Goal: Task Accomplishment & Management: Complete application form

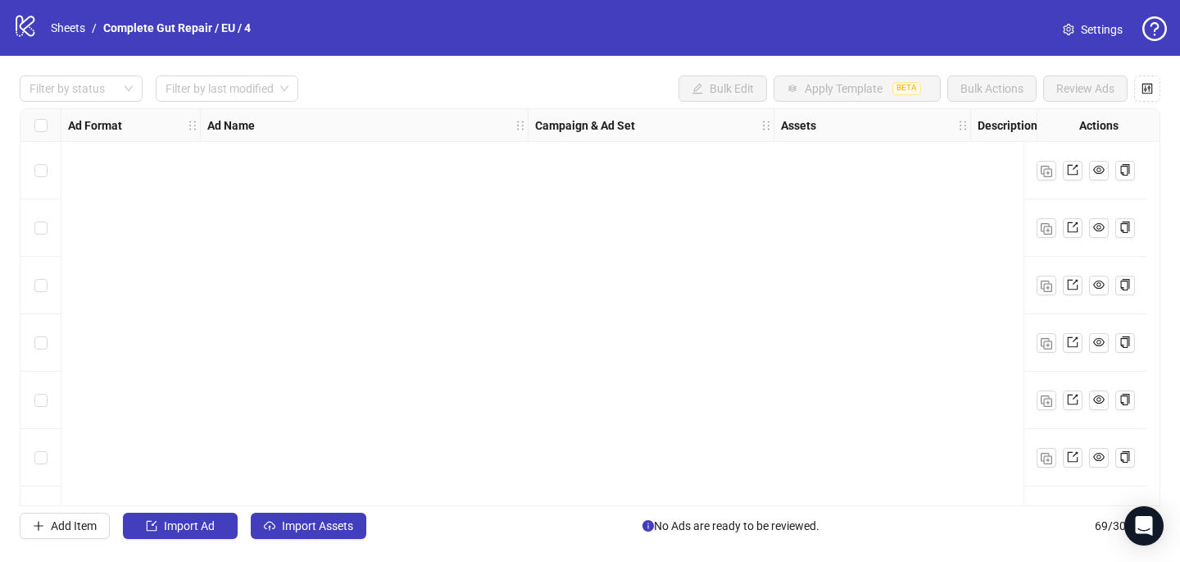
scroll to position [3603, 0]
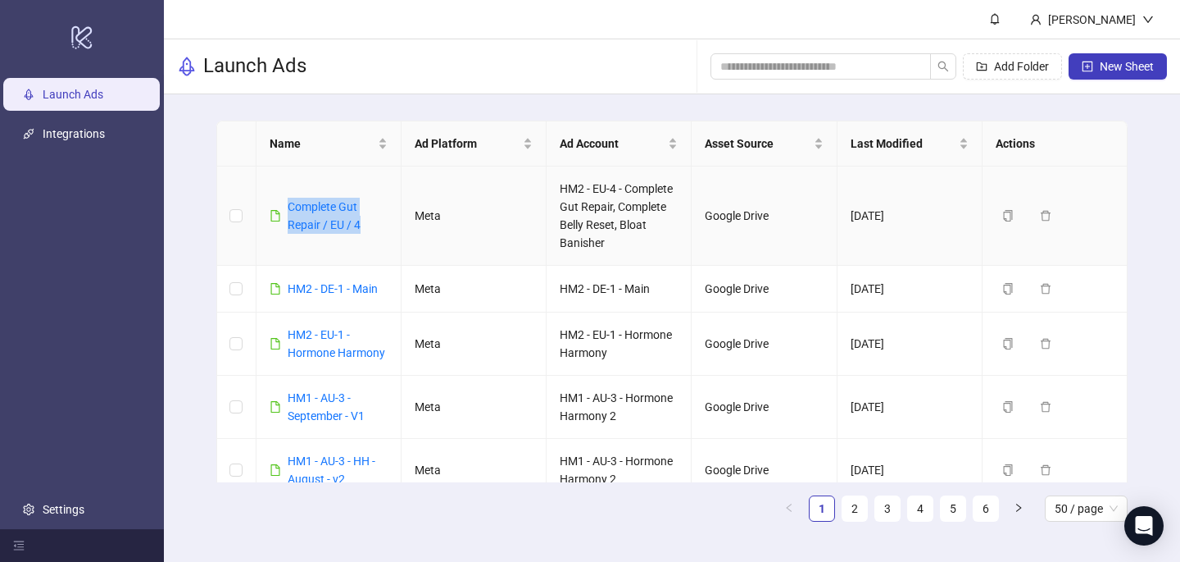
drag, startPoint x: 365, startPoint y: 221, endPoint x: 275, endPoint y: 198, distance: 92.1
click at [275, 199] on div "Complete Gut Repair / EU / 4" at bounding box center [329, 216] width 118 height 36
copy link "Complete Gut Repair / EU / 4"
click at [1129, 70] on span "New Sheet" at bounding box center [1127, 66] width 54 height 13
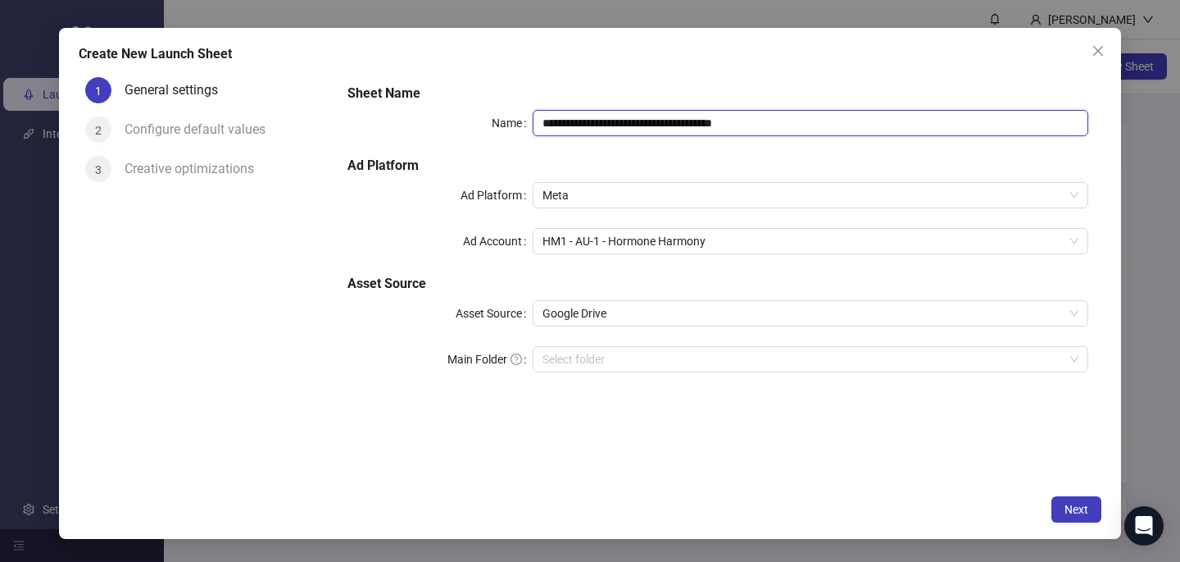
click at [587, 116] on input "**********" at bounding box center [811, 123] width 556 height 26
click at [587, 117] on input "**********" at bounding box center [811, 123] width 556 height 26
click at [617, 122] on input "**********" at bounding box center [811, 123] width 556 height 26
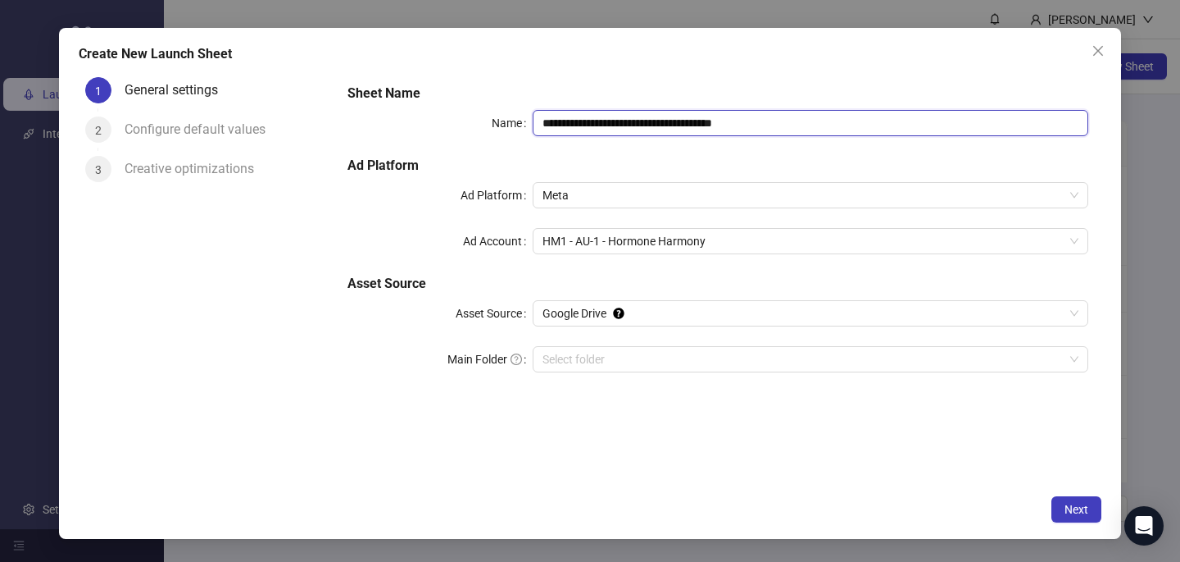
click at [618, 122] on input "**********" at bounding box center [811, 123] width 556 height 26
paste input "text"
type input "**********"
click at [630, 70] on div "**********" at bounding box center [590, 283] width 1062 height 511
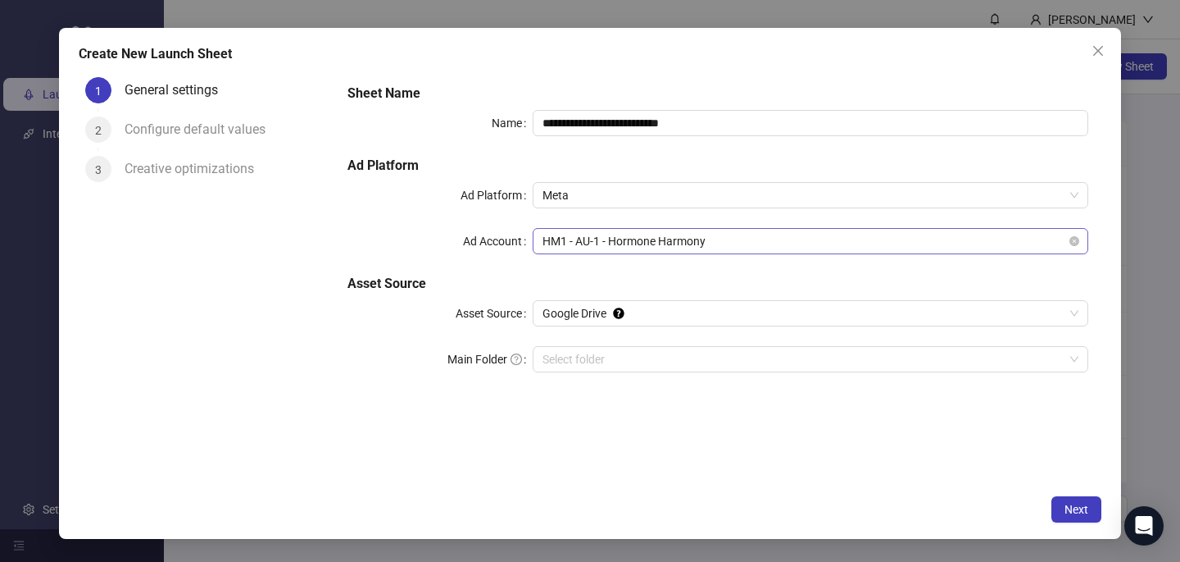
click at [611, 243] on span "HM1 - AU-1 - Hormone Harmony" at bounding box center [811, 241] width 536 height 25
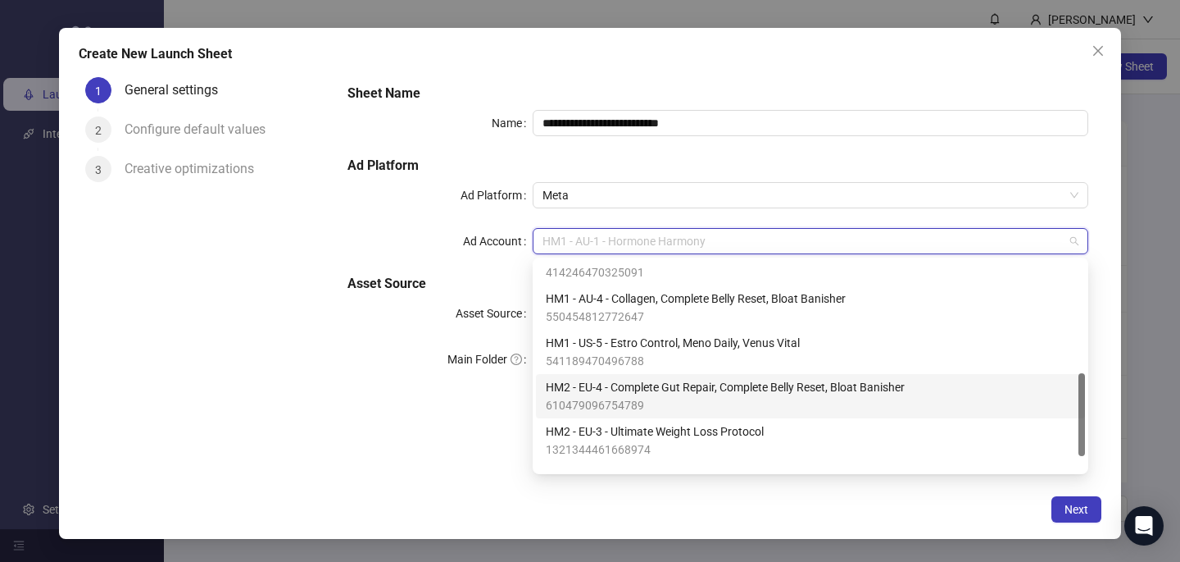
scroll to position [288, 0]
click at [671, 398] on span "610479096754789" at bounding box center [725, 402] width 359 height 18
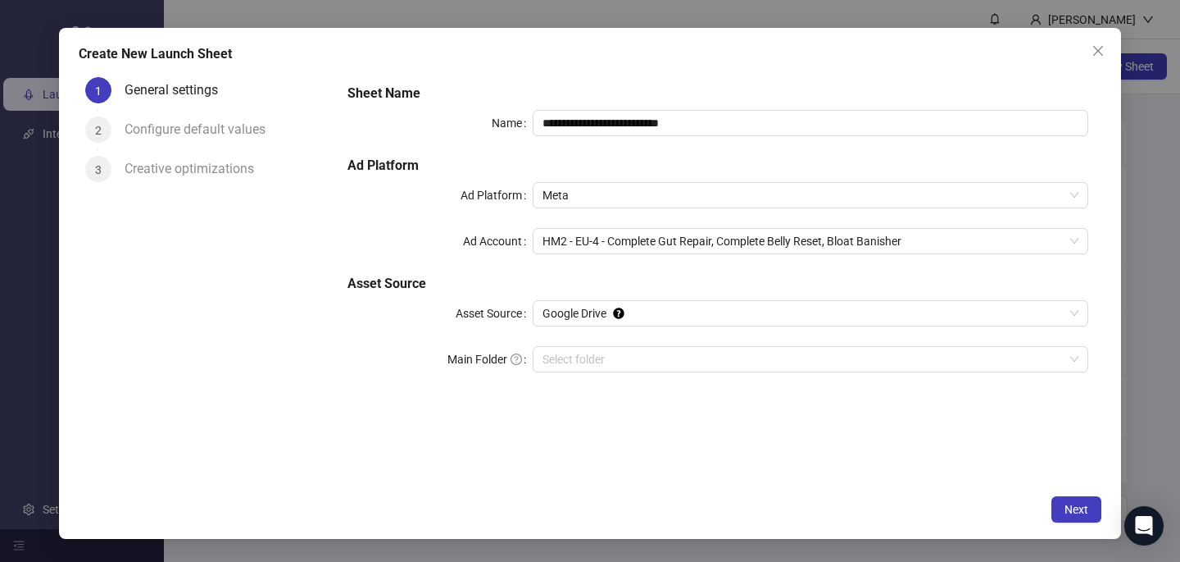
click at [552, 489] on div "**********" at bounding box center [590, 283] width 1062 height 511
click at [1076, 513] on span "Next" at bounding box center [1077, 508] width 24 height 13
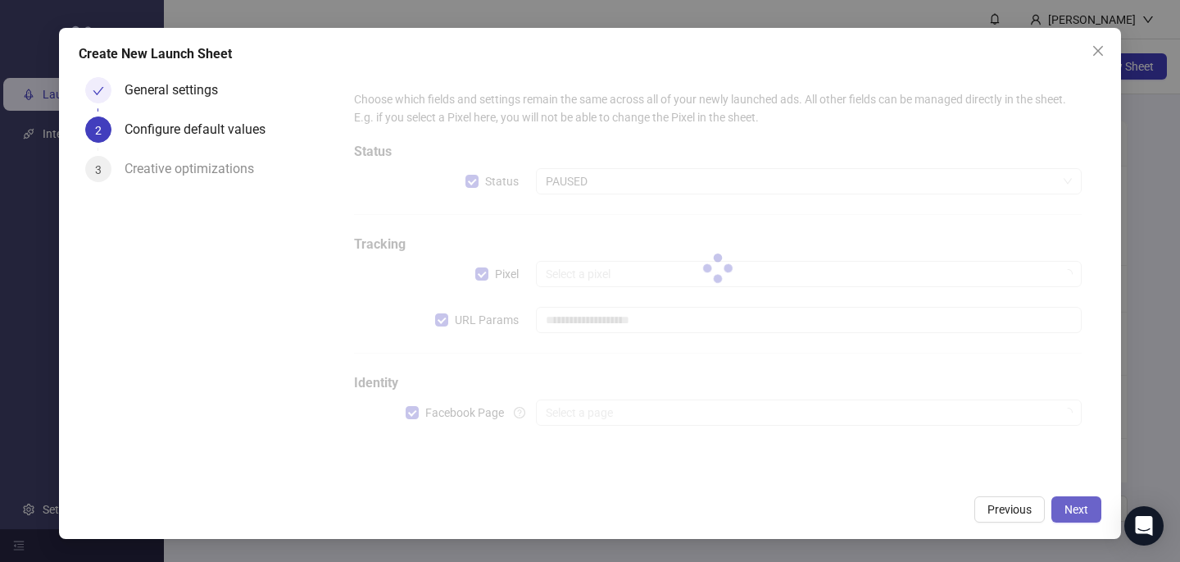
type input "**********"
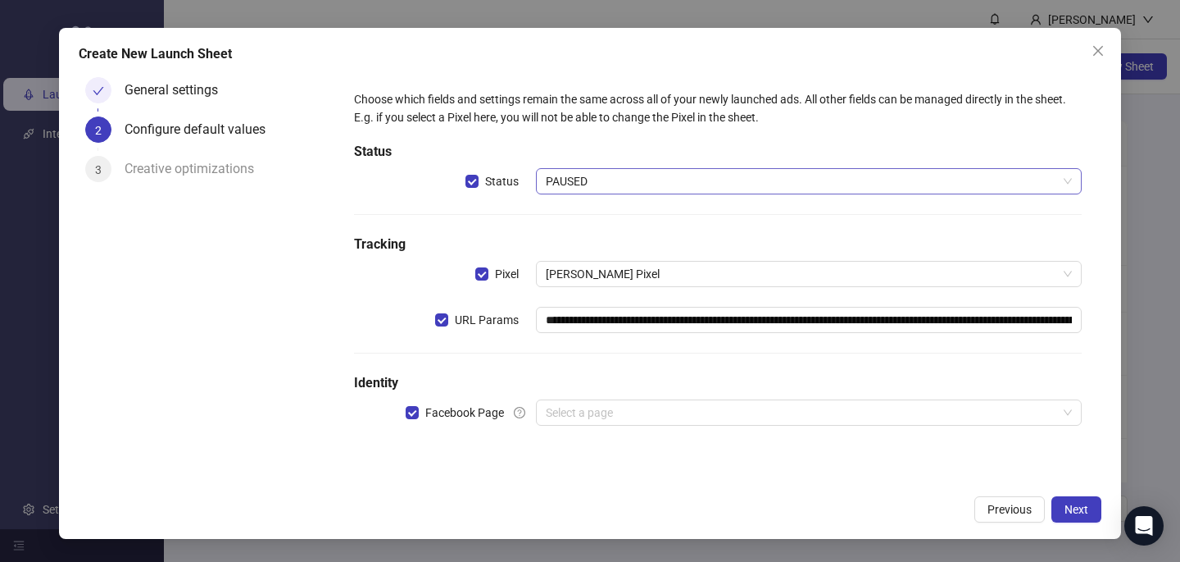
click at [639, 169] on span "PAUSED" at bounding box center [809, 181] width 526 height 25
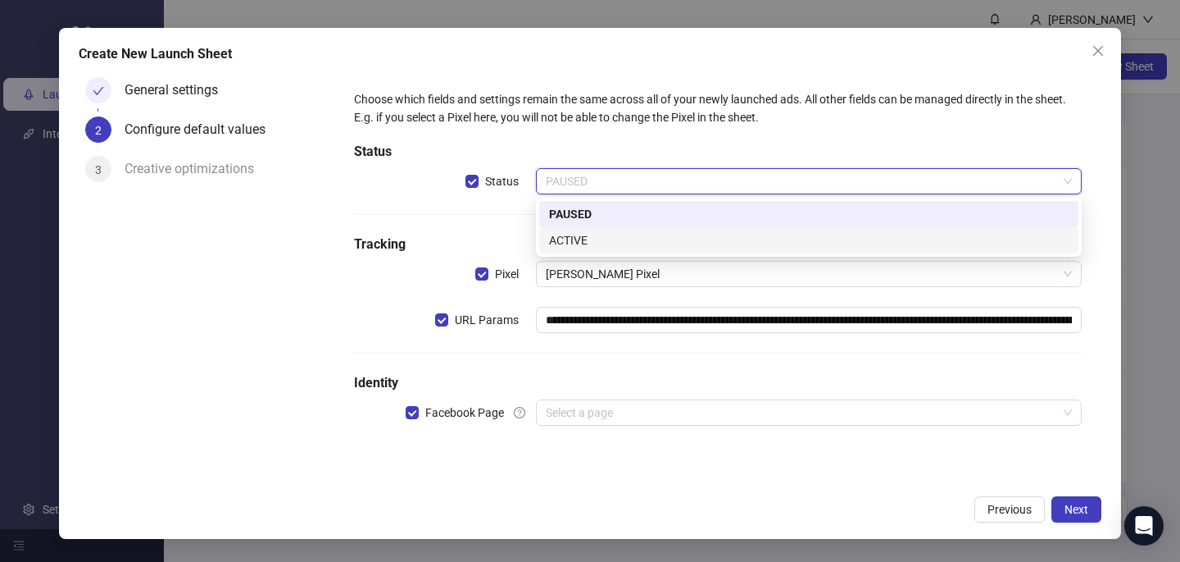
click at [634, 234] on div "ACTIVE" at bounding box center [809, 240] width 520 height 18
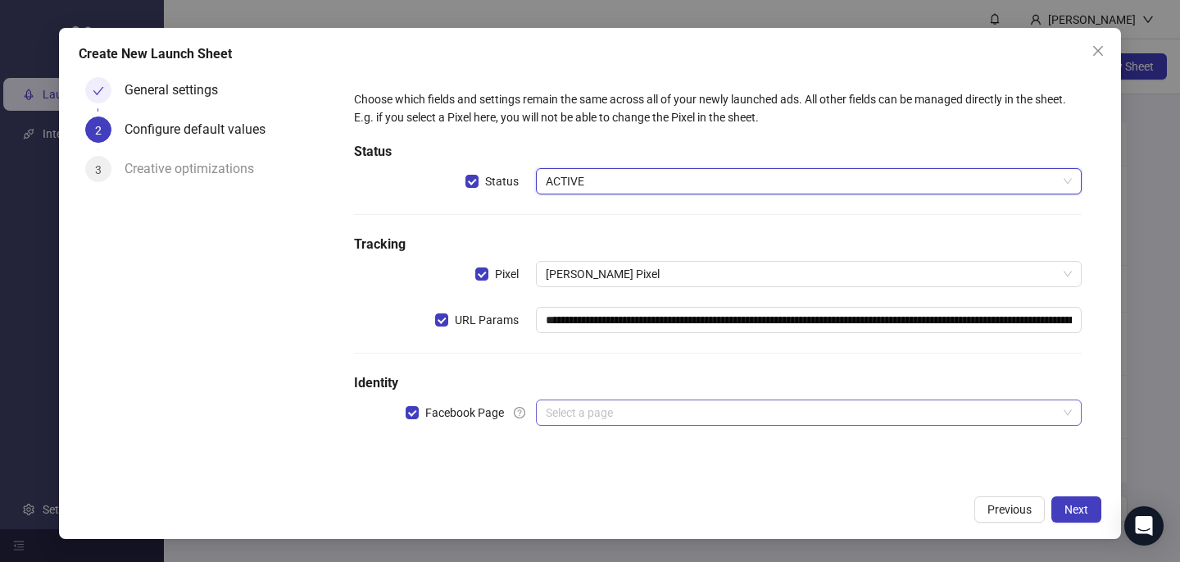
click at [587, 407] on input "search" at bounding box center [802, 412] width 512 height 25
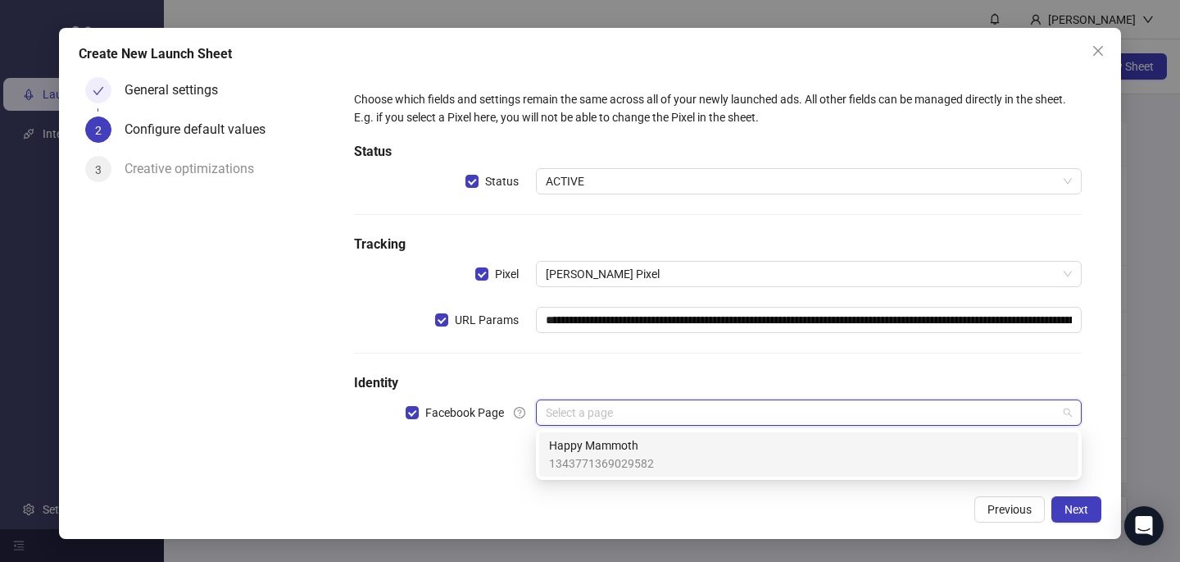
click at [588, 438] on span "Happy Mammoth" at bounding box center [601, 445] width 105 height 18
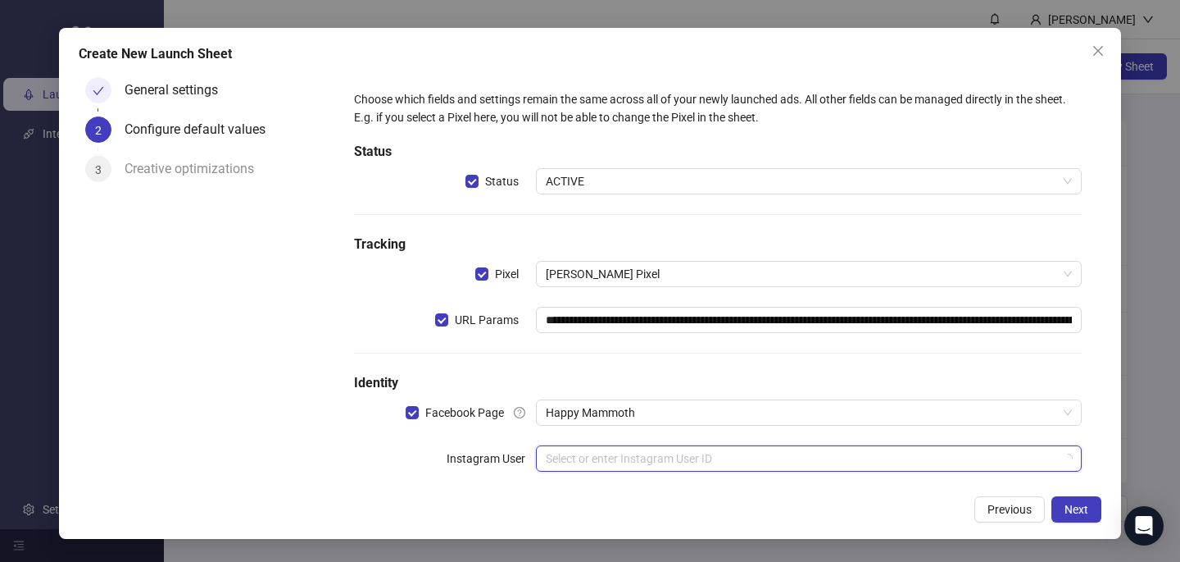
click at [585, 453] on input "search" at bounding box center [802, 458] width 512 height 25
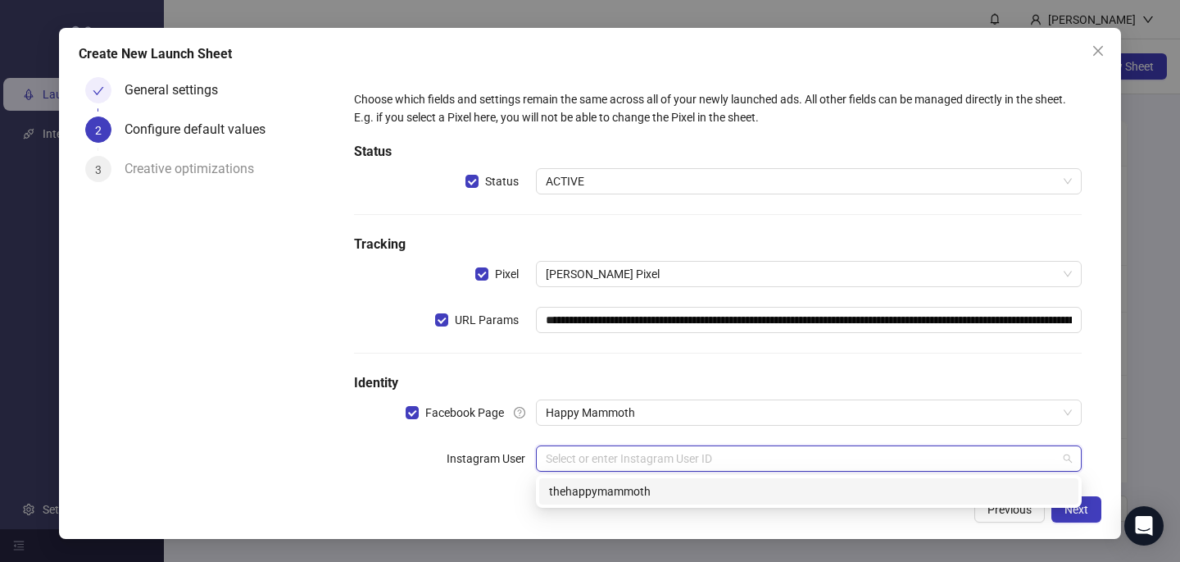
click at [587, 492] on div "thehappymammoth" at bounding box center [809, 491] width 520 height 18
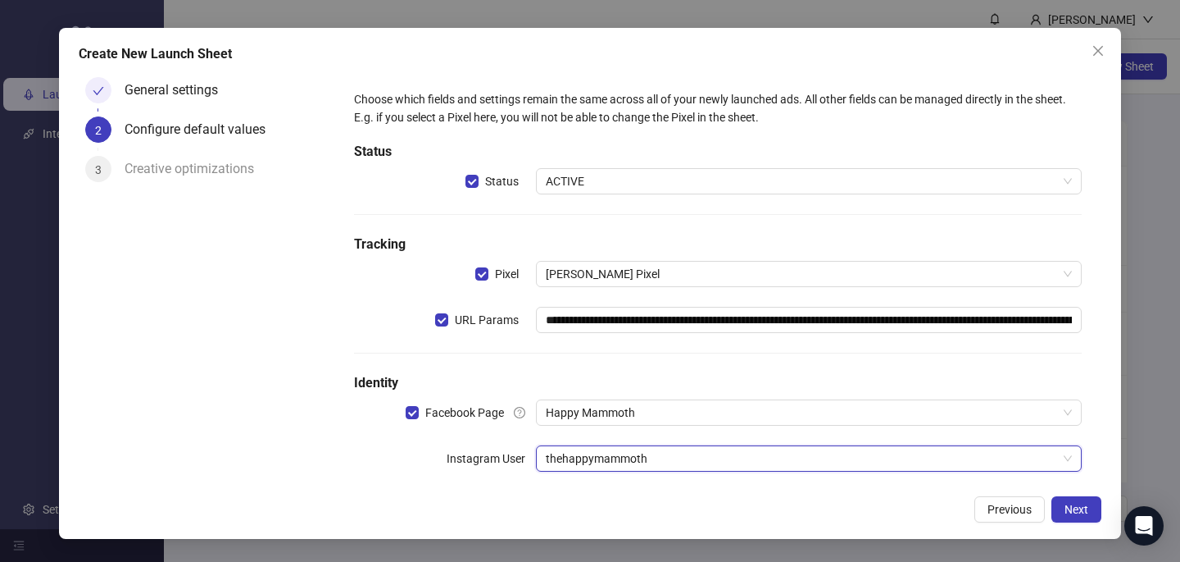
click at [607, 512] on div "Previous Next" at bounding box center [590, 509] width 1023 height 26
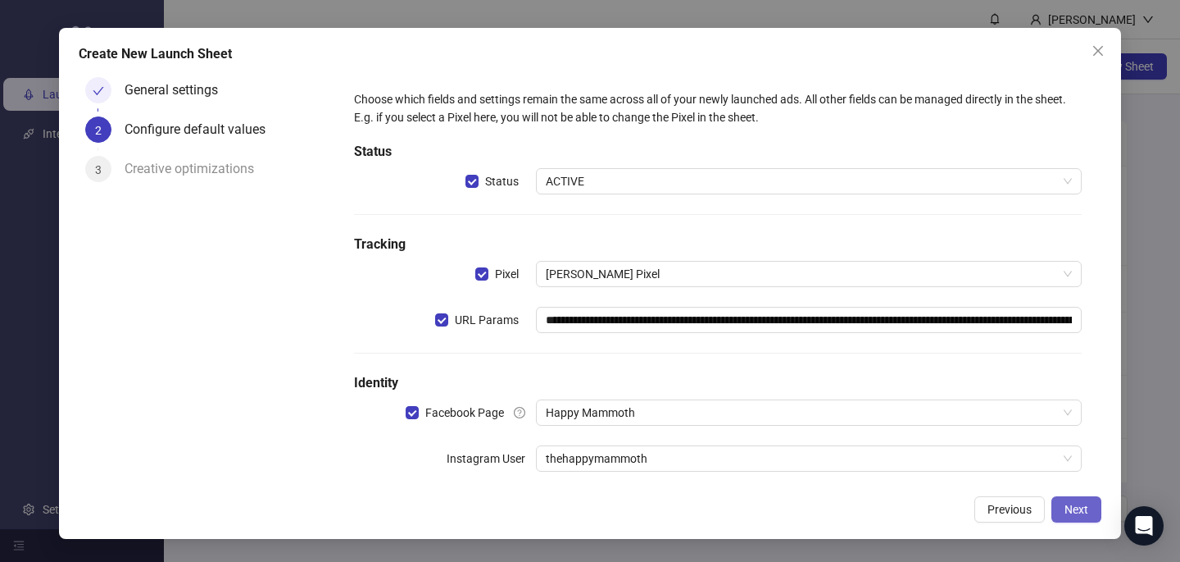
click at [1072, 507] on span "Next" at bounding box center [1077, 508] width 24 height 13
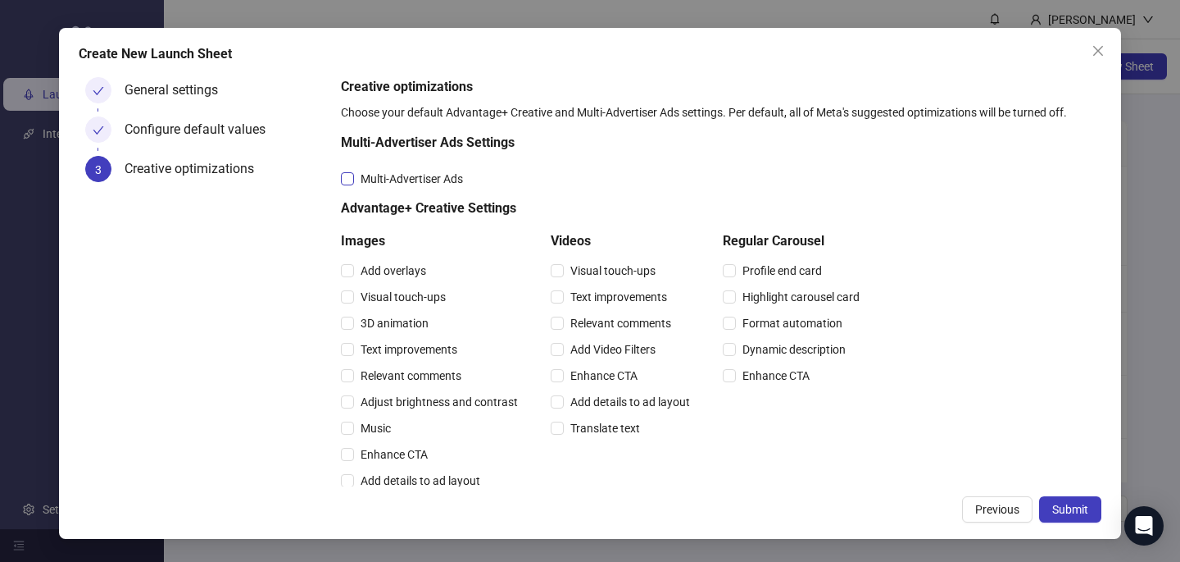
click at [424, 180] on span "Multi-Advertiser Ads" at bounding box center [412, 179] width 116 height 18
click at [427, 379] on span "Relevant comments" at bounding box center [411, 375] width 114 height 18
click at [623, 325] on span "Relevant comments" at bounding box center [621, 323] width 114 height 18
click at [1080, 512] on span "Submit" at bounding box center [1071, 508] width 36 height 13
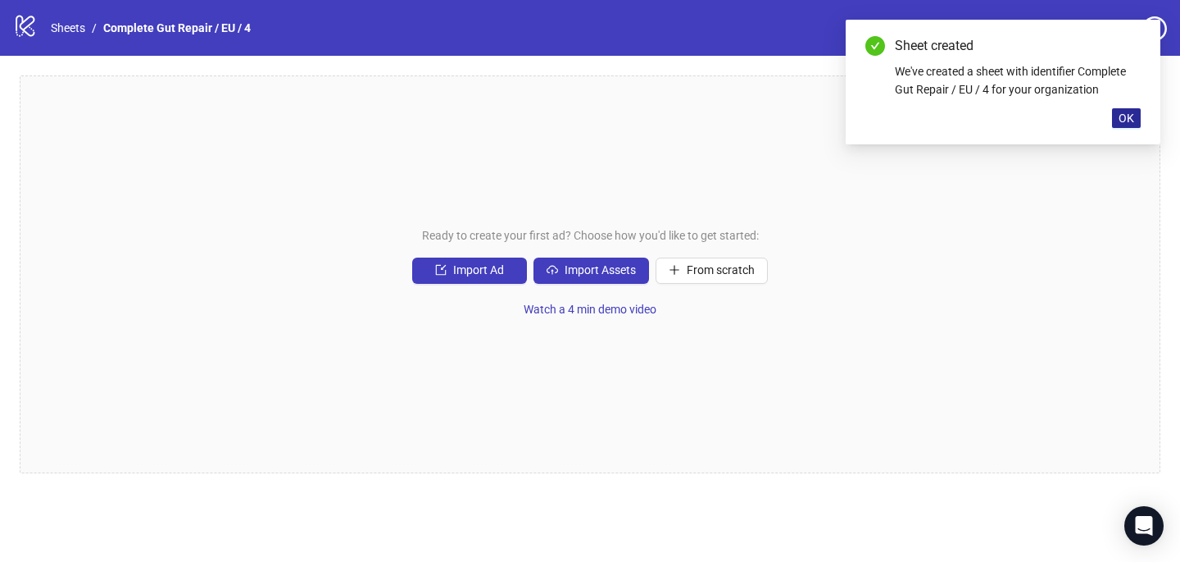
click at [1127, 116] on span "OK" at bounding box center [1127, 117] width 16 height 13
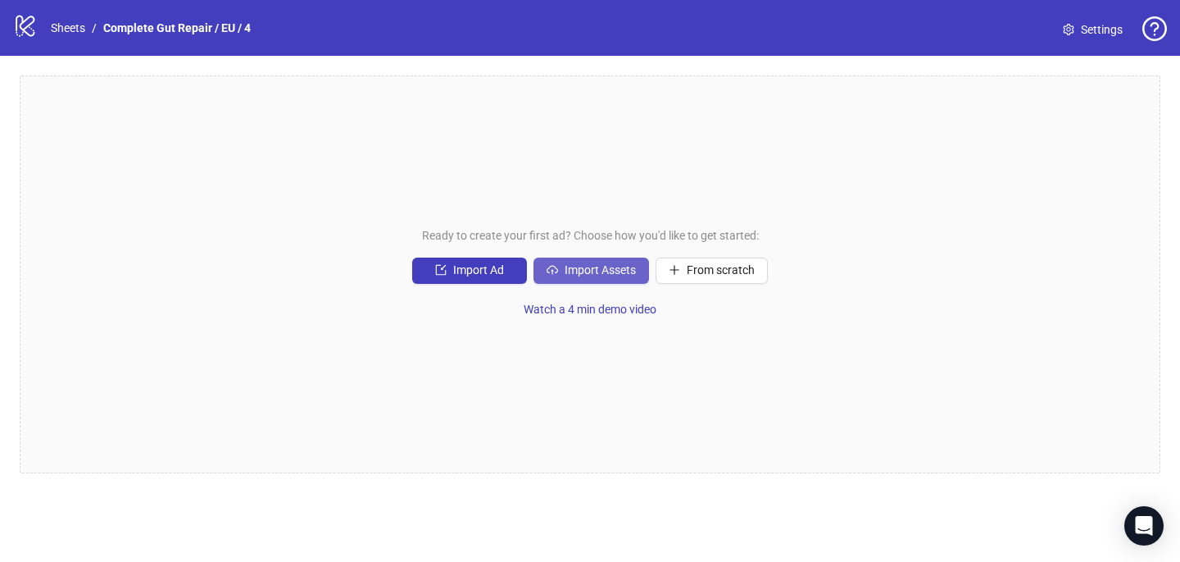
click at [602, 270] on span "Import Assets" at bounding box center [600, 269] width 71 height 13
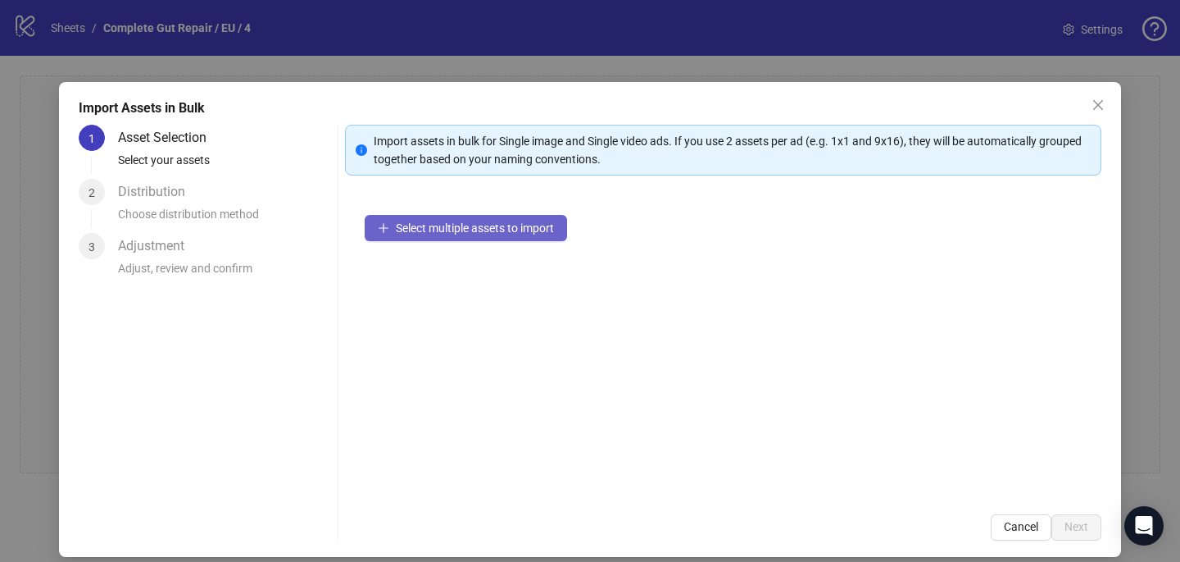
click at [504, 238] on button "Select multiple assets to import" at bounding box center [466, 228] width 202 height 26
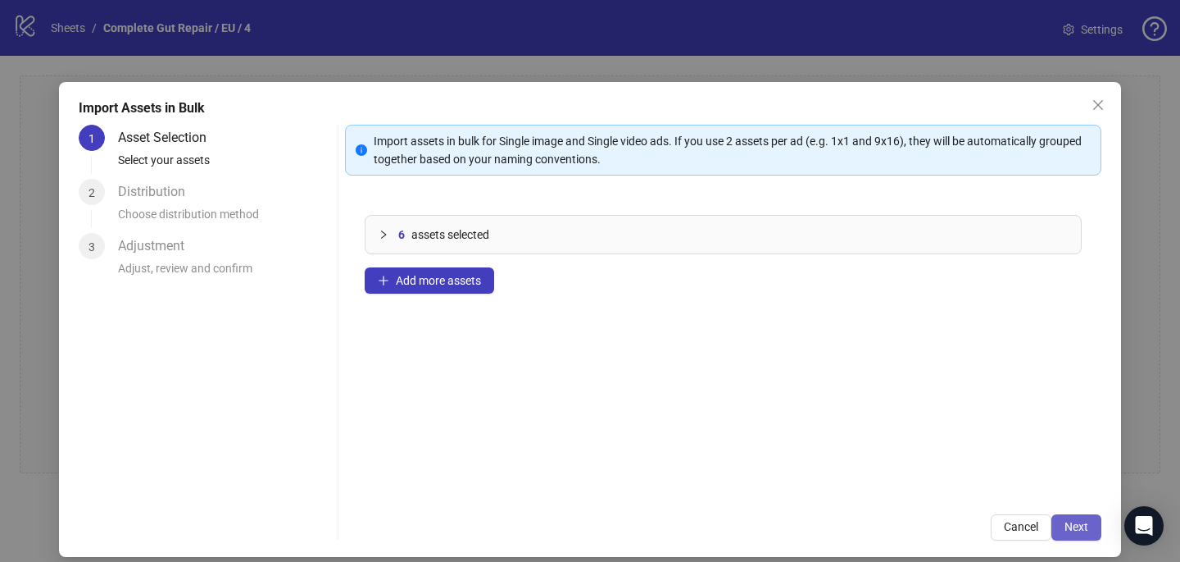
click at [1073, 520] on span "Next" at bounding box center [1077, 526] width 24 height 13
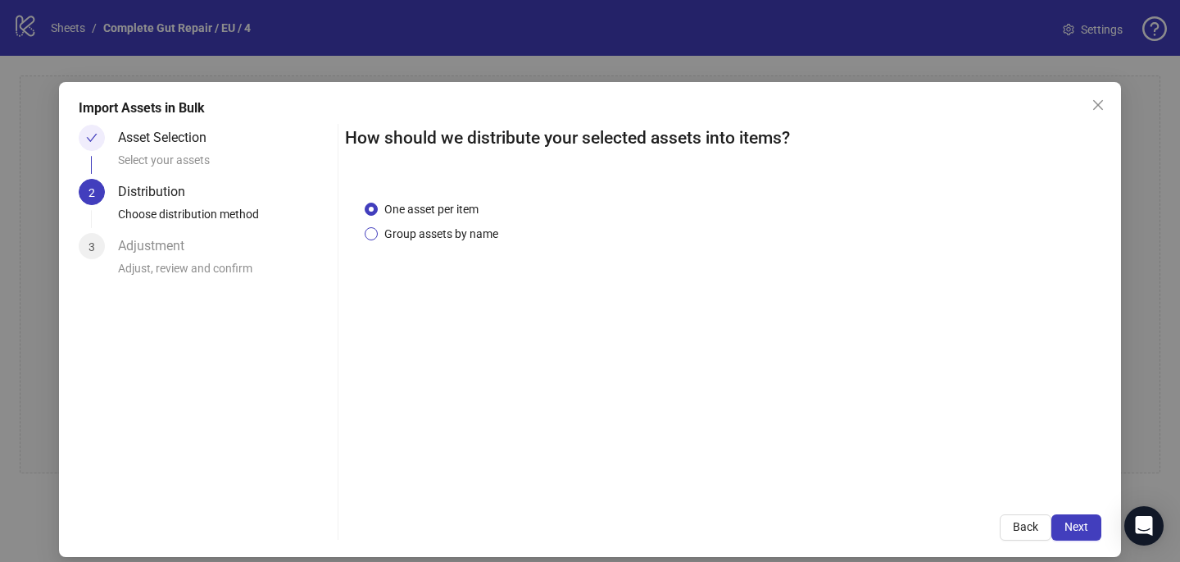
click at [448, 234] on span "Group assets by name" at bounding box center [441, 234] width 127 height 18
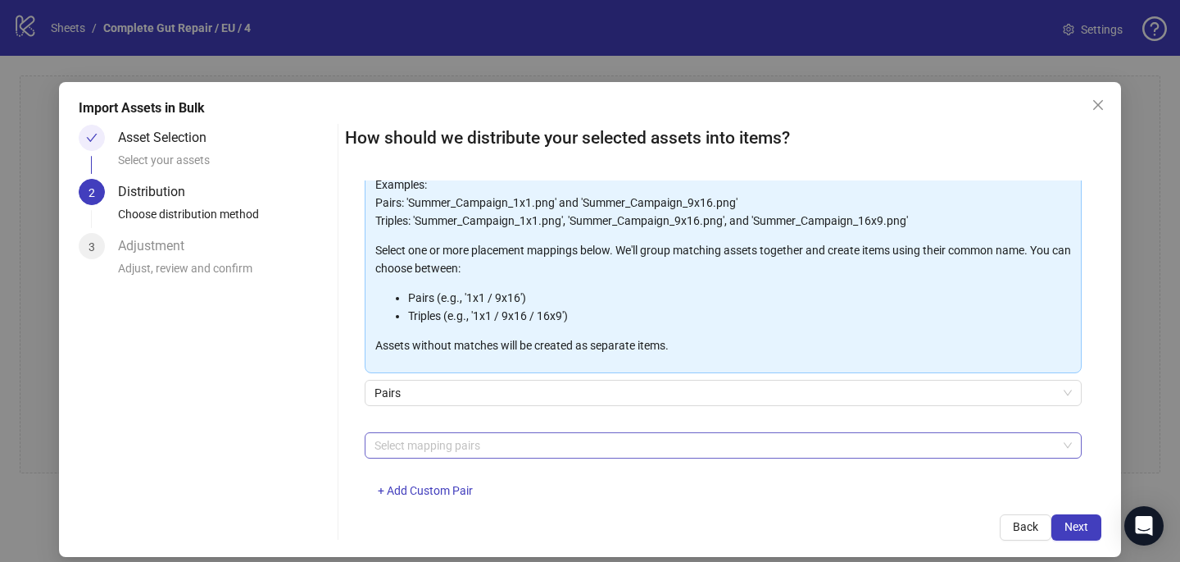
scroll to position [143, 0]
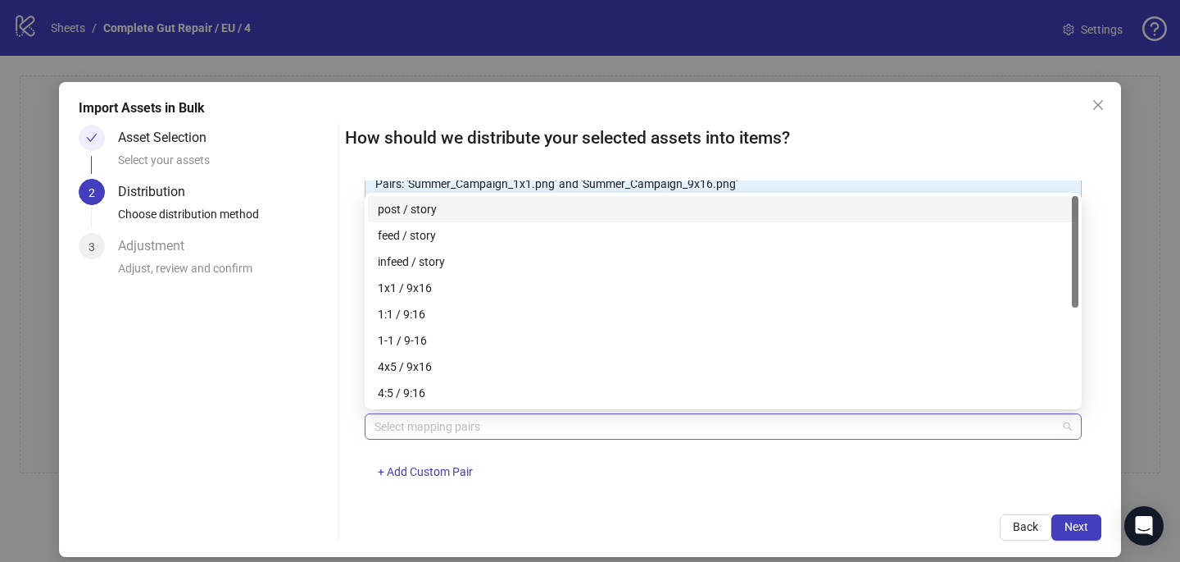
click at [433, 438] on div "Select mapping pairs" at bounding box center [723, 426] width 717 height 26
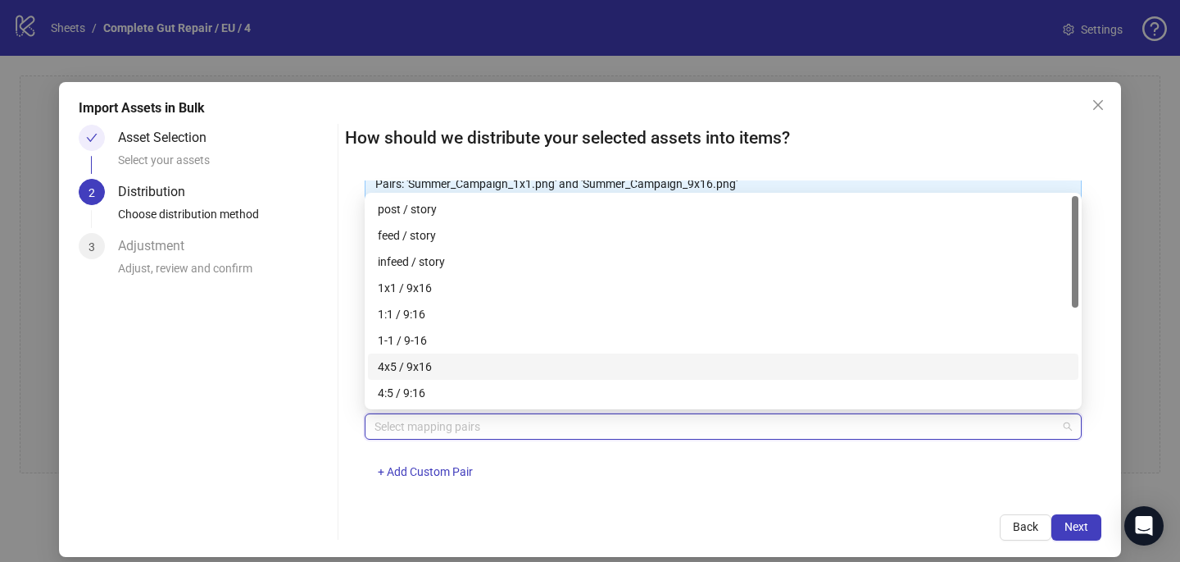
click at [437, 366] on div "4x5 / 9x16" at bounding box center [723, 366] width 691 height 18
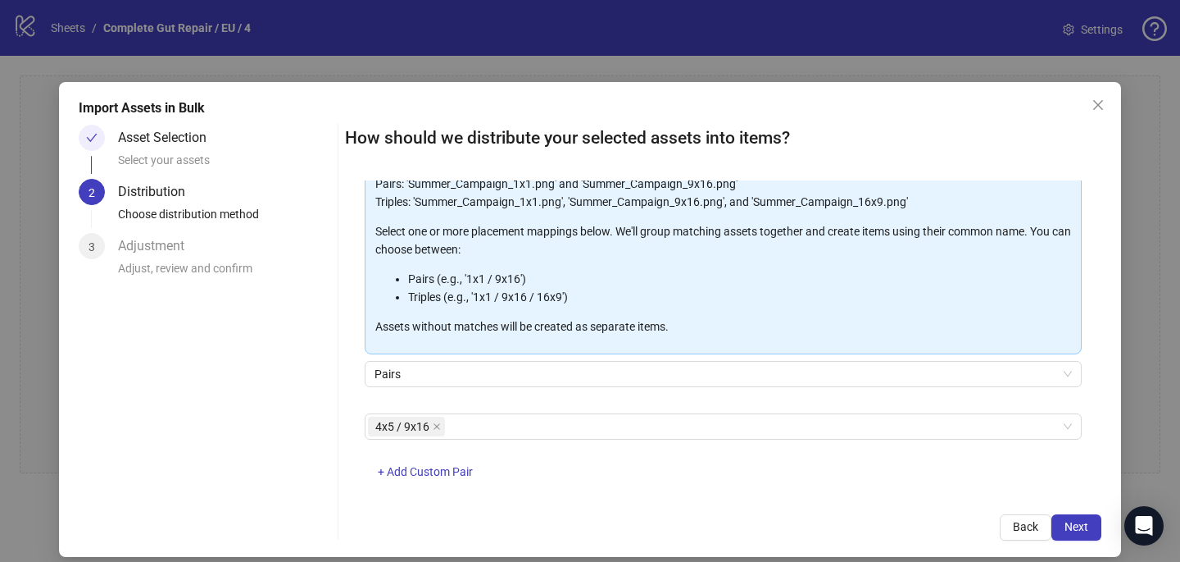
click at [641, 452] on div "4x5 / 9x16 + Add Custom Pair" at bounding box center [723, 455] width 717 height 85
click at [1076, 521] on span "Next" at bounding box center [1077, 526] width 24 height 13
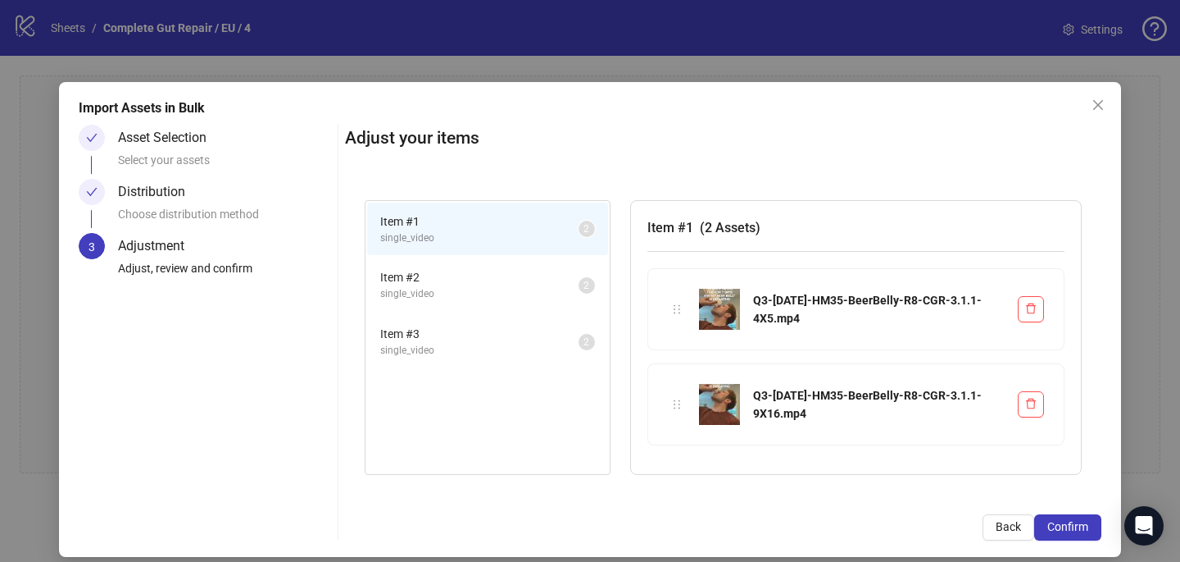
click at [1076, 521] on span "Confirm" at bounding box center [1068, 526] width 41 height 13
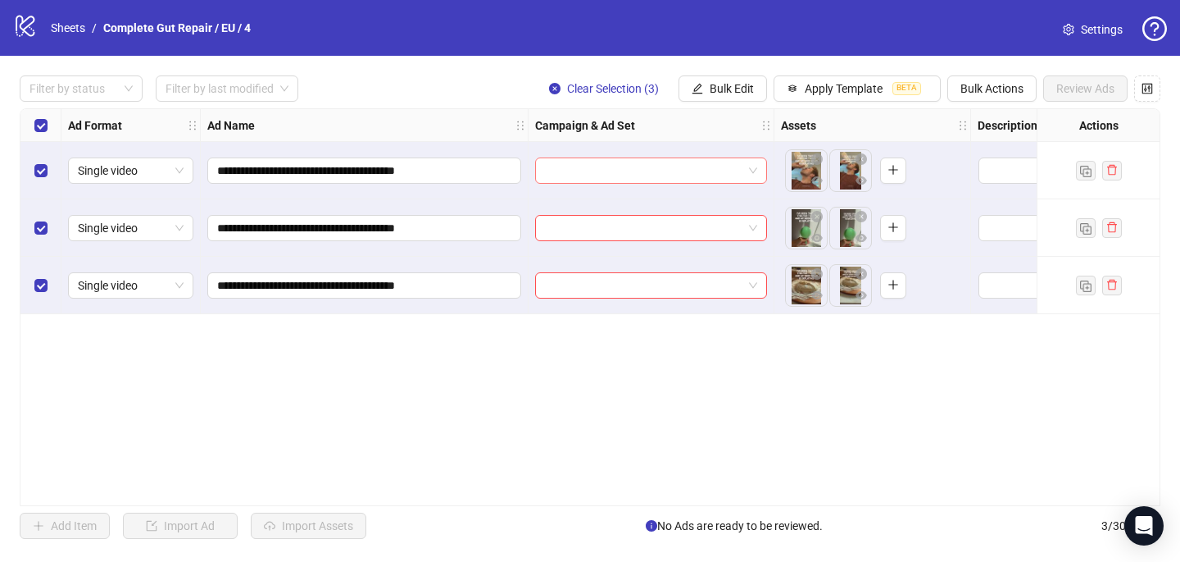
click at [630, 178] on input "search" at bounding box center [644, 170] width 198 height 25
paste input "**********"
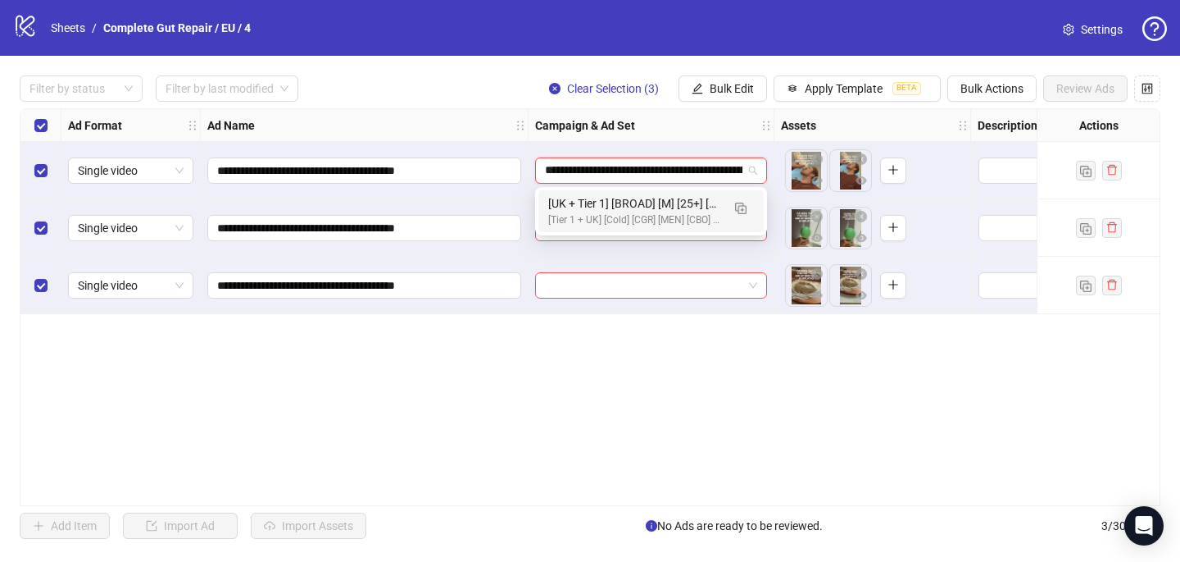
scroll to position [0, 618]
click at [744, 202] on img "button" at bounding box center [740, 207] width 11 height 11
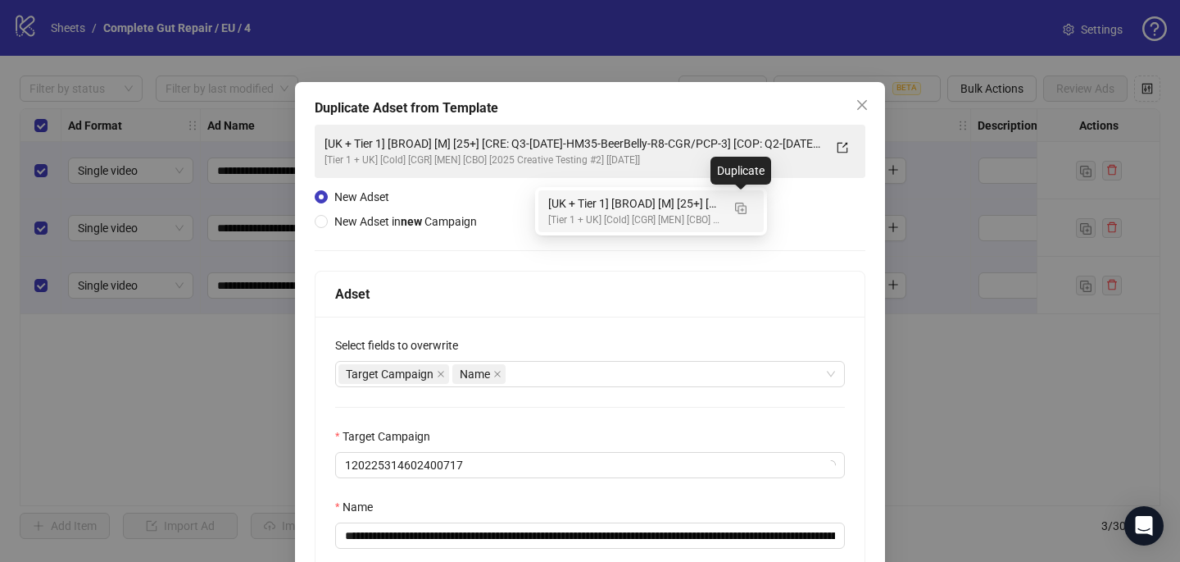
type input "**********"
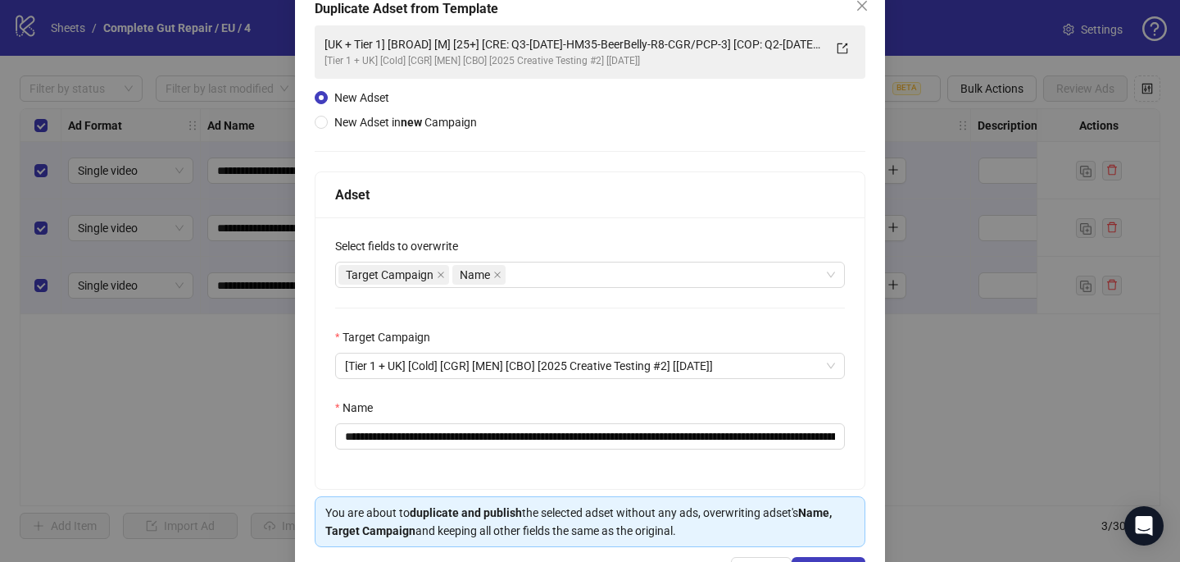
scroll to position [100, 0]
click at [571, 268] on div "Target Campaign Name" at bounding box center [582, 273] width 486 height 23
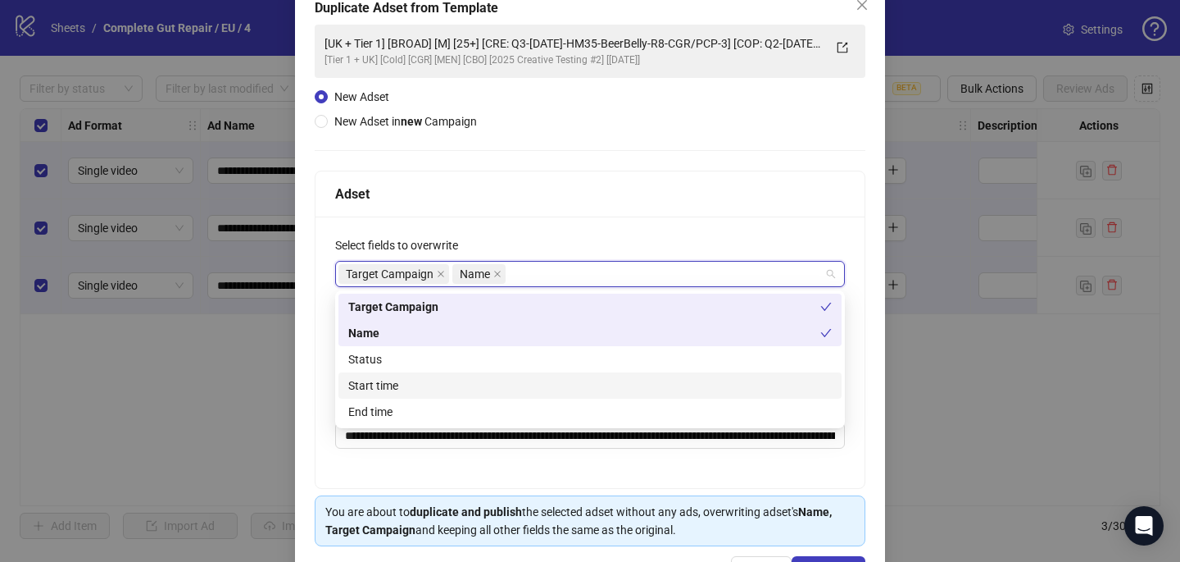
click at [493, 381] on div "Start time" at bounding box center [590, 385] width 484 height 18
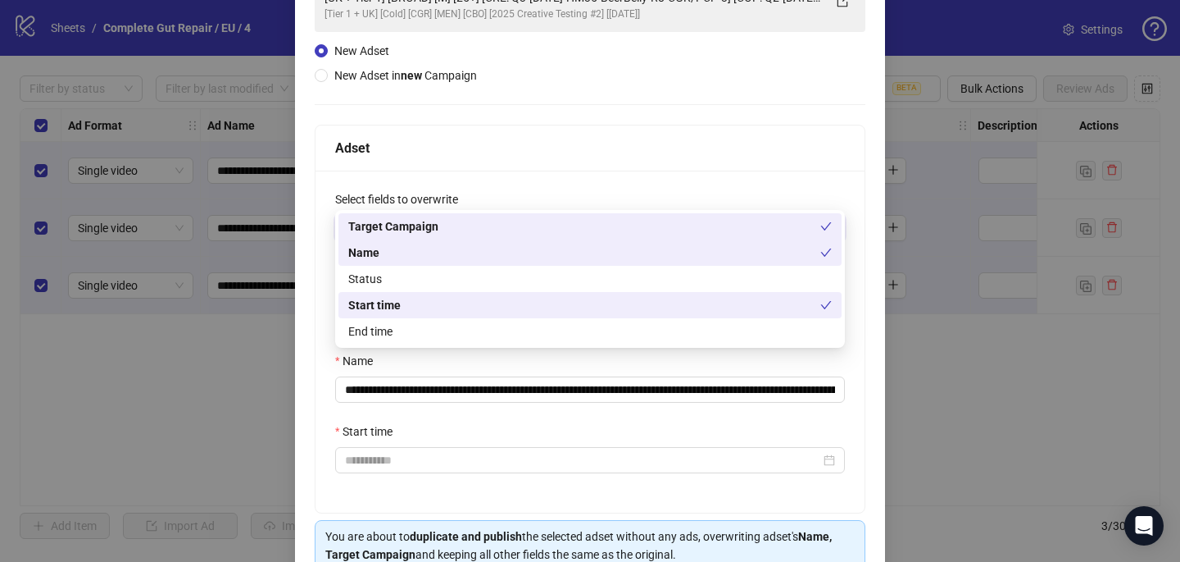
scroll to position [221, 0]
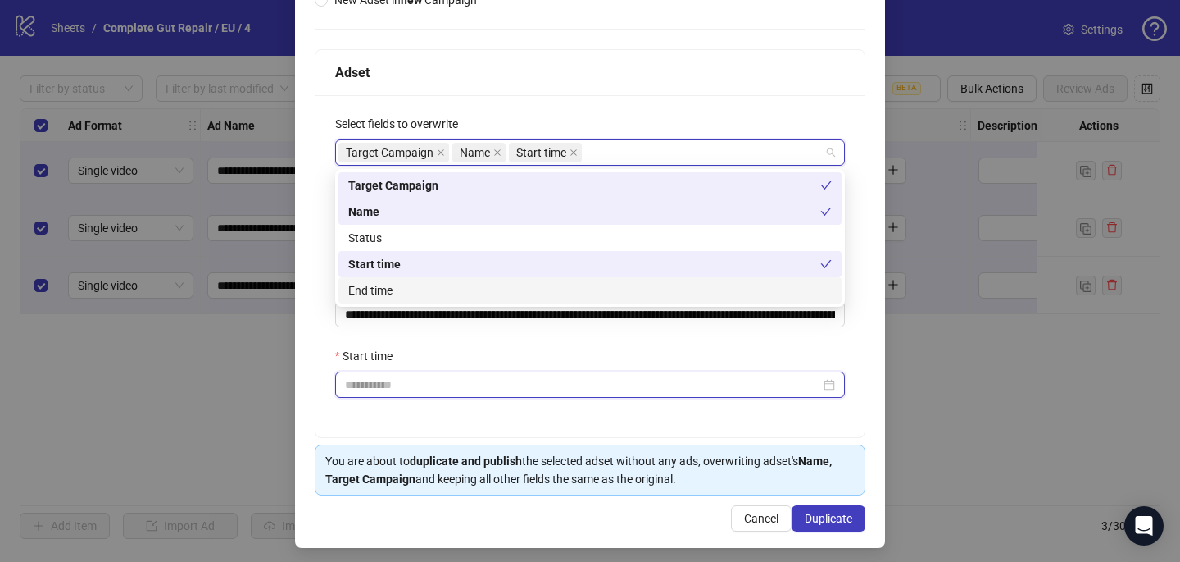
click at [459, 388] on input "Start time" at bounding box center [582, 384] width 475 height 18
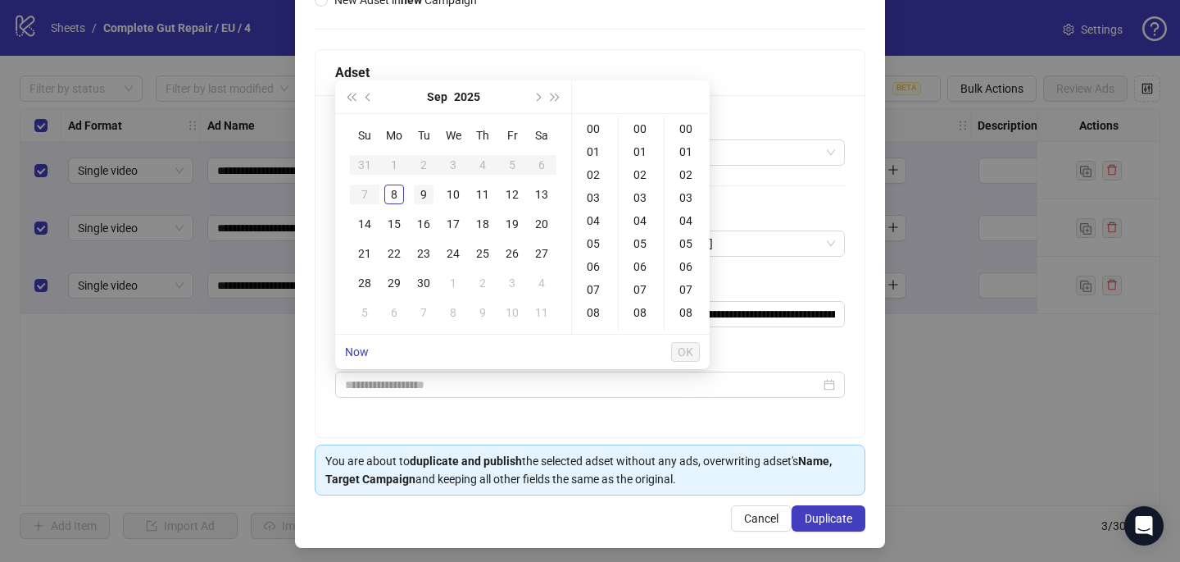
click at [426, 194] on div "9" at bounding box center [424, 194] width 20 height 20
type input "**********"
click at [689, 352] on span "OK" at bounding box center [686, 351] width 16 height 13
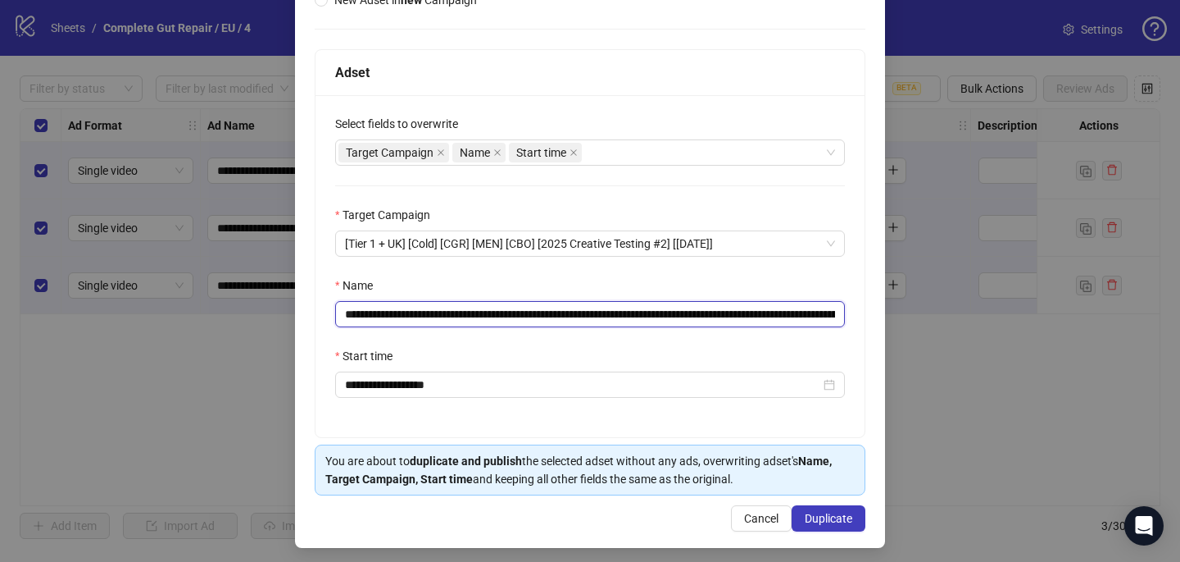
drag, startPoint x: 777, startPoint y: 313, endPoint x: 534, endPoint y: 311, distance: 242.7
click at [534, 311] on input "**********" at bounding box center [590, 314] width 510 height 26
paste input "text"
drag, startPoint x: 803, startPoint y: 316, endPoint x: 725, endPoint y: 309, distance: 79.0
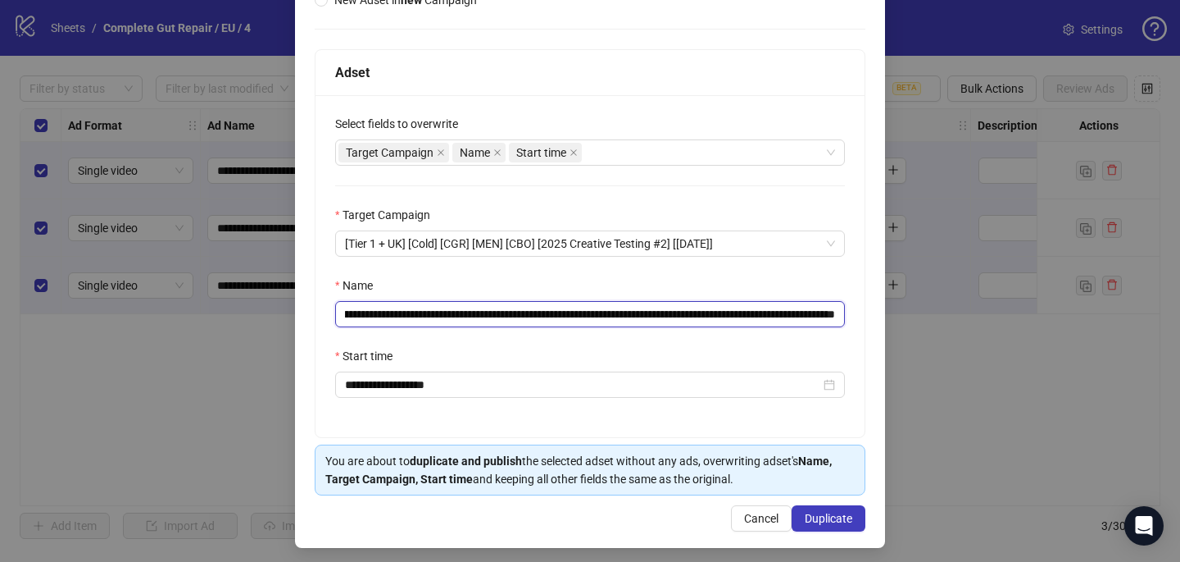
click at [725, 310] on input "**********" at bounding box center [590, 314] width 510 height 26
paste input "****"
click at [784, 311] on input "**********" at bounding box center [590, 314] width 510 height 26
drag, startPoint x: 802, startPoint y: 315, endPoint x: 873, endPoint y: 315, distance: 71.3
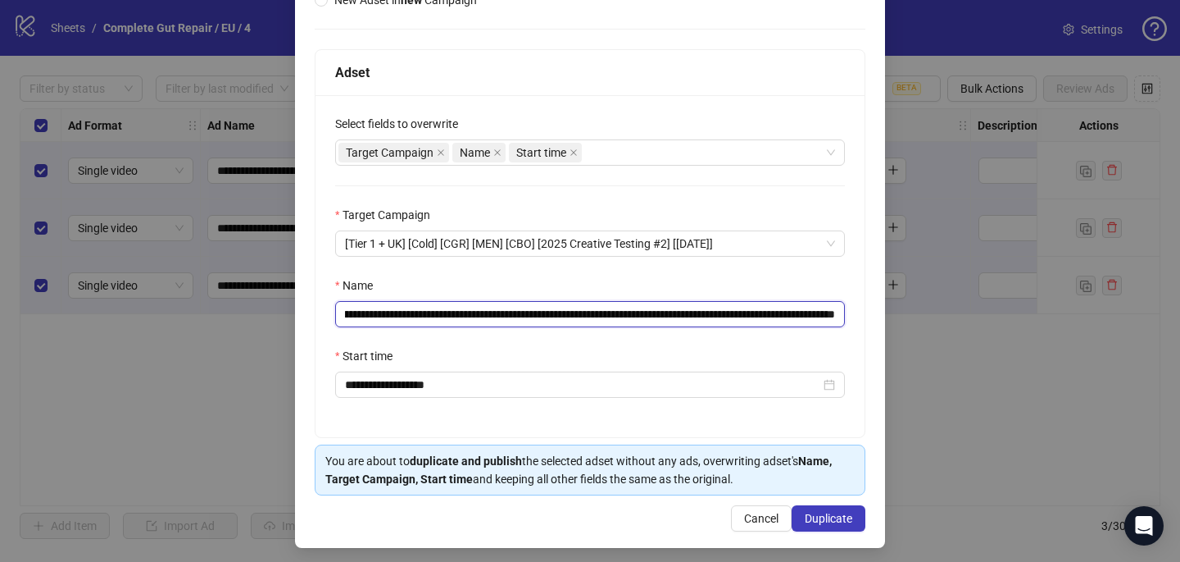
click at [873, 315] on div "**********" at bounding box center [590, 204] width 590 height 687
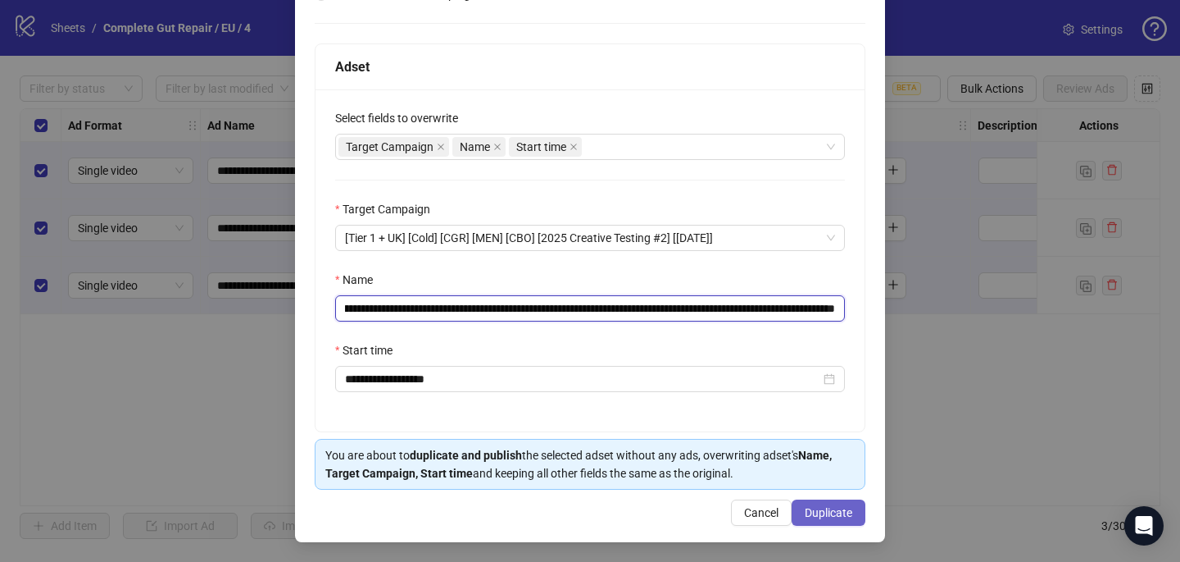
type input "**********"
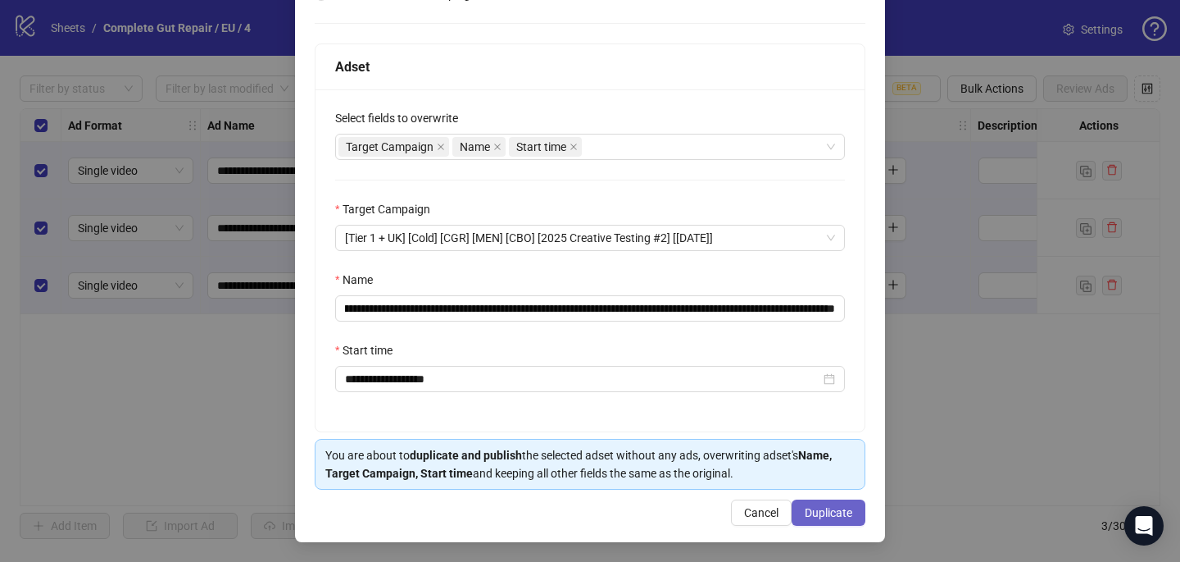
click at [853, 510] on button "Duplicate" at bounding box center [829, 512] width 74 height 26
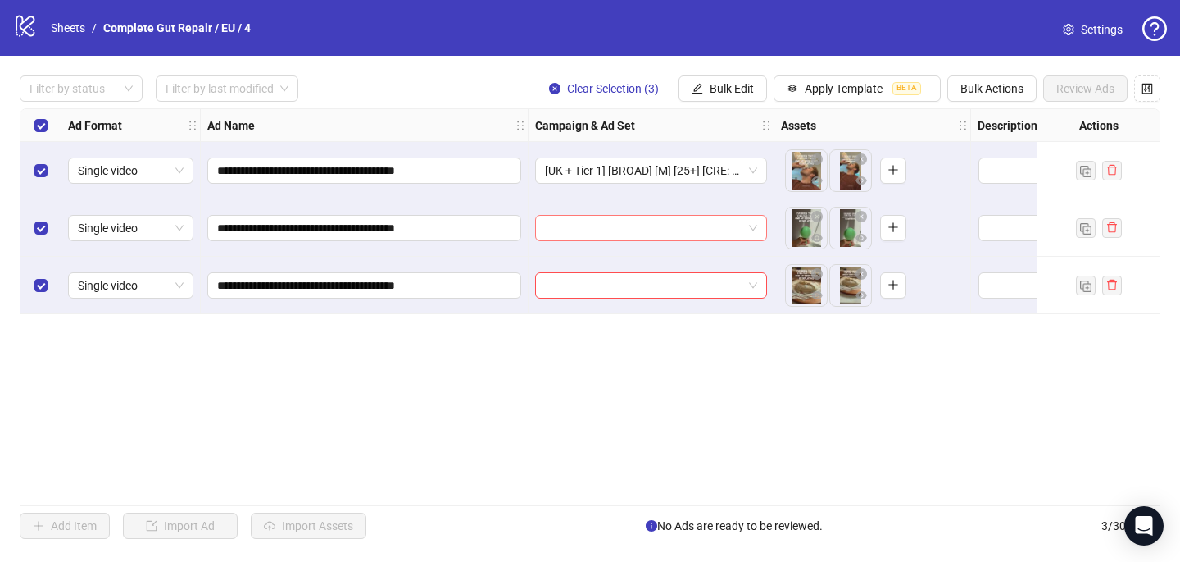
click at [581, 230] on input "search" at bounding box center [644, 228] width 198 height 25
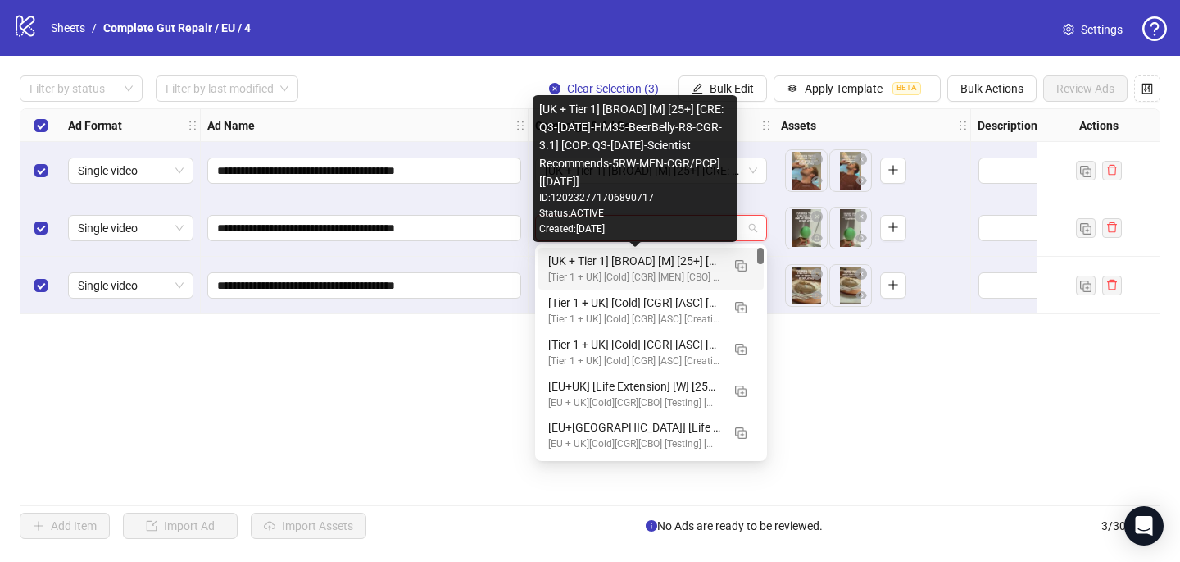
click at [582, 269] on div "[UK + Tier 1] [BROAD] [M] [25+] [CRE: Q3-08-AUG-2025-HM35-BeerBelly-R8-CGR-3.1]…" at bounding box center [634, 261] width 173 height 18
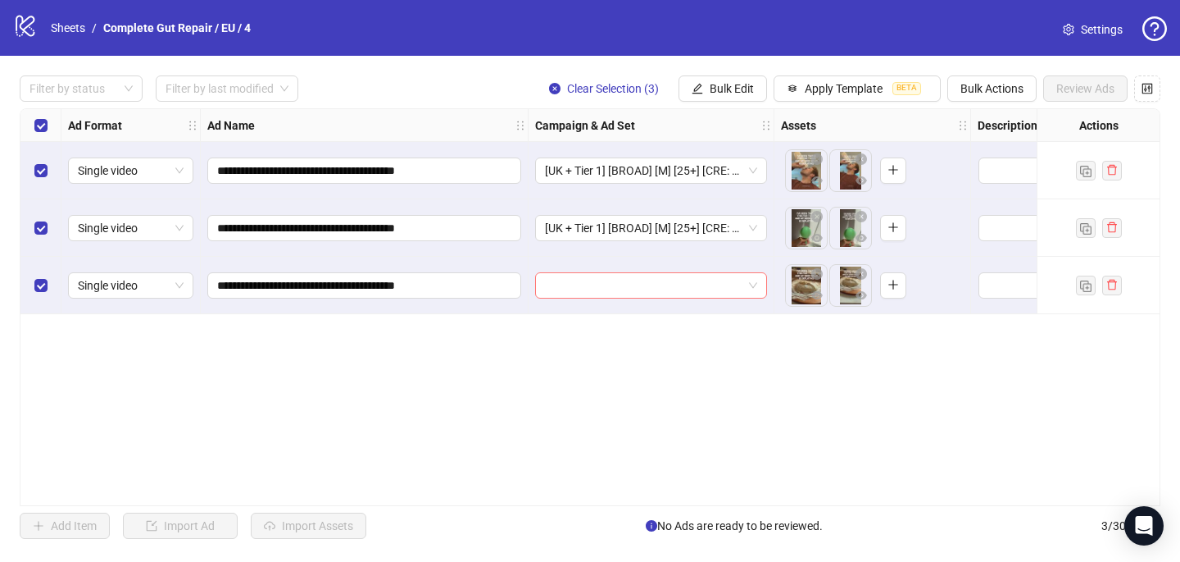
click at [576, 287] on input "search" at bounding box center [644, 285] width 198 height 25
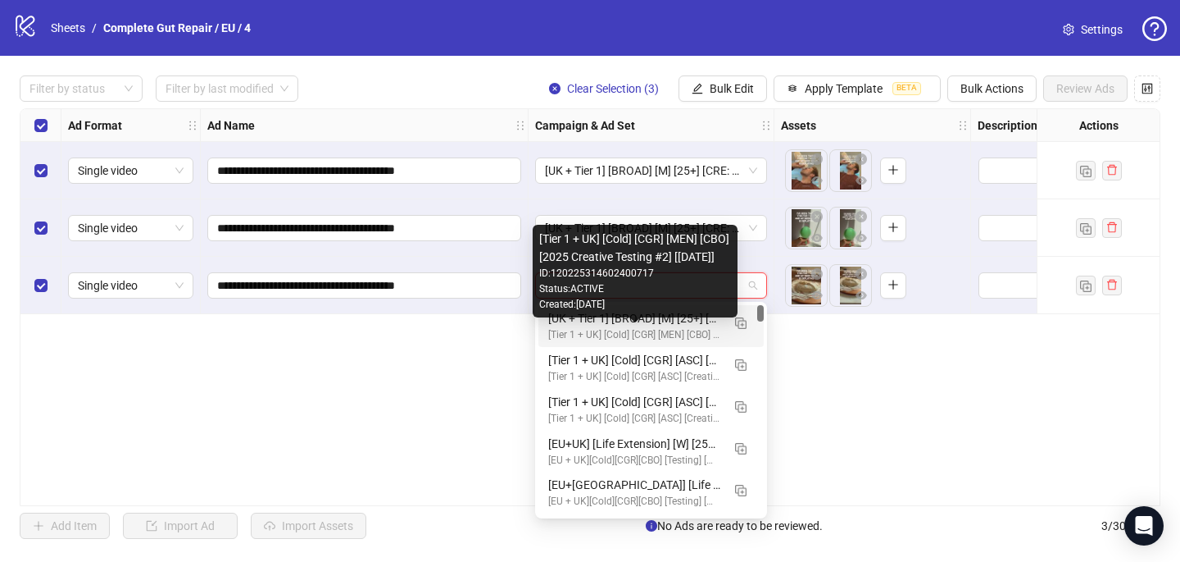
click at [608, 332] on div "[Tier 1 + UK] [Cold] [CGR] [MEN] [CBO] [2025 Creative Testing #2] [16 May 2025]" at bounding box center [634, 335] width 173 height 16
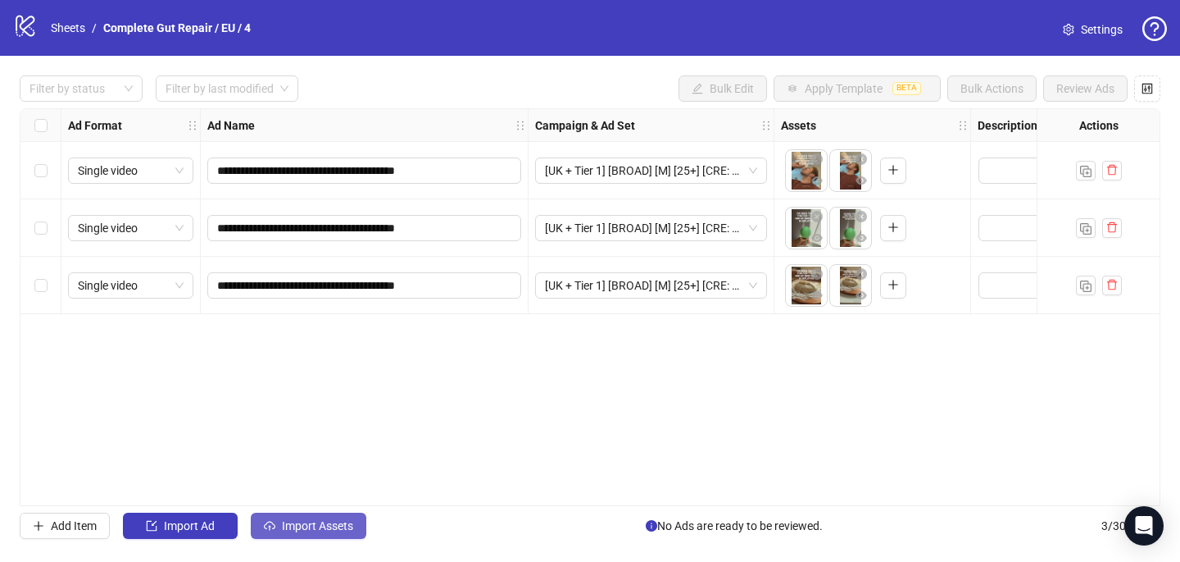
click at [335, 528] on span "Import Assets" at bounding box center [317, 525] width 71 height 13
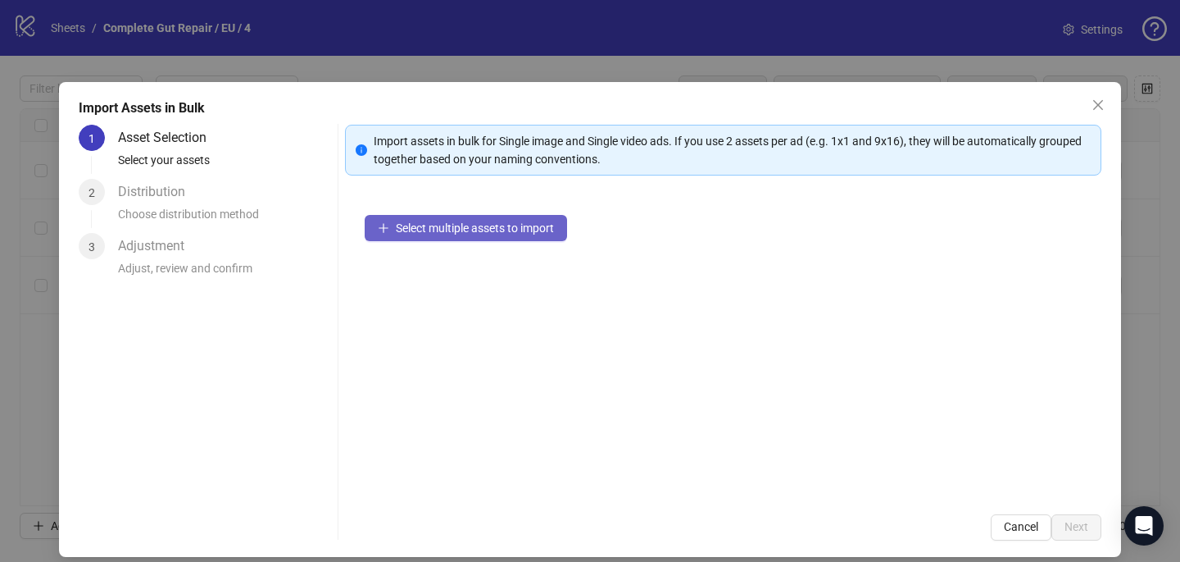
click at [483, 237] on button "Select multiple assets to import" at bounding box center [466, 228] width 202 height 26
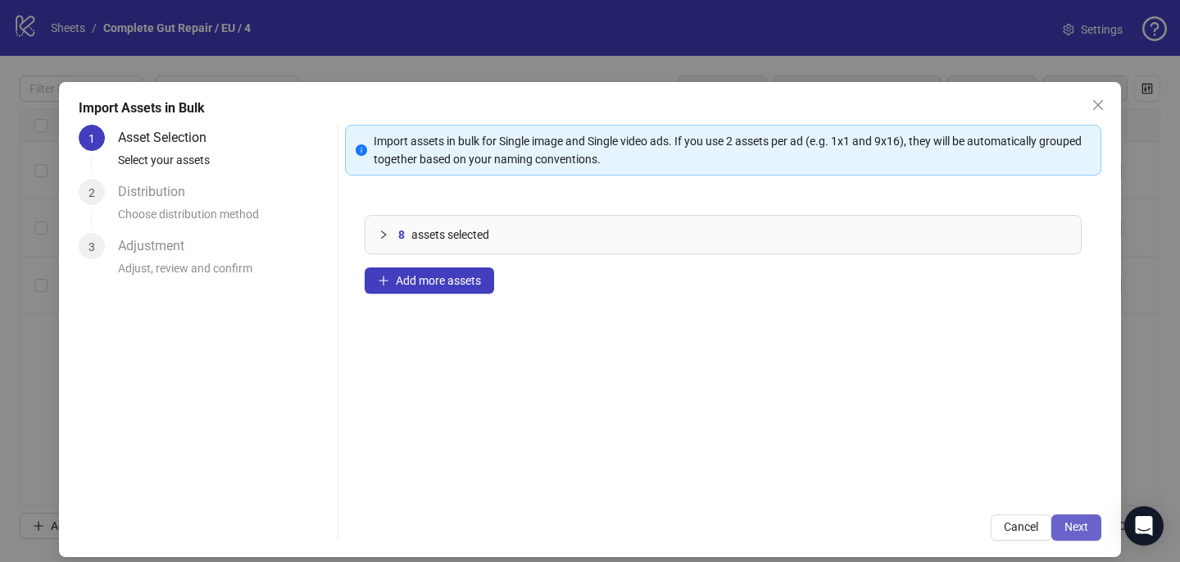
click at [1078, 521] on span "Next" at bounding box center [1077, 526] width 24 height 13
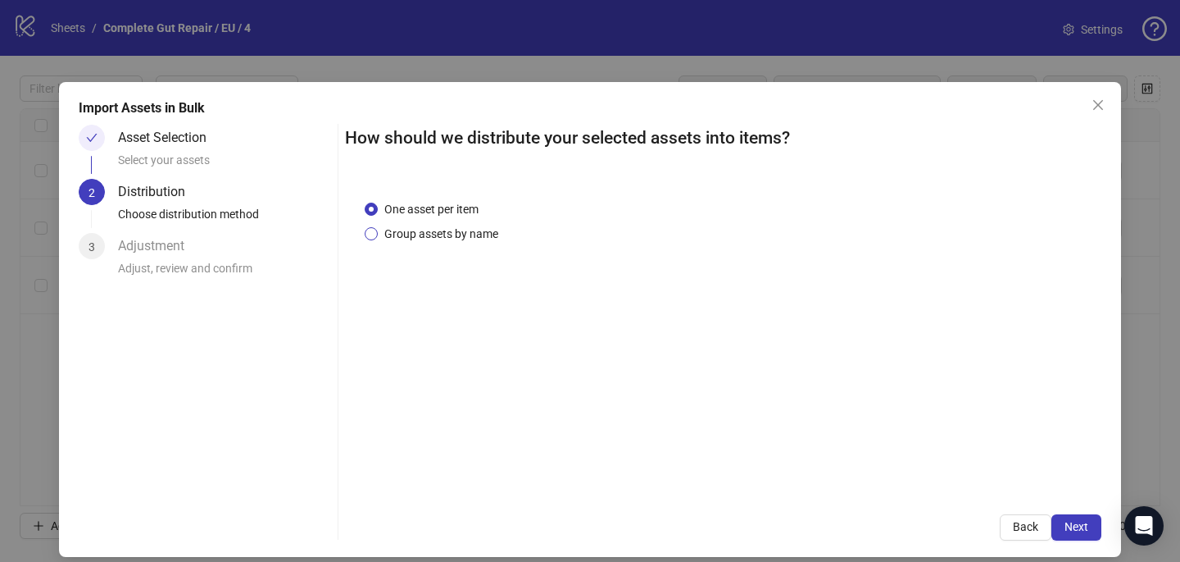
click at [473, 237] on span "Group assets by name" at bounding box center [441, 234] width 127 height 18
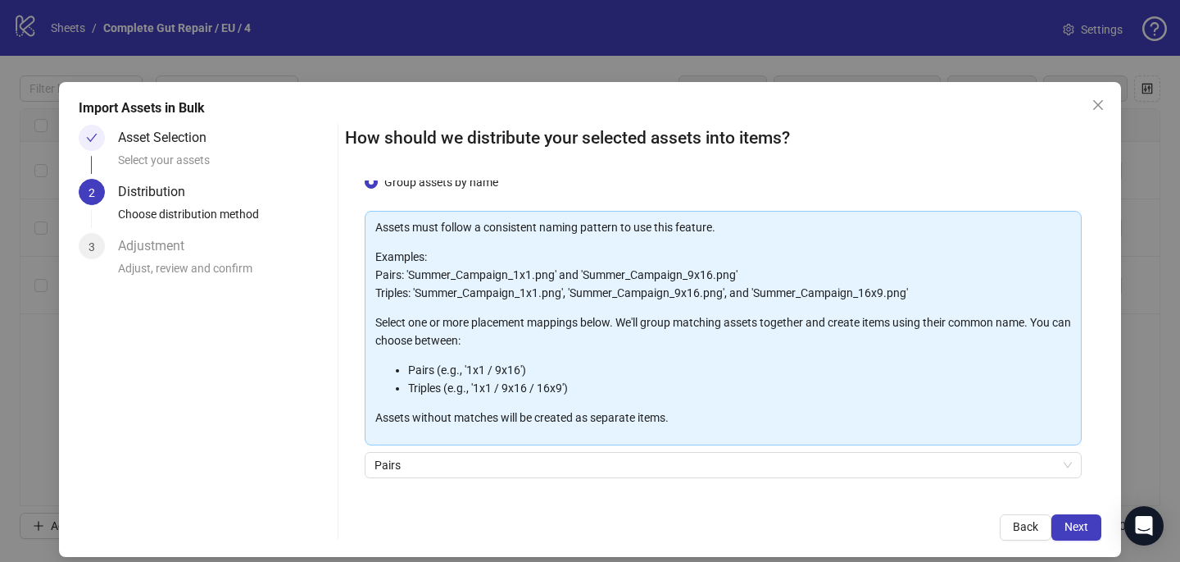
scroll to position [166, 0]
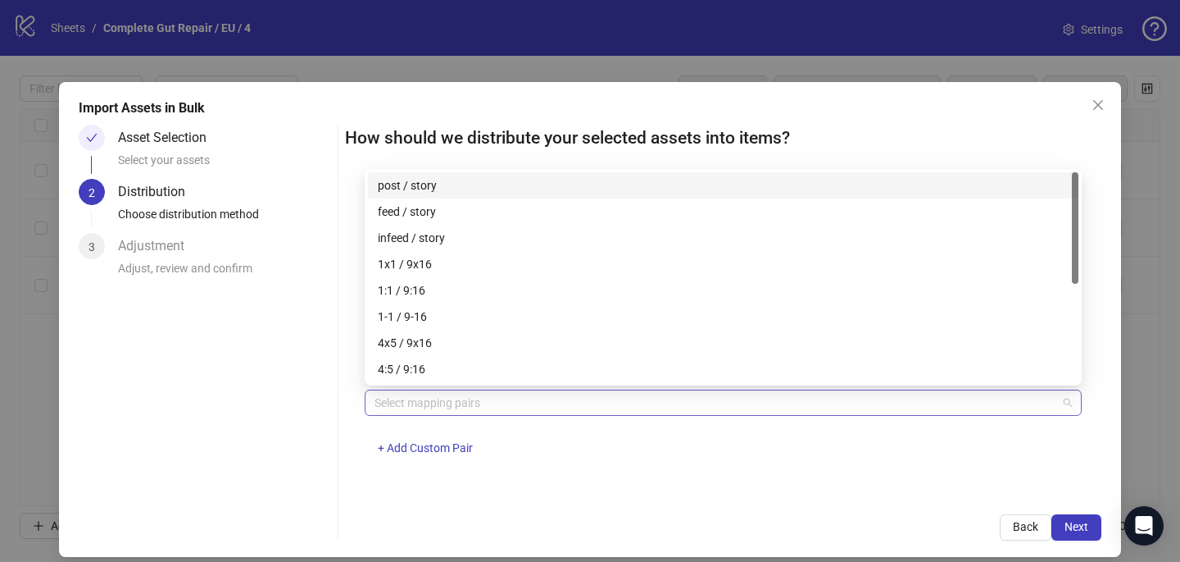
click at [438, 399] on div at bounding box center [714, 402] width 693 height 23
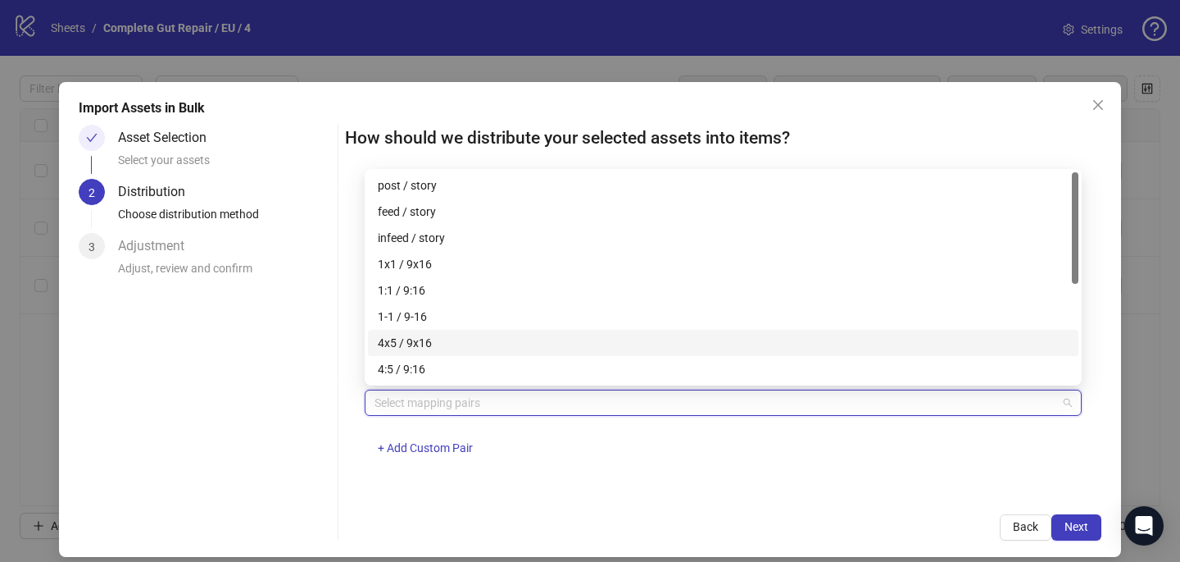
click at [452, 349] on div "4x5 / 9x16" at bounding box center [723, 343] width 691 height 18
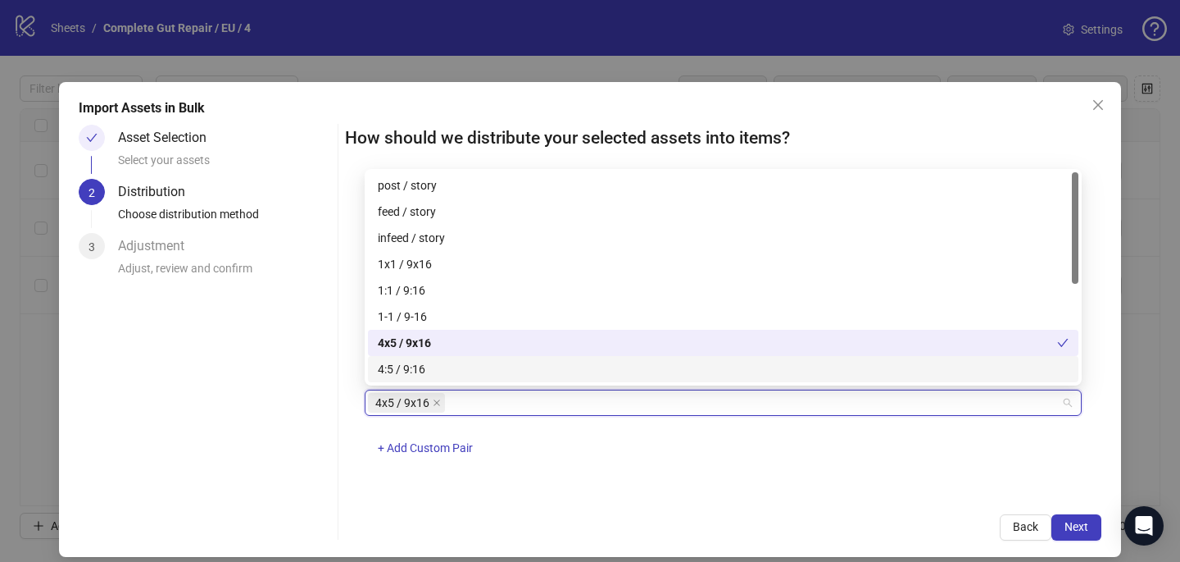
click at [762, 473] on div "4x5 / 9x16 + Add Custom Pair" at bounding box center [723, 431] width 717 height 85
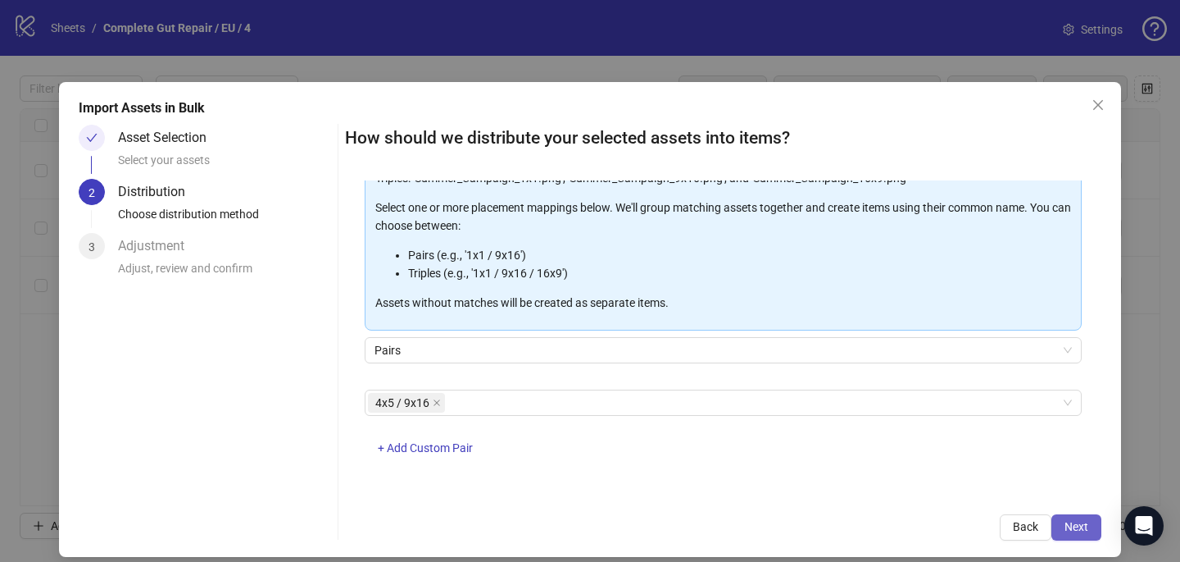
click at [1074, 526] on span "Next" at bounding box center [1077, 526] width 24 height 13
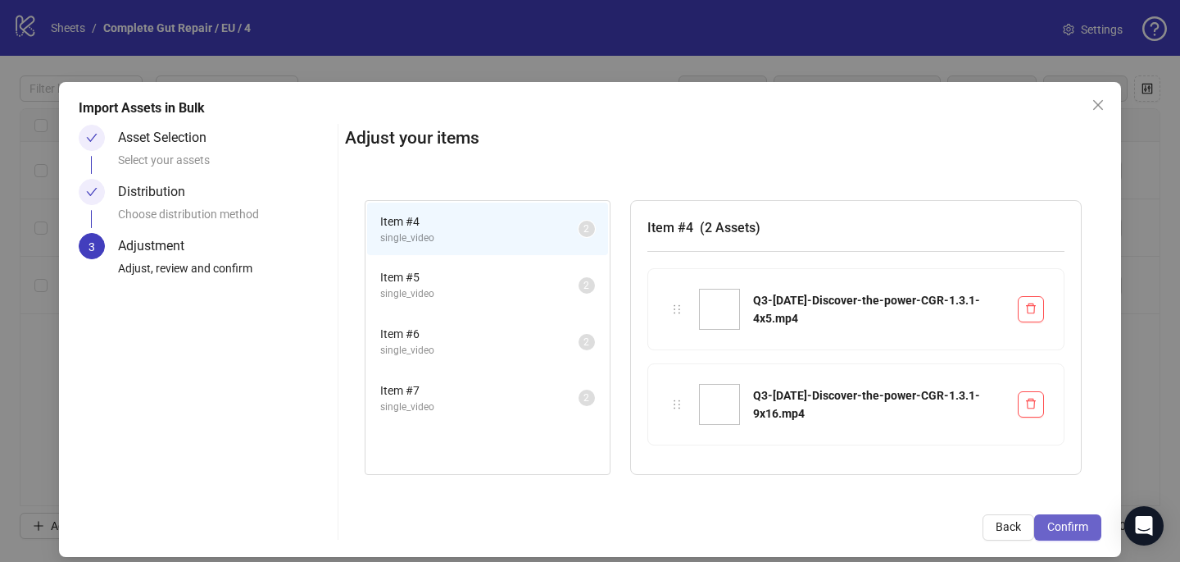
click at [1075, 527] on span "Confirm" at bounding box center [1068, 526] width 41 height 13
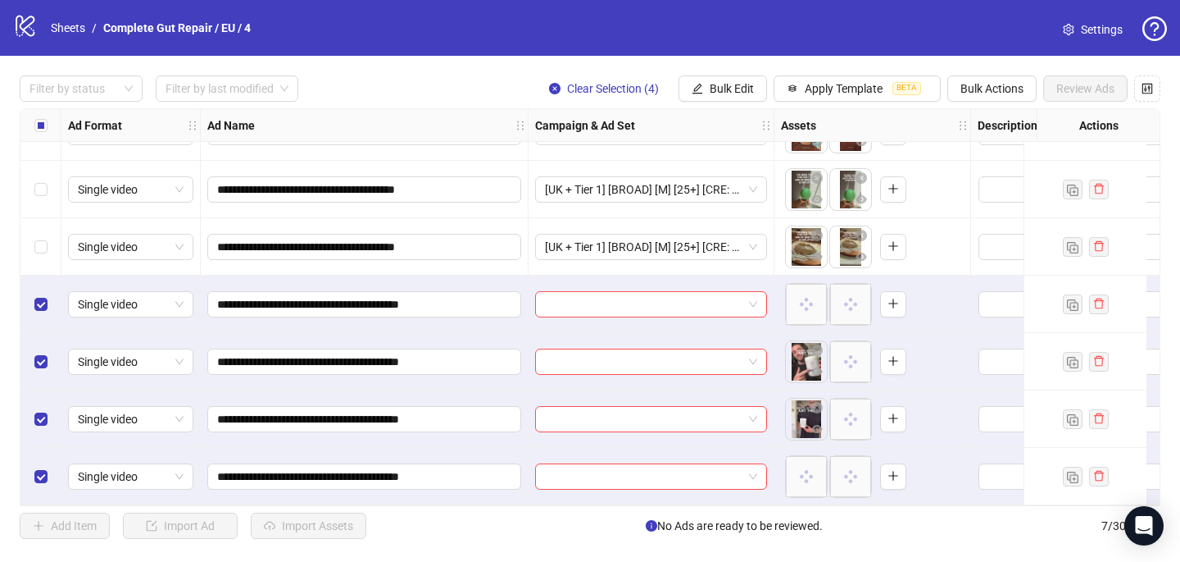
scroll to position [45, 0]
click at [640, 296] on input "search" at bounding box center [644, 304] width 198 height 25
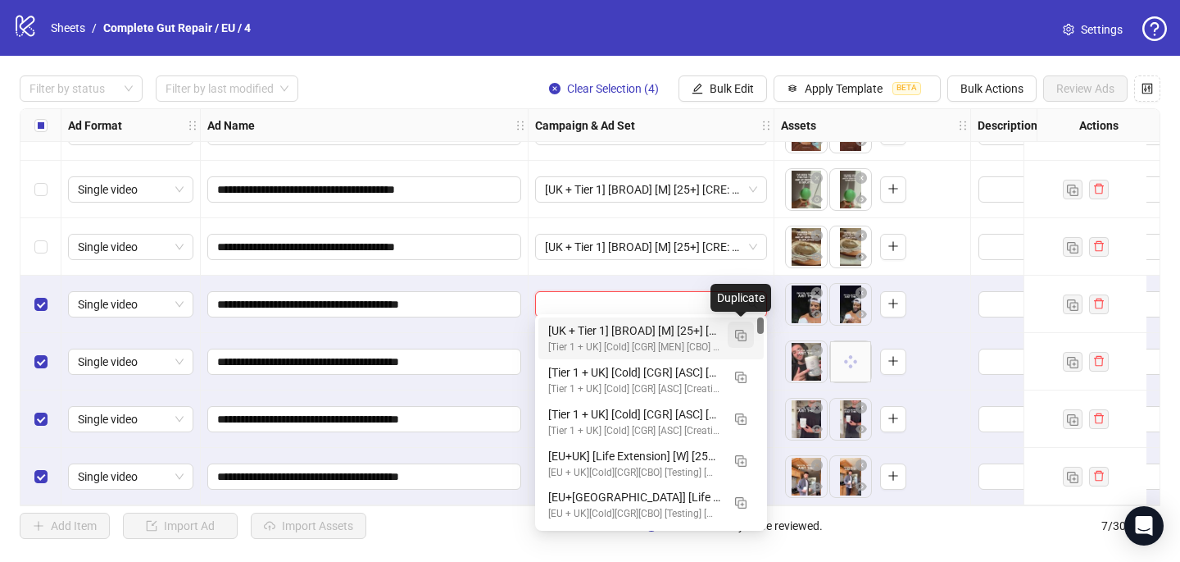
click at [742, 332] on img "button" at bounding box center [740, 335] width 11 height 11
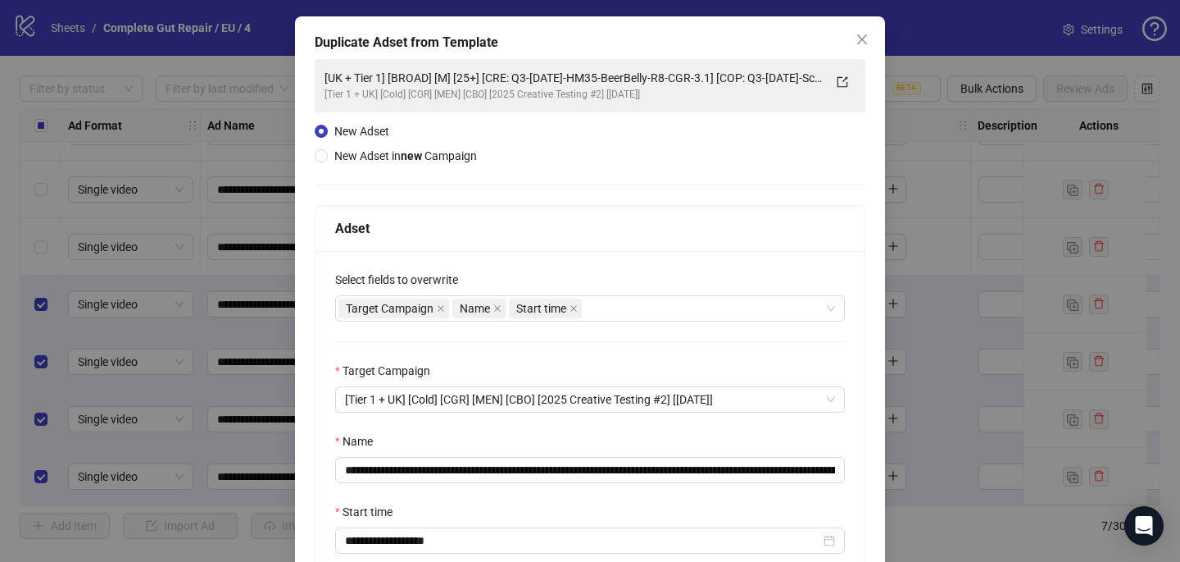
scroll to position [228, 0]
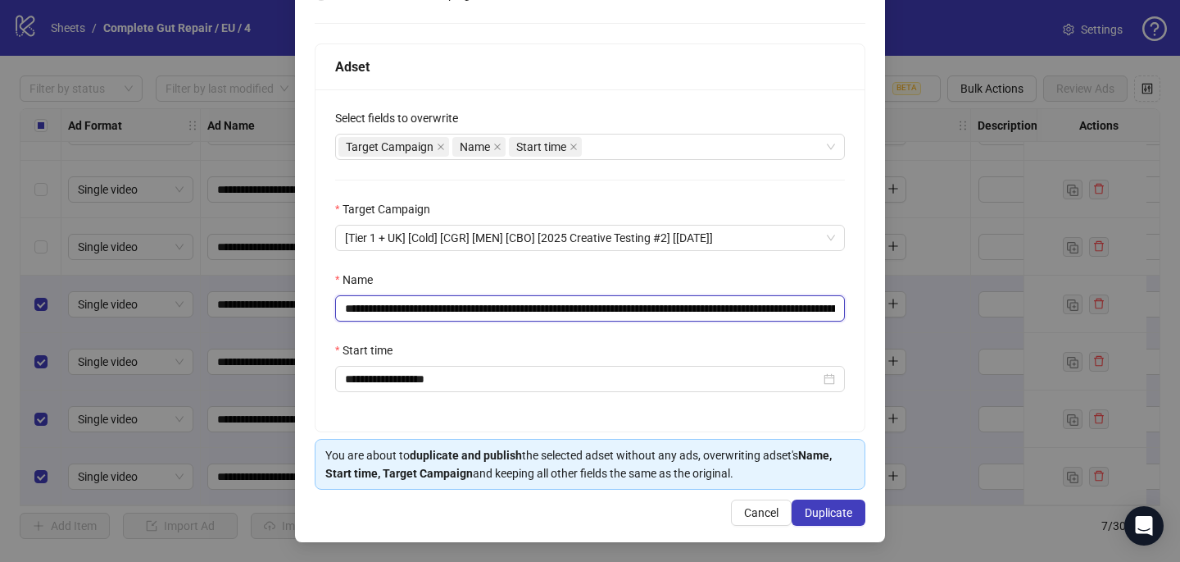
drag, startPoint x: 763, startPoint y: 307, endPoint x: 533, endPoint y: 308, distance: 230.3
click at [533, 308] on input "**********" at bounding box center [590, 308] width 510 height 26
paste input "*****"
type input "**********"
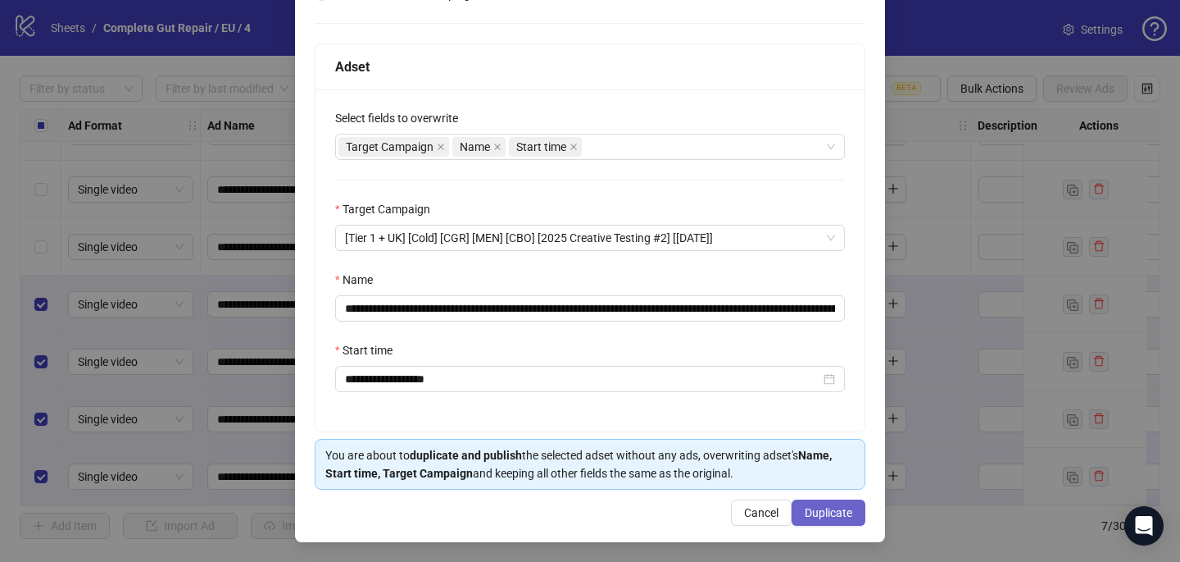
click at [830, 515] on span "Duplicate" at bounding box center [829, 512] width 48 height 13
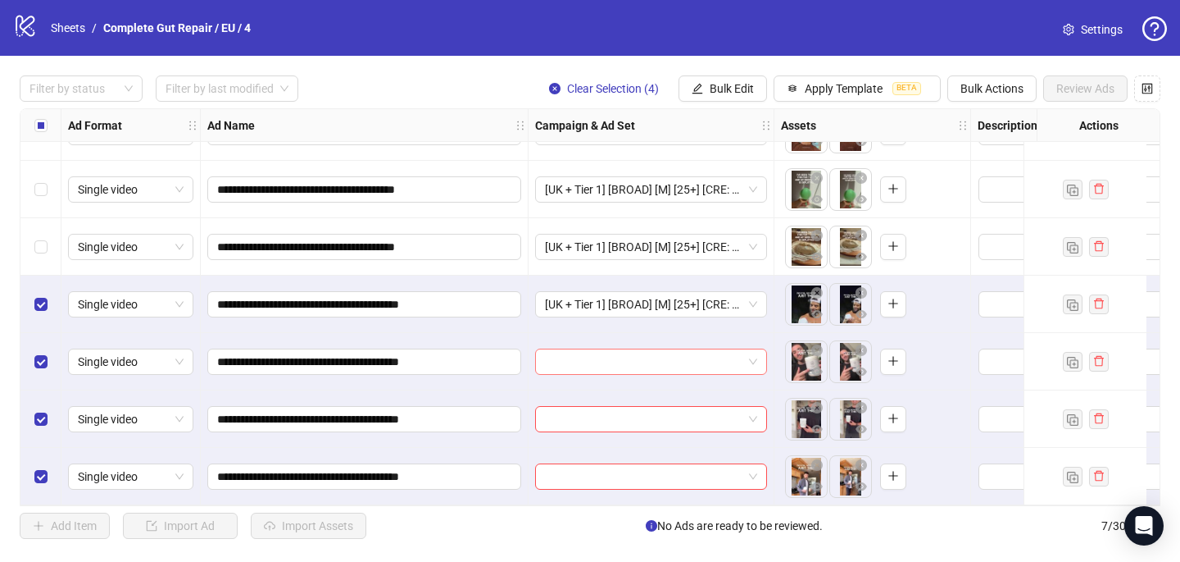
click at [549, 349] on input "search" at bounding box center [644, 361] width 198 height 25
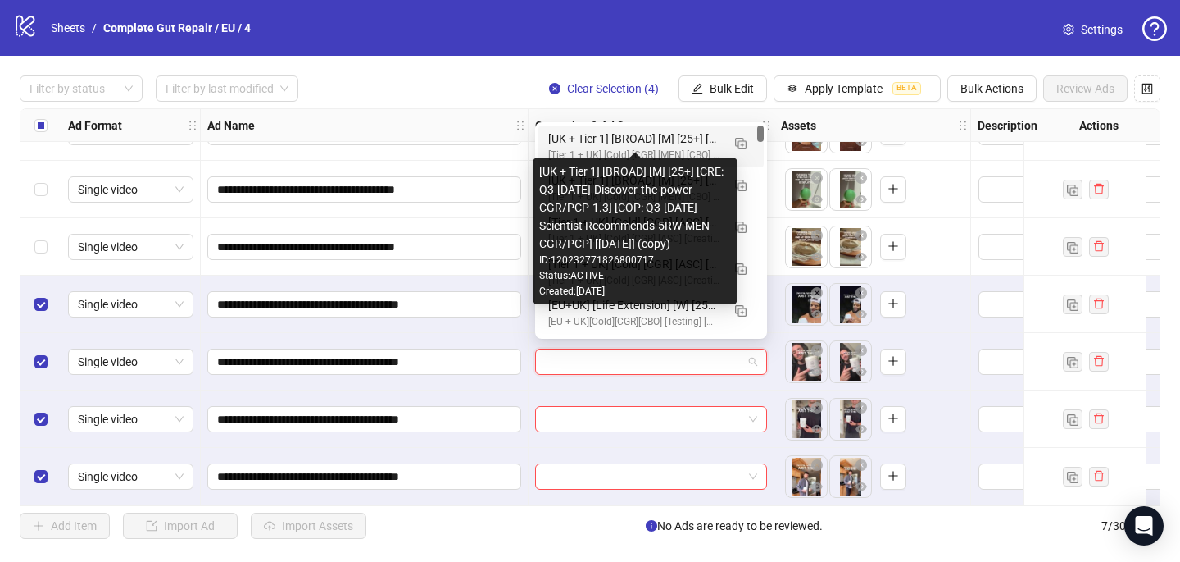
click at [611, 139] on div "[UK + Tier 1] [BROAD] [M] [25+] [CRE: Q3-08-AUG-2025-Discover-the-power-CGR/PCP…" at bounding box center [634, 139] width 173 height 18
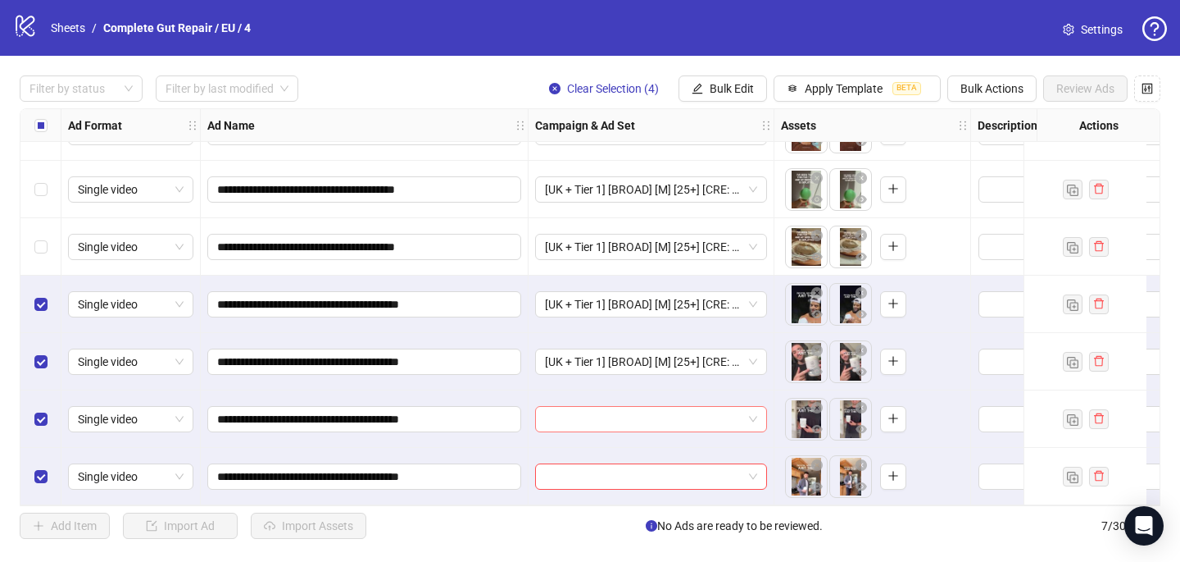
click at [546, 419] on input "search" at bounding box center [644, 419] width 198 height 25
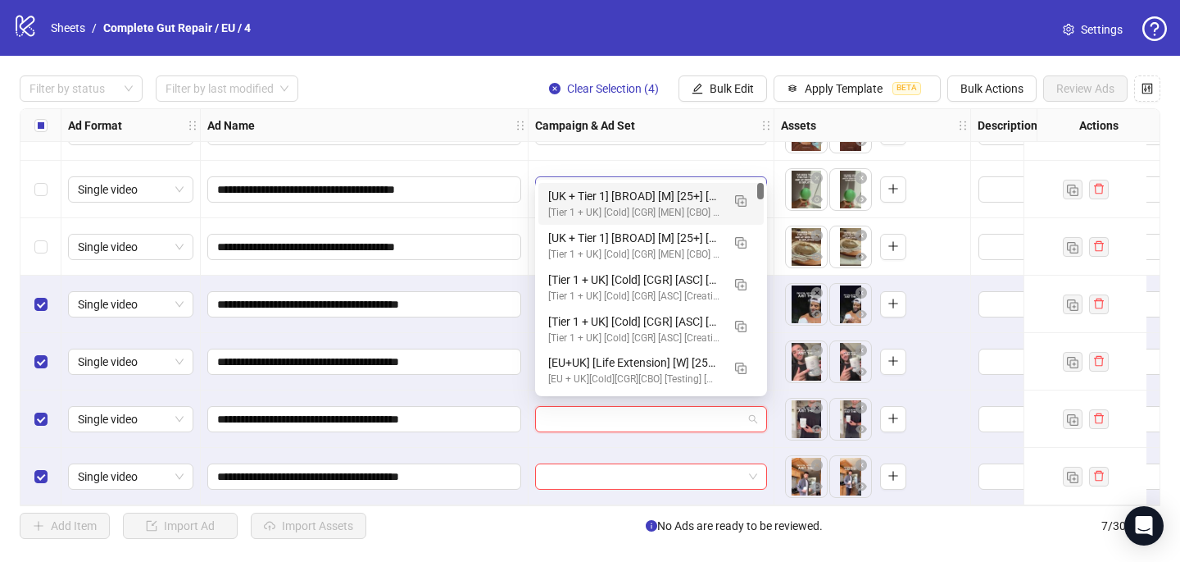
click at [657, 189] on div "[UK + Tier 1] [BROAD] [M] [25+] [CRE: Q3-08-AUG-2025-Discover-the-power-CGR/PCP…" at bounding box center [634, 196] width 173 height 18
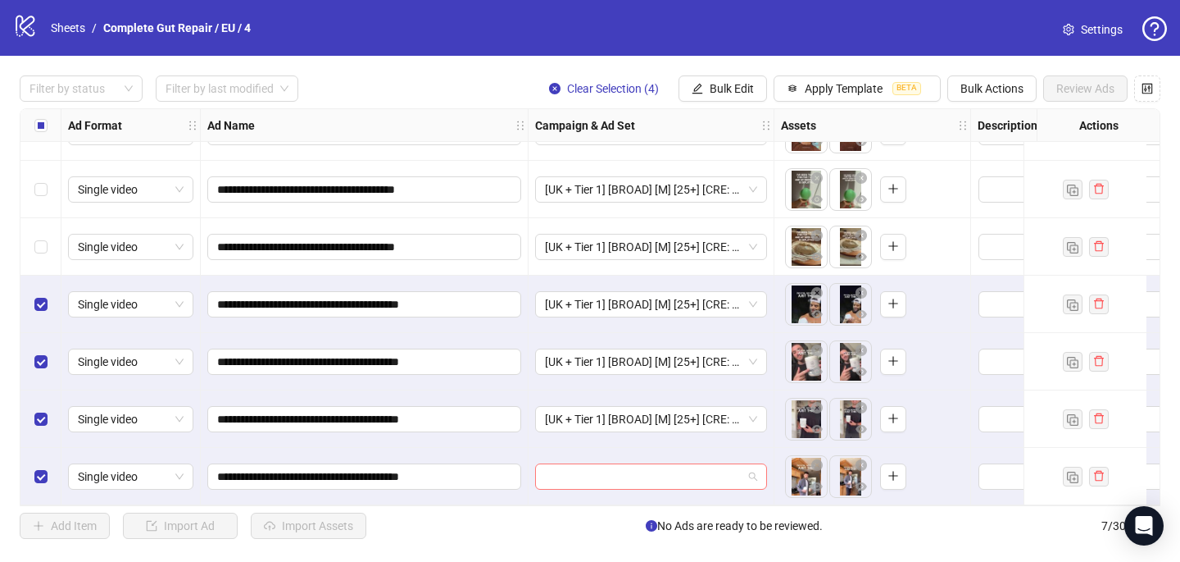
click at [552, 472] on input "search" at bounding box center [644, 476] width 198 height 25
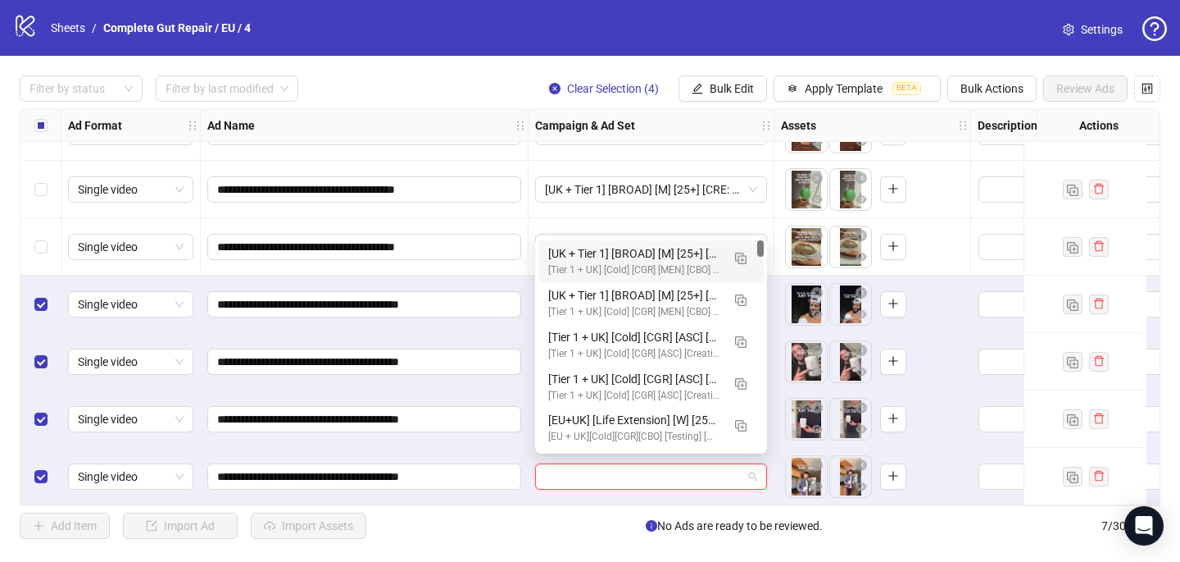
click at [664, 275] on div "[Tier 1 + UK] [Cold] [CGR] [MEN] [CBO] [2025 Creative Testing #2] [16 May 2025]" at bounding box center [634, 270] width 173 height 16
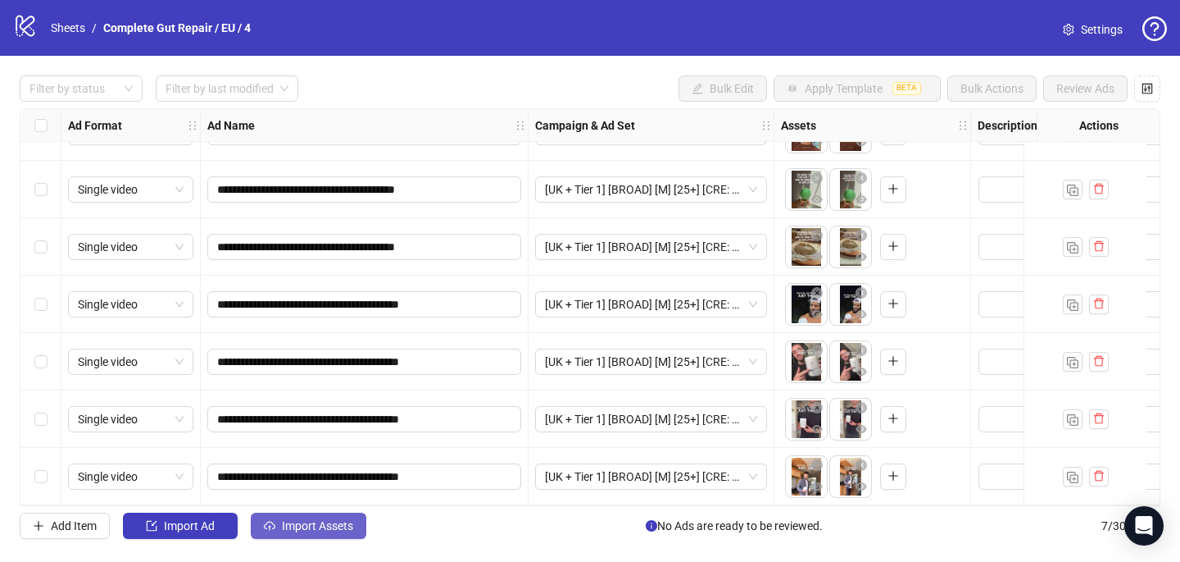
click at [289, 518] on button "Import Assets" at bounding box center [309, 525] width 116 height 26
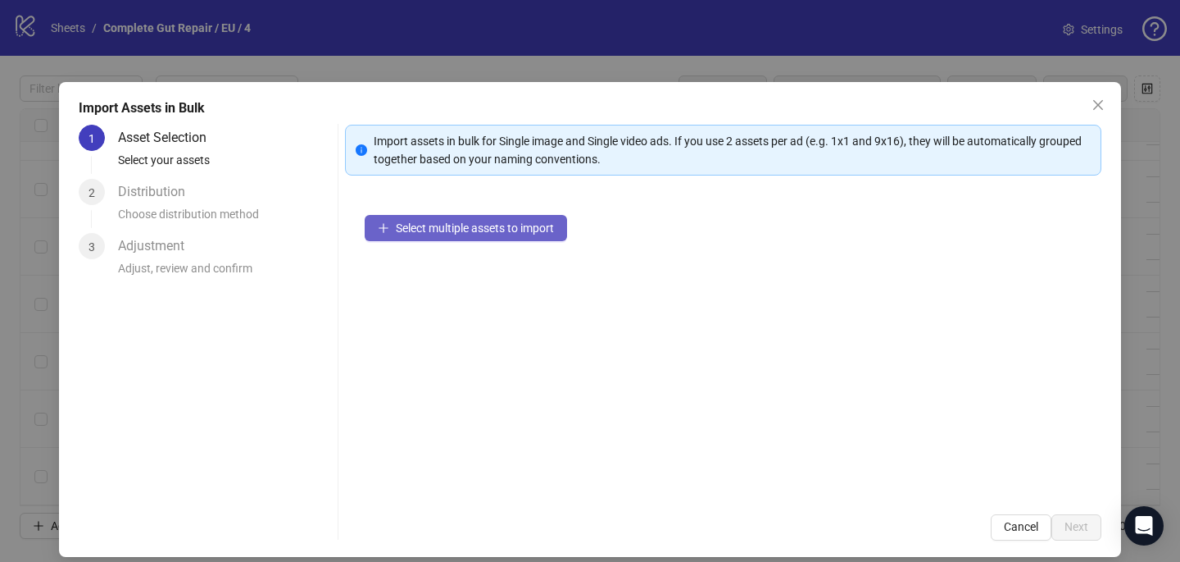
click at [504, 238] on button "Select multiple assets to import" at bounding box center [466, 228] width 202 height 26
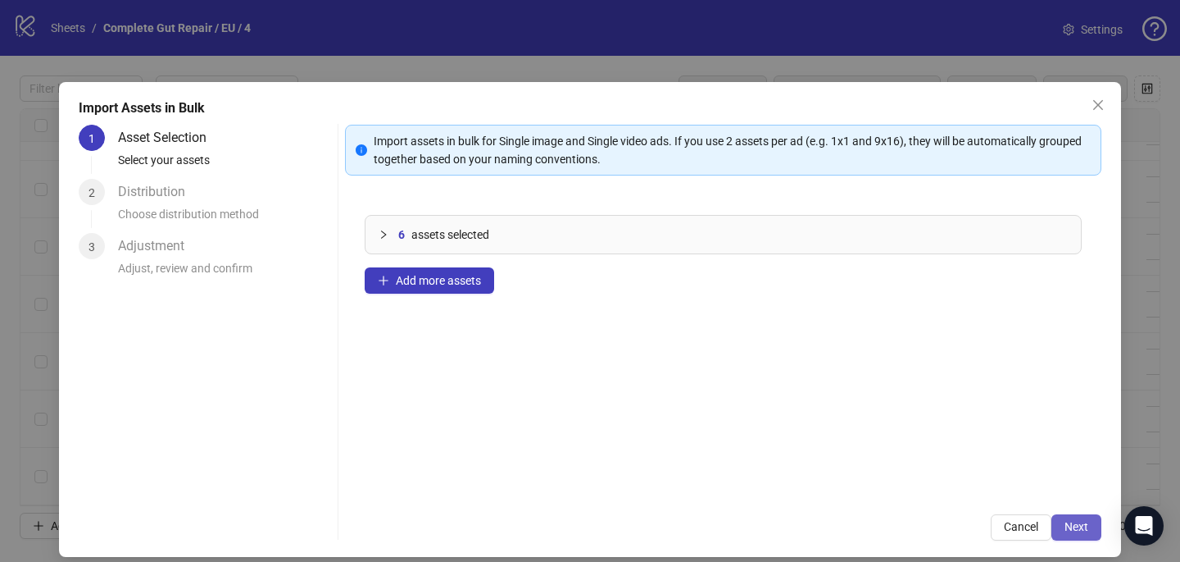
click at [1085, 527] on span "Next" at bounding box center [1077, 526] width 24 height 13
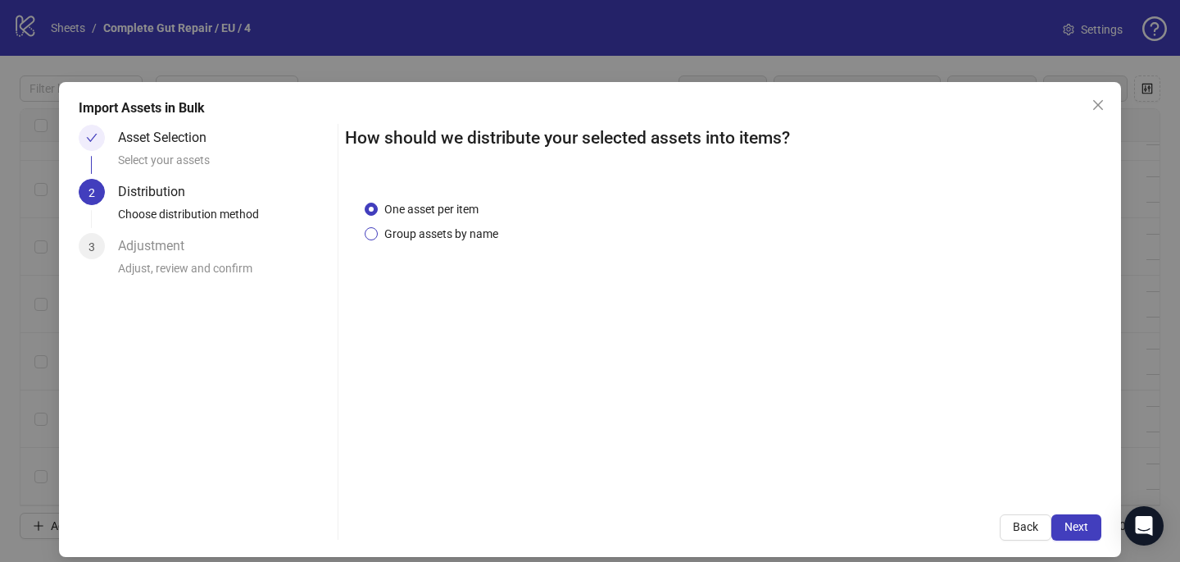
click at [487, 228] on span "Group assets by name" at bounding box center [441, 234] width 127 height 18
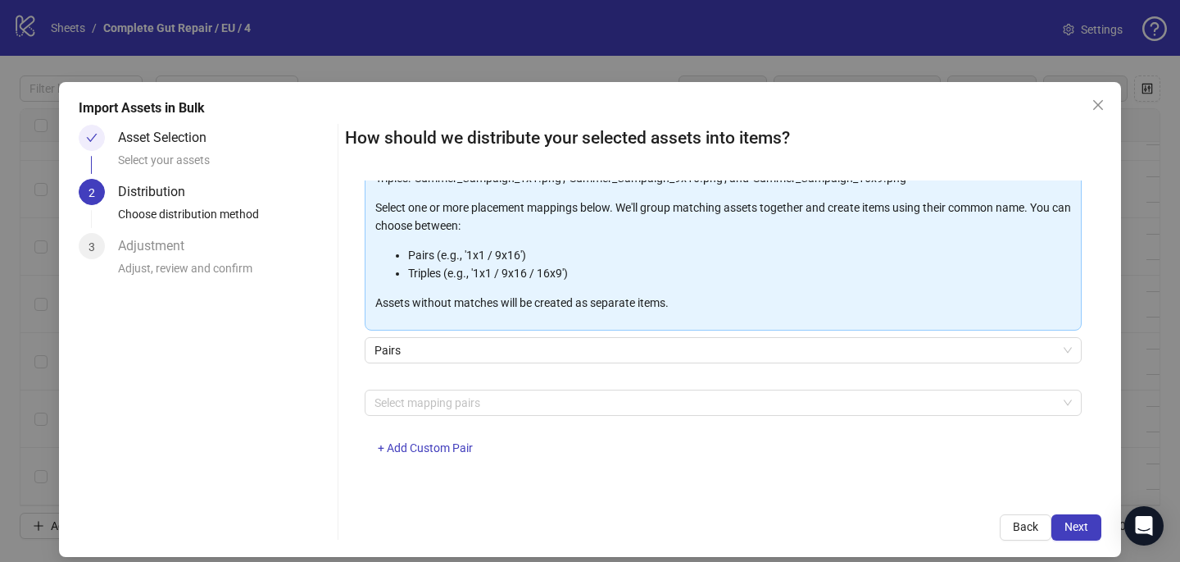
scroll to position [3, 0]
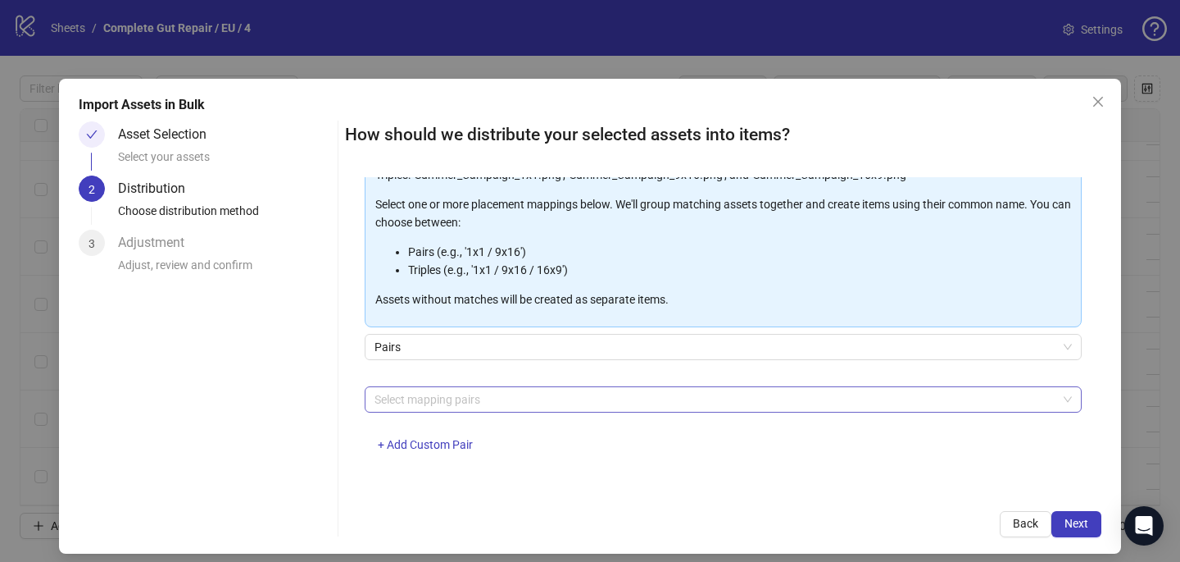
click at [512, 398] on div at bounding box center [714, 399] width 693 height 23
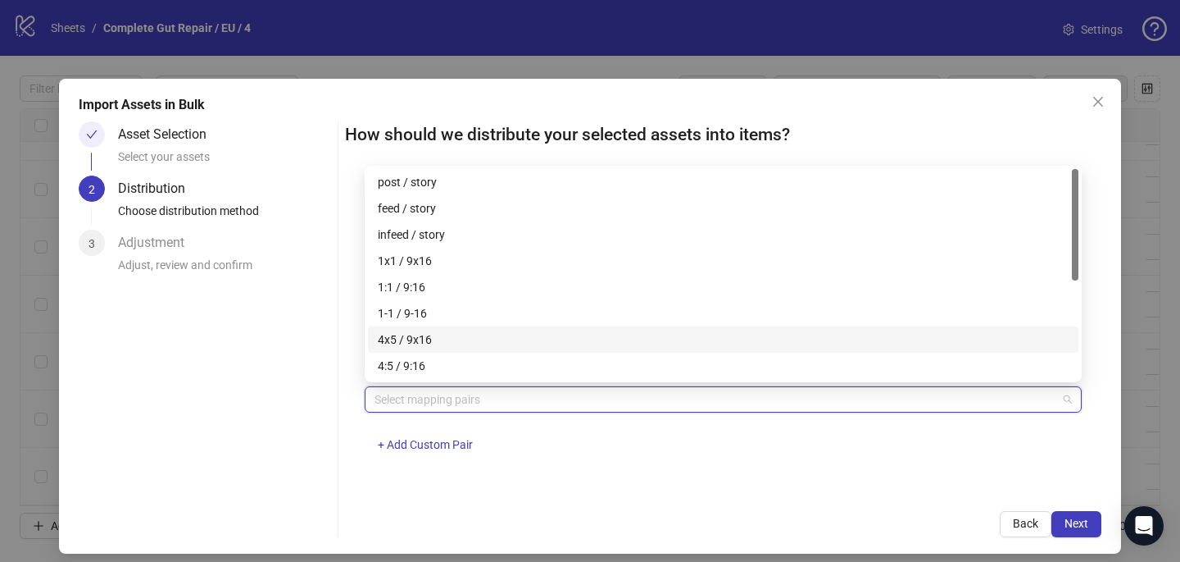
click at [516, 342] on div "4x5 / 9x16" at bounding box center [723, 339] width 691 height 18
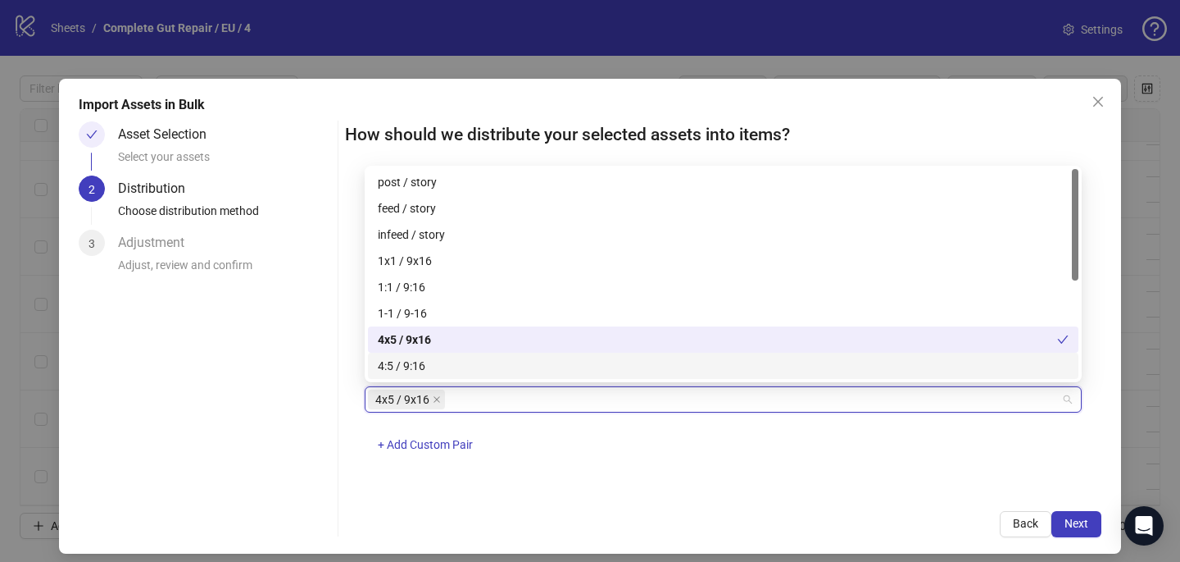
click at [726, 430] on div "4x5 / 9x16 + Add Custom Pair" at bounding box center [723, 428] width 717 height 85
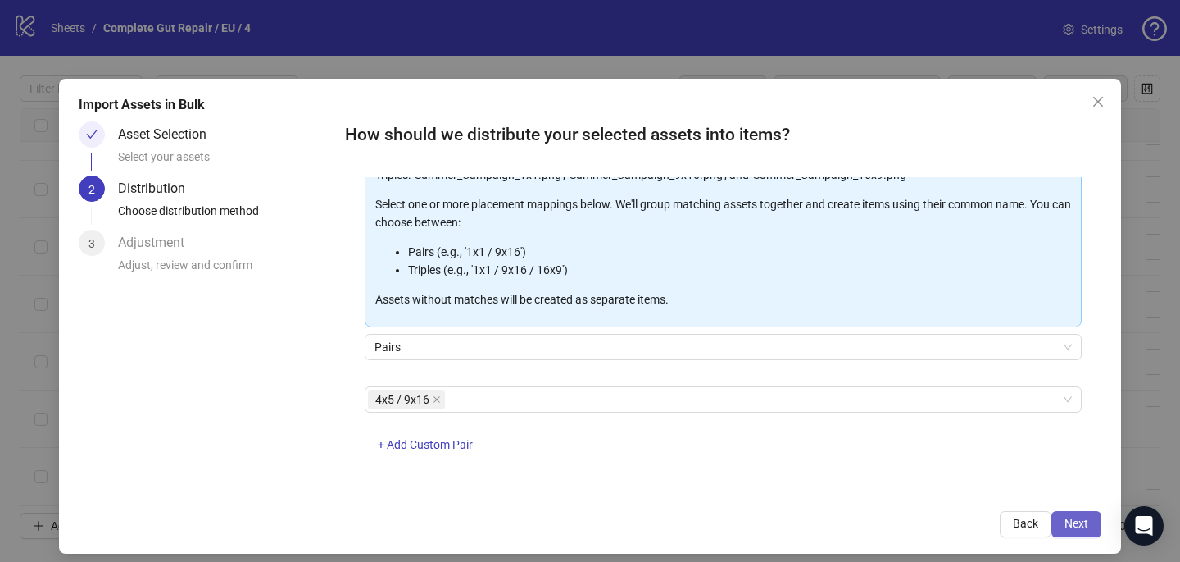
click at [1087, 518] on span "Next" at bounding box center [1077, 522] width 24 height 13
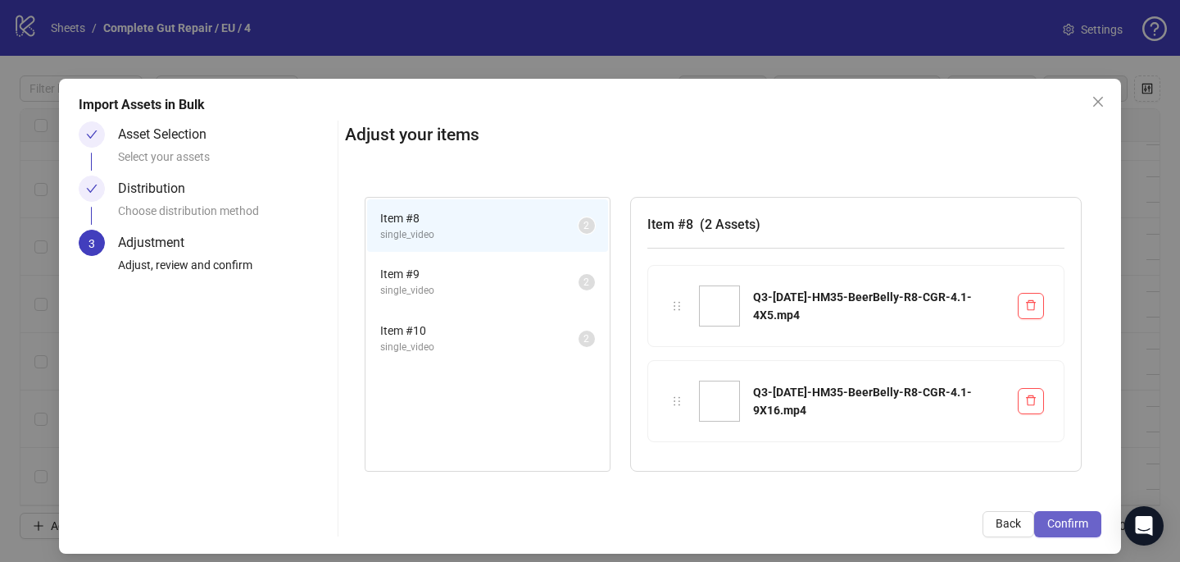
click at [1070, 519] on span "Confirm" at bounding box center [1068, 522] width 41 height 13
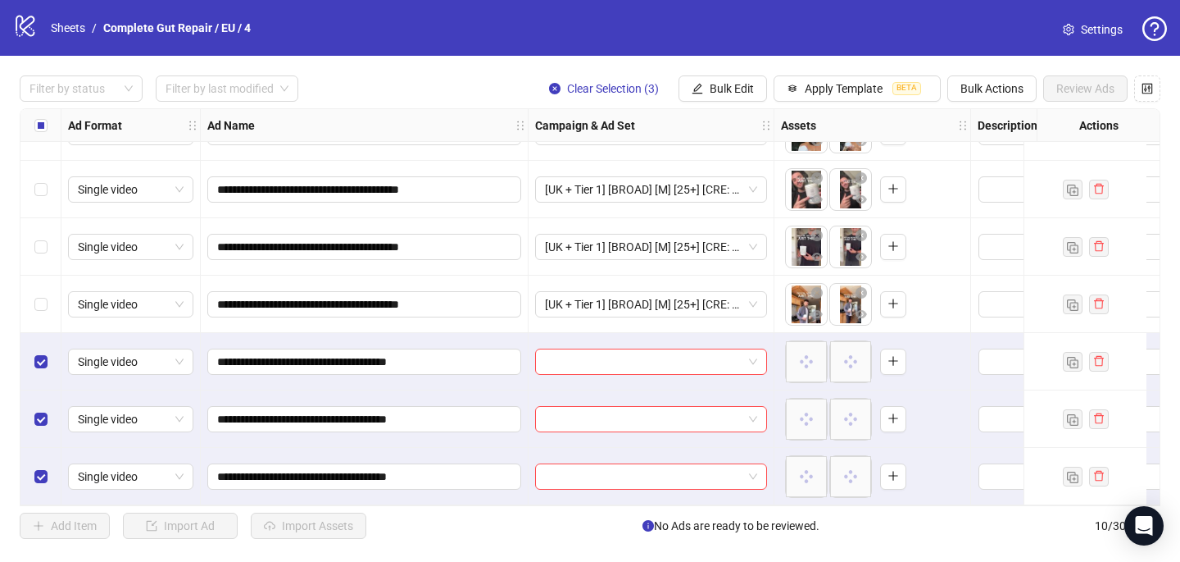
scroll to position [217, 0]
click at [582, 357] on input "search" at bounding box center [644, 361] width 198 height 25
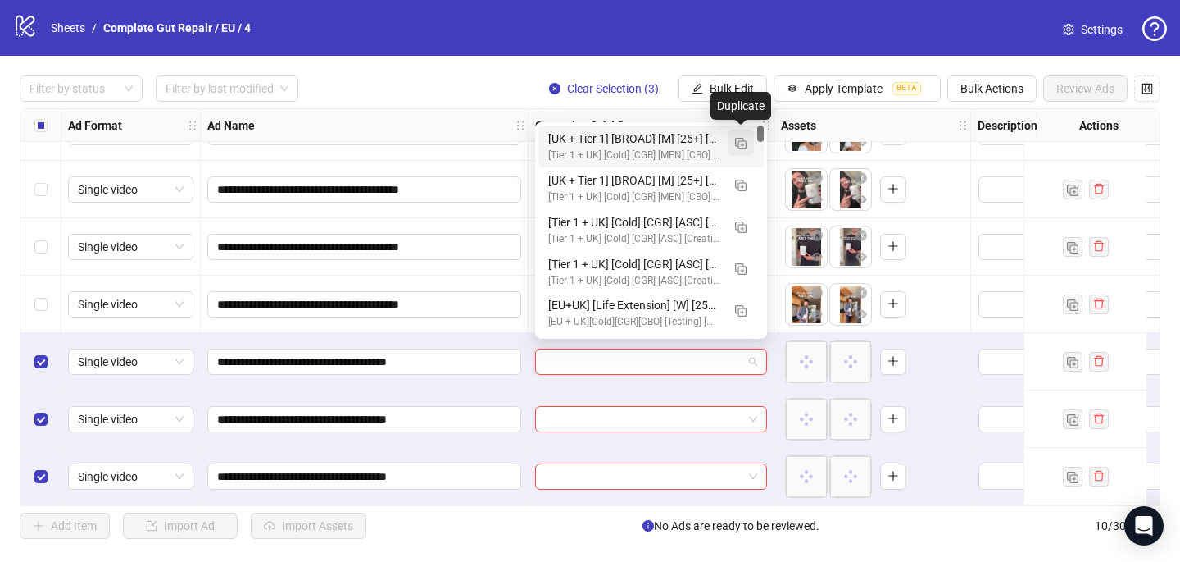
click at [743, 138] on img "button" at bounding box center [740, 143] width 11 height 11
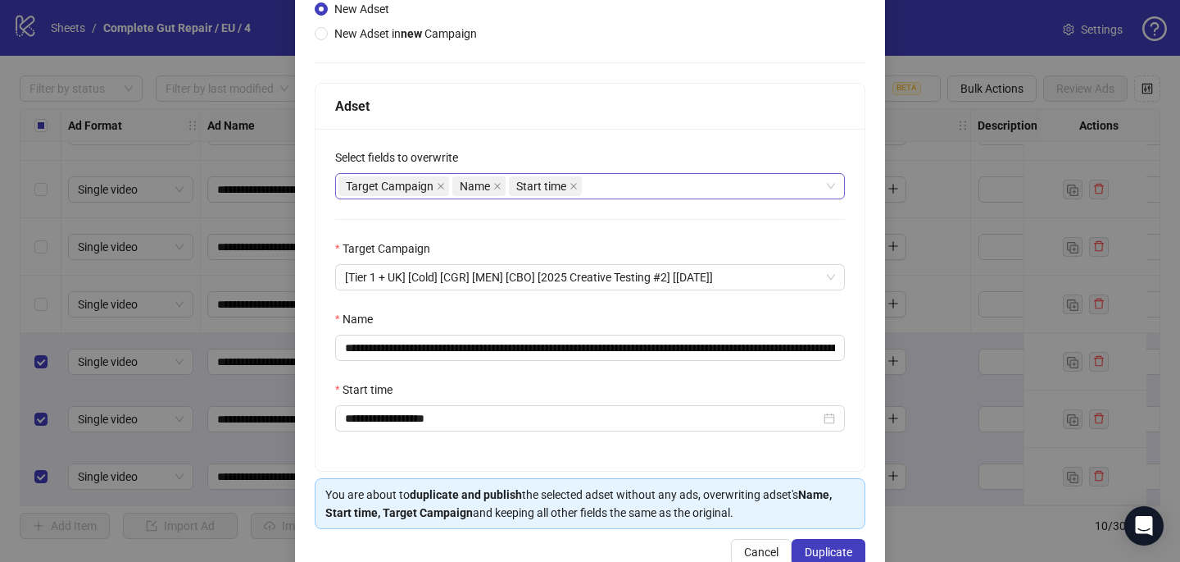
scroll to position [228, 0]
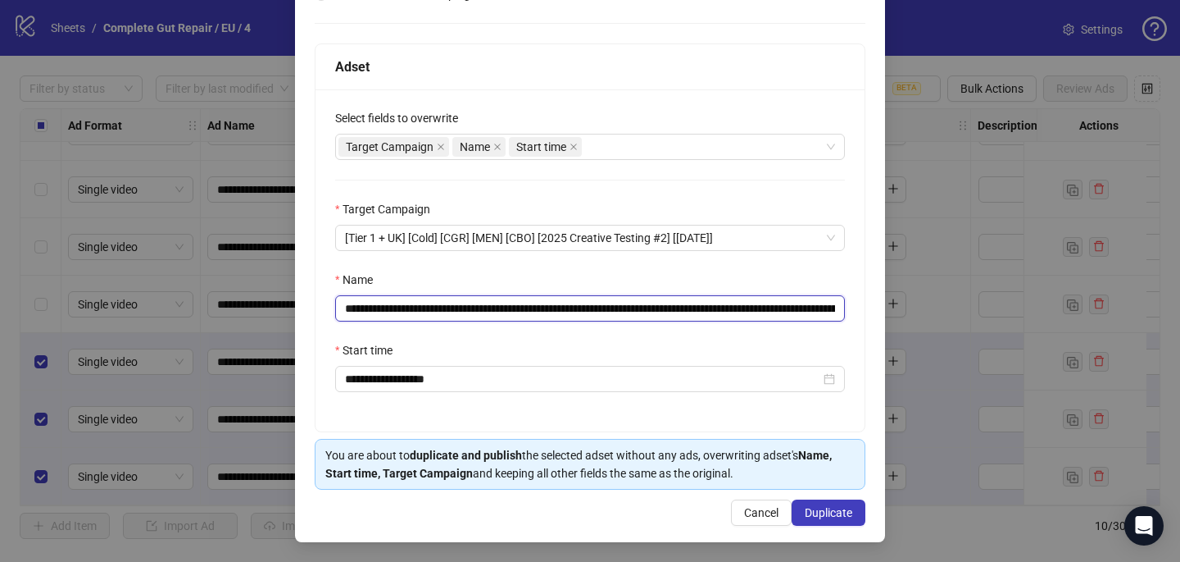
drag, startPoint x: 789, startPoint y: 307, endPoint x: 531, endPoint y: 302, distance: 258.2
click at [531, 302] on input "**********" at bounding box center [590, 308] width 510 height 26
paste input "text"
type input "**********"
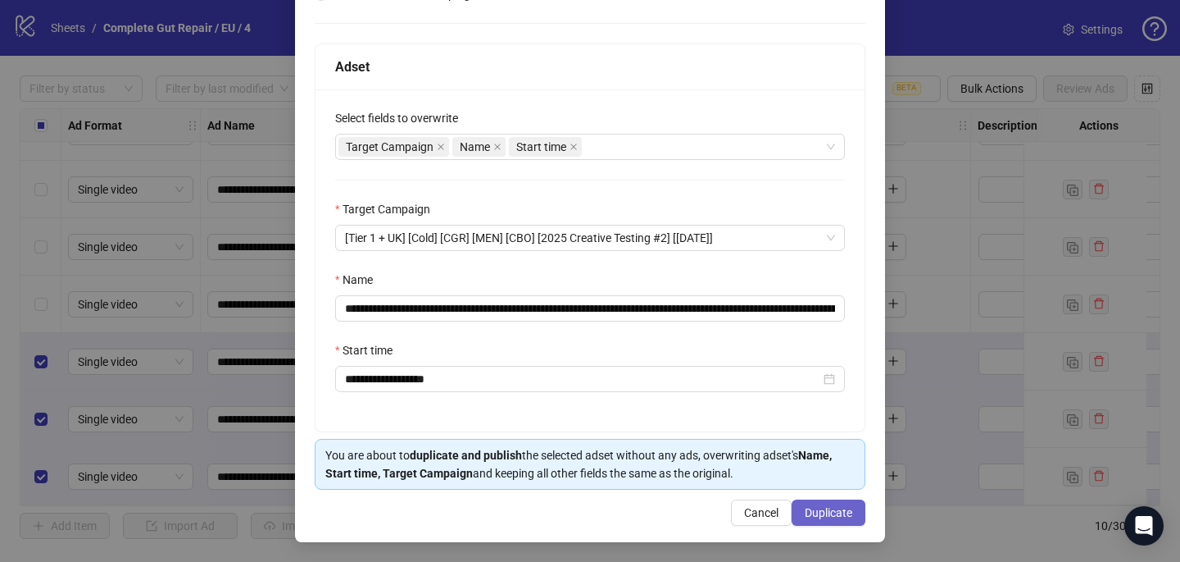
click at [839, 517] on span "Duplicate" at bounding box center [829, 512] width 48 height 13
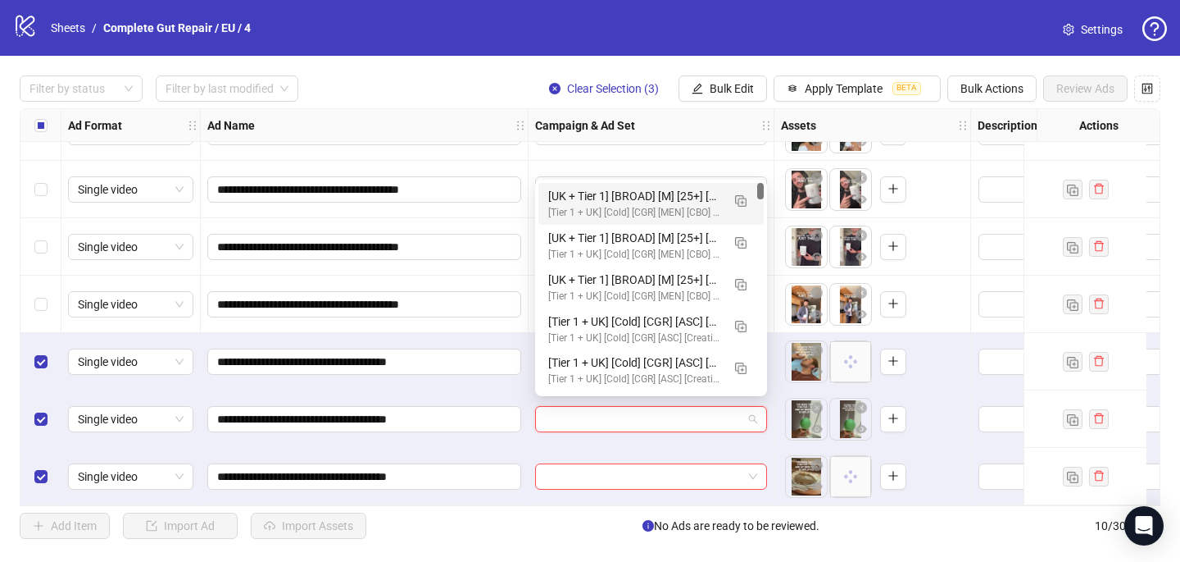
click at [593, 416] on input "search" at bounding box center [644, 419] width 198 height 25
click at [675, 201] on div "[UK + Tier 1] [BROAD] [M] [25+] [CRE: Q3-08-AUG-2025-HM35-BeerBelly-R8-CGR/PCP-…" at bounding box center [634, 196] width 173 height 18
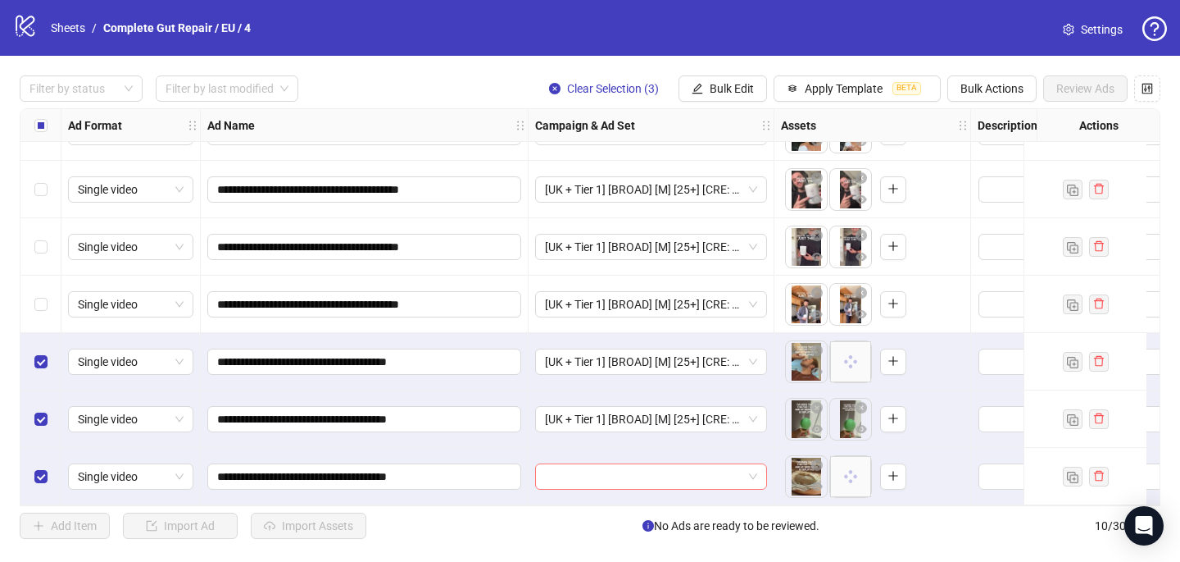
click at [563, 471] on input "search" at bounding box center [644, 476] width 198 height 25
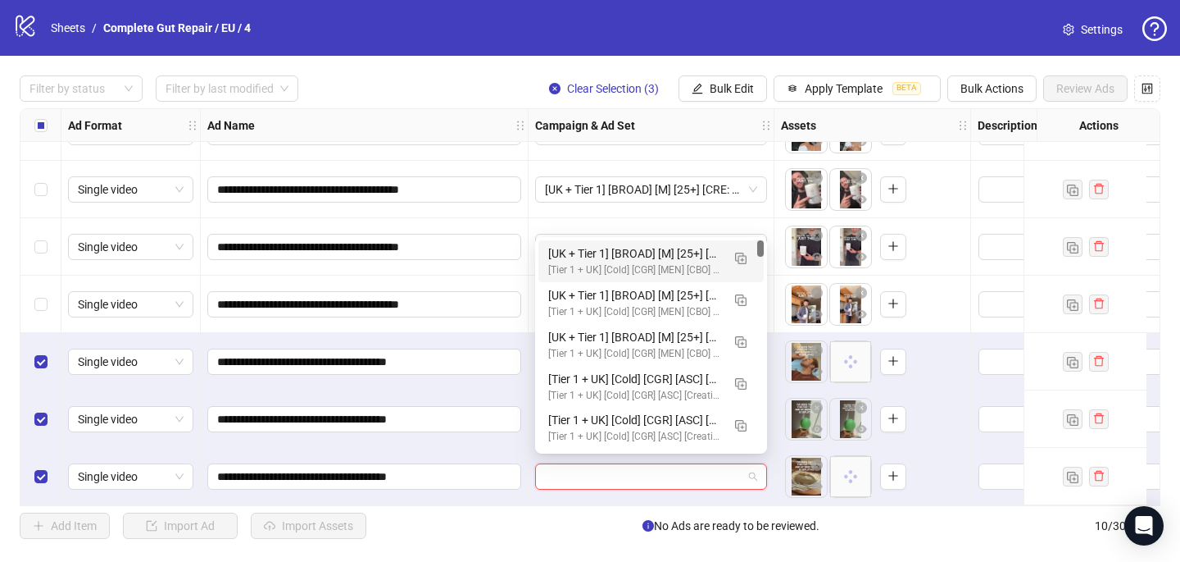
click at [612, 262] on div "[Tier 1 + UK] [Cold] [CGR] [MEN] [CBO] [2025 Creative Testing #2] [16 May 2025]" at bounding box center [634, 270] width 173 height 16
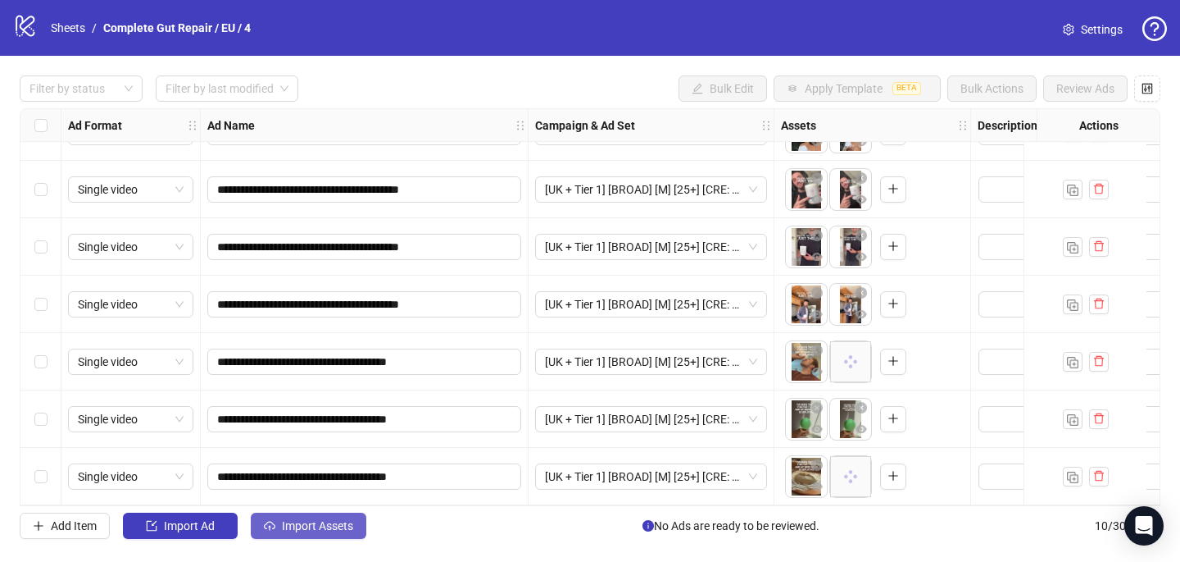
click at [342, 530] on span "Import Assets" at bounding box center [317, 525] width 71 height 13
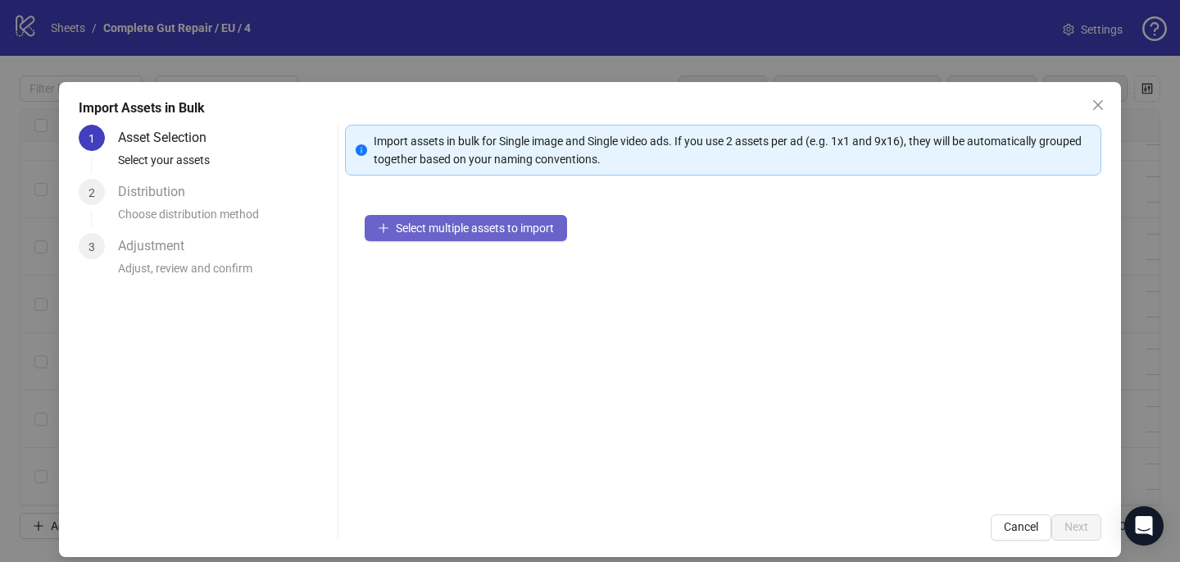
click at [528, 237] on button "Select multiple assets to import" at bounding box center [466, 228] width 202 height 26
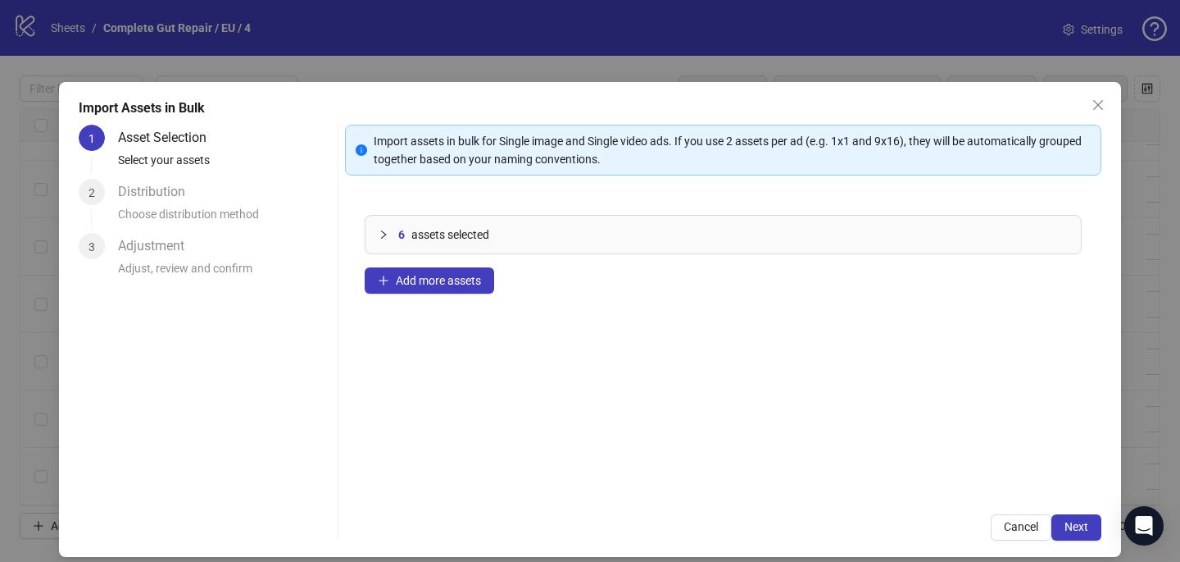
scroll to position [14, 0]
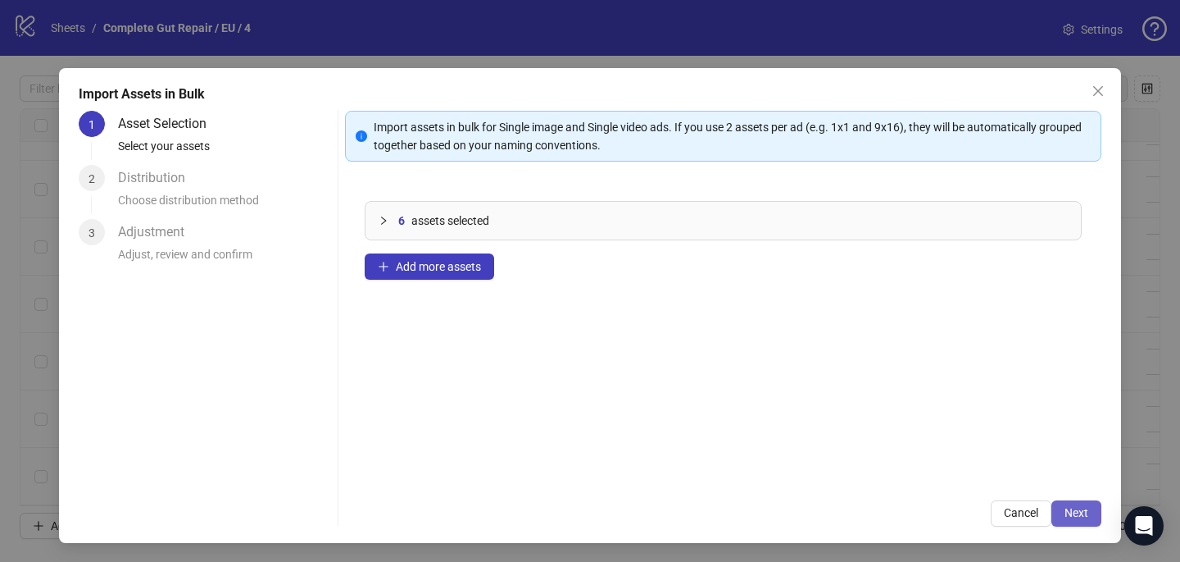
click at [1084, 508] on span "Next" at bounding box center [1077, 512] width 24 height 13
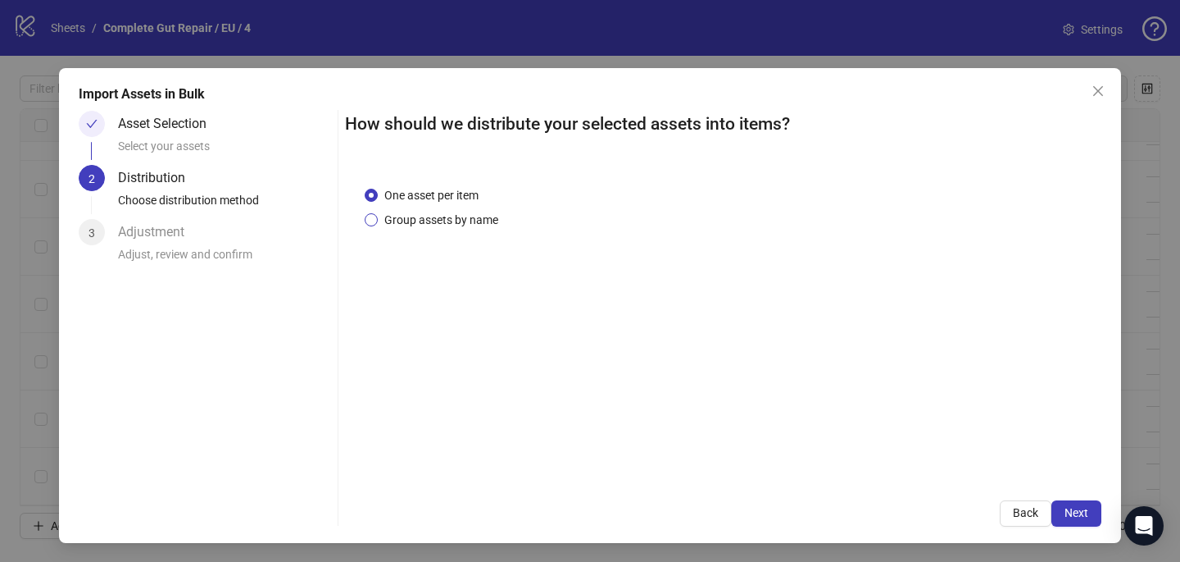
click at [457, 217] on span "Group assets by name" at bounding box center [441, 220] width 127 height 18
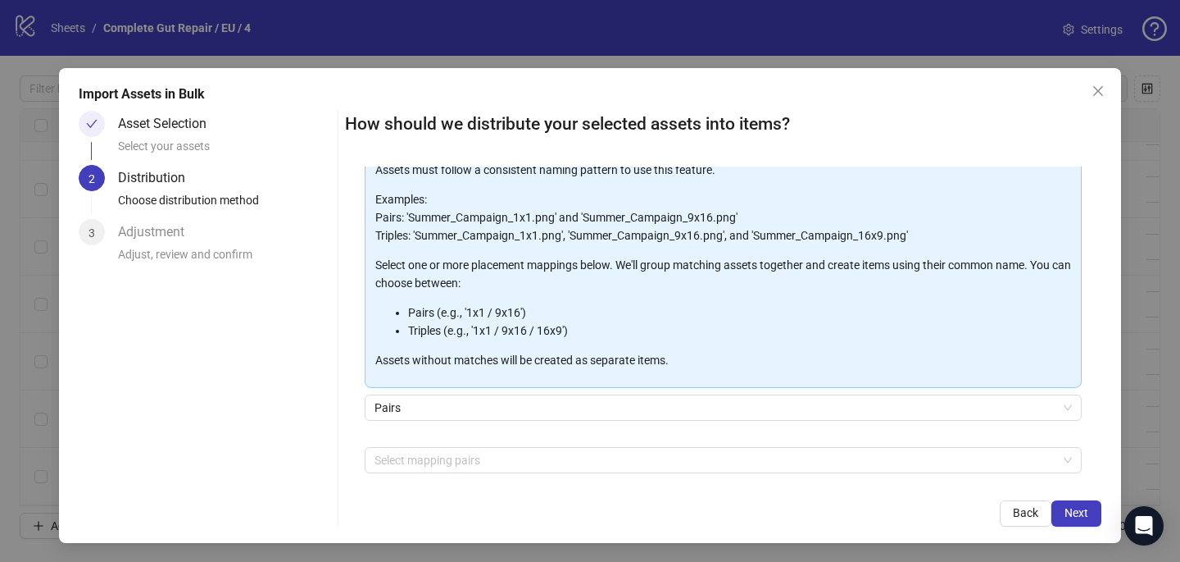
scroll to position [166, 0]
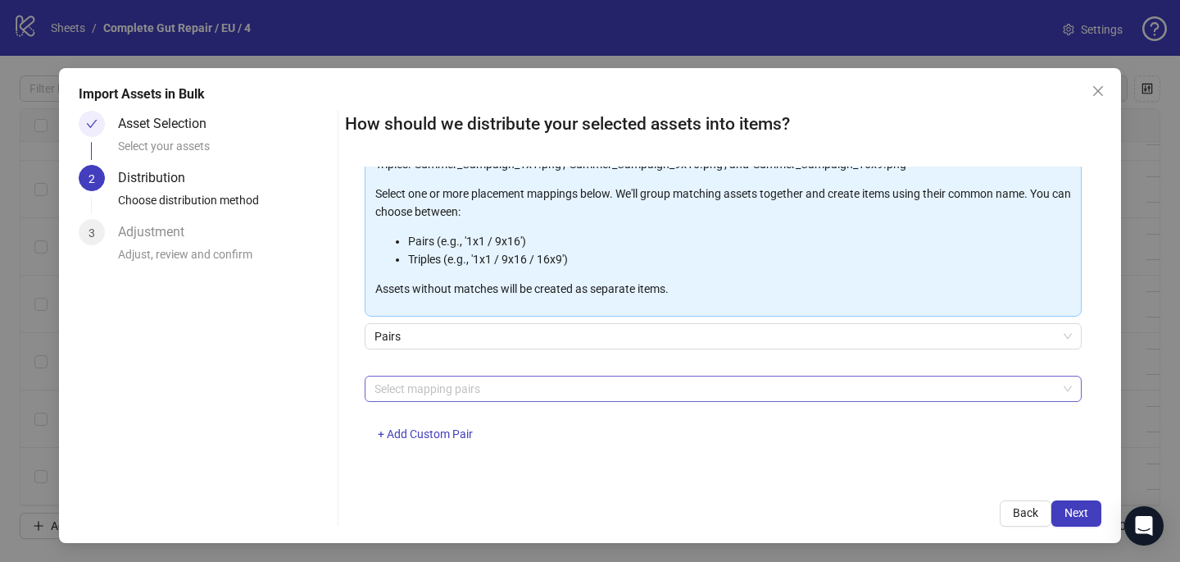
click at [452, 381] on div at bounding box center [714, 388] width 693 height 23
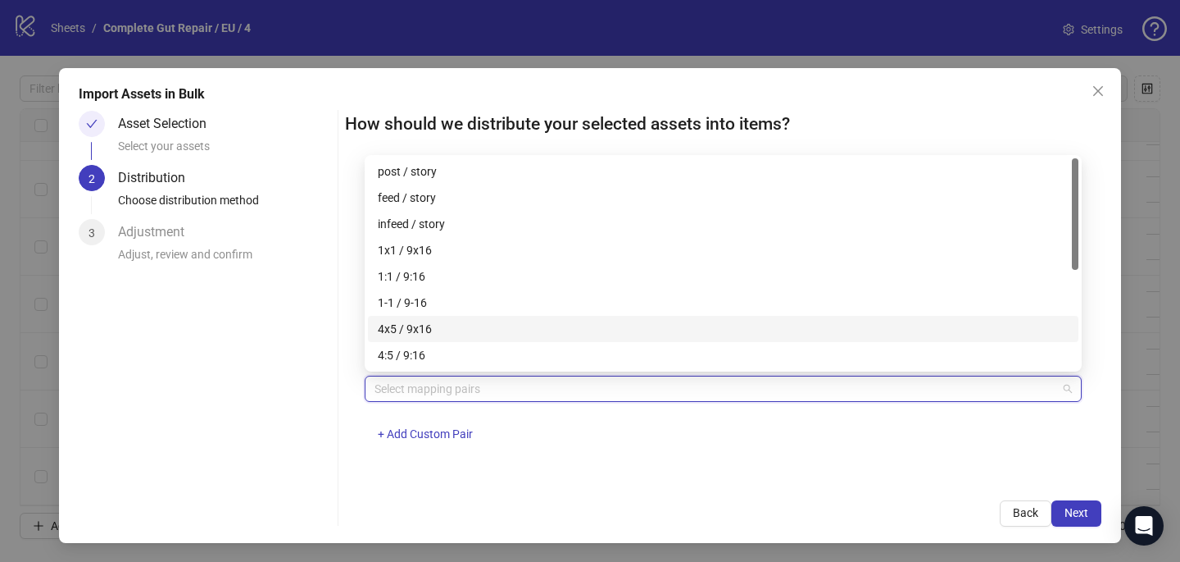
click at [450, 322] on div "4x5 / 9x16" at bounding box center [723, 329] width 691 height 18
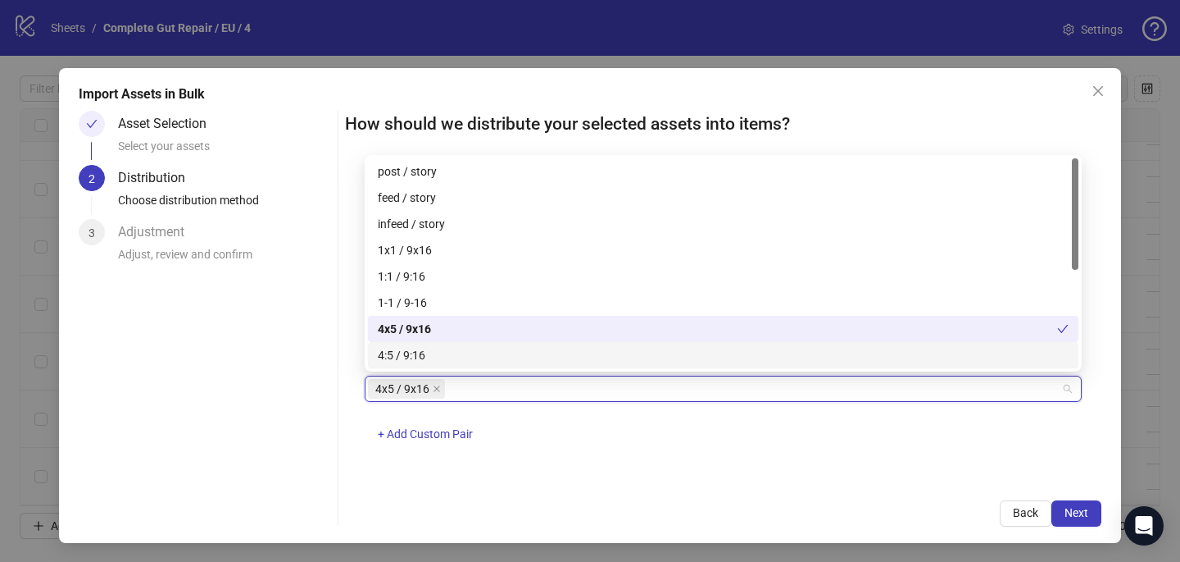
click at [789, 421] on div "4x5 / 9x16 + Add Custom Pair" at bounding box center [723, 417] width 717 height 85
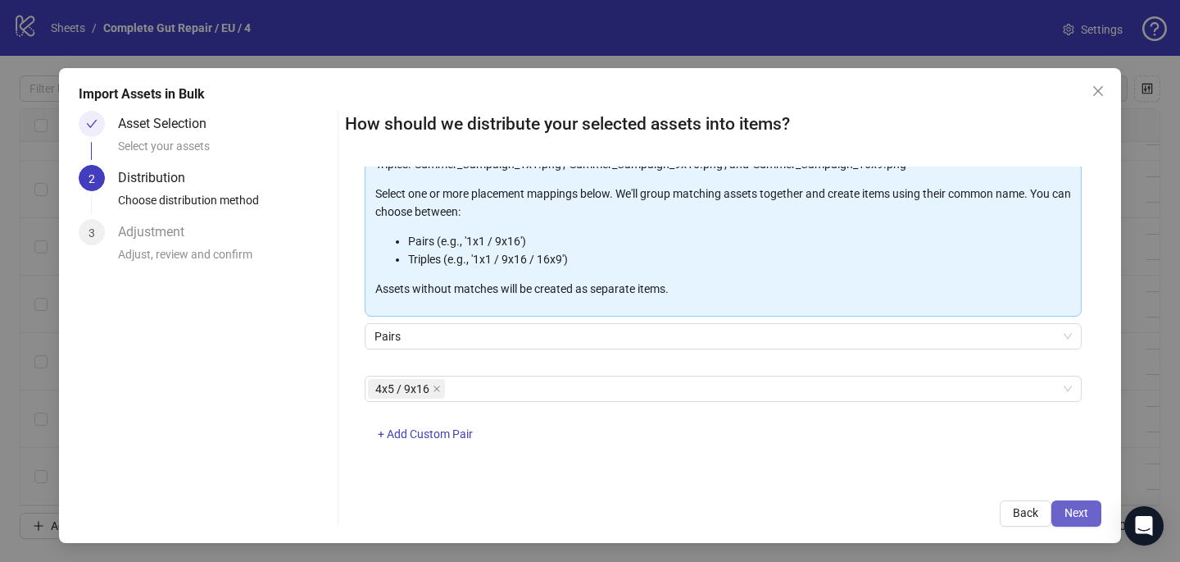
click at [1089, 508] on button "Next" at bounding box center [1077, 513] width 50 height 26
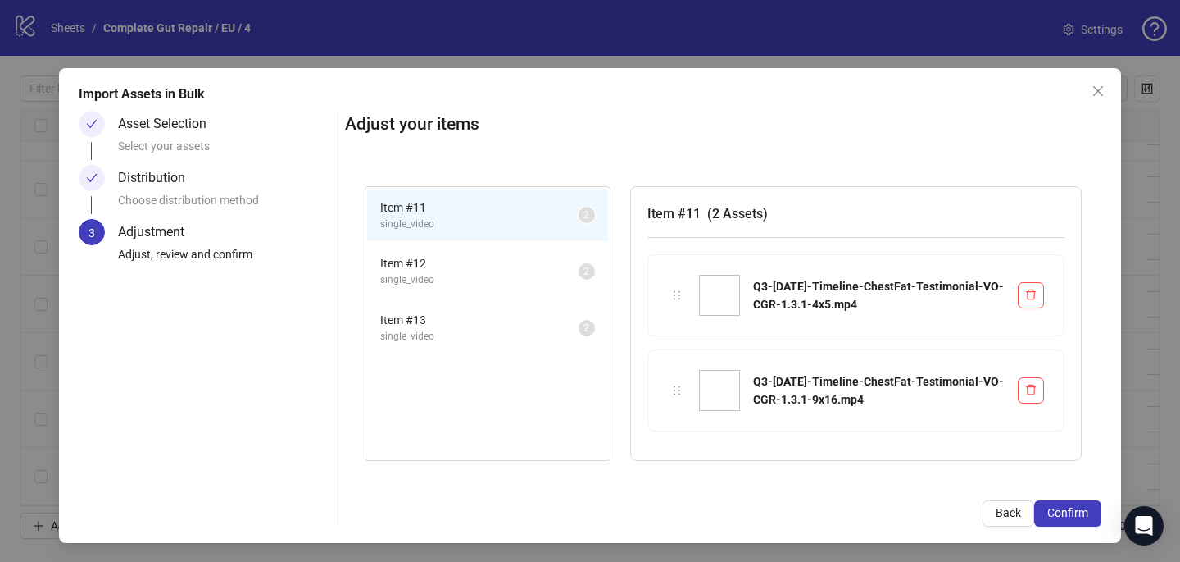
click at [1088, 509] on span "Confirm" at bounding box center [1068, 512] width 41 height 13
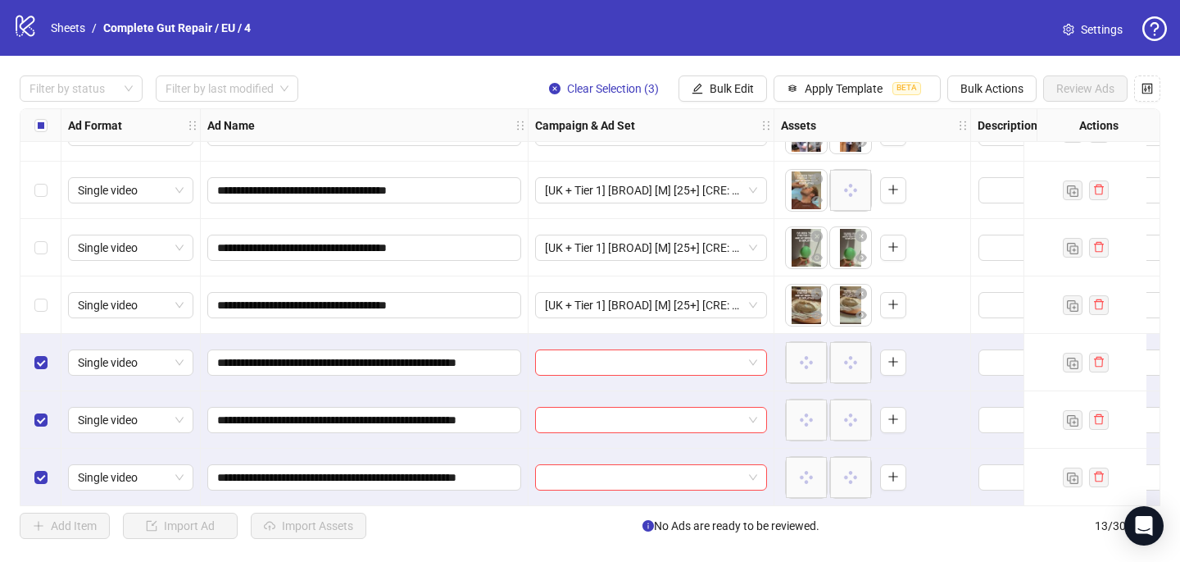
scroll to position [389, 0]
click at [573, 355] on input "search" at bounding box center [644, 361] width 198 height 25
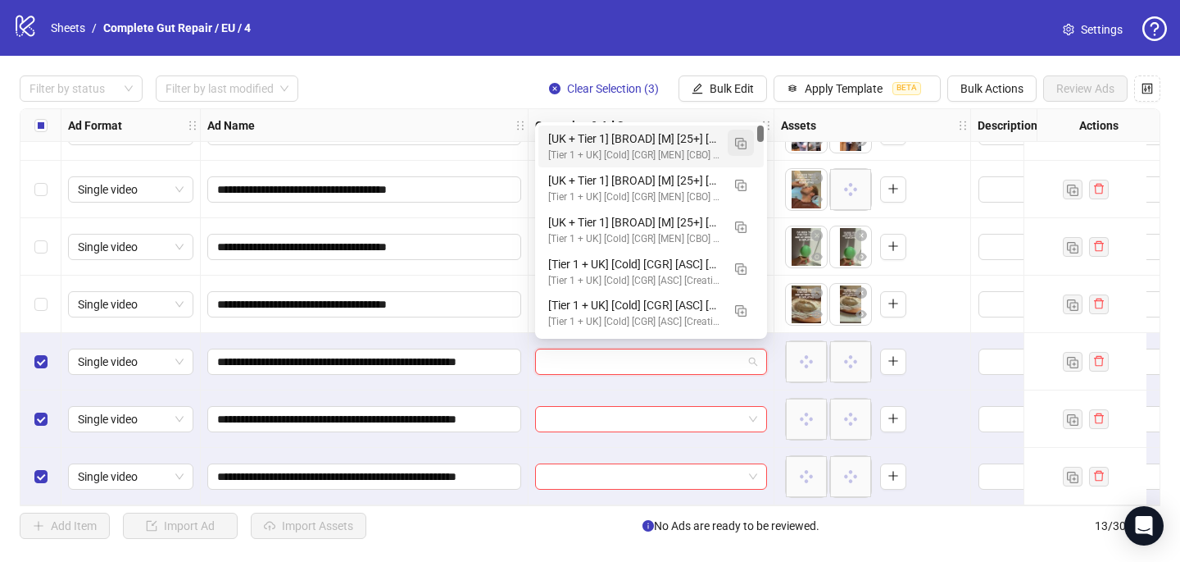
click at [740, 143] on img "button" at bounding box center [740, 143] width 11 height 11
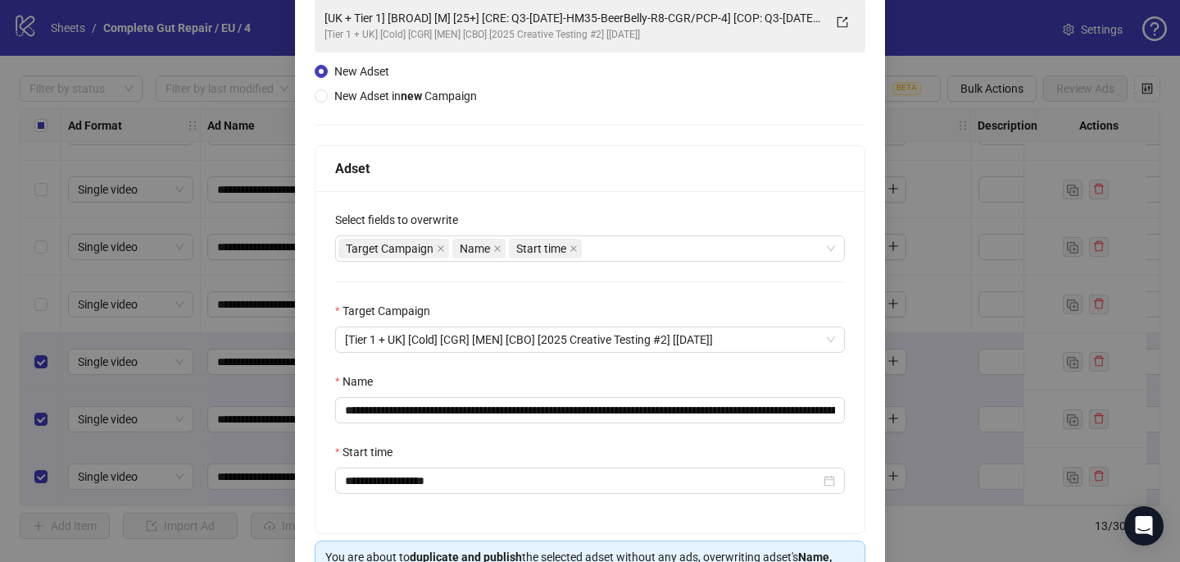
scroll to position [193, 0]
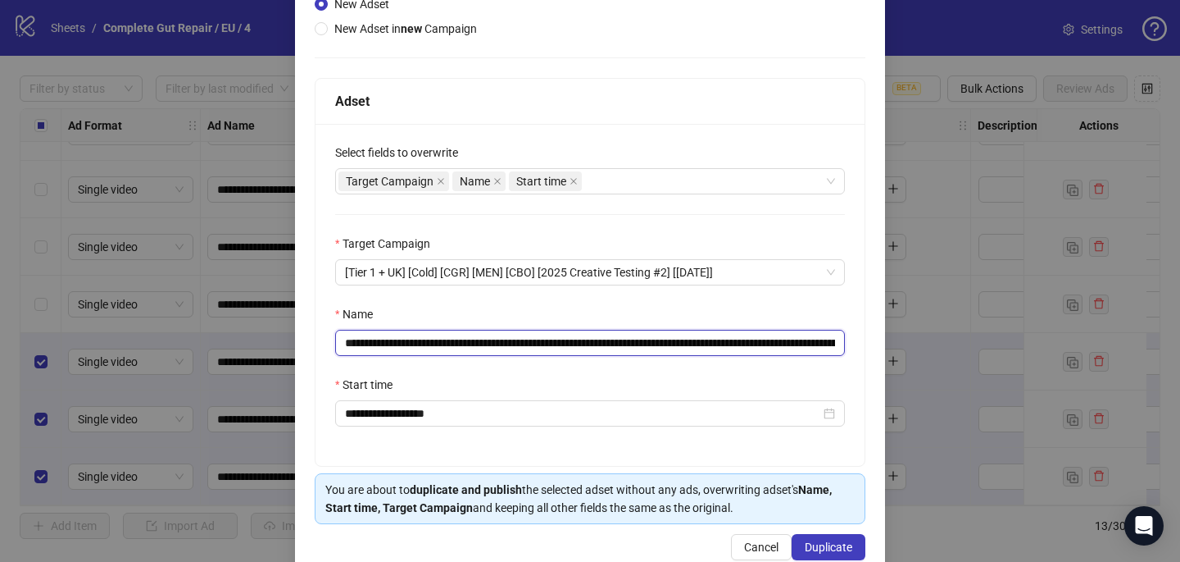
drag, startPoint x: 780, startPoint y: 349, endPoint x: 533, endPoint y: 343, distance: 246.8
click at [533, 344] on input "**********" at bounding box center [590, 343] width 510 height 26
paste input "**********"
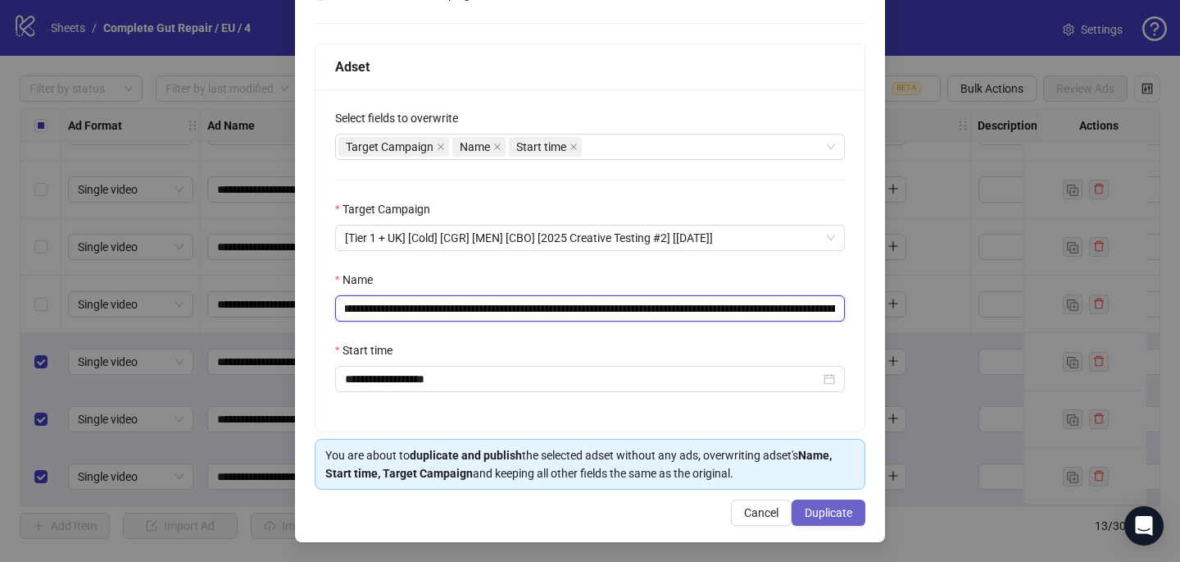
type input "**********"
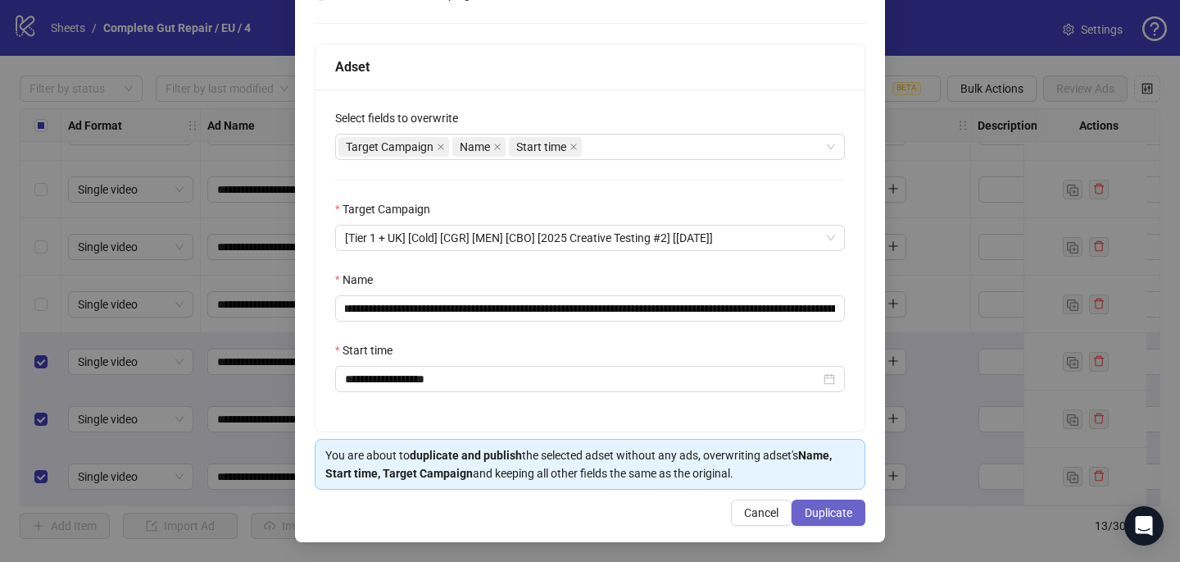
click at [847, 507] on span "Duplicate" at bounding box center [829, 512] width 48 height 13
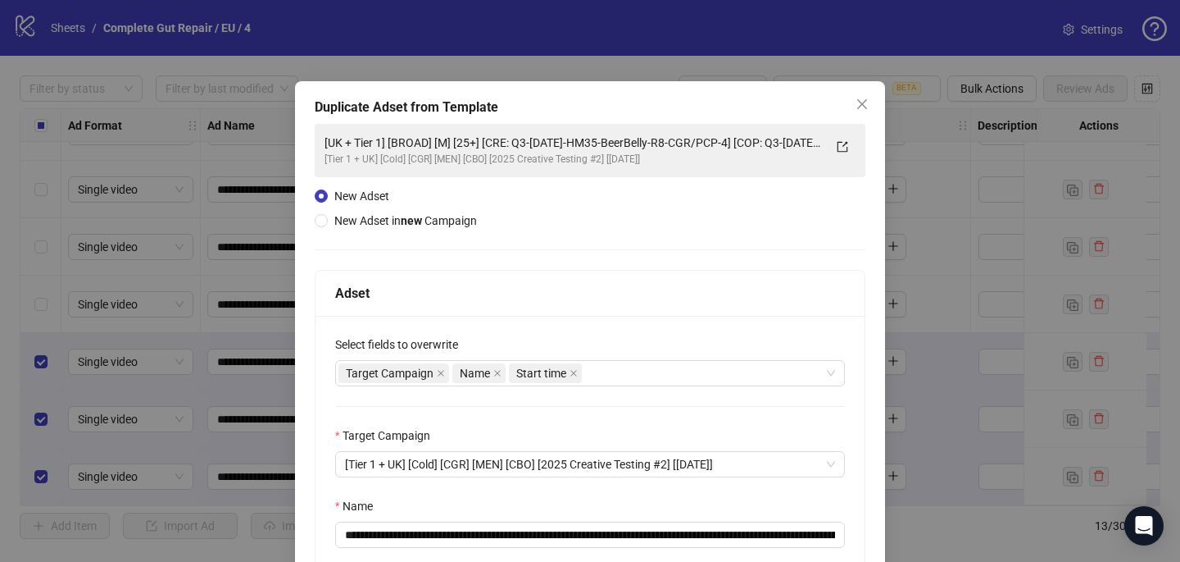
scroll to position [0, 0]
click at [861, 104] on icon "close" at bounding box center [862, 105] width 10 height 10
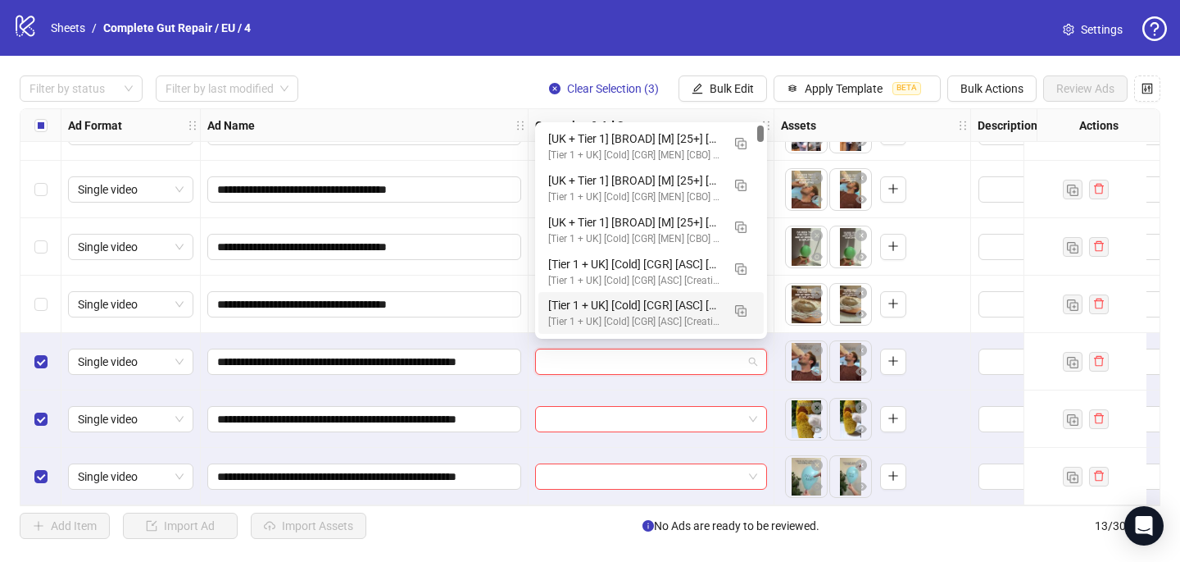
click at [568, 349] on input "search" at bounding box center [644, 361] width 198 height 25
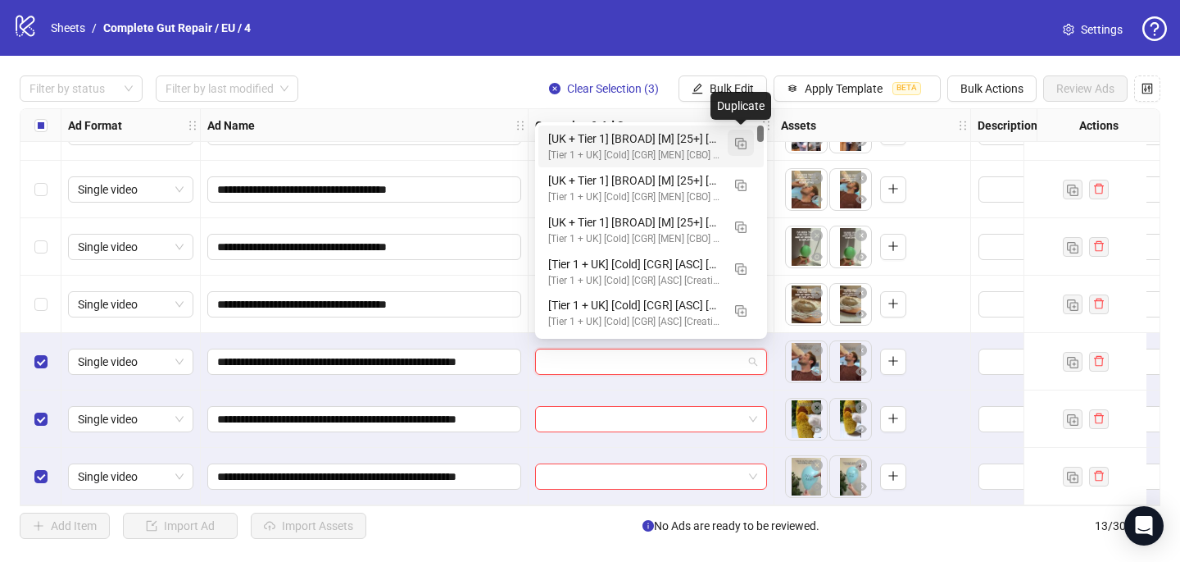
click at [746, 140] on img "button" at bounding box center [740, 143] width 11 height 11
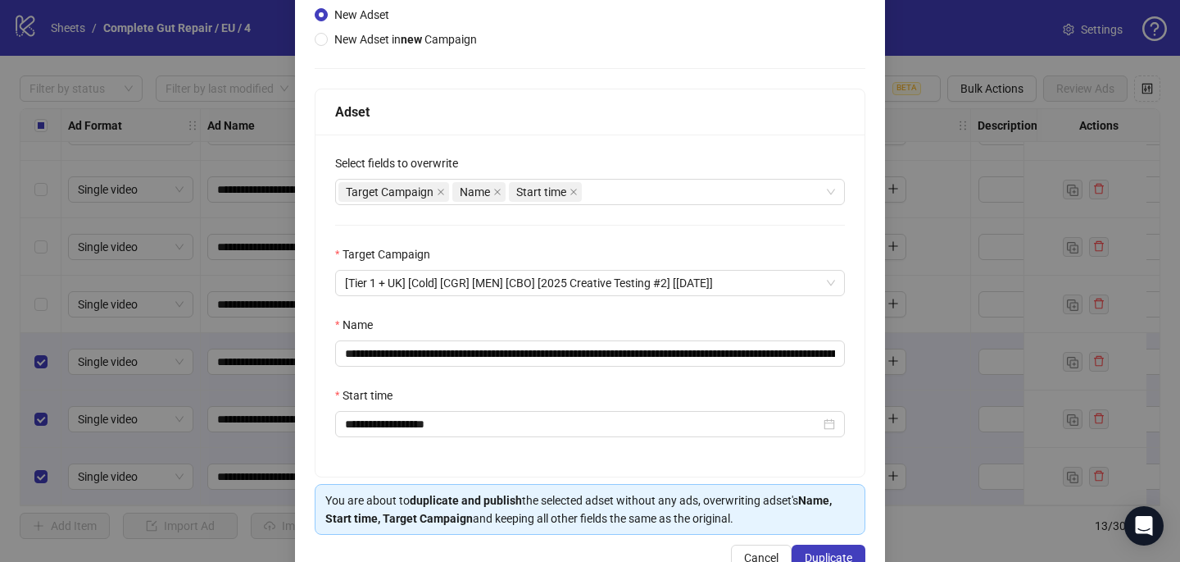
scroll to position [209, 0]
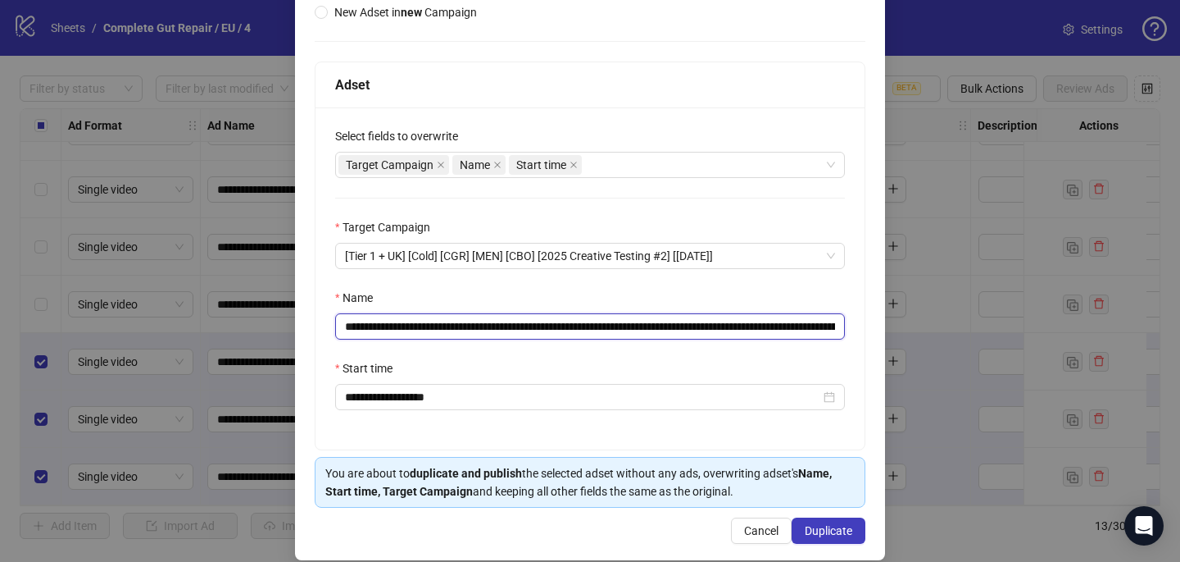
drag, startPoint x: 780, startPoint y: 324, endPoint x: 530, endPoint y: 316, distance: 249.3
click at [534, 322] on input "**********" at bounding box center [590, 326] width 510 height 26
paste input "**********"
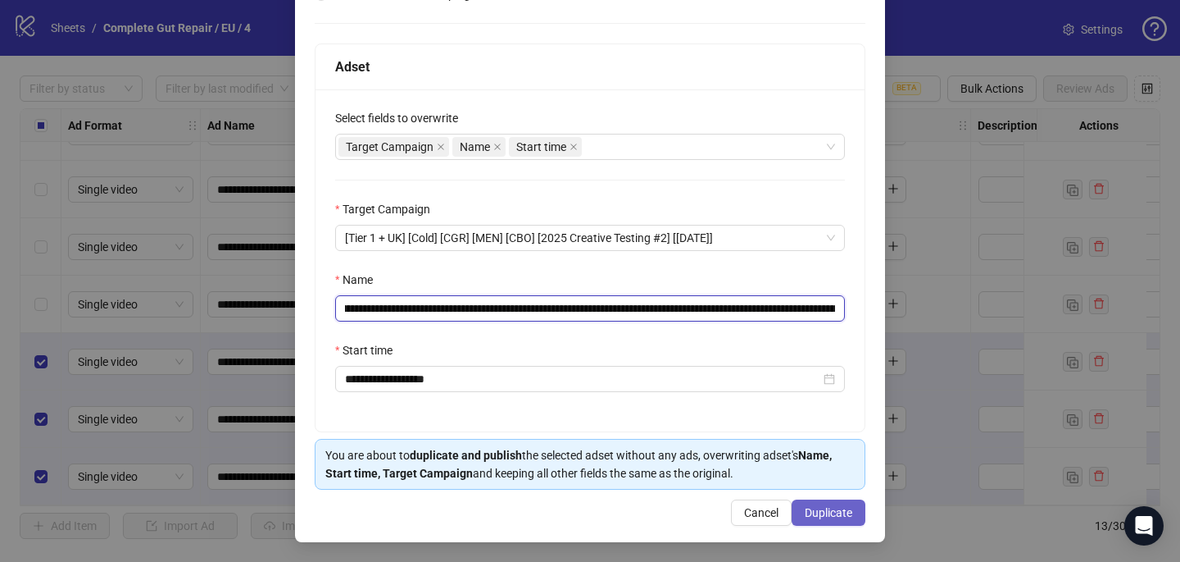
type input "**********"
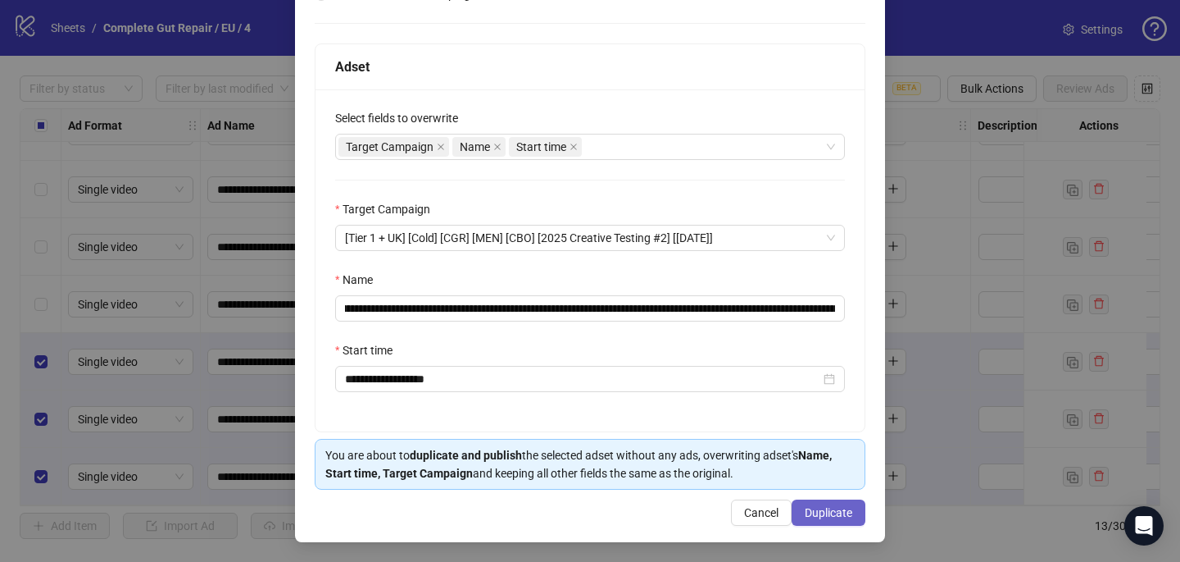
click at [832, 506] on span "Duplicate" at bounding box center [829, 512] width 48 height 13
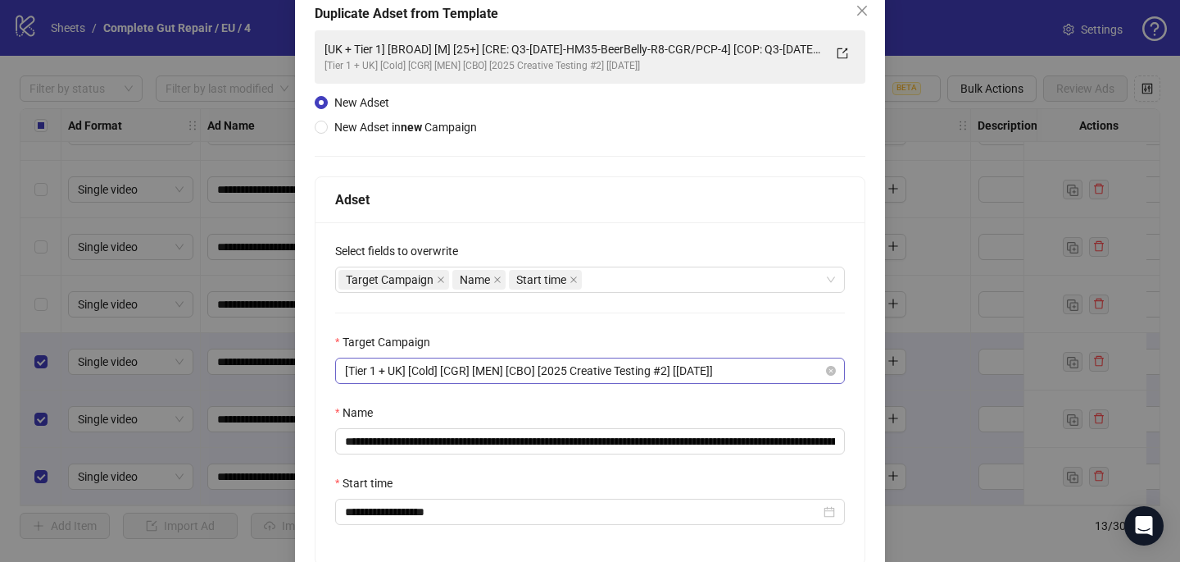
scroll to position [0, 0]
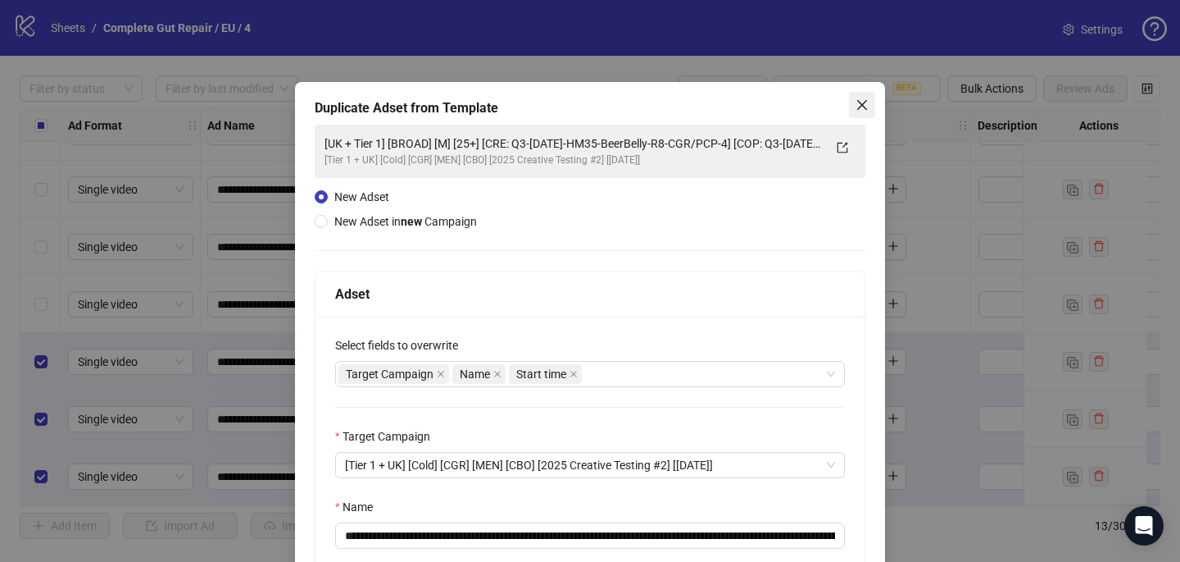
click at [864, 100] on icon "close" at bounding box center [862, 104] width 13 height 13
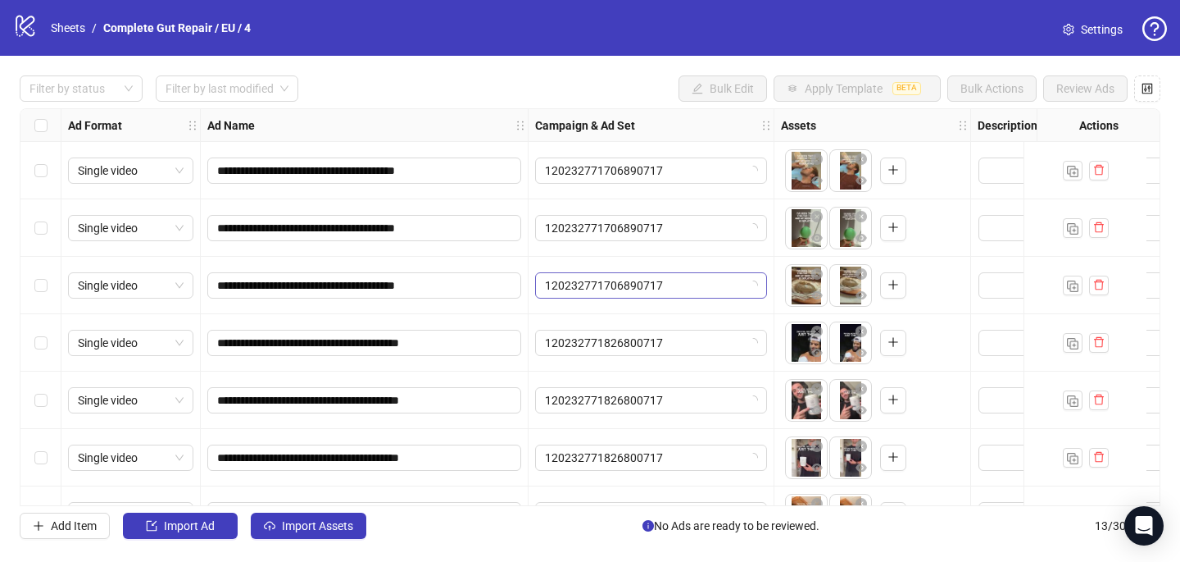
scroll to position [389, 0]
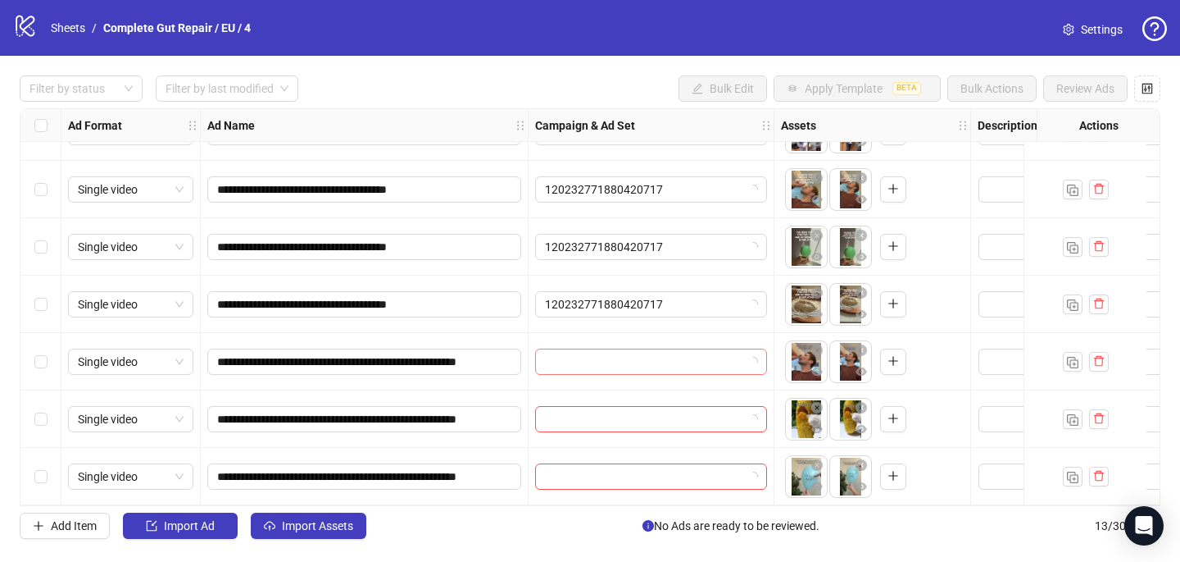
click at [561, 349] on input "search" at bounding box center [644, 361] width 198 height 25
click at [658, 351] on input "search" at bounding box center [644, 361] width 198 height 25
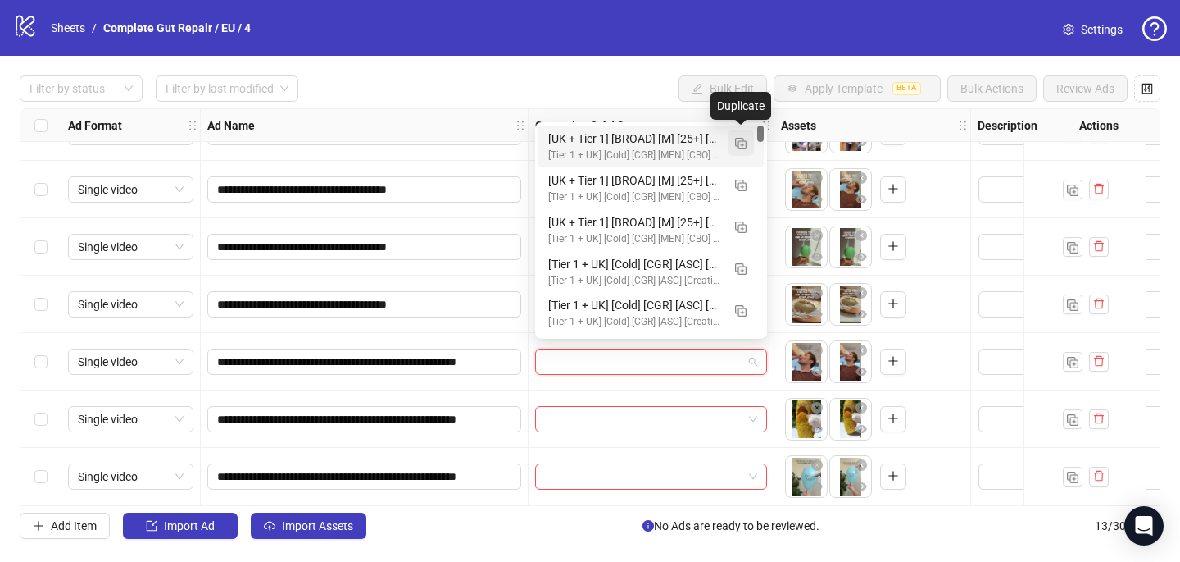
click at [738, 142] on img "button" at bounding box center [740, 143] width 11 height 11
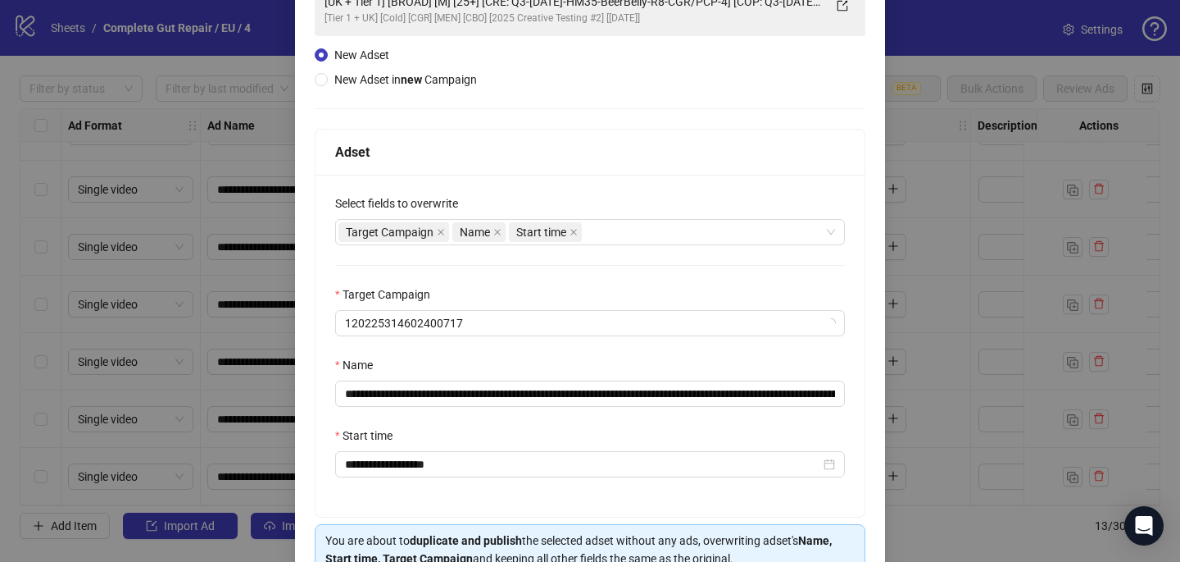
scroll to position [143, 0]
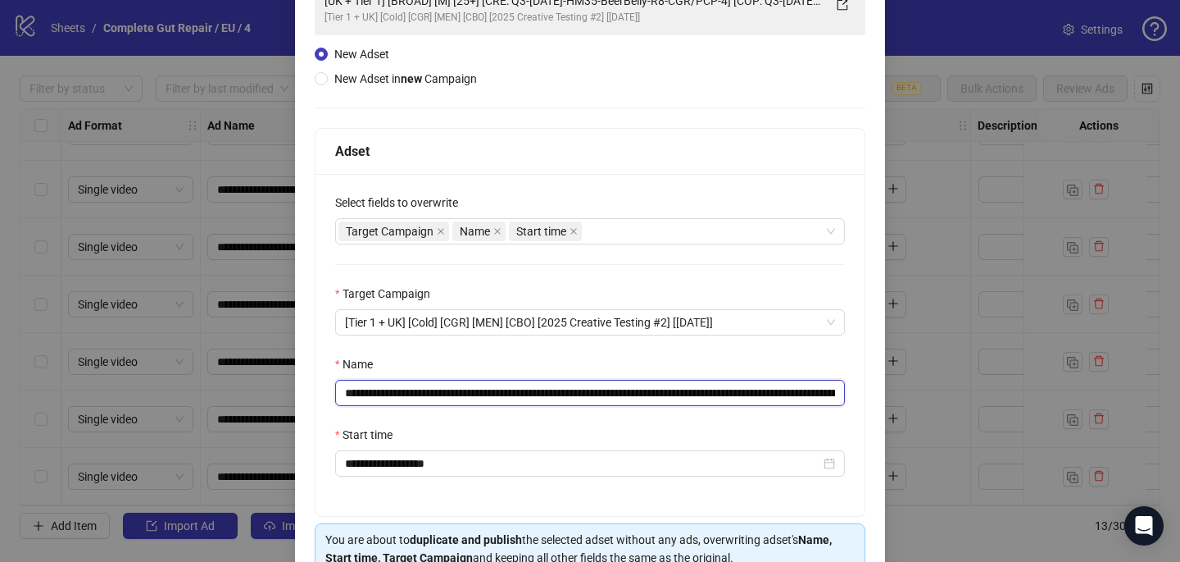
drag, startPoint x: 779, startPoint y: 392, endPoint x: 530, endPoint y: 385, distance: 248.5
click at [533, 387] on input "**********" at bounding box center [590, 393] width 510 height 26
paste input "**********"
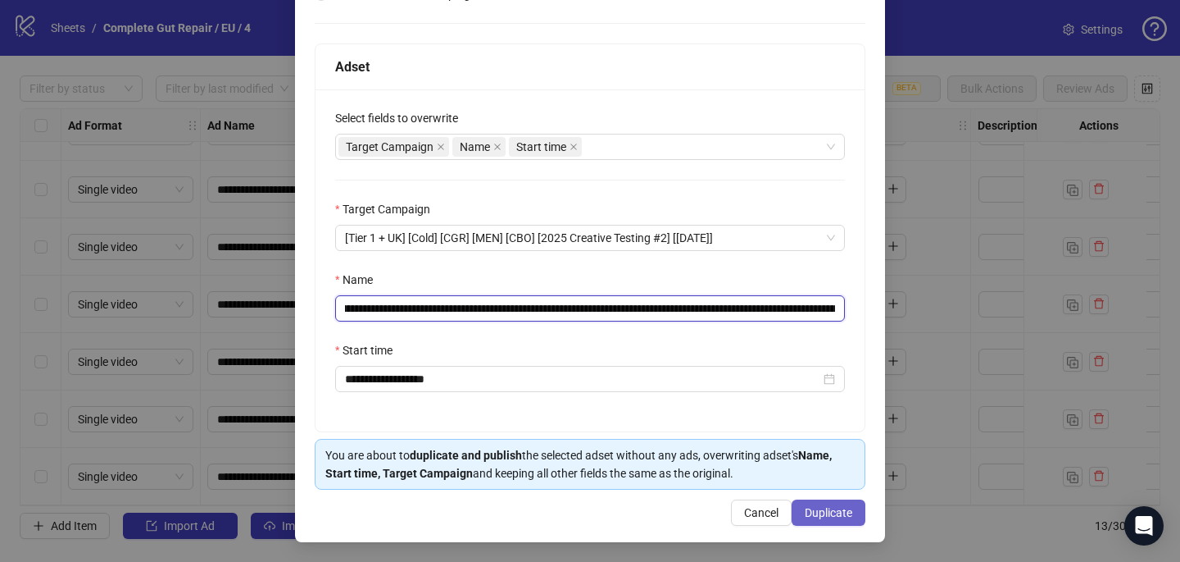
type input "**********"
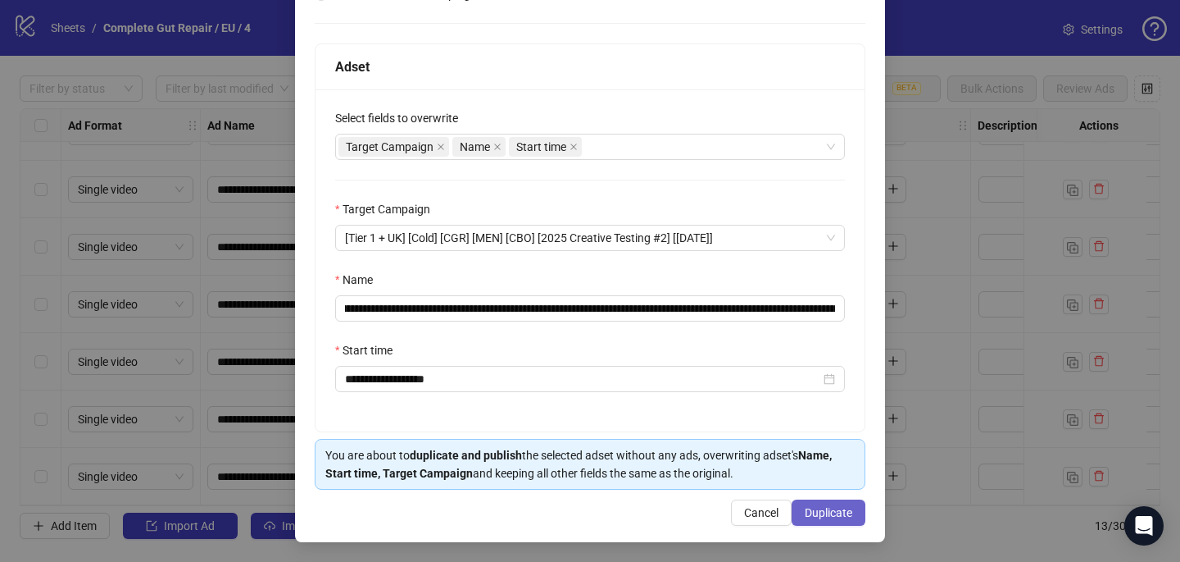
click at [817, 507] on span "Duplicate" at bounding box center [829, 512] width 48 height 13
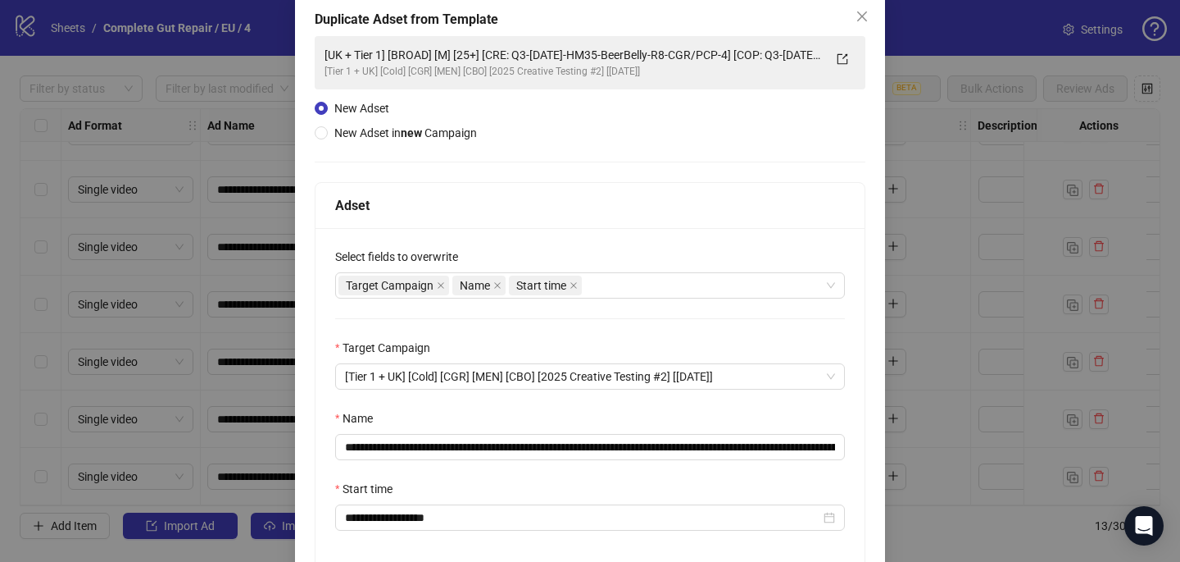
scroll to position [54, 0]
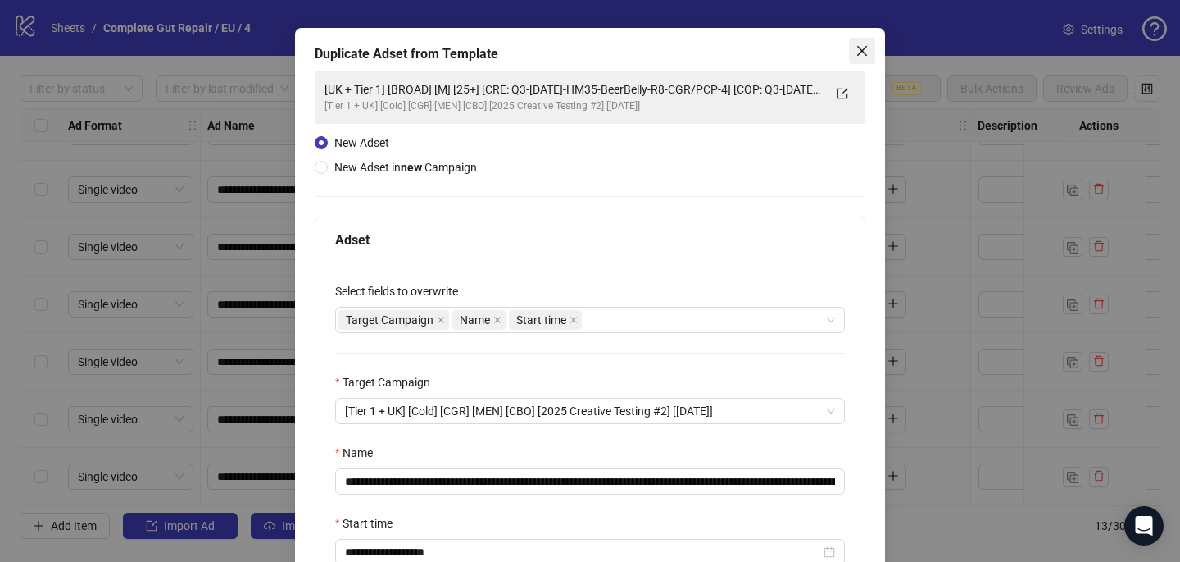
click at [866, 48] on icon "close" at bounding box center [862, 50] width 13 height 13
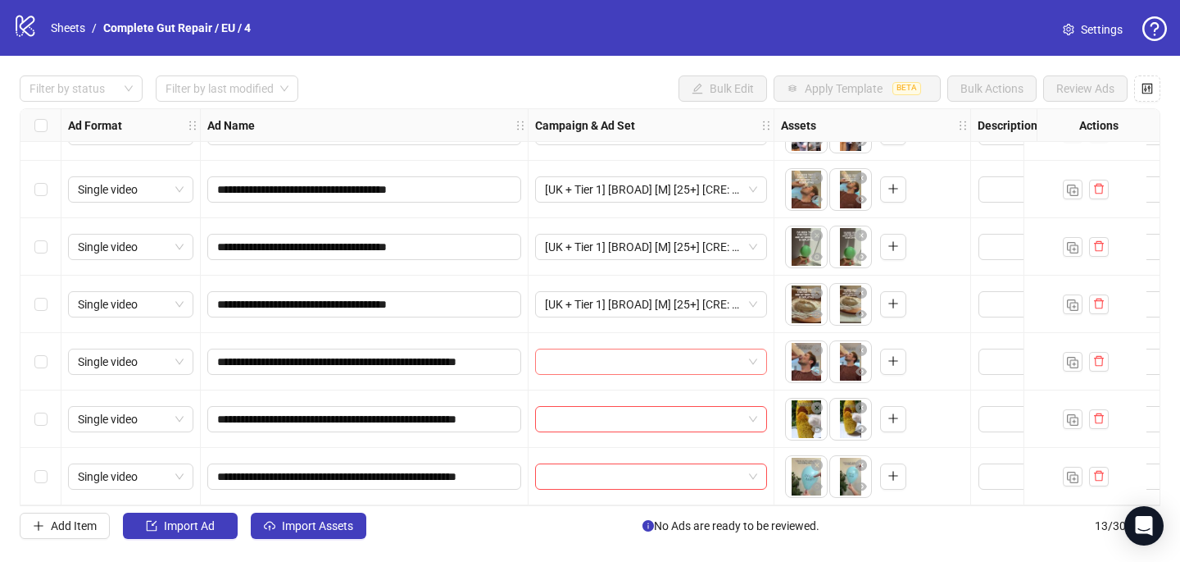
click at [623, 354] on input "search" at bounding box center [644, 361] width 198 height 25
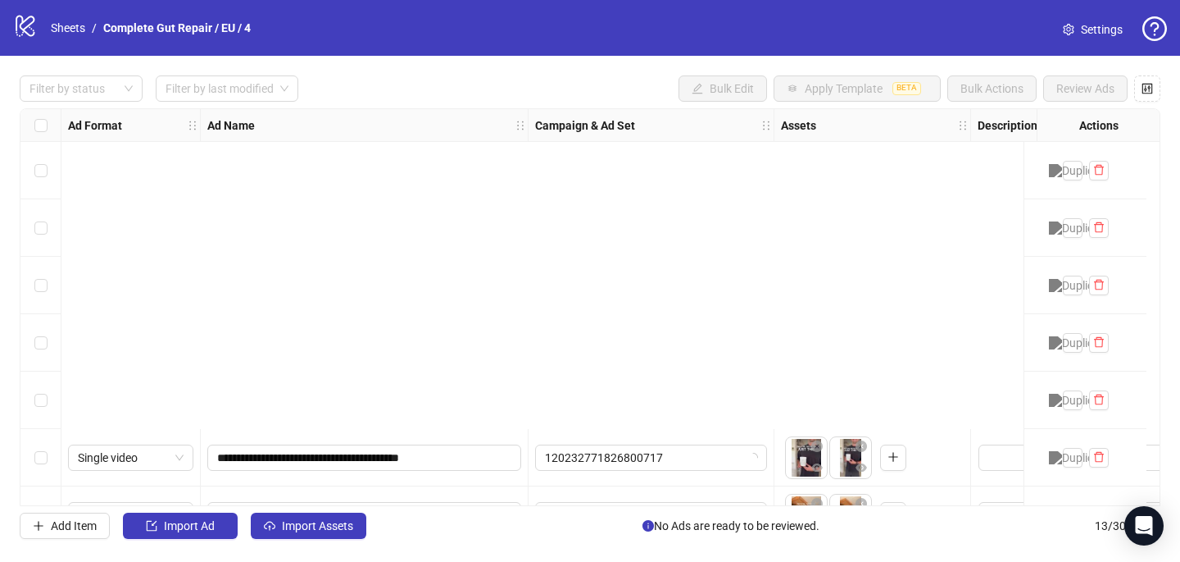
scroll to position [389, 0]
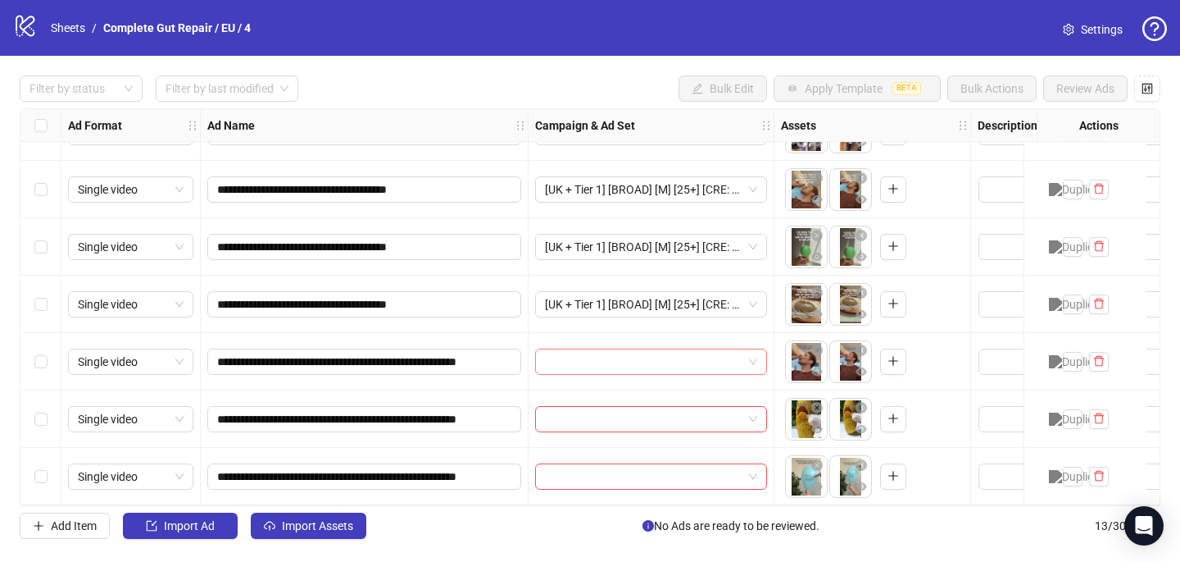
click at [611, 349] on input "search" at bounding box center [644, 361] width 198 height 25
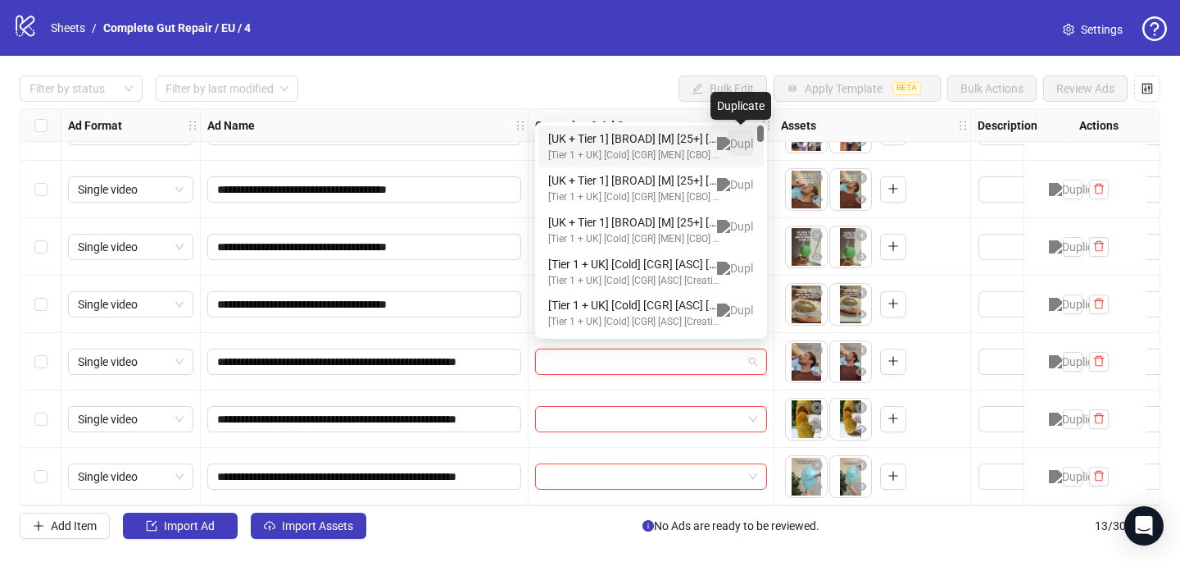
click at [745, 140] on img "button" at bounding box center [741, 143] width 48 height 13
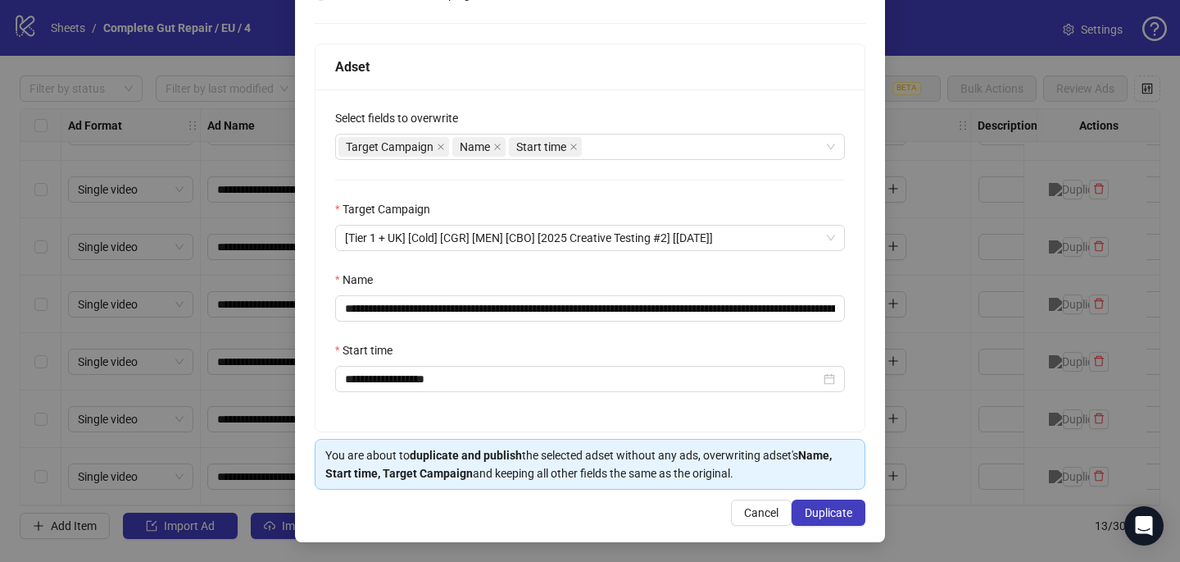
scroll to position [228, 0]
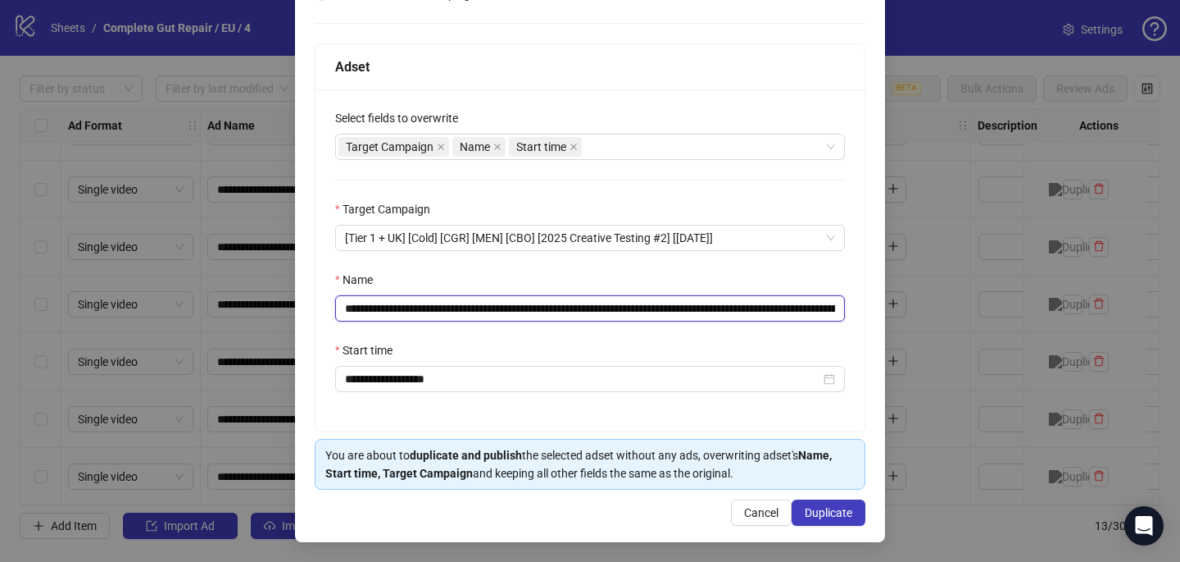
drag, startPoint x: 780, startPoint y: 308, endPoint x: 532, endPoint y: 305, distance: 248.4
click at [532, 305] on input "**********" at bounding box center [590, 308] width 510 height 26
paste input "**********"
type input "**********"
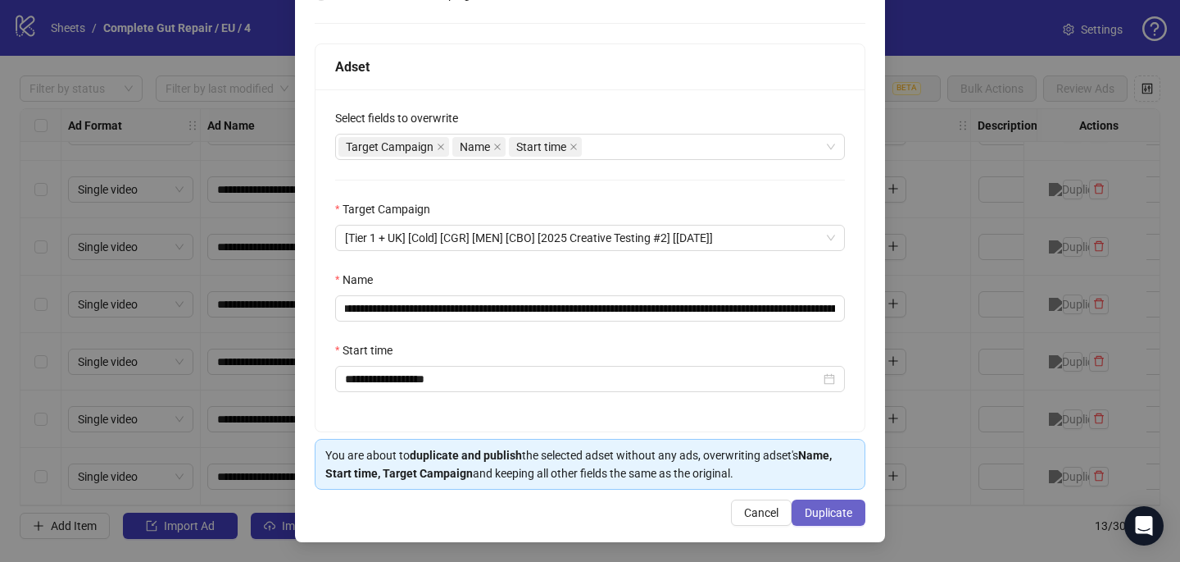
click at [825, 515] on span "Duplicate" at bounding box center [829, 512] width 48 height 13
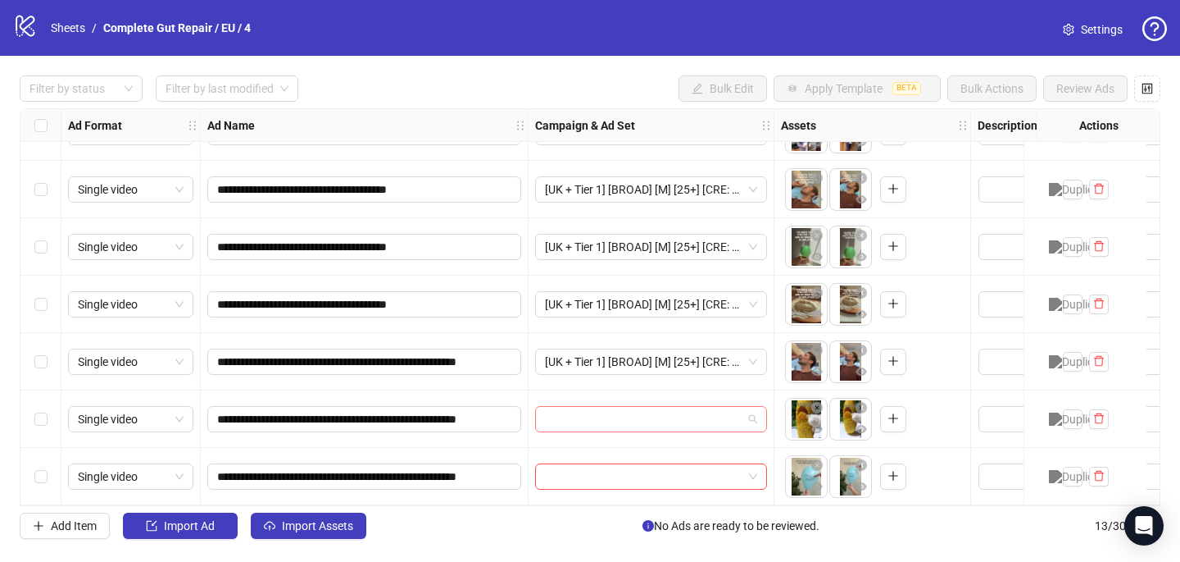
click at [629, 413] on input "search" at bounding box center [644, 419] width 198 height 25
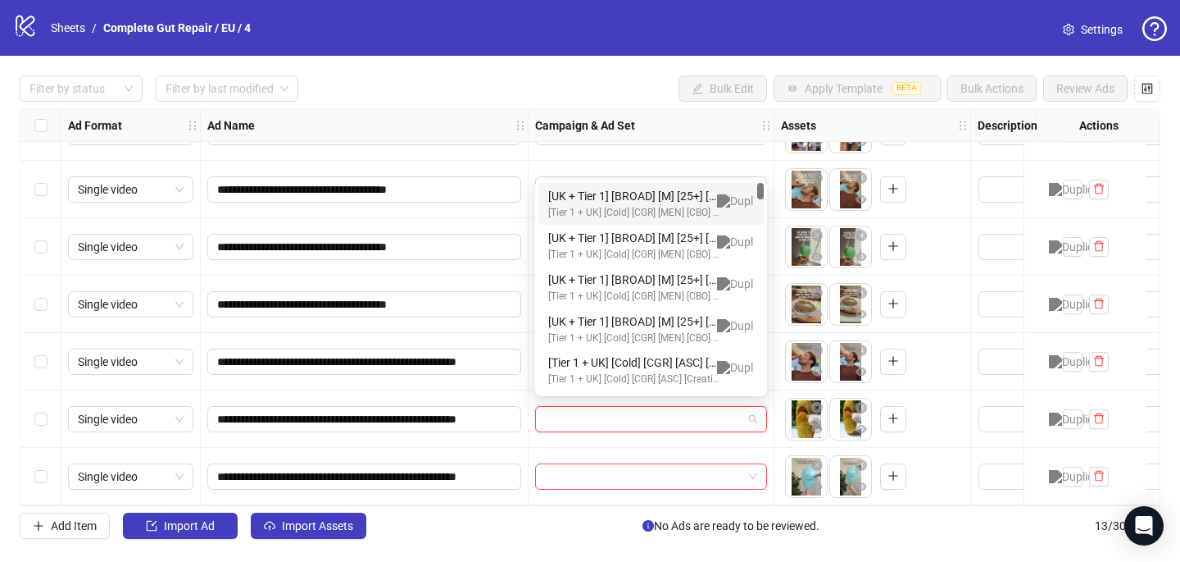
click at [693, 202] on div "[UK + Tier 1] [BROAD] [M] [25+] [CRE: Q3-08-AUG-2025-Timeline-ChestFat-Testimon…" at bounding box center [634, 196] width 173 height 18
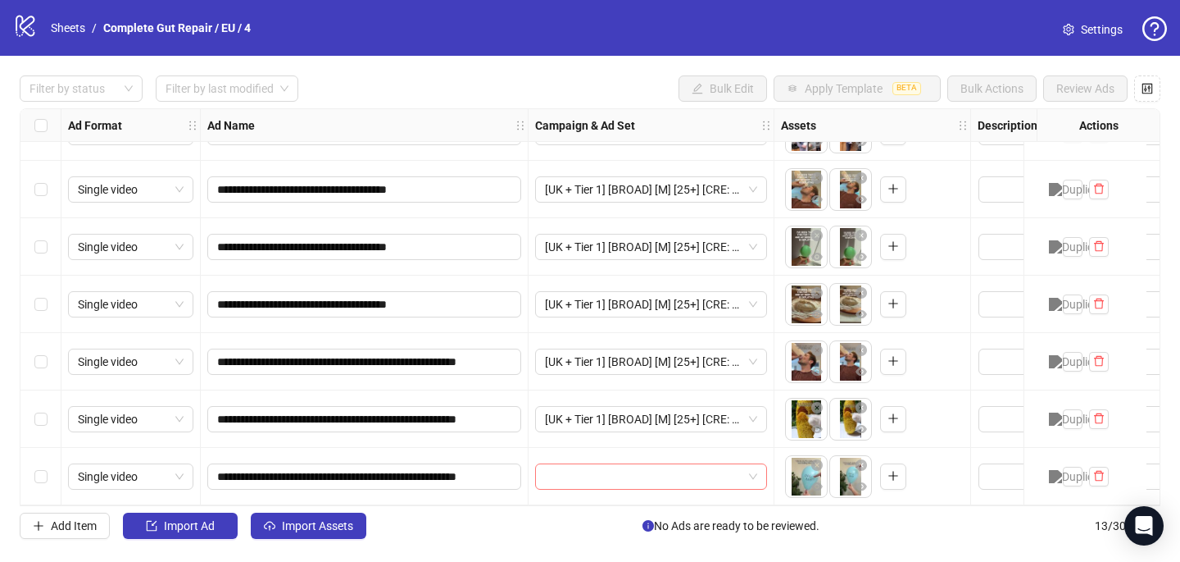
click at [573, 471] on input "search" at bounding box center [644, 476] width 198 height 25
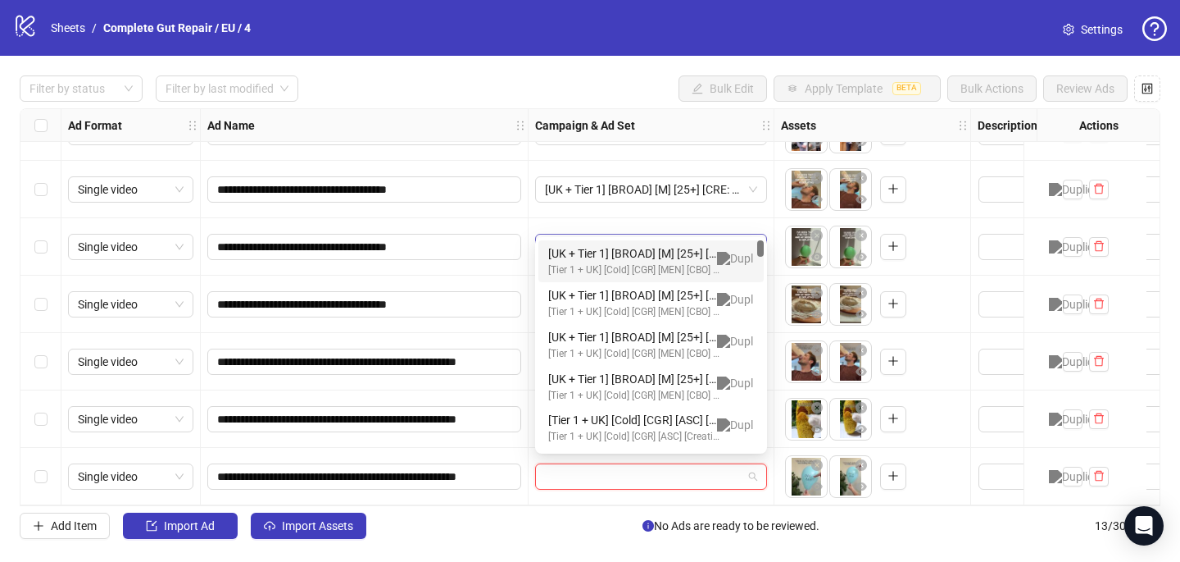
click at [640, 246] on div "[UK + Tier 1] [BROAD] [M] [25+] [CRE: Q3-08-AUG-2025-Timeline-ChestFat-Testimon…" at bounding box center [634, 253] width 173 height 18
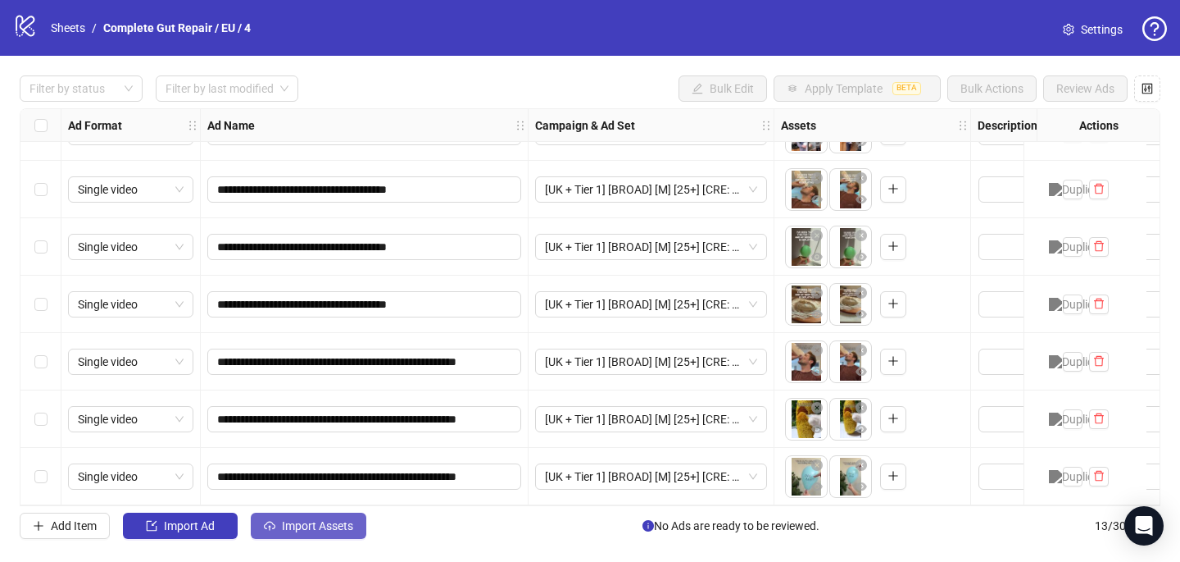
click at [325, 519] on span "Import Assets" at bounding box center [317, 525] width 71 height 13
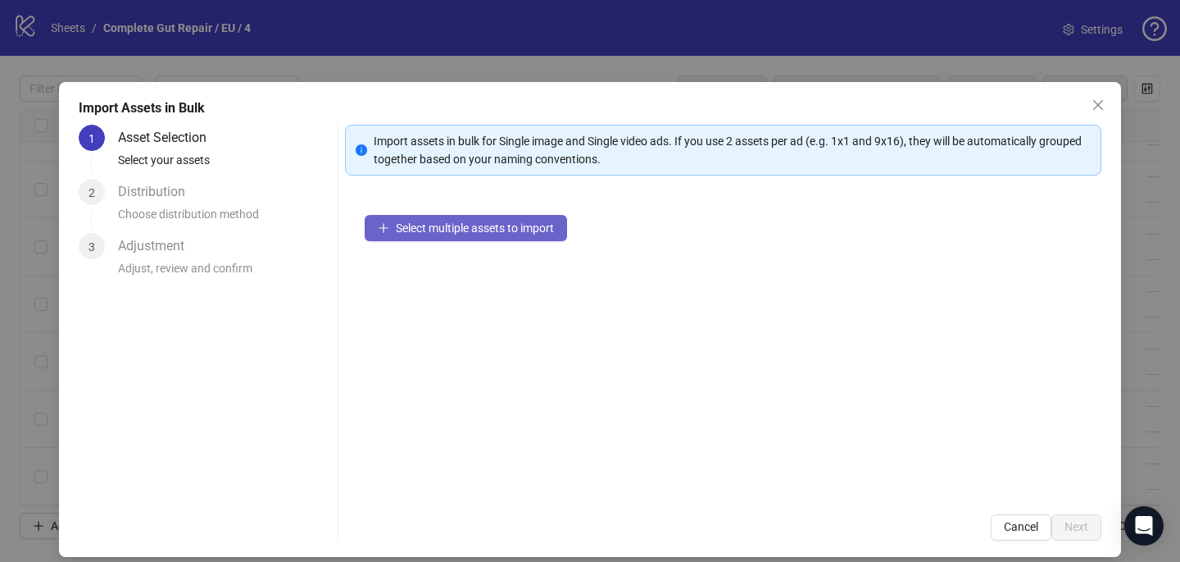
click at [492, 234] on button "Select multiple assets to import" at bounding box center [466, 228] width 202 height 26
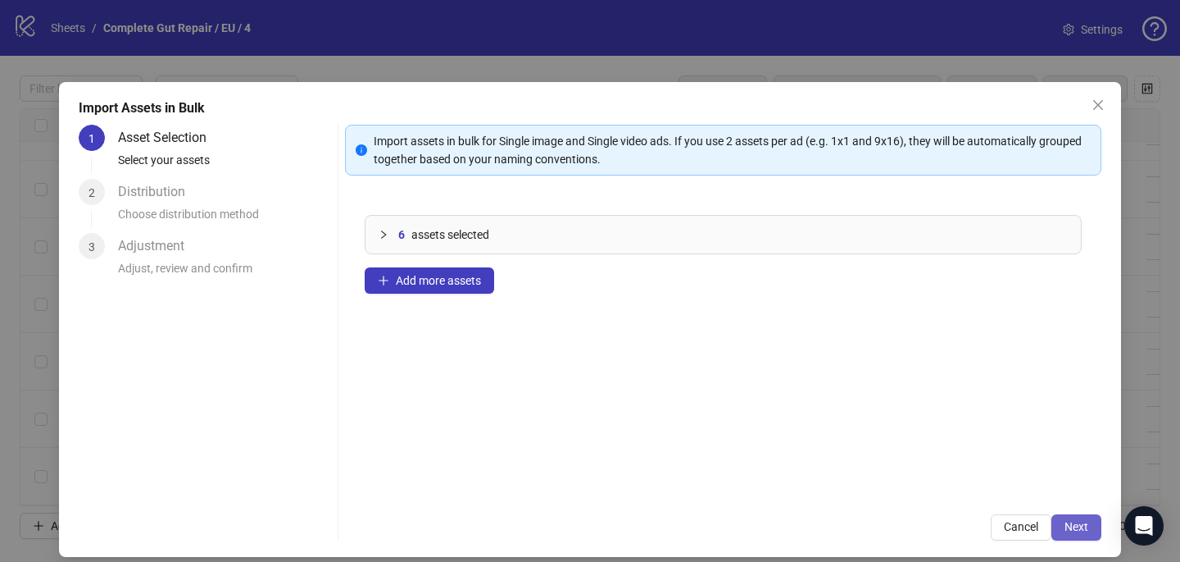
click at [1080, 524] on span "Next" at bounding box center [1077, 526] width 24 height 13
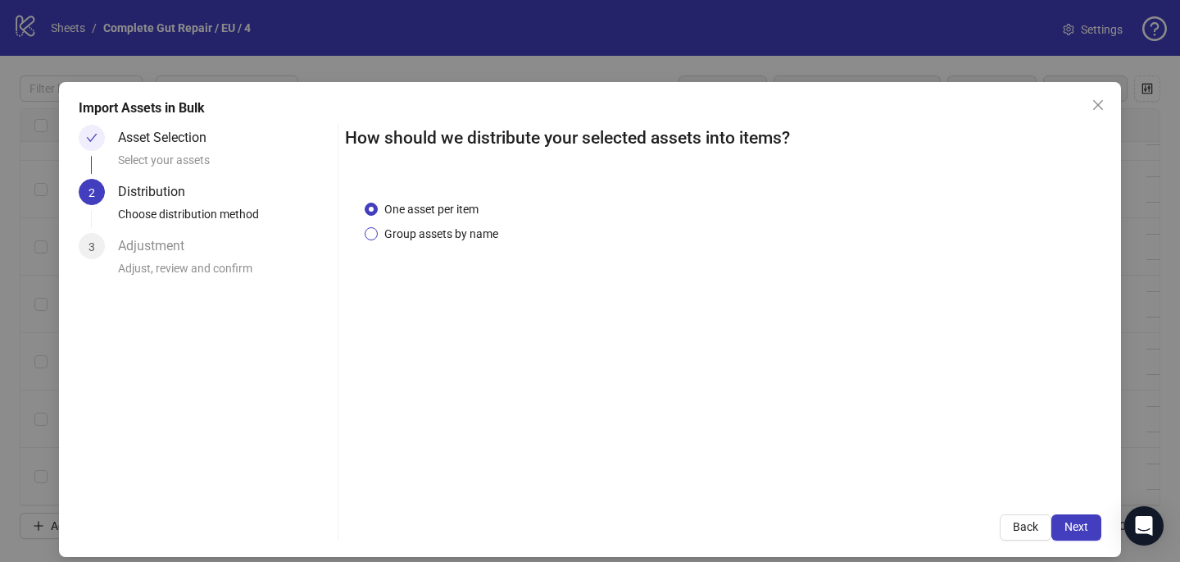
click at [470, 232] on span "Group assets by name" at bounding box center [441, 234] width 127 height 18
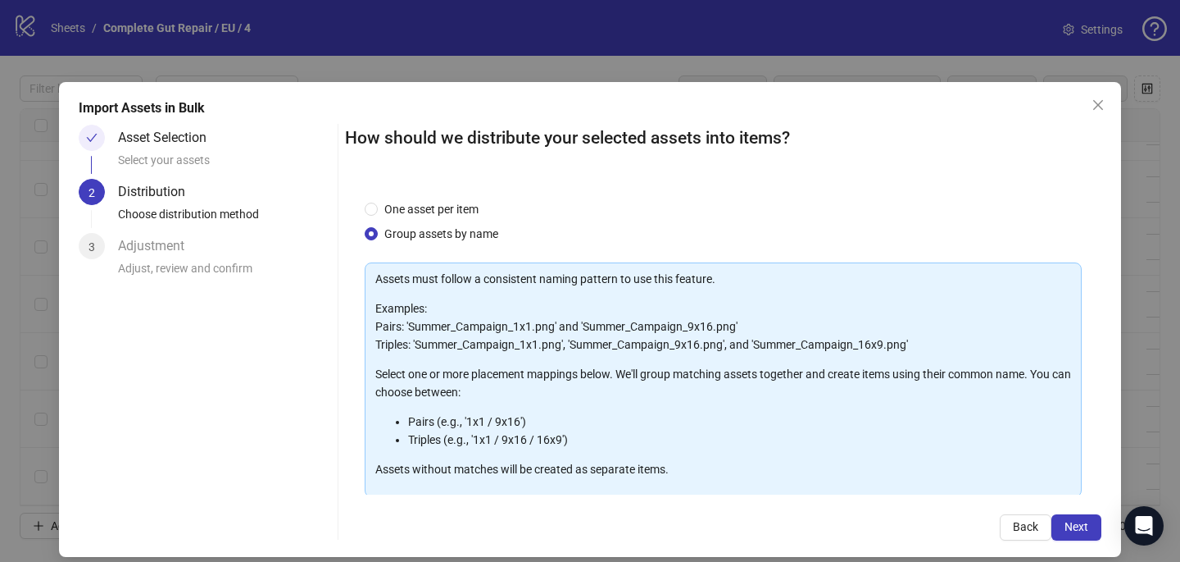
scroll to position [166, 0]
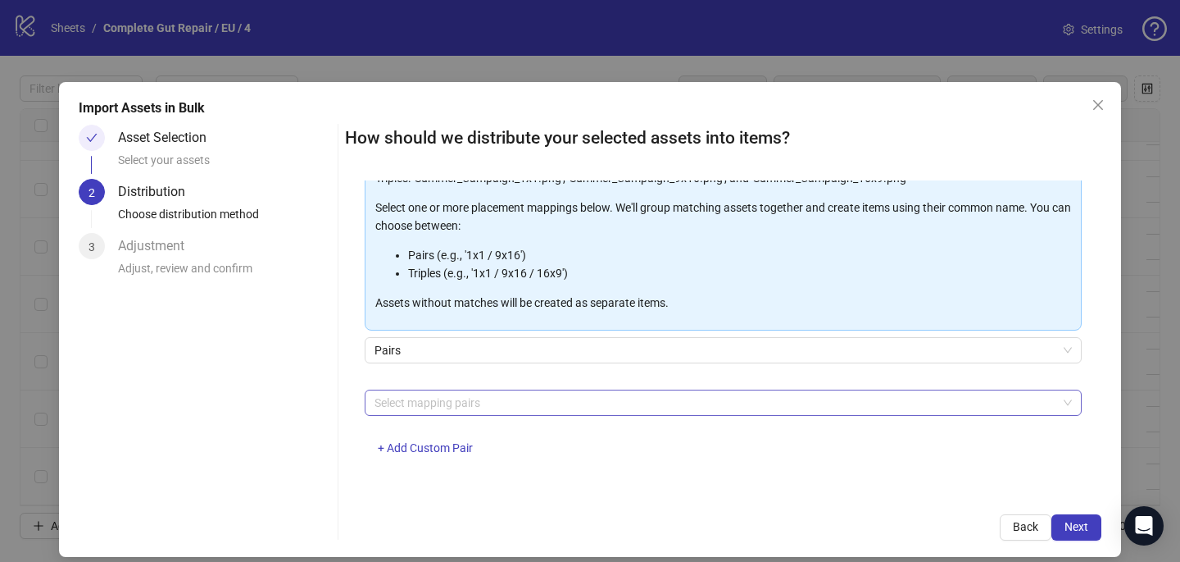
click at [456, 408] on div at bounding box center [714, 402] width 693 height 23
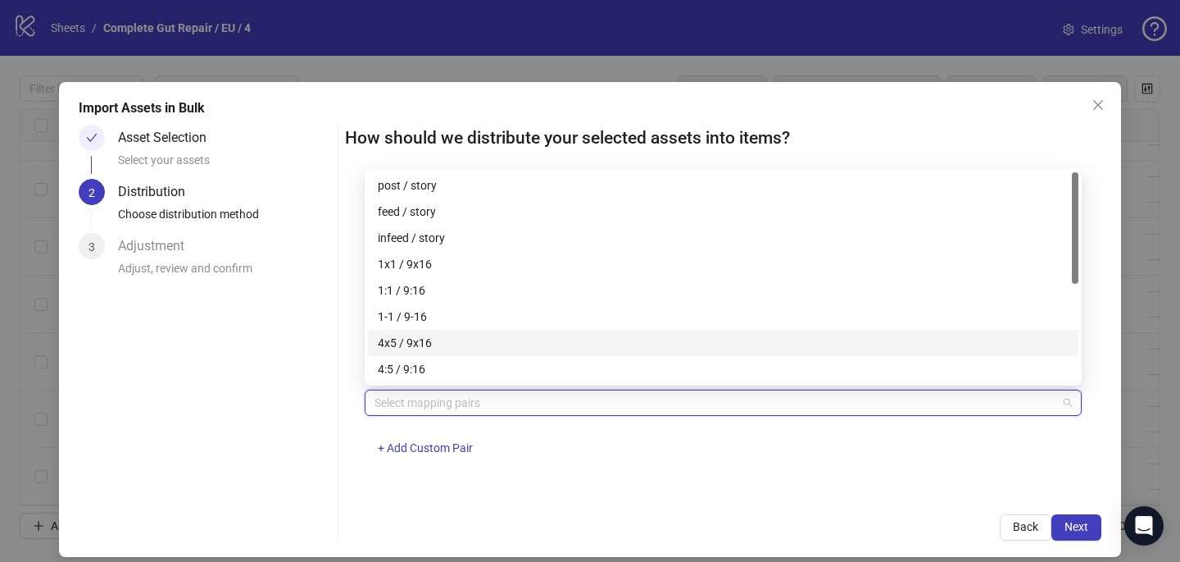
click at [456, 344] on div "4x5 / 9x16" at bounding box center [723, 343] width 691 height 18
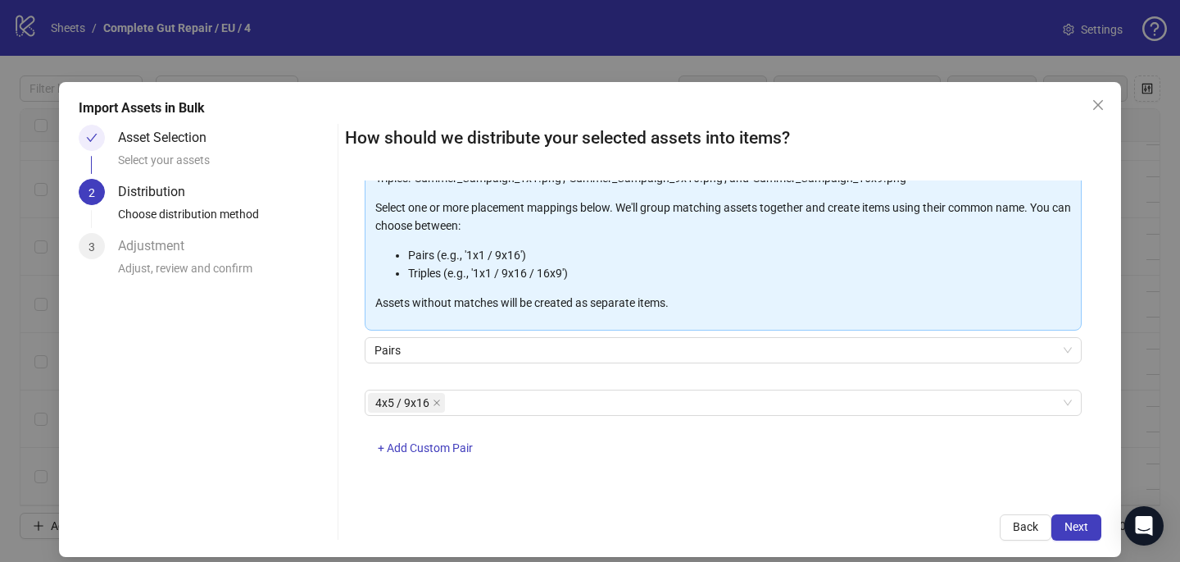
click at [670, 430] on div "4x5 / 9x16 + Add Custom Pair" at bounding box center [723, 431] width 717 height 85
click at [1088, 521] on span "Next" at bounding box center [1077, 526] width 24 height 13
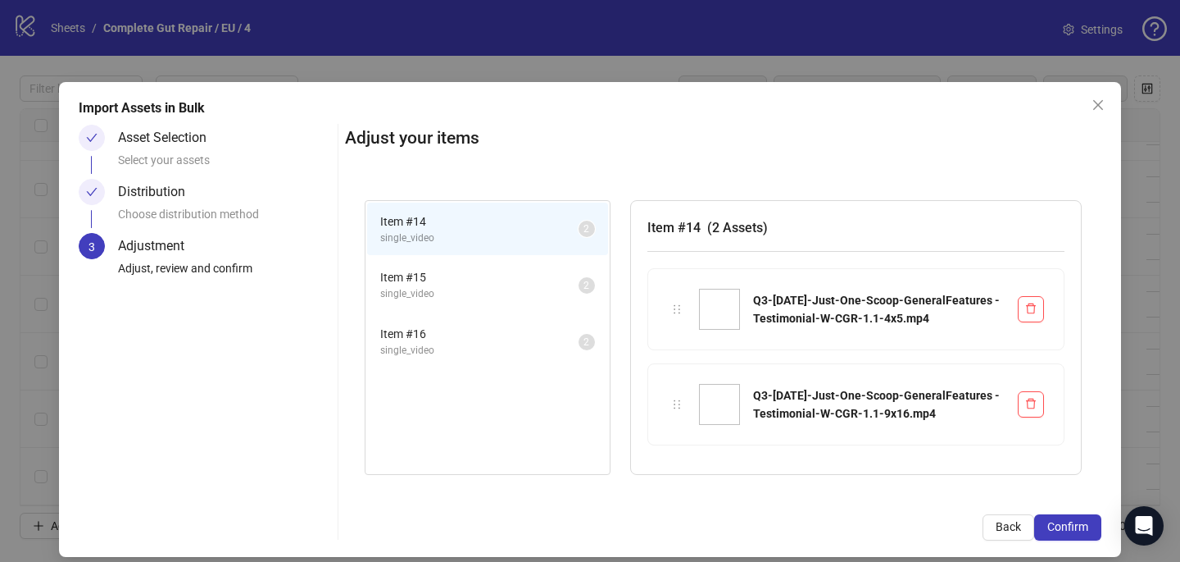
click at [1088, 521] on span "Confirm" at bounding box center [1068, 526] width 41 height 13
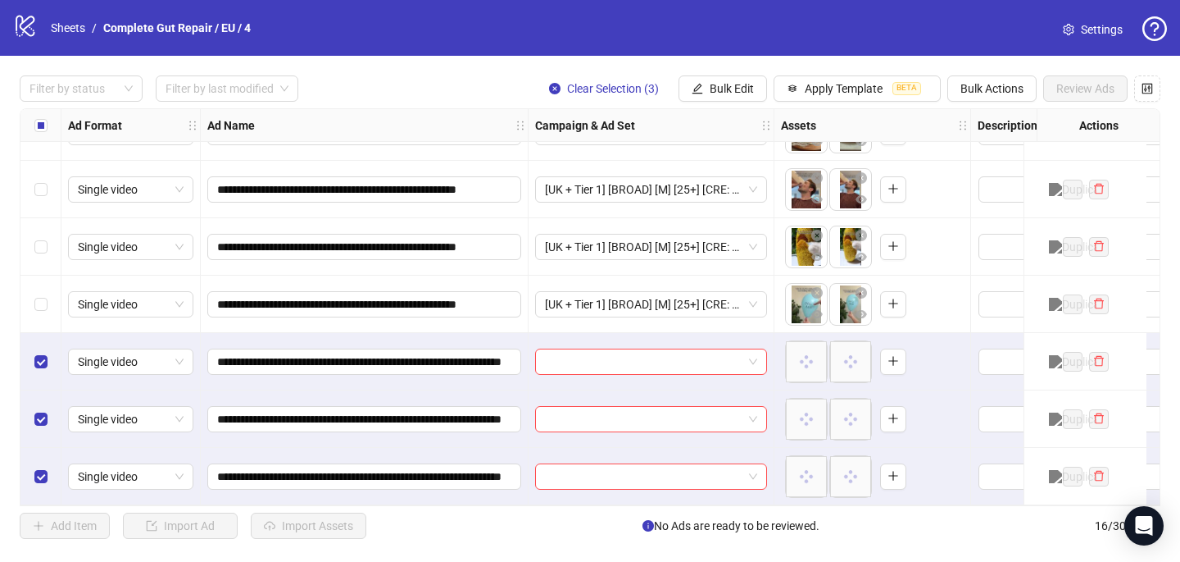
scroll to position [562, 0]
click at [585, 355] on input "search" at bounding box center [644, 361] width 198 height 25
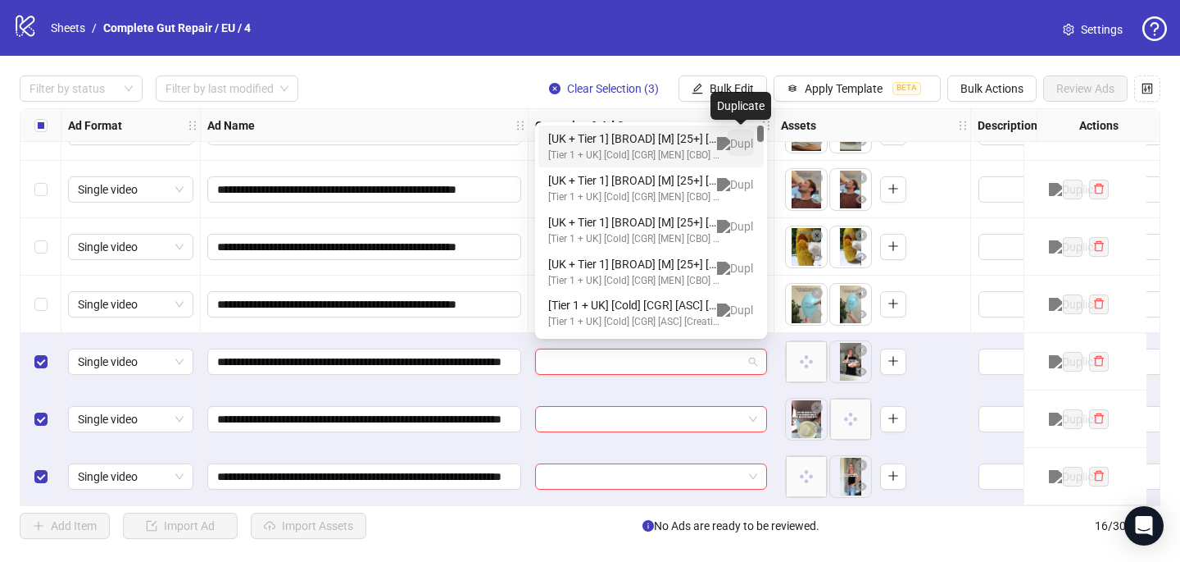
click at [739, 141] on img "button" at bounding box center [741, 143] width 48 height 13
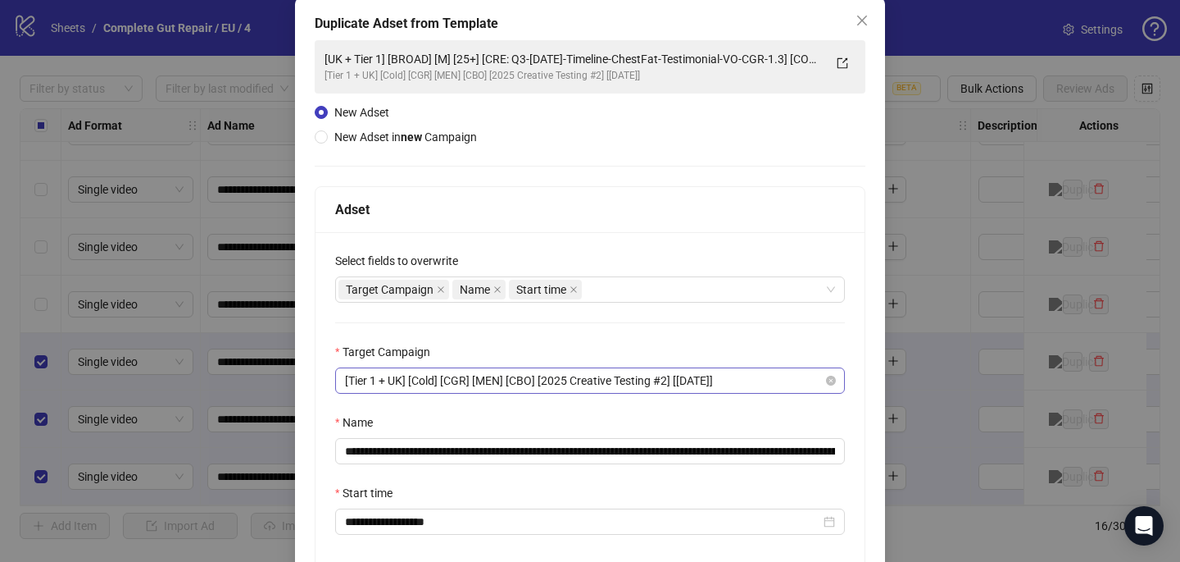
scroll to position [89, 0]
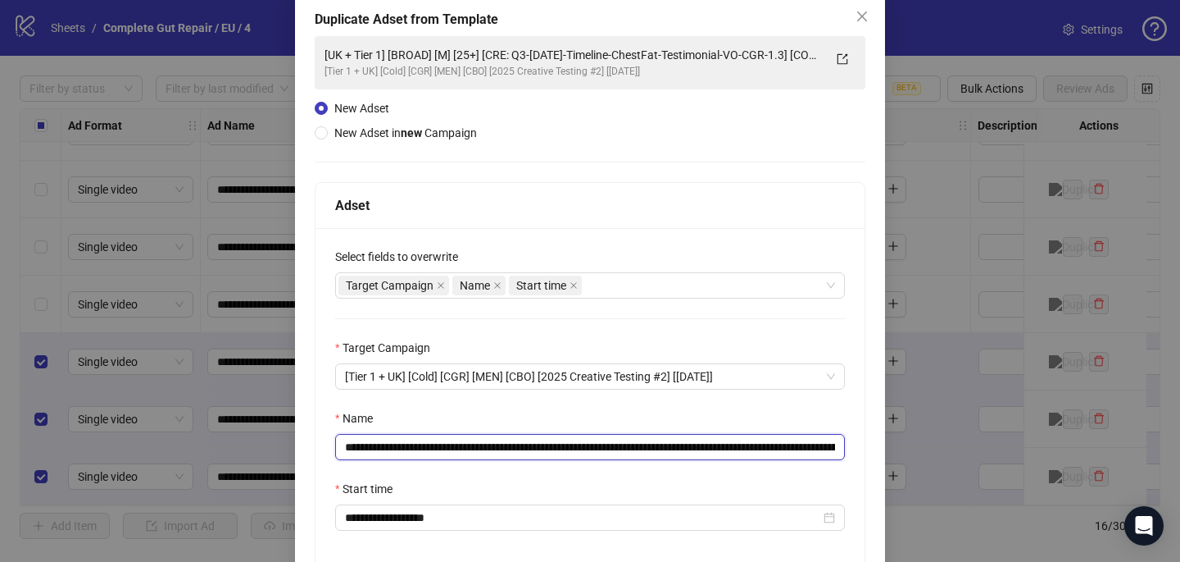
drag, startPoint x: 825, startPoint y: 446, endPoint x: 658, endPoint y: 442, distance: 167.3
click at [659, 445] on input "**********" at bounding box center [590, 447] width 510 height 26
drag, startPoint x: 673, startPoint y: 443, endPoint x: 534, endPoint y: 445, distance: 139.4
click at [534, 445] on input "**********" at bounding box center [590, 447] width 510 height 26
paste input "**********"
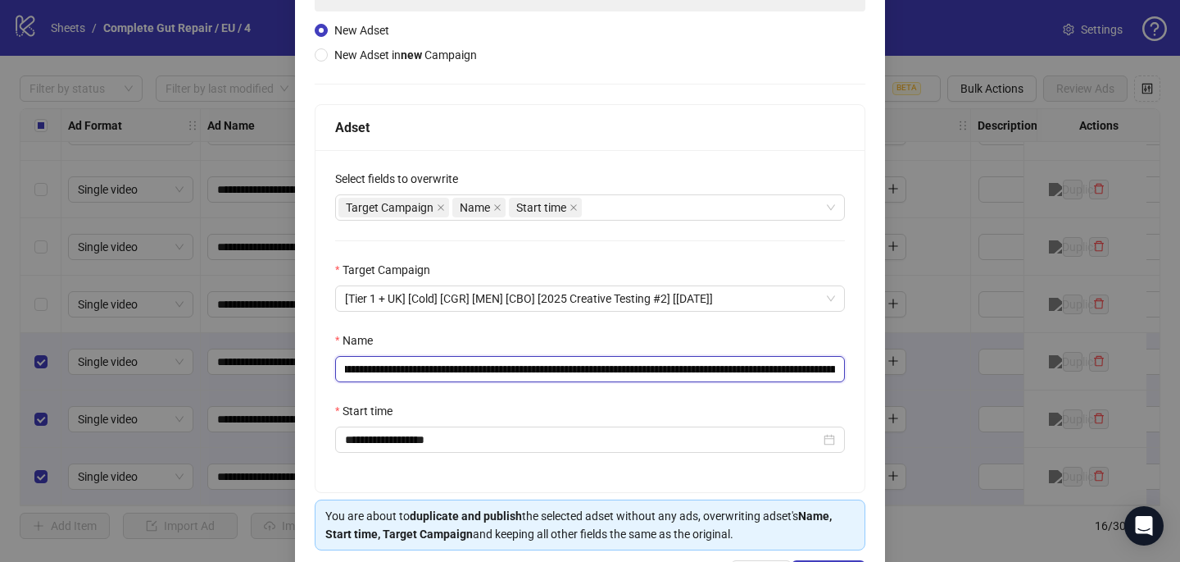
scroll to position [228, 0]
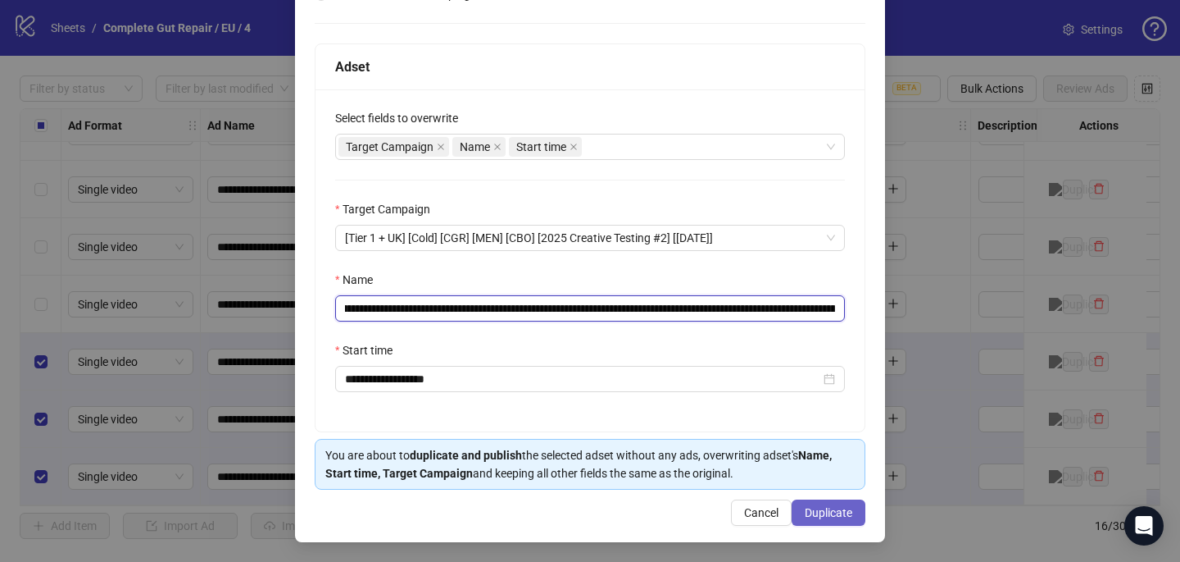
type input "**********"
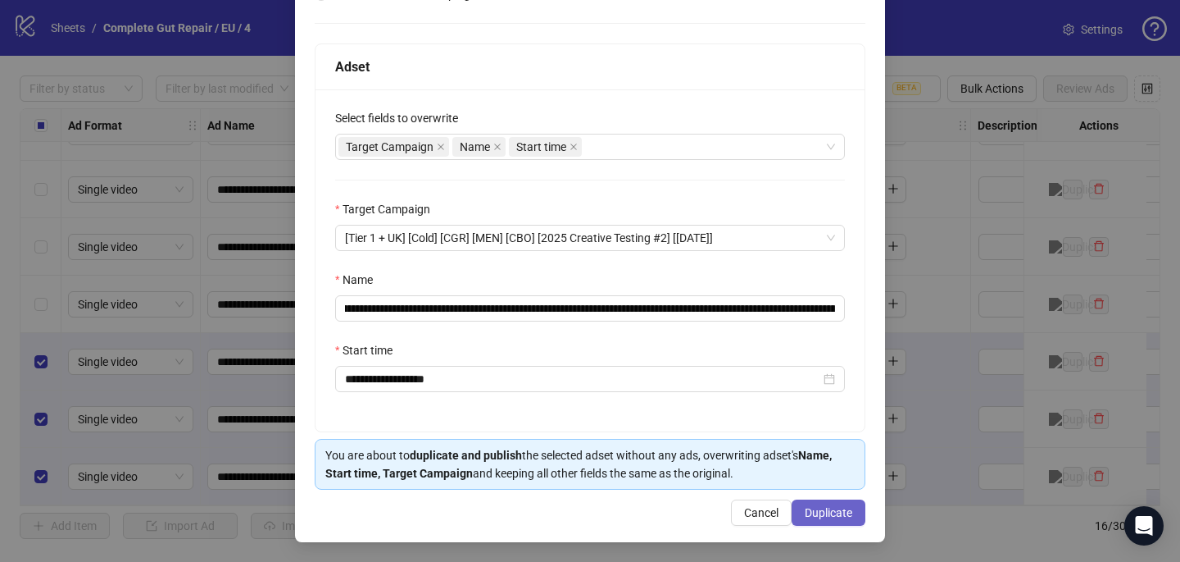
click at [834, 515] on span "Duplicate" at bounding box center [829, 512] width 48 height 13
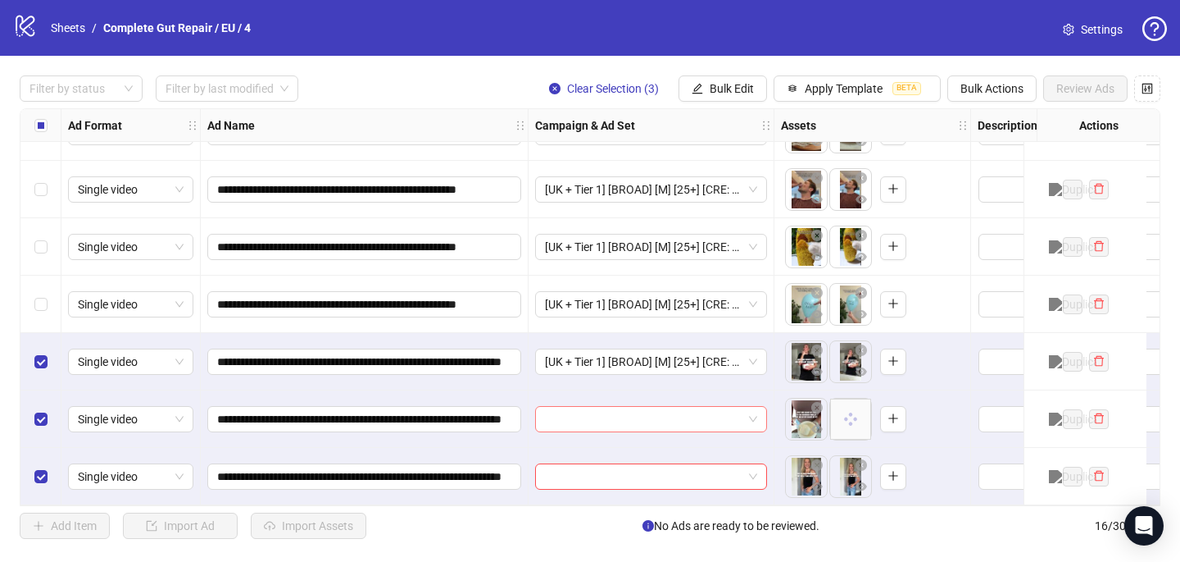
click at [666, 409] on input "search" at bounding box center [644, 419] width 198 height 25
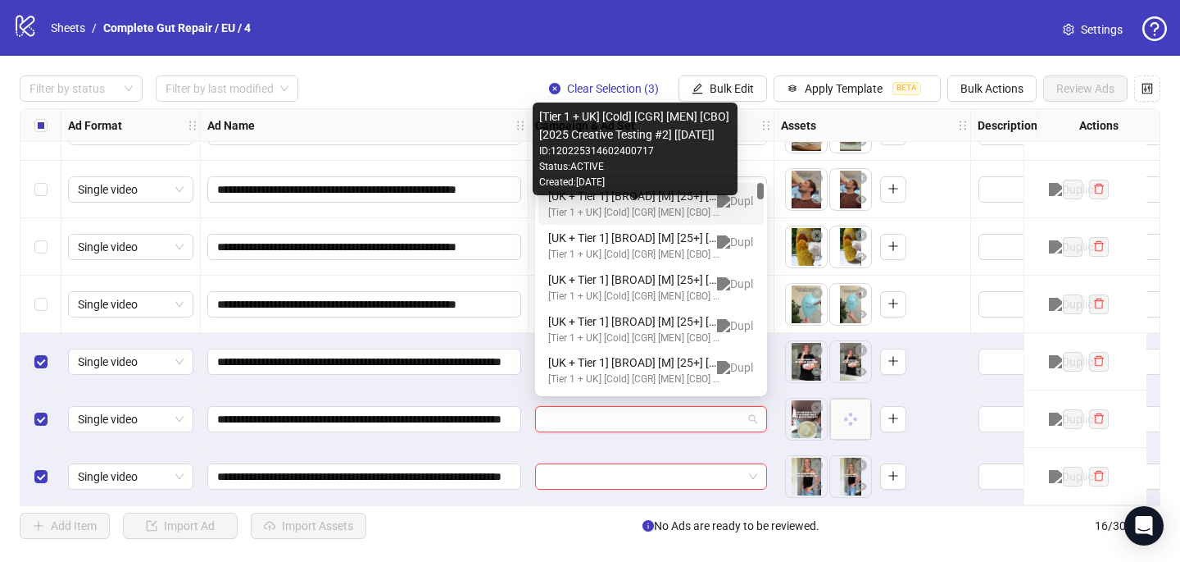
click at [698, 209] on div "[Tier 1 + UK] [Cold] [CGR] [MEN] [CBO] [2025 Creative Testing #2] [16 May 2025]" at bounding box center [634, 213] width 173 height 16
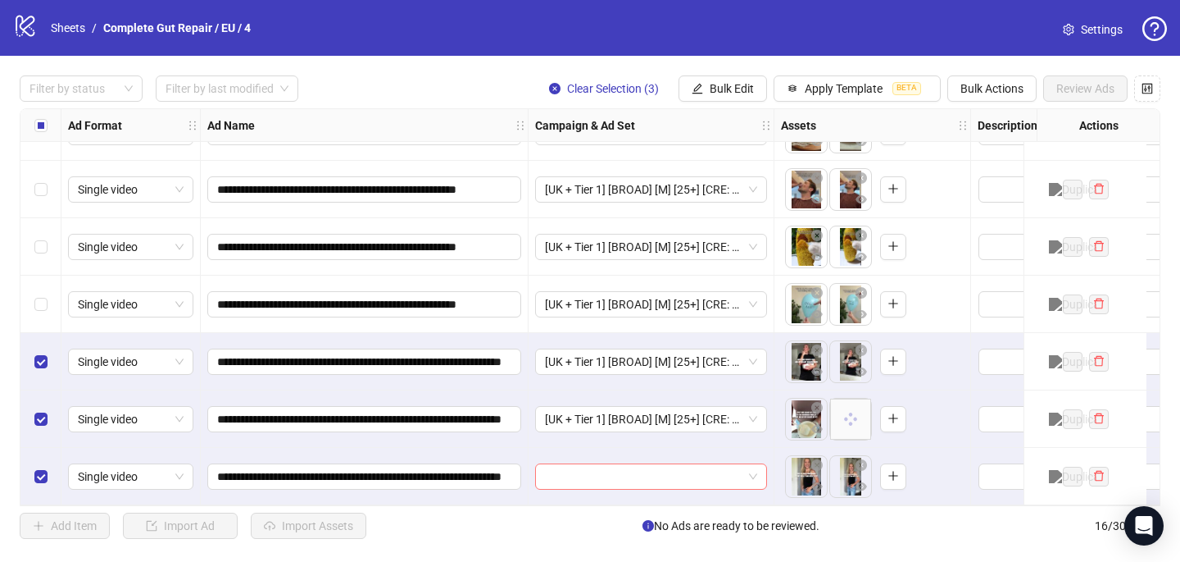
click at [592, 472] on input "search" at bounding box center [644, 476] width 198 height 25
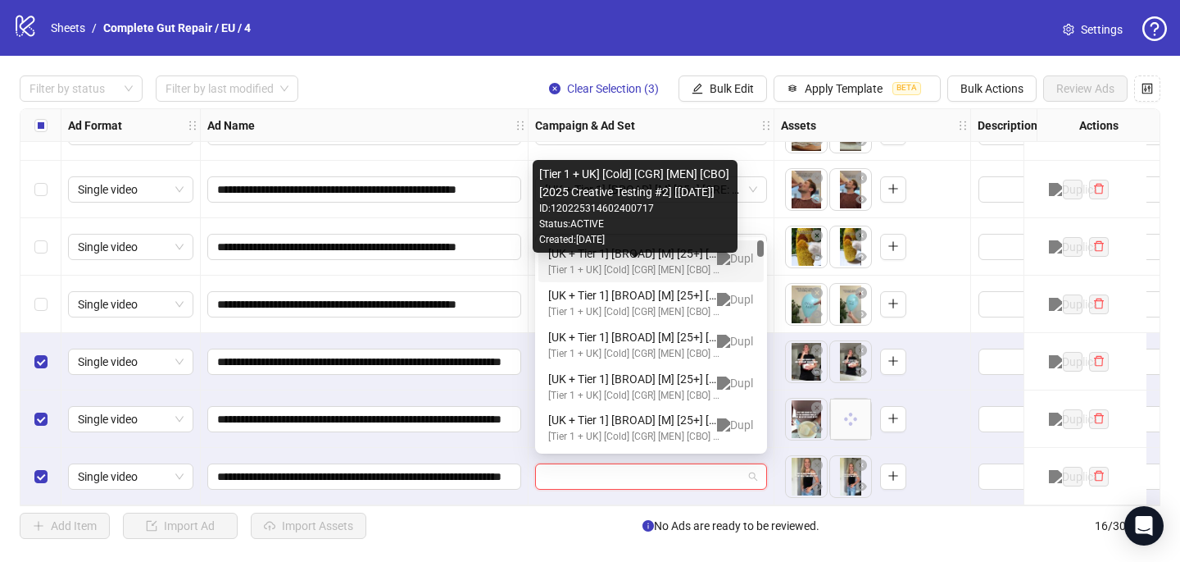
click at [658, 263] on div "[Tier 1 + UK] [Cold] [CGR] [MEN] [CBO] [2025 Creative Testing #2] [16 May 2025]" at bounding box center [634, 270] width 173 height 16
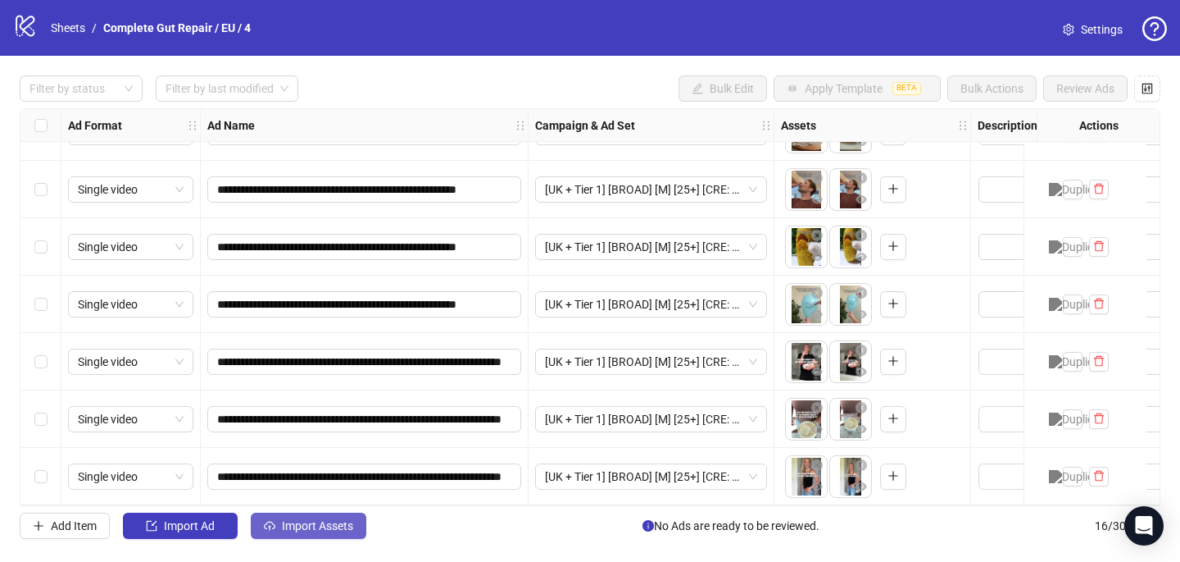
click at [346, 513] on button "Import Assets" at bounding box center [309, 525] width 116 height 26
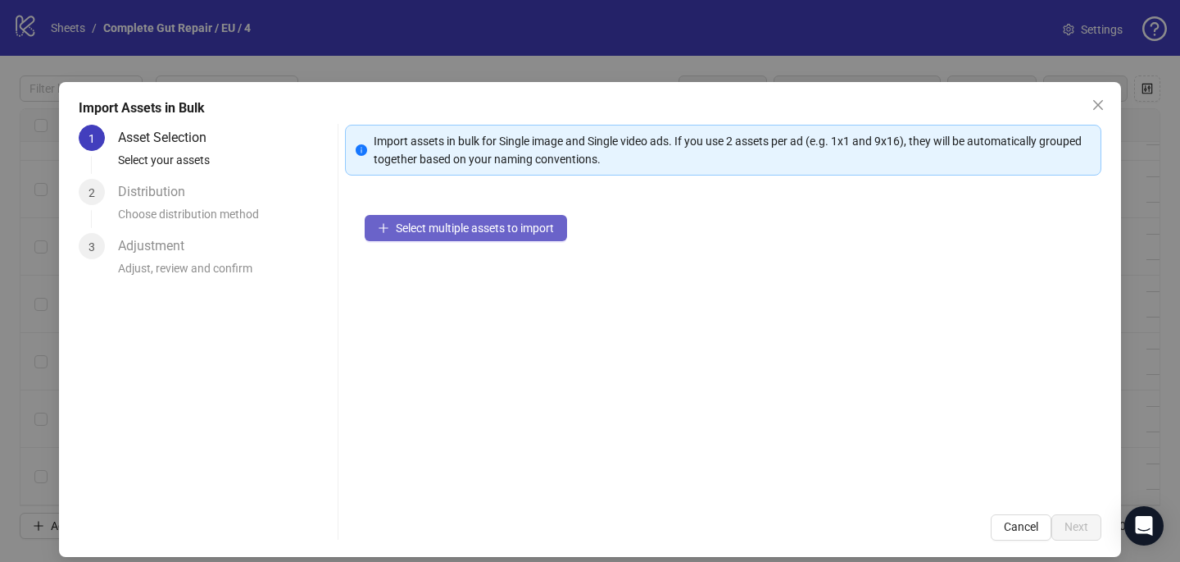
click at [471, 235] on button "Select multiple assets to import" at bounding box center [466, 228] width 202 height 26
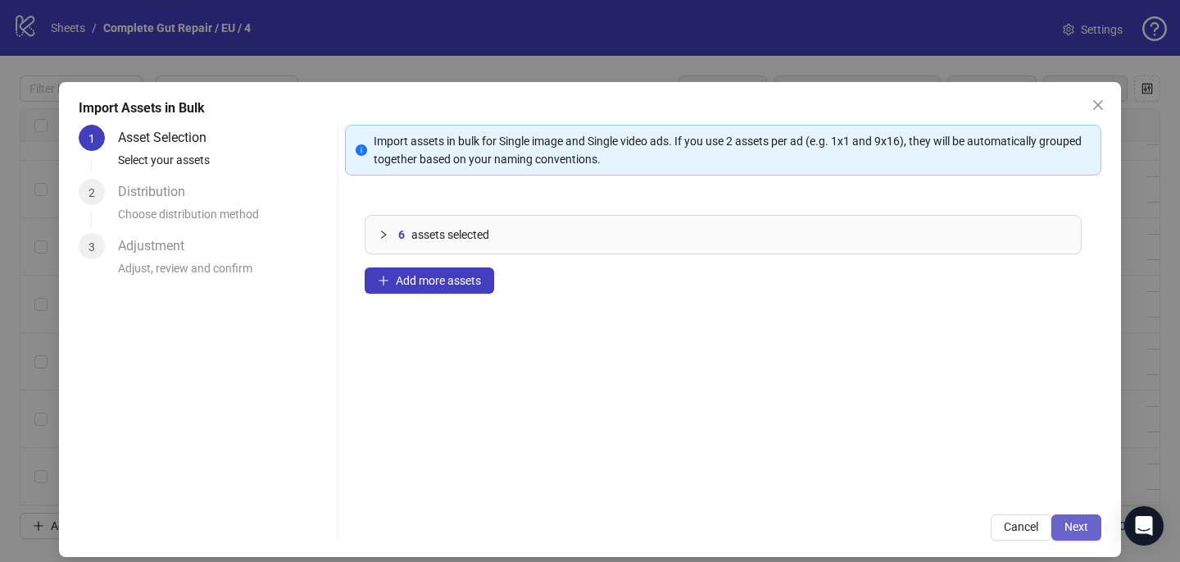
click at [1066, 516] on button "Next" at bounding box center [1077, 527] width 50 height 26
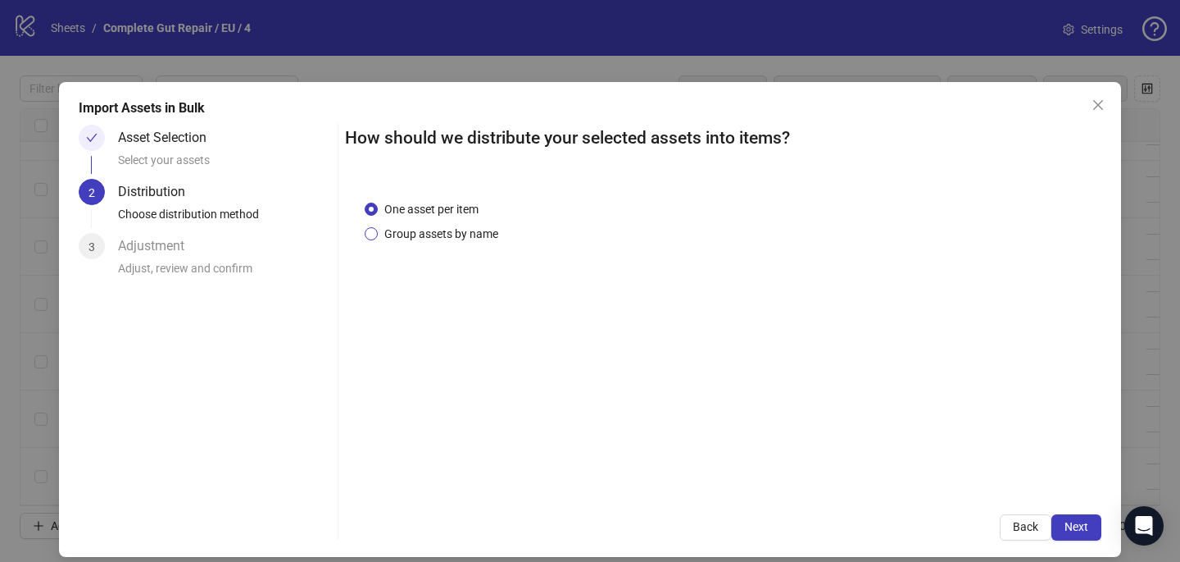
click at [493, 238] on span "Group assets by name" at bounding box center [441, 234] width 127 height 18
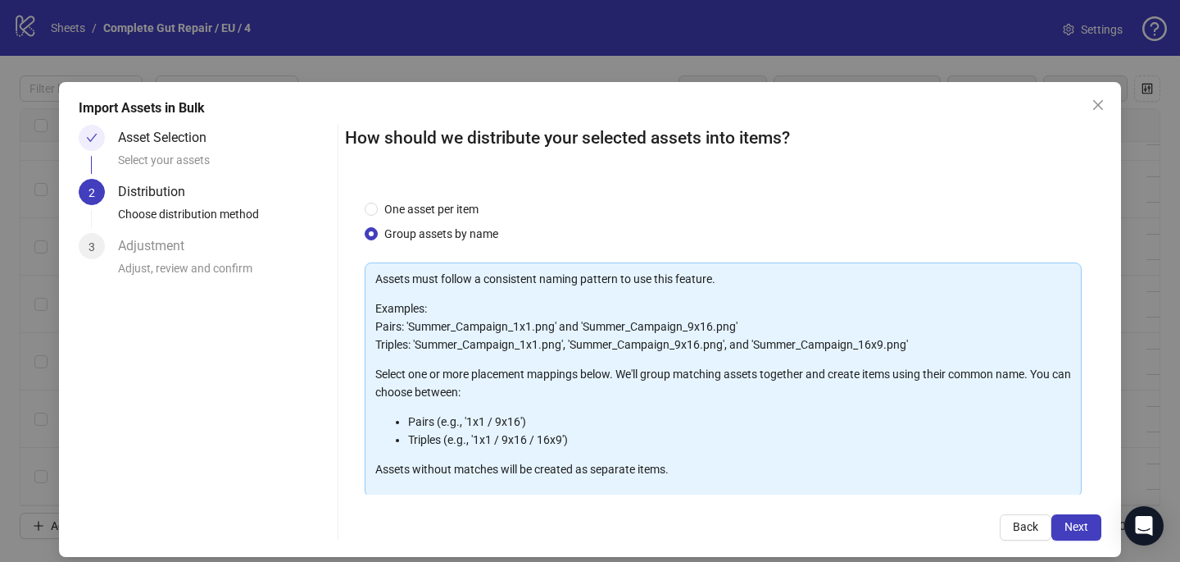
scroll to position [166, 0]
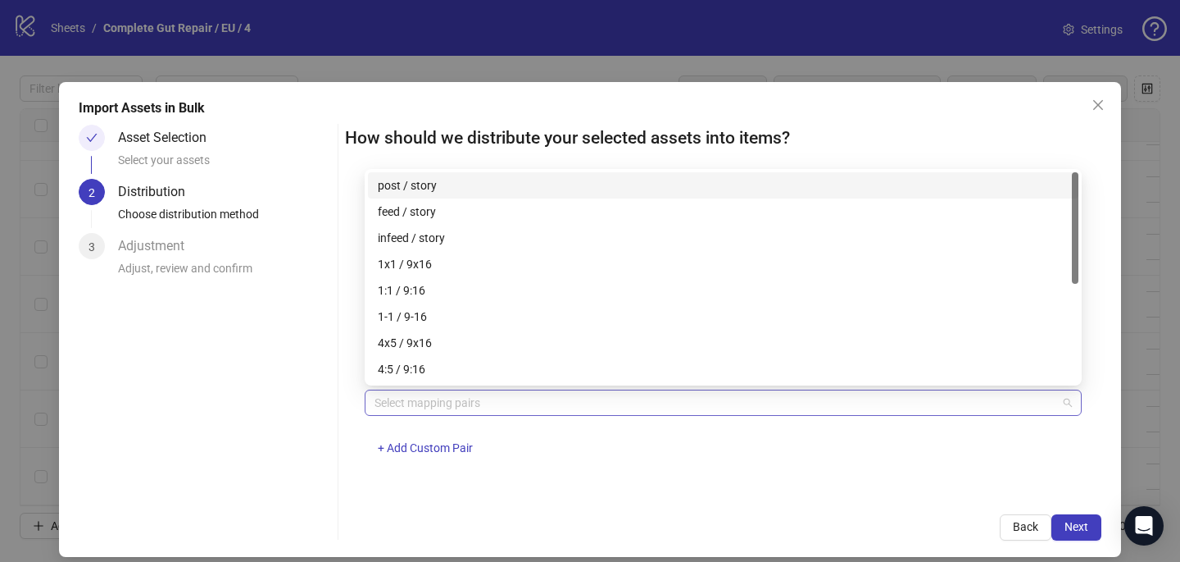
click at [513, 403] on div at bounding box center [714, 402] width 693 height 23
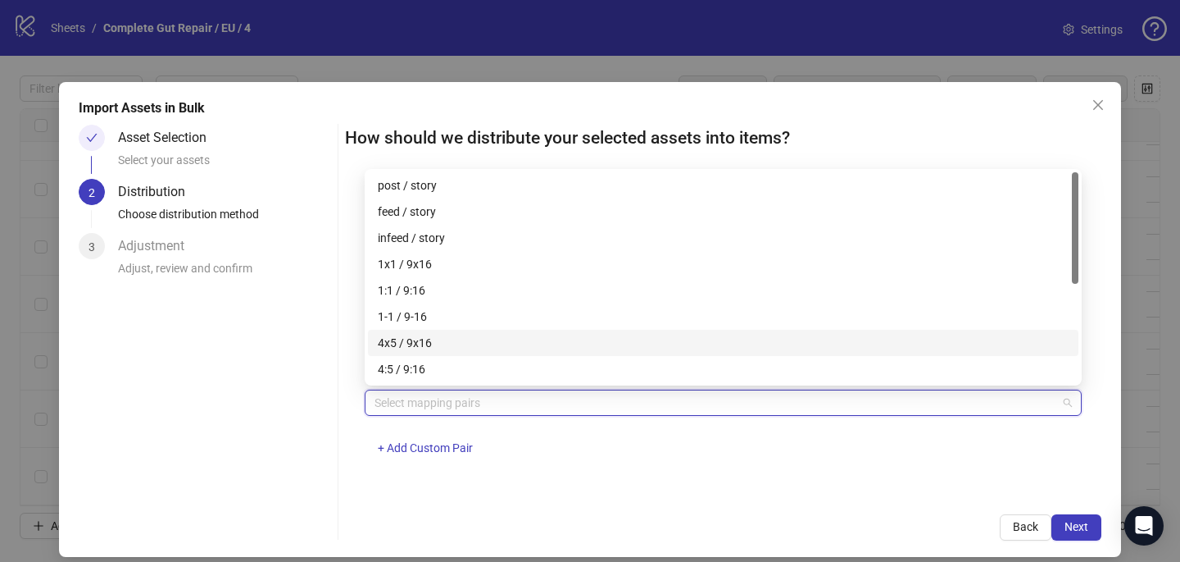
click at [513, 345] on div "4x5 / 9x16" at bounding box center [723, 343] width 691 height 18
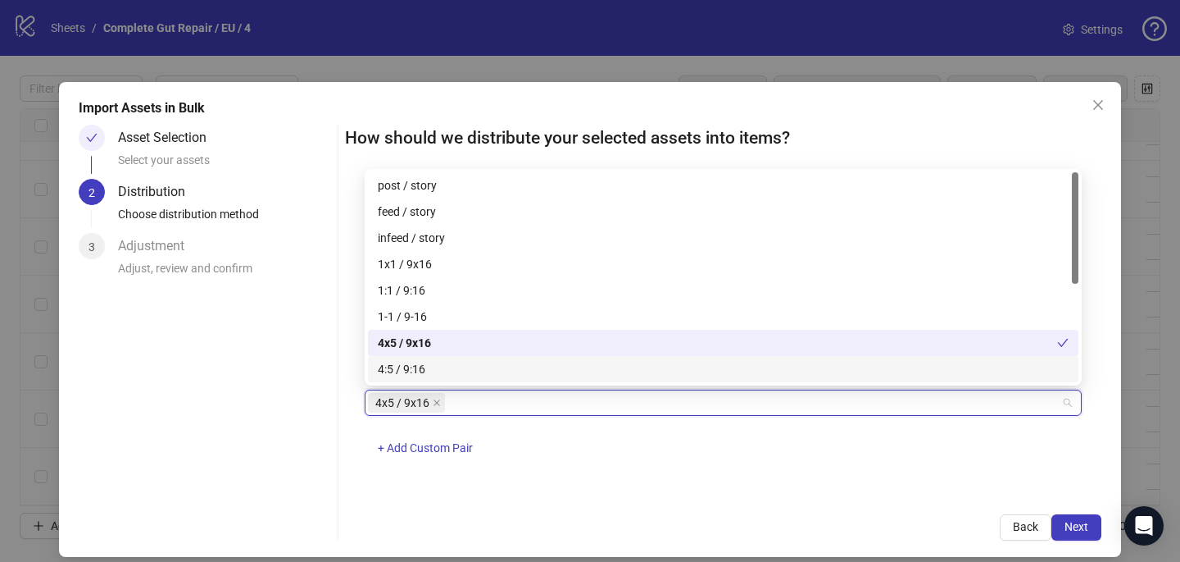
click at [733, 439] on div "4x5 / 9x16 + Add Custom Pair" at bounding box center [723, 431] width 717 height 85
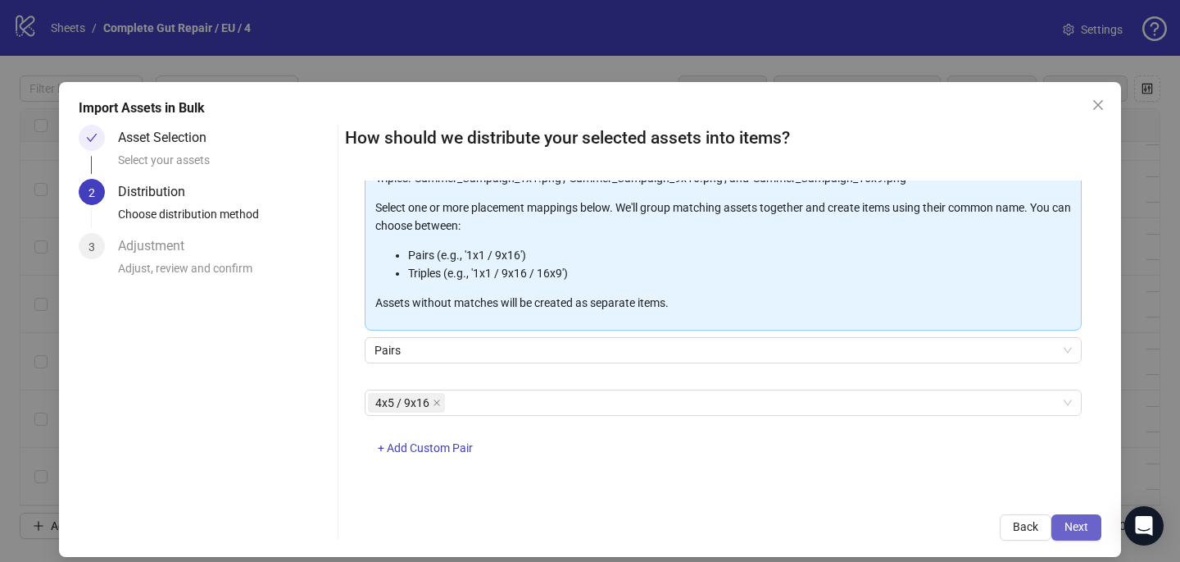
click at [1089, 530] on button "Next" at bounding box center [1077, 527] width 50 height 26
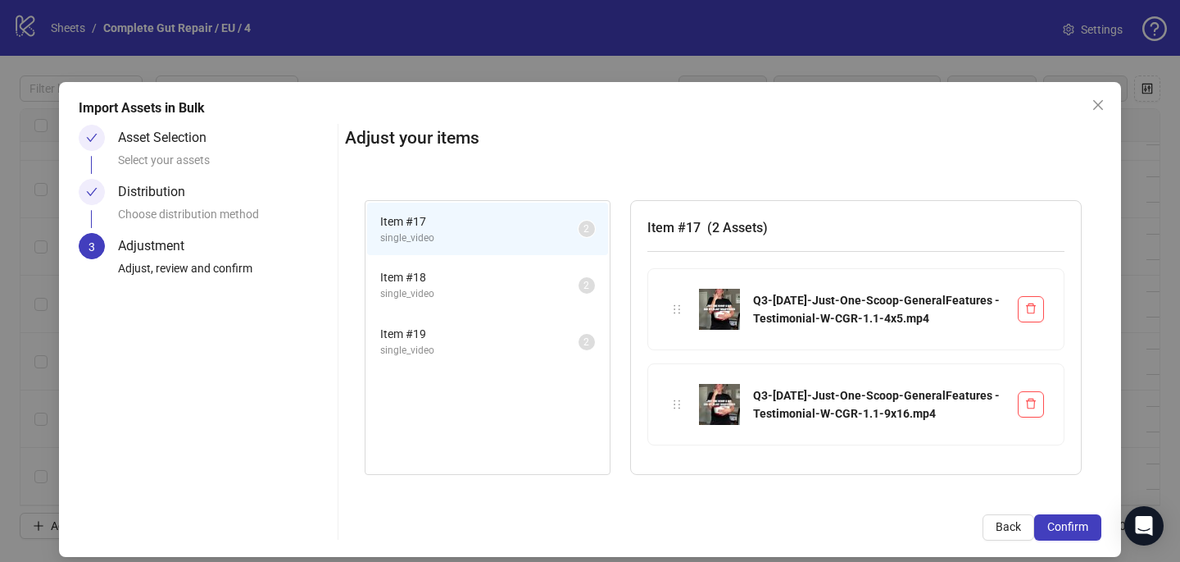
click at [1088, 530] on span "Confirm" at bounding box center [1068, 526] width 41 height 13
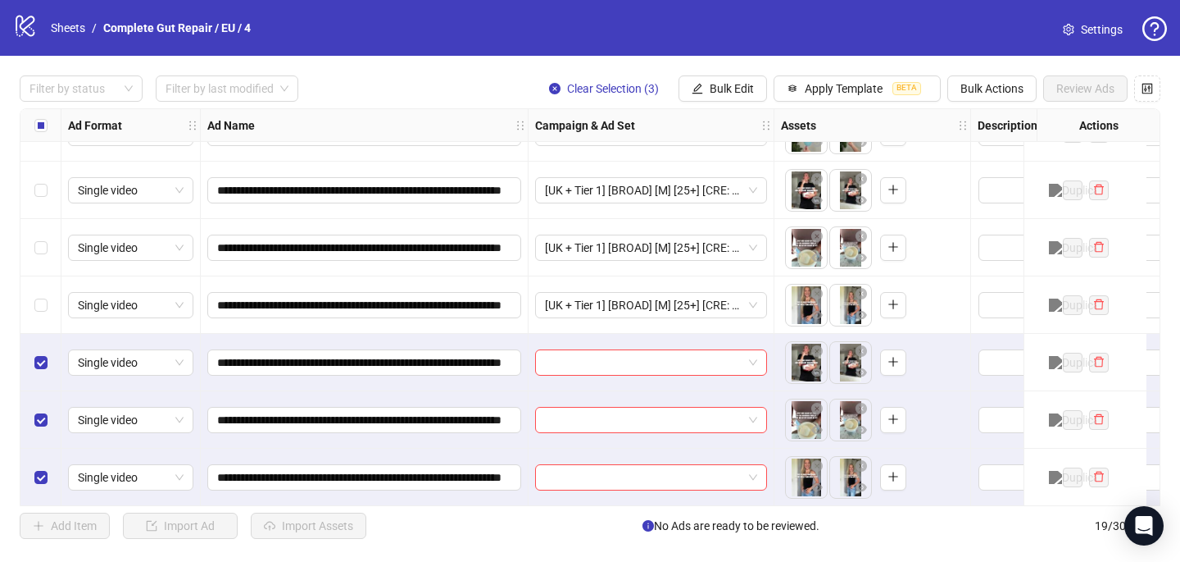
scroll to position [734, 0]
click at [573, 362] on input "search" at bounding box center [644, 361] width 198 height 25
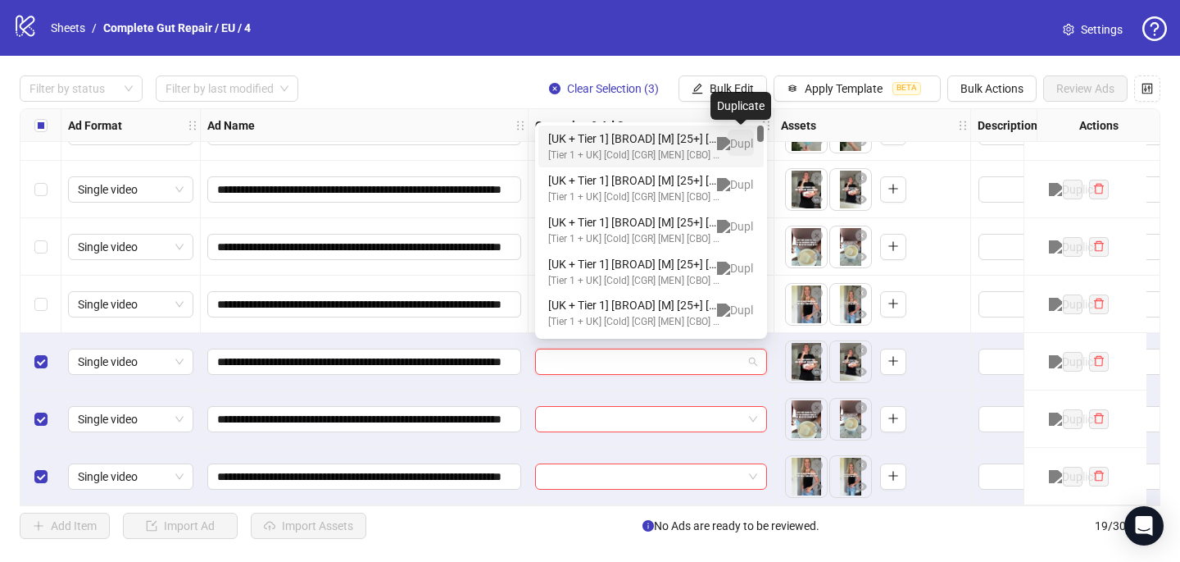
click at [735, 140] on img "button" at bounding box center [741, 143] width 48 height 13
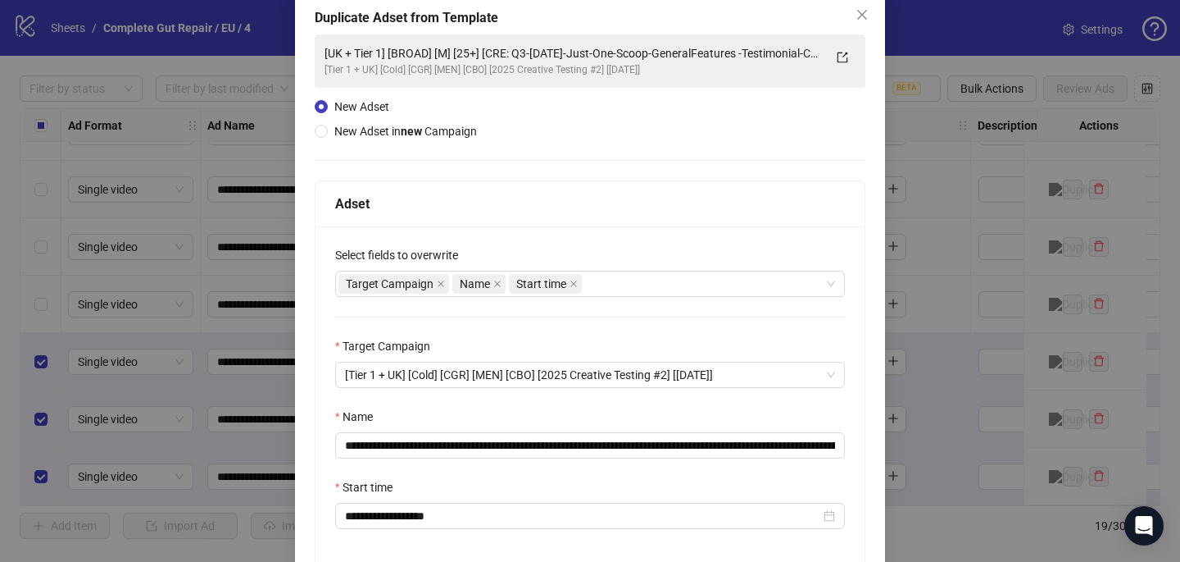
scroll to position [93, 0]
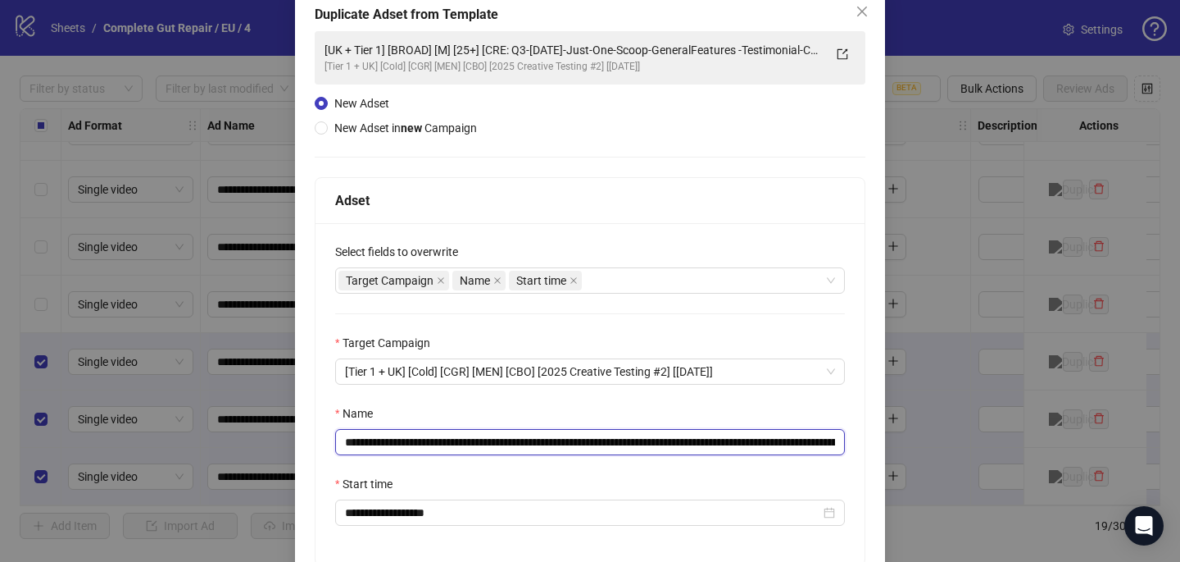
drag, startPoint x: 800, startPoint y: 443, endPoint x: 574, endPoint y: 442, distance: 226.2
click at [575, 446] on input "**********" at bounding box center [590, 442] width 510 height 26
drag, startPoint x: 687, startPoint y: 445, endPoint x: 534, endPoint y: 436, distance: 153.6
click at [534, 436] on input "**********" at bounding box center [590, 442] width 510 height 26
paste input "**********"
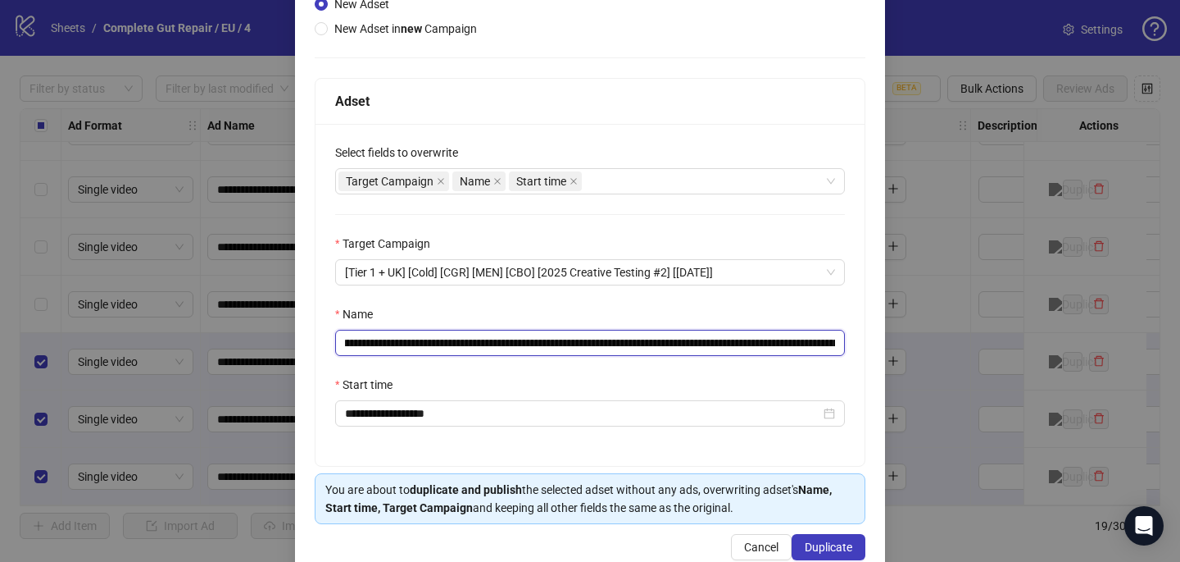
scroll to position [228, 0]
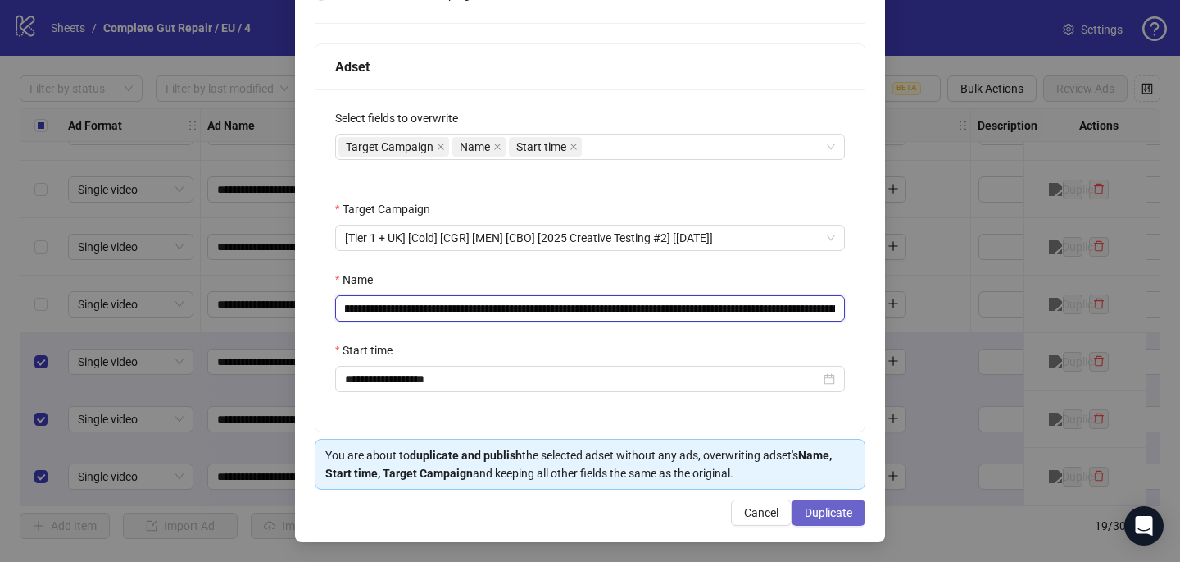
type input "**********"
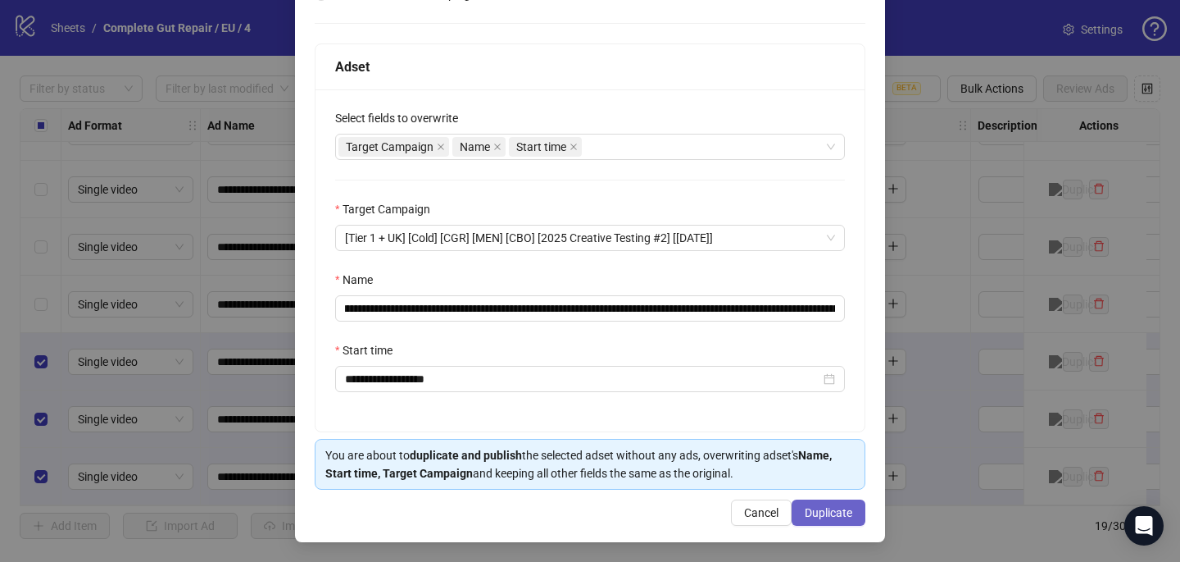
click at [821, 517] on span "Duplicate" at bounding box center [829, 512] width 48 height 13
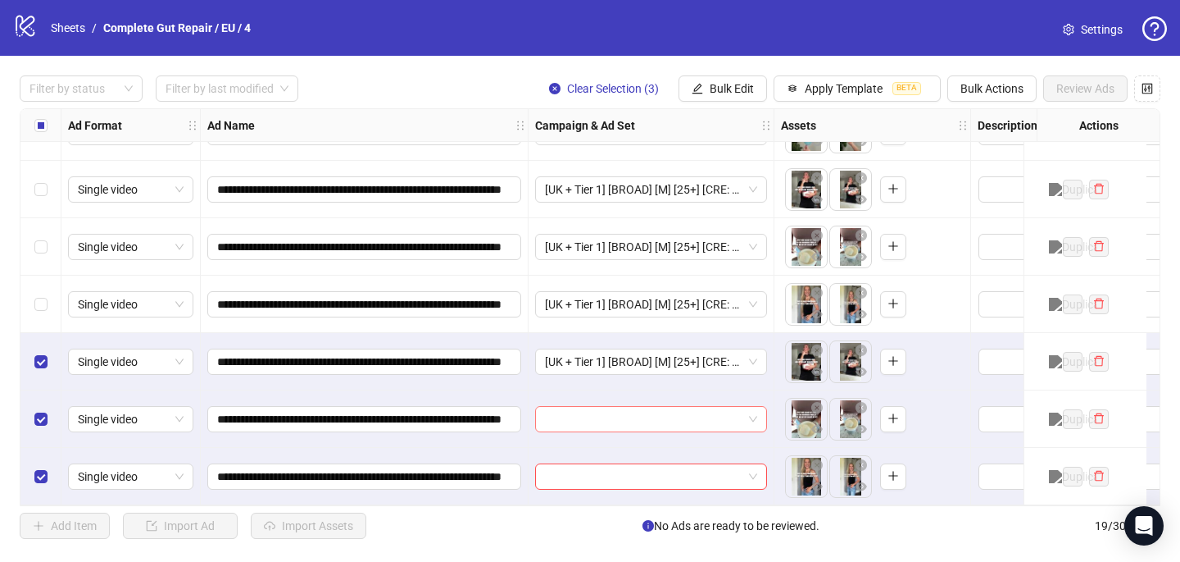
click at [625, 407] on input "search" at bounding box center [644, 419] width 198 height 25
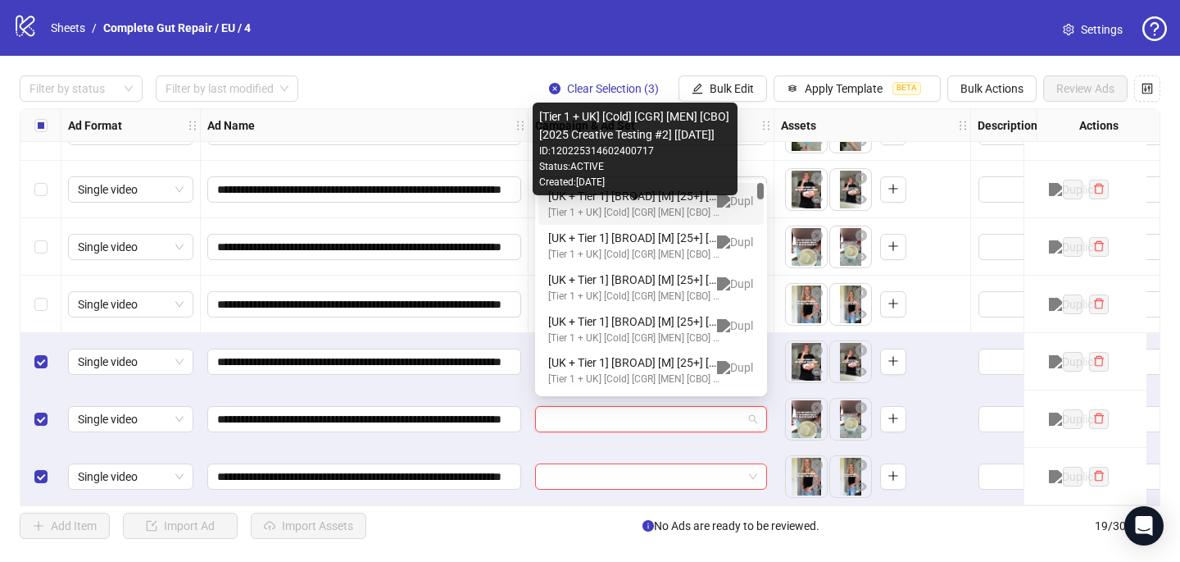
click at [644, 205] on div "[Tier 1 + UK] [Cold] [CGR] [MEN] [CBO] [2025 Creative Testing #2] [16 May 2025]" at bounding box center [634, 213] width 173 height 16
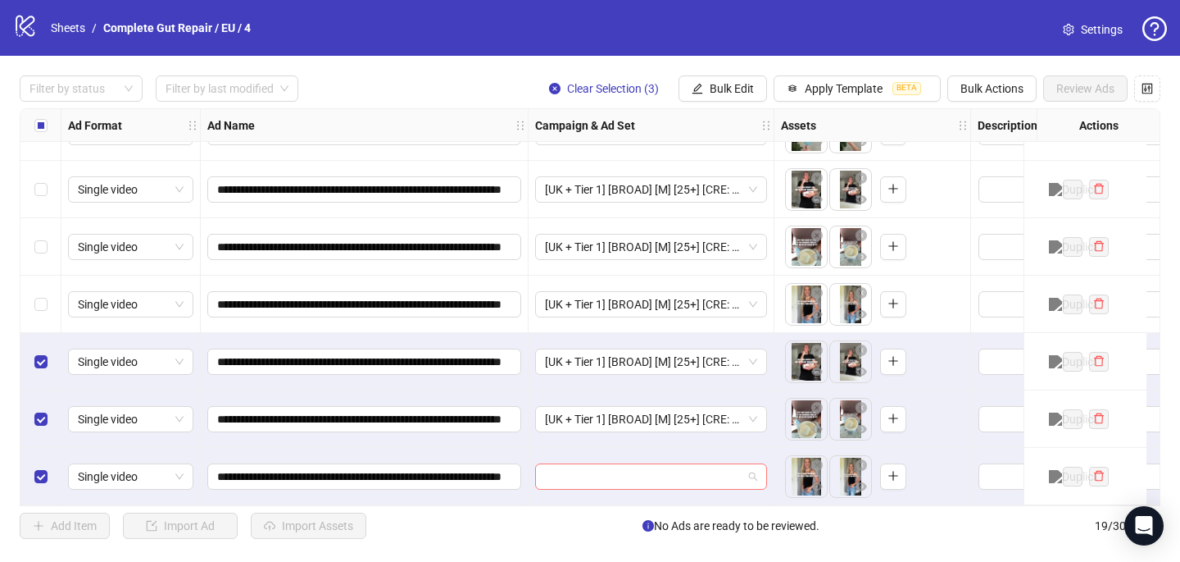
click at [575, 467] on input "search" at bounding box center [644, 476] width 198 height 25
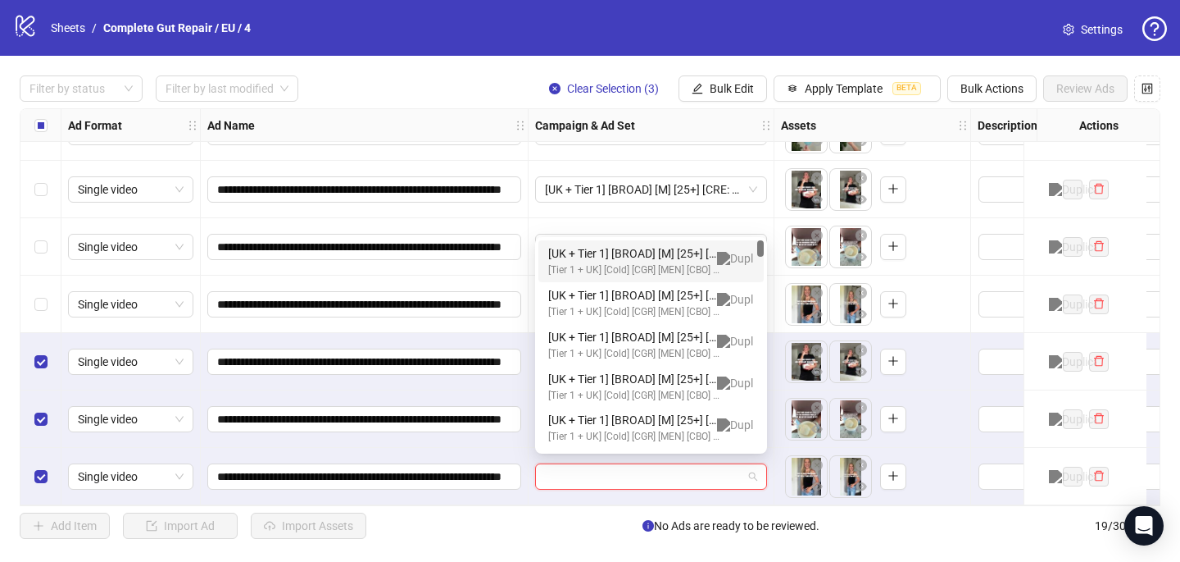
click at [689, 250] on div "[UK + Tier 1] [BROAD] [M] [25+] [CRE: Q3-08-AUG-2025-Just-One-Scoop-GeneralFeat…" at bounding box center [634, 253] width 173 height 18
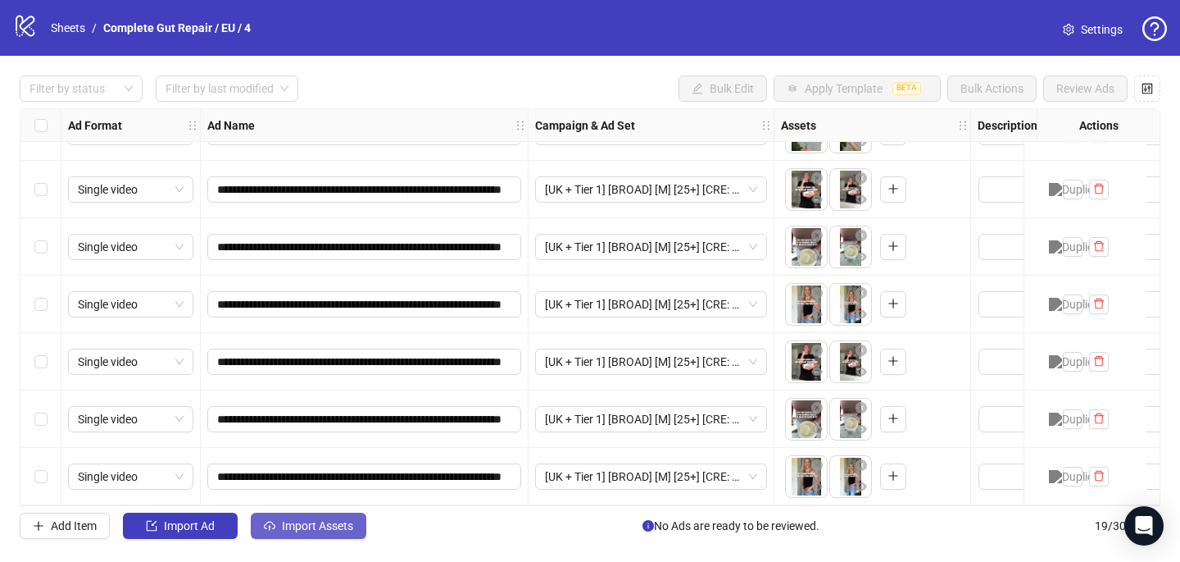
click at [326, 528] on span "Import Assets" at bounding box center [317, 525] width 71 height 13
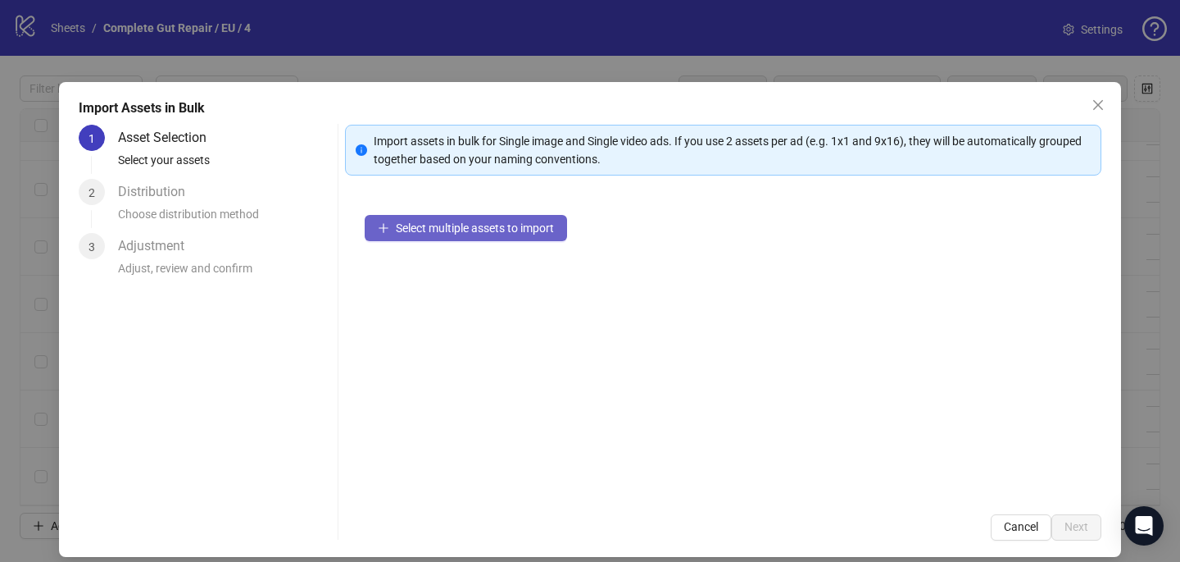
click at [433, 234] on button "Select multiple assets to import" at bounding box center [466, 228] width 202 height 26
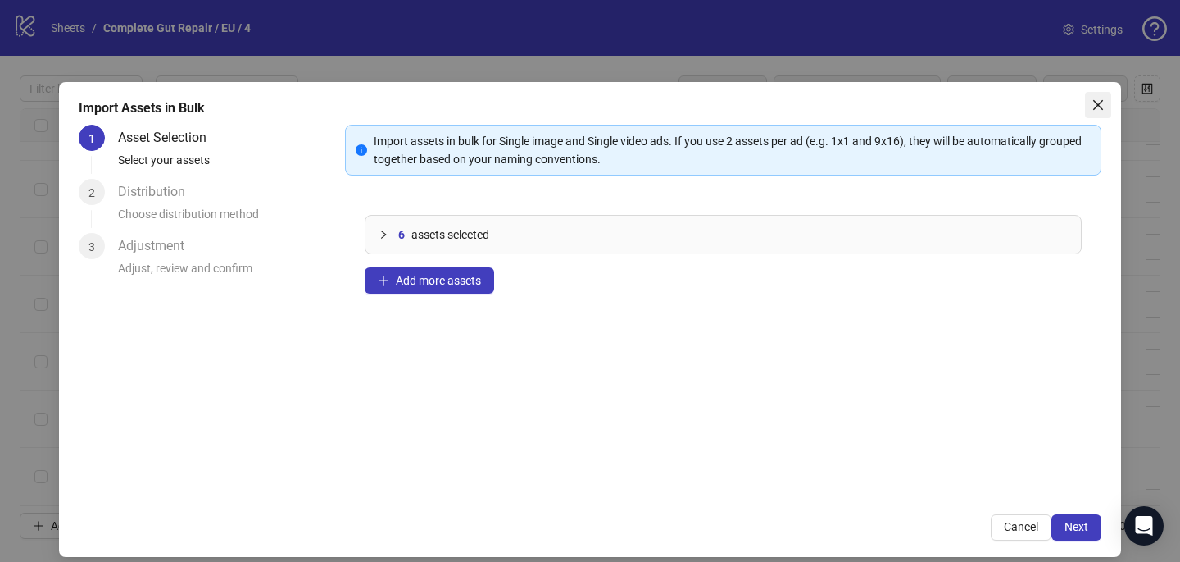
click at [1104, 103] on icon "close" at bounding box center [1098, 104] width 13 height 13
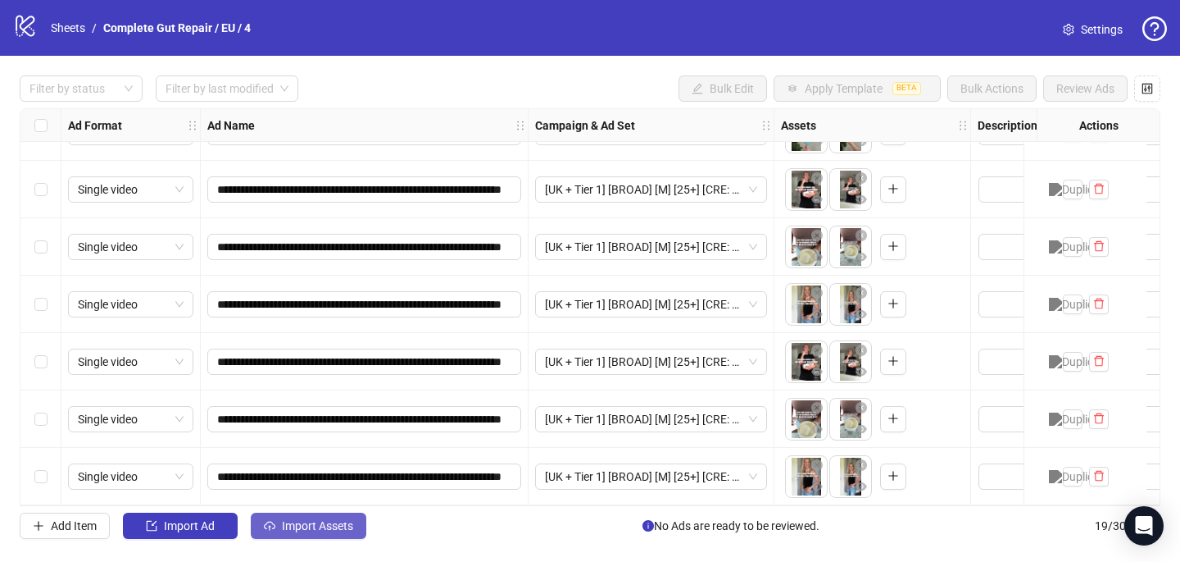
click at [327, 528] on span "Import Assets" at bounding box center [317, 525] width 71 height 13
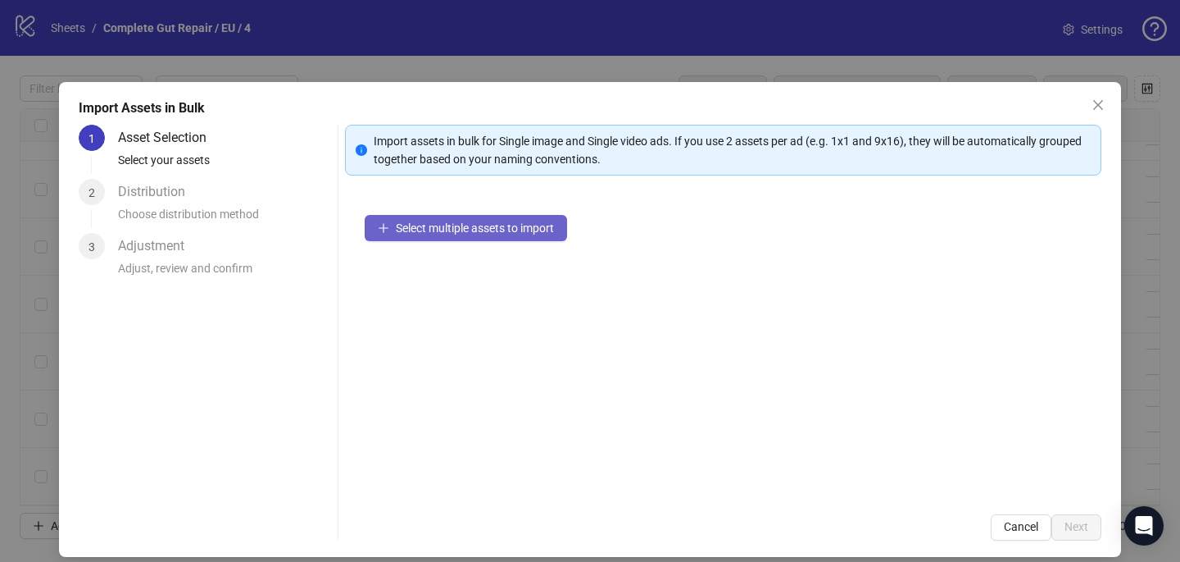
click at [559, 227] on button "Select multiple assets to import" at bounding box center [466, 228] width 202 height 26
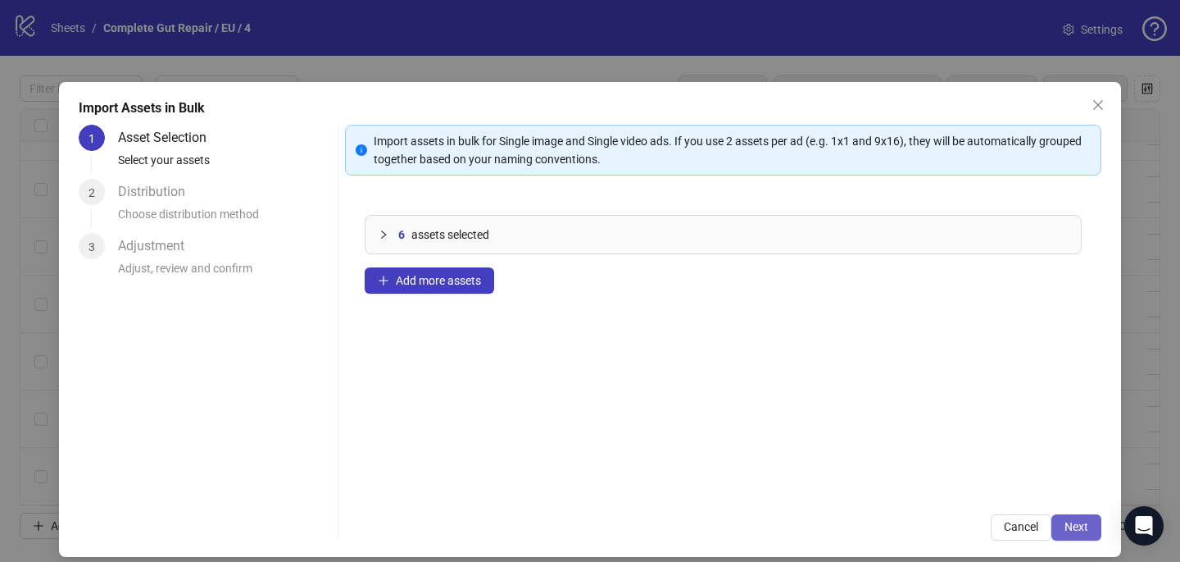
click at [1079, 525] on span "Next" at bounding box center [1077, 526] width 24 height 13
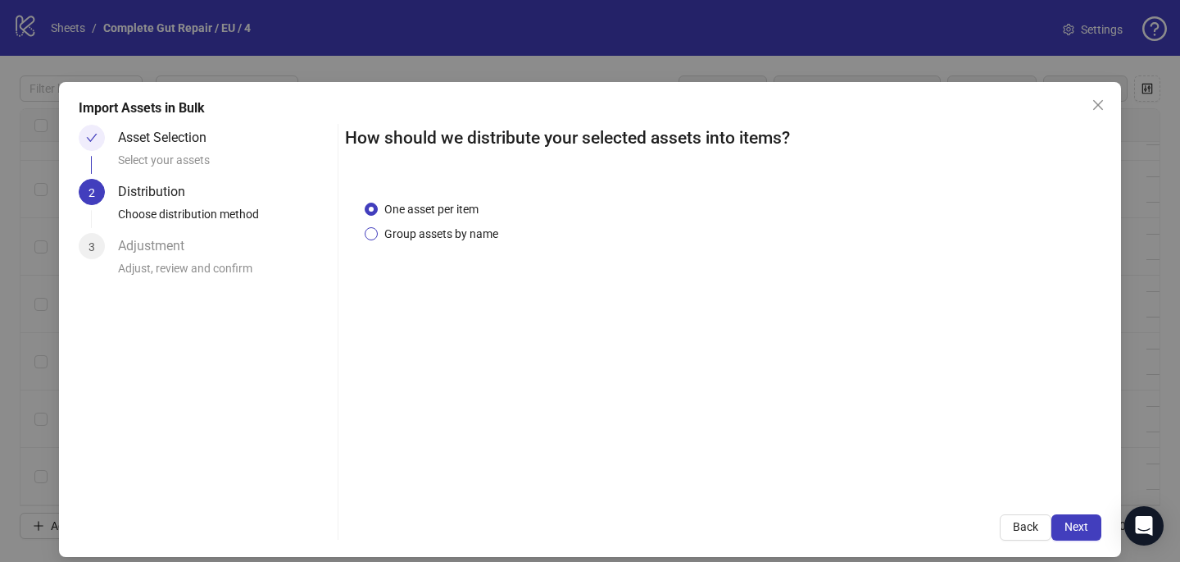
click at [473, 240] on span "Group assets by name" at bounding box center [441, 234] width 127 height 18
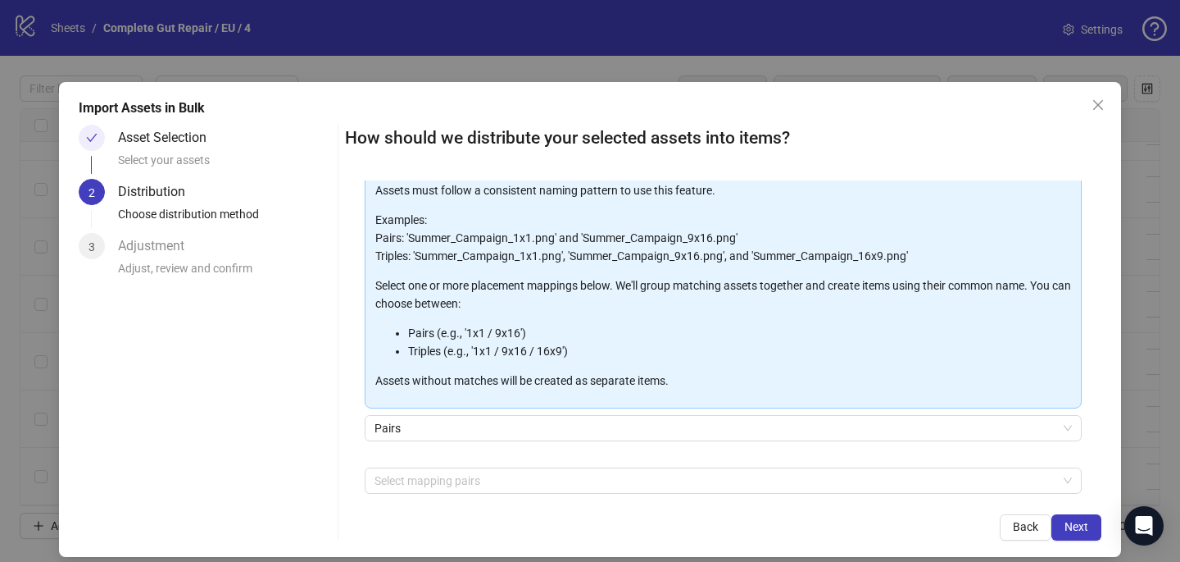
scroll to position [166, 0]
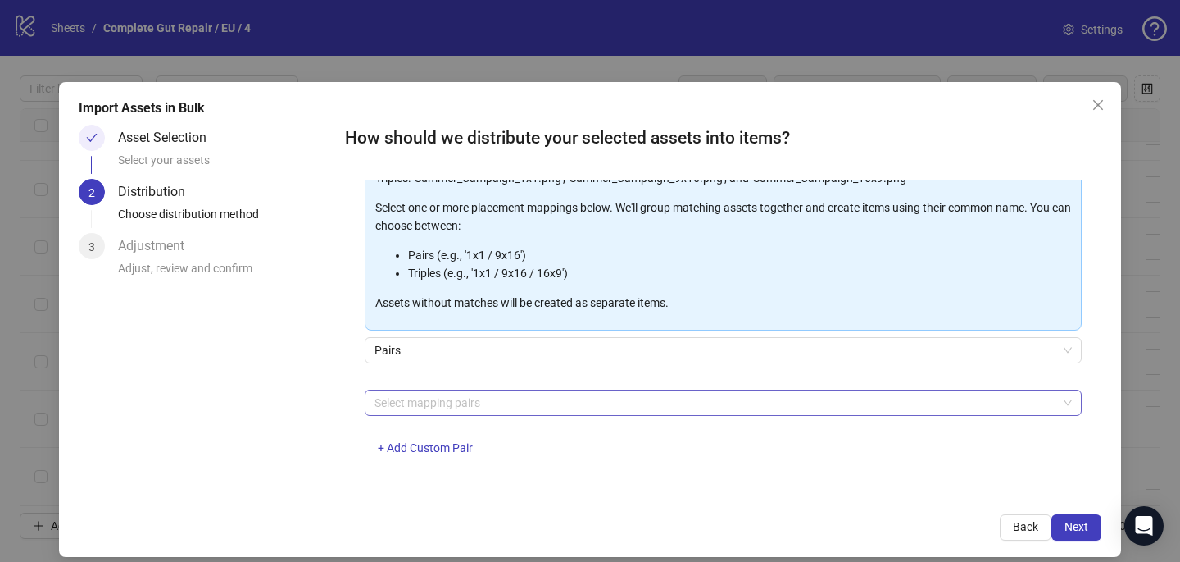
click at [478, 402] on div at bounding box center [714, 402] width 693 height 23
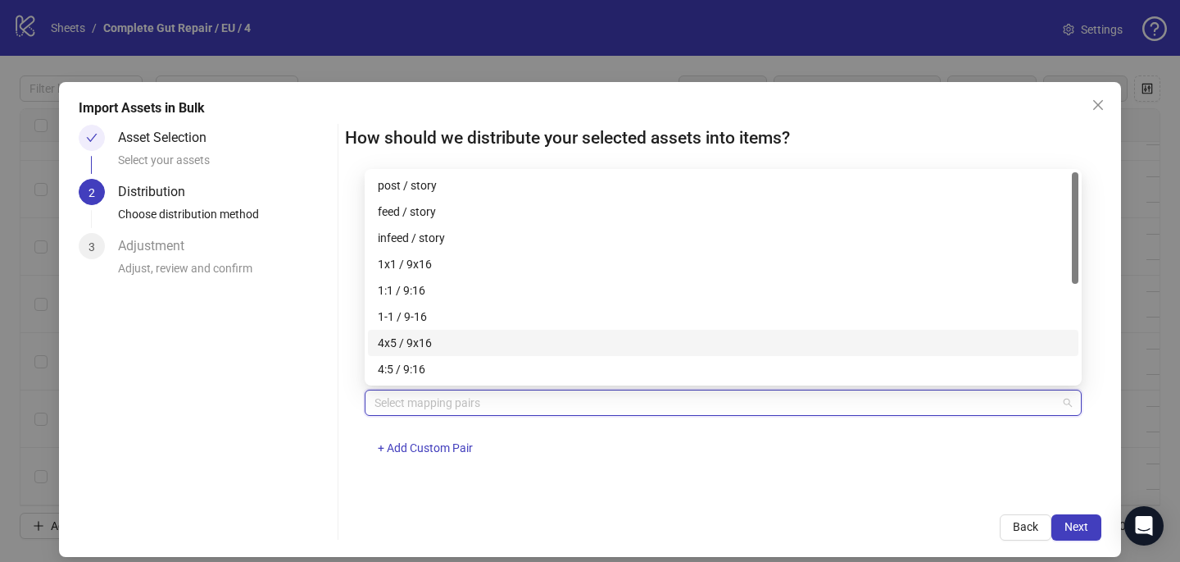
click at [478, 335] on div "4x5 / 9x16" at bounding box center [723, 343] width 691 height 18
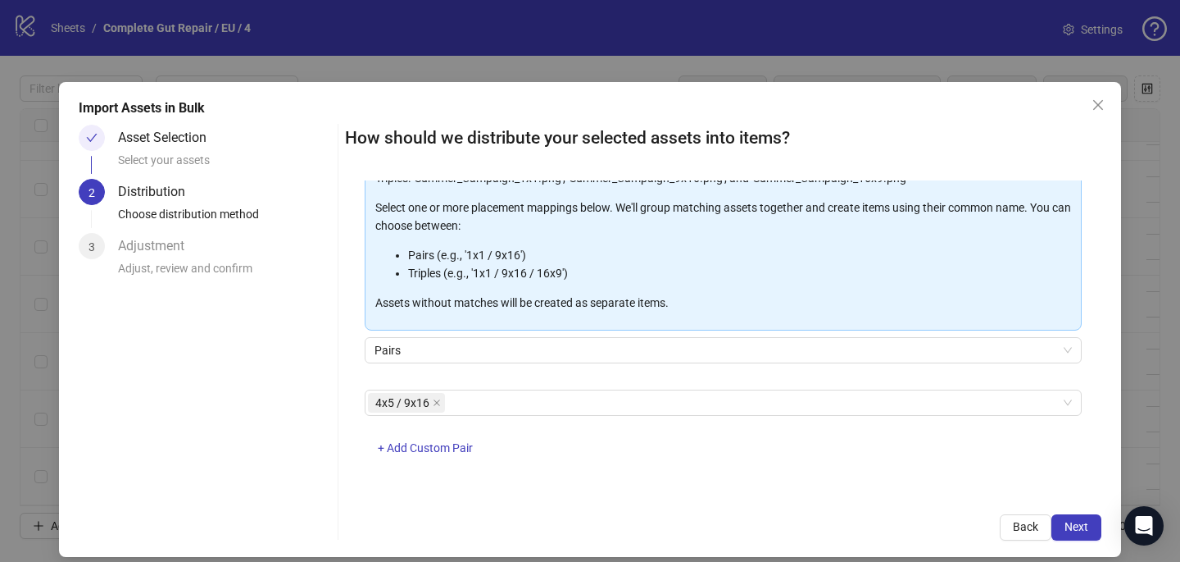
click at [812, 514] on div "Back Next" at bounding box center [723, 527] width 757 height 26
click at [1080, 523] on span "Next" at bounding box center [1077, 526] width 24 height 13
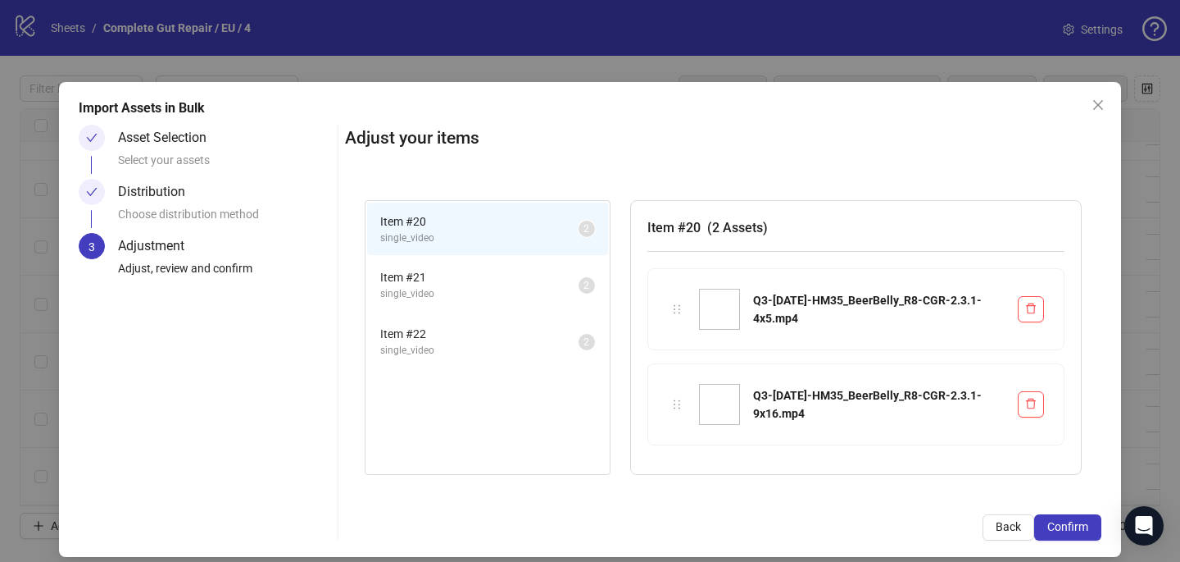
click at [1080, 523] on span "Confirm" at bounding box center [1068, 526] width 41 height 13
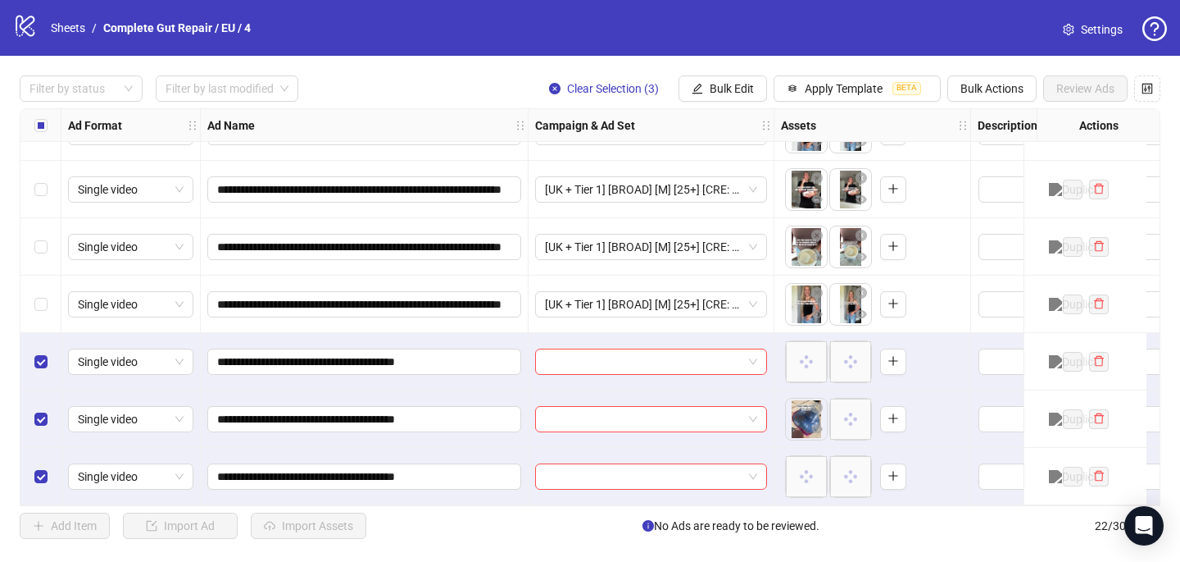
scroll to position [906, 0]
click at [571, 357] on input "search" at bounding box center [644, 361] width 198 height 25
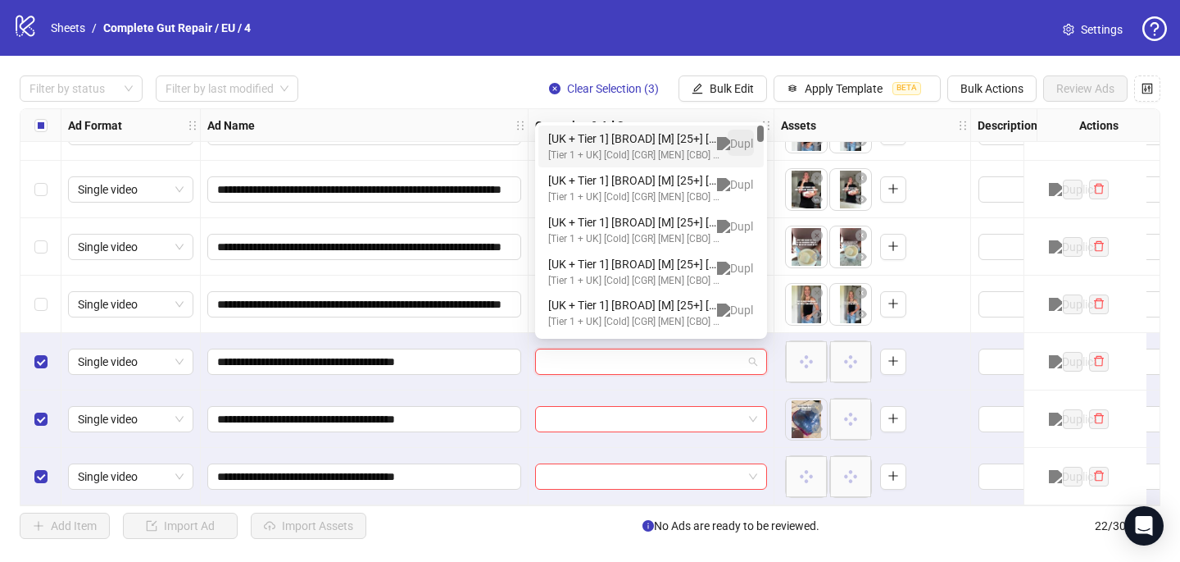
click at [737, 138] on img "button" at bounding box center [741, 143] width 48 height 13
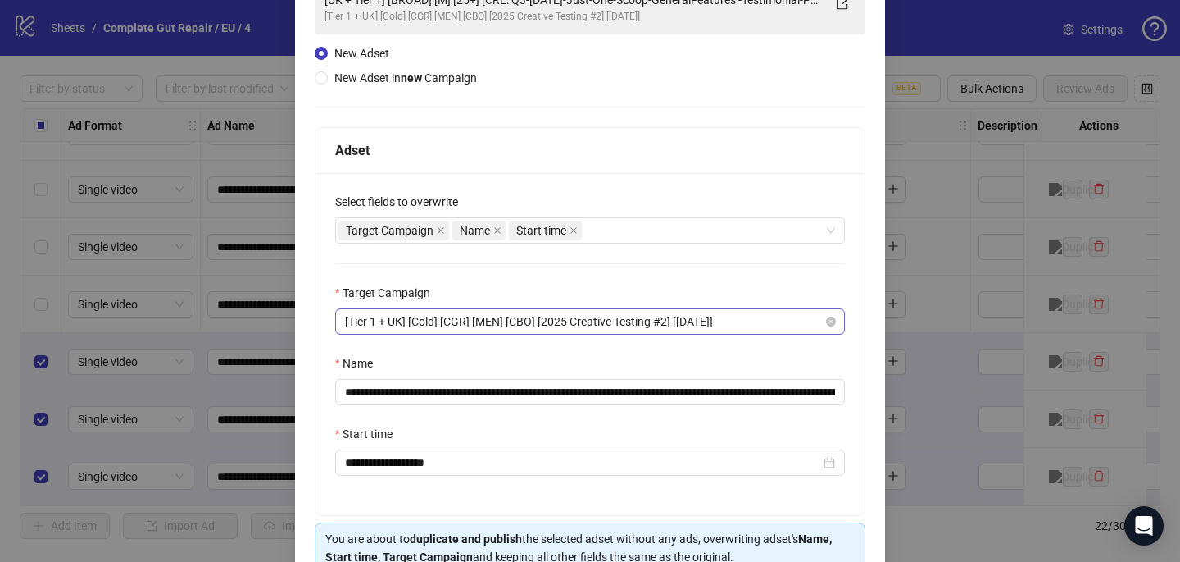
scroll to position [194, 0]
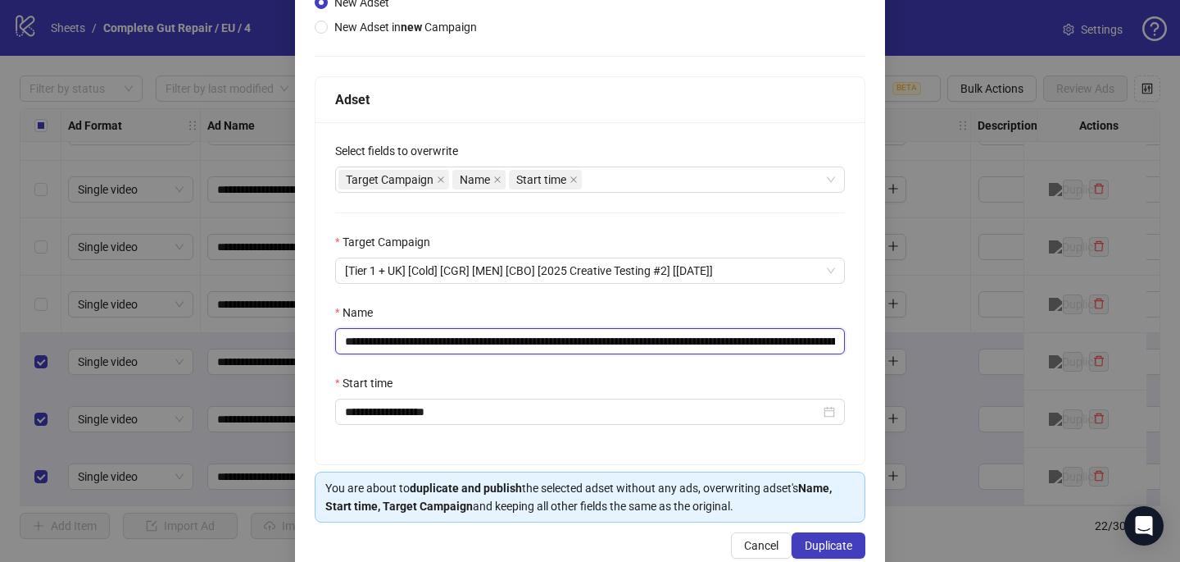
drag, startPoint x: 794, startPoint y: 339, endPoint x: 598, endPoint y: 333, distance: 196.8
click at [598, 334] on input "**********" at bounding box center [590, 341] width 510 height 26
drag, startPoint x: 728, startPoint y: 339, endPoint x: 533, endPoint y: 339, distance: 195.1
click at [534, 339] on input "**********" at bounding box center [590, 341] width 510 height 26
paste input "******"
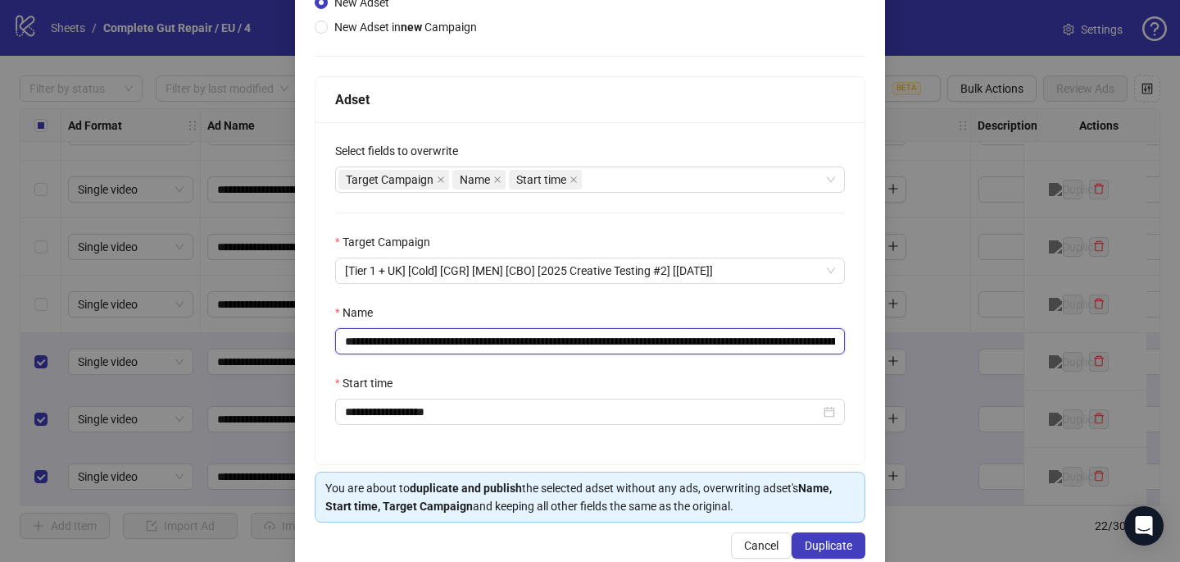
type input "**********"
click at [752, 380] on div "Start time" at bounding box center [590, 386] width 510 height 25
click at [824, 550] on span "Duplicate" at bounding box center [829, 545] width 48 height 13
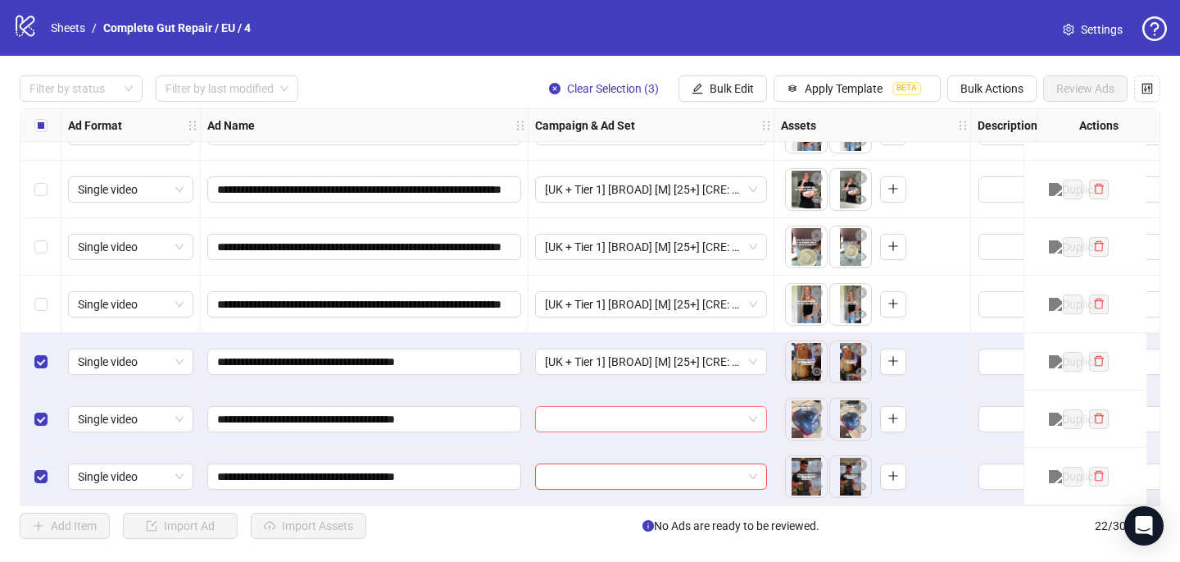
click at [570, 410] on input "search" at bounding box center [644, 419] width 198 height 25
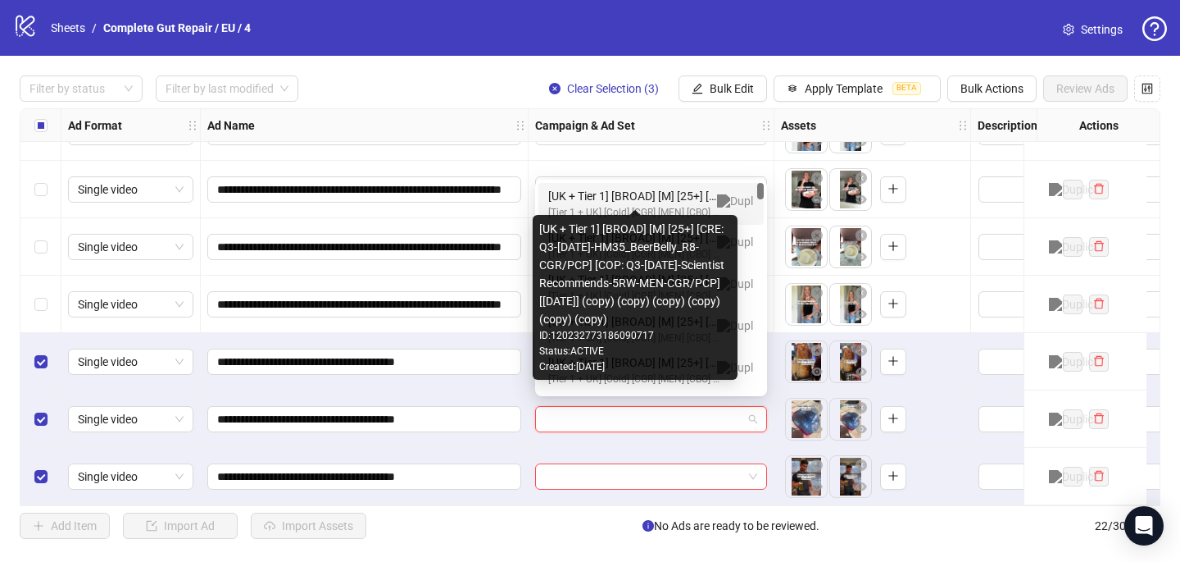
click at [611, 197] on div "[UK + Tier 1] [BROAD] [M] [25+] [CRE: Q3-09-SEP-2025-HM35_BeerBelly_R8-CGR/PCP]…" at bounding box center [634, 196] width 173 height 18
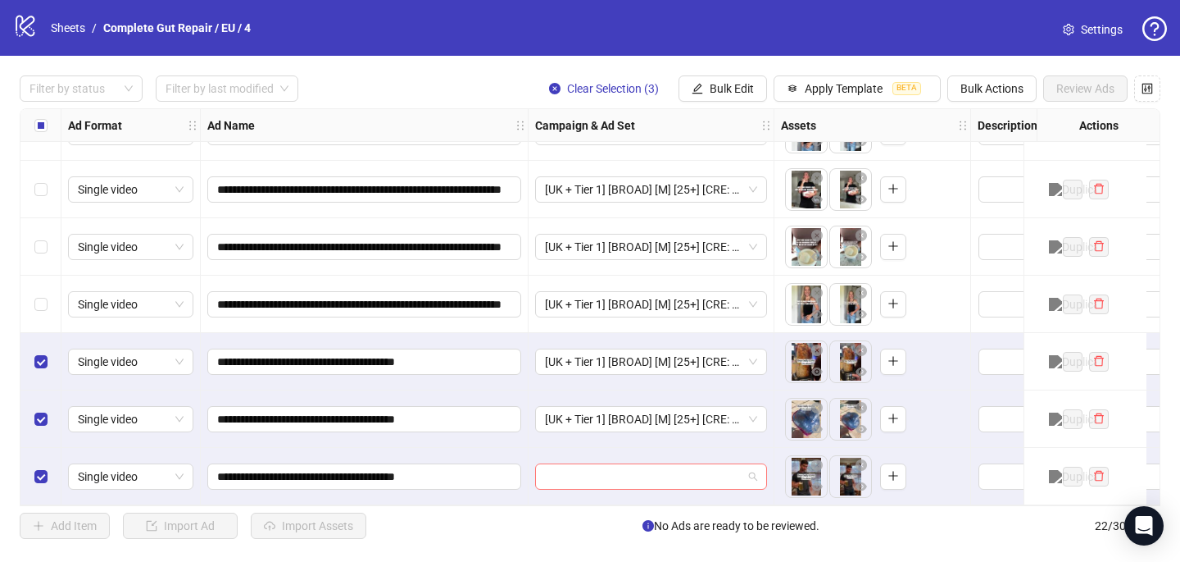
click at [567, 466] on input "search" at bounding box center [644, 476] width 198 height 25
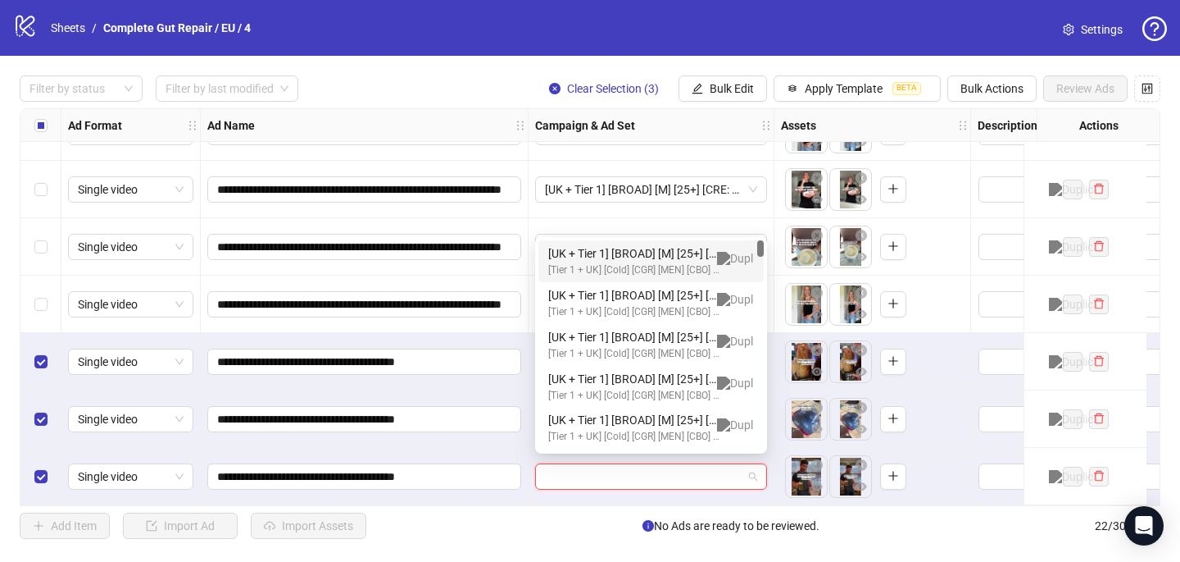
click at [637, 244] on div "[UK + Tier 1] [BROAD] [M] [25+] [CRE: Q3-09-SEP-2025-HM35_BeerBelly_R8-CGR/PCP]…" at bounding box center [634, 253] width 173 height 18
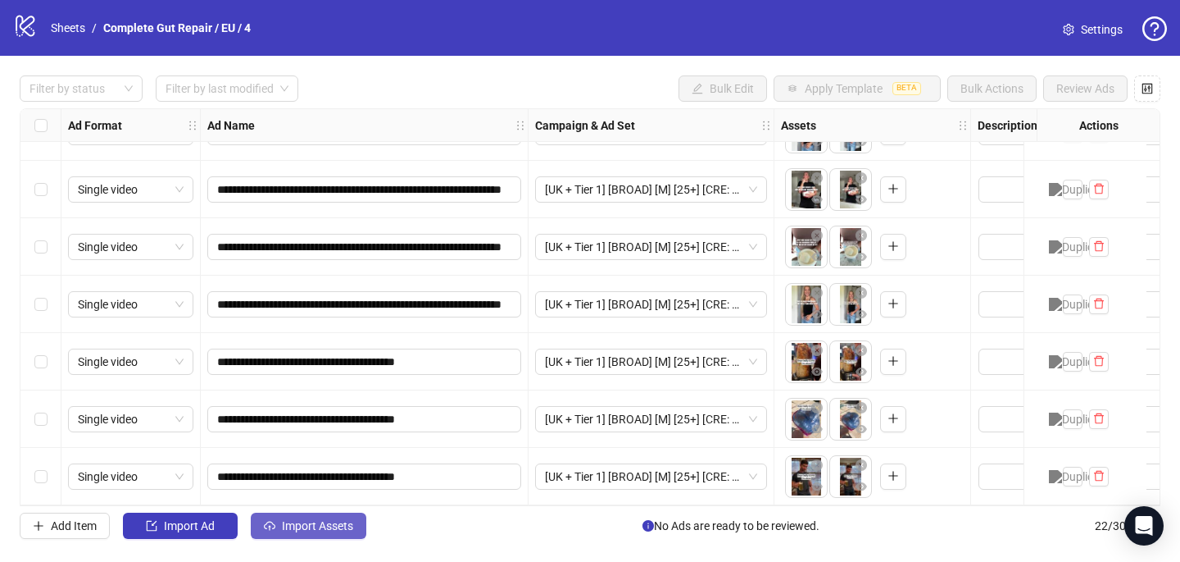
click at [305, 516] on button "Import Assets" at bounding box center [309, 525] width 116 height 26
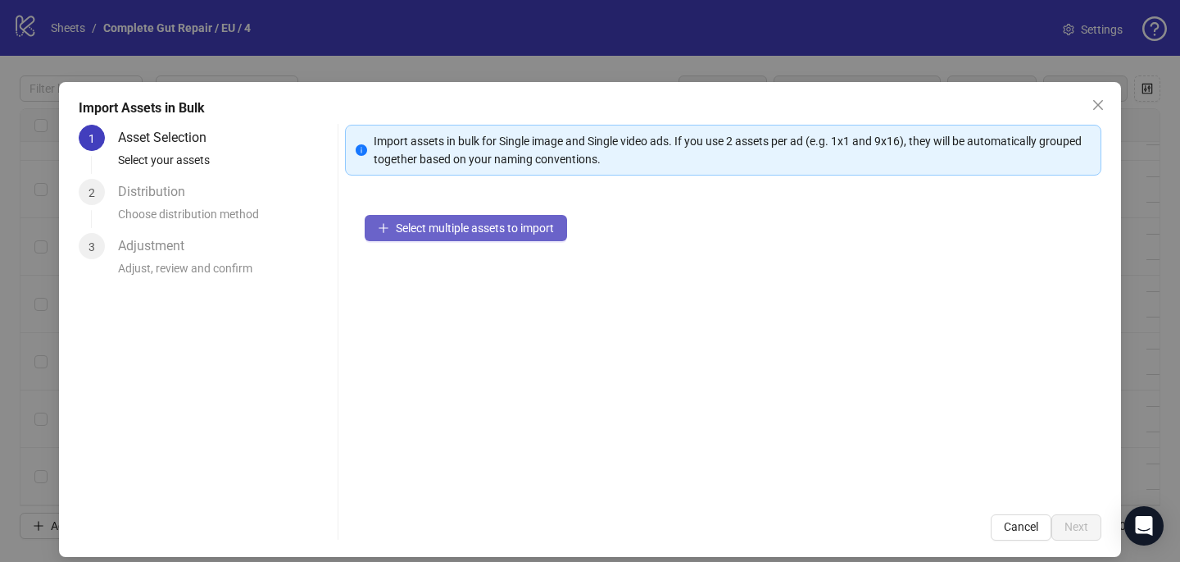
click at [380, 244] on div "Select multiple assets to import" at bounding box center [723, 344] width 757 height 299
click at [382, 238] on button "Select multiple assets to import" at bounding box center [466, 228] width 202 height 26
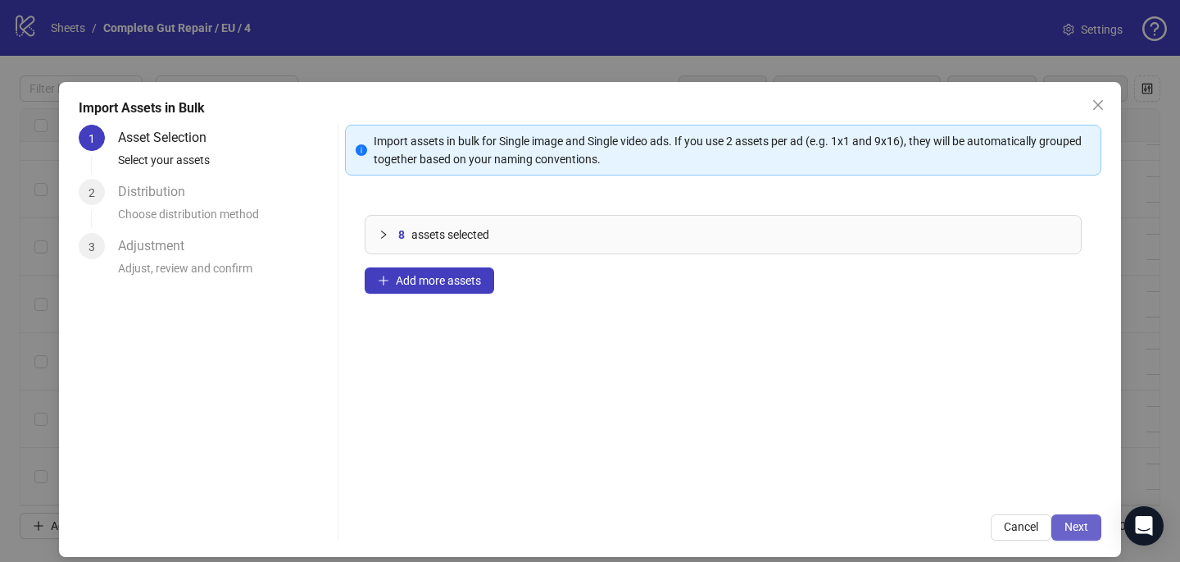
click at [1073, 534] on button "Next" at bounding box center [1077, 527] width 50 height 26
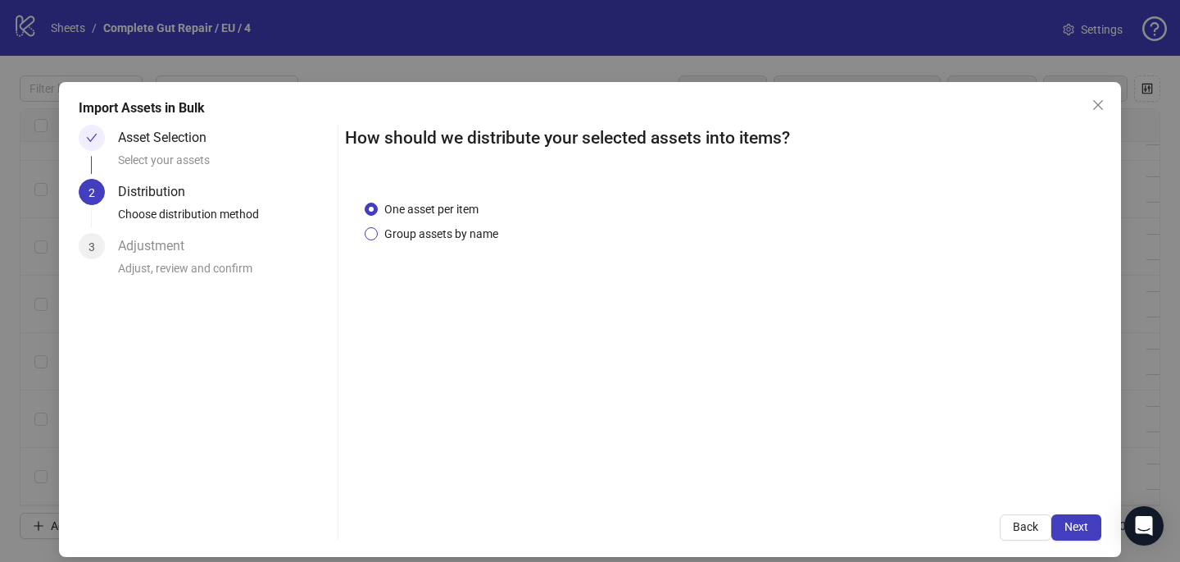
click at [462, 235] on span "Group assets by name" at bounding box center [441, 234] width 127 height 18
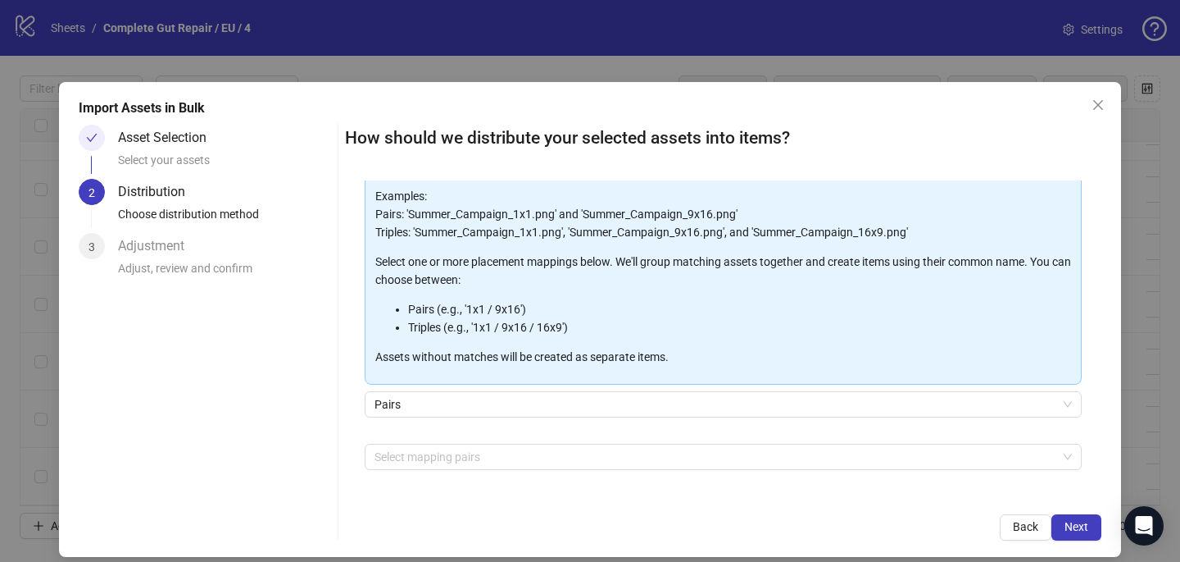
scroll to position [166, 0]
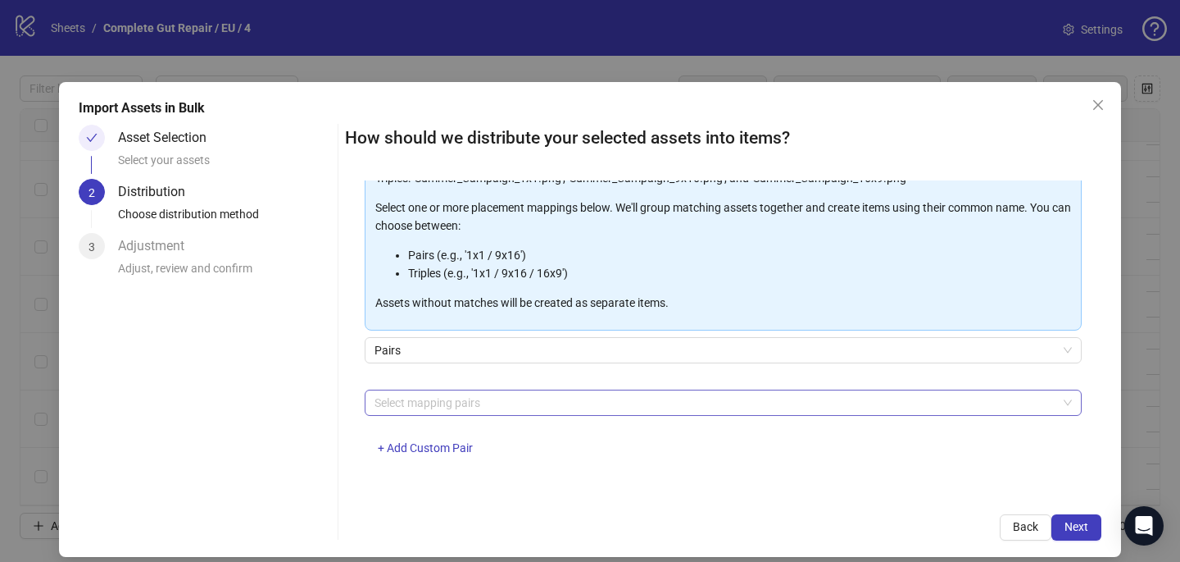
click at [460, 410] on div at bounding box center [714, 402] width 693 height 23
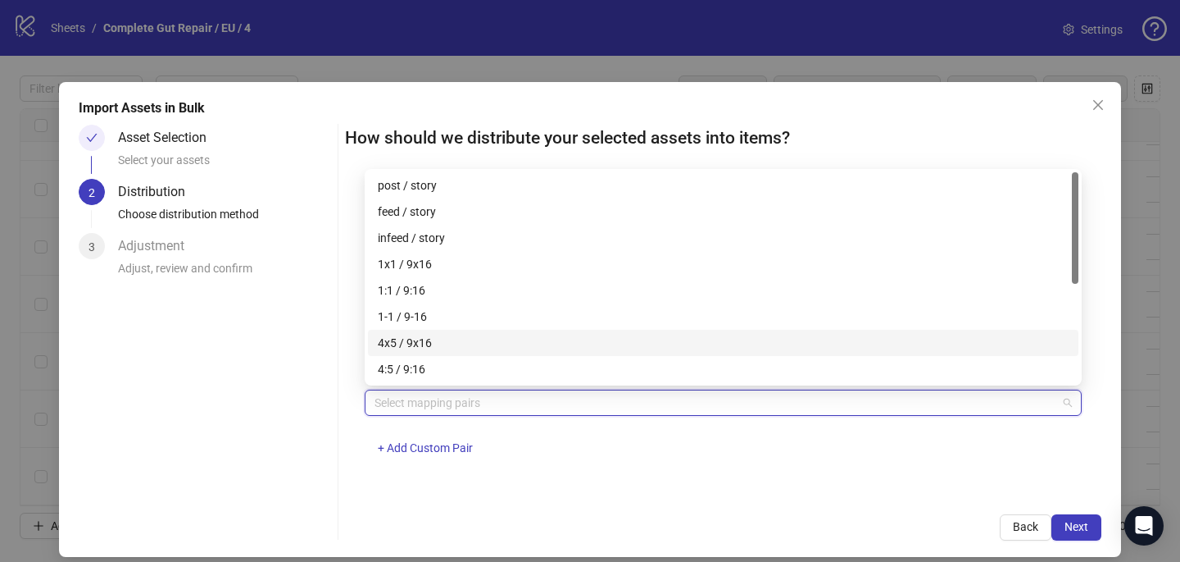
click at [458, 347] on div "4x5 / 9x16" at bounding box center [723, 343] width 691 height 18
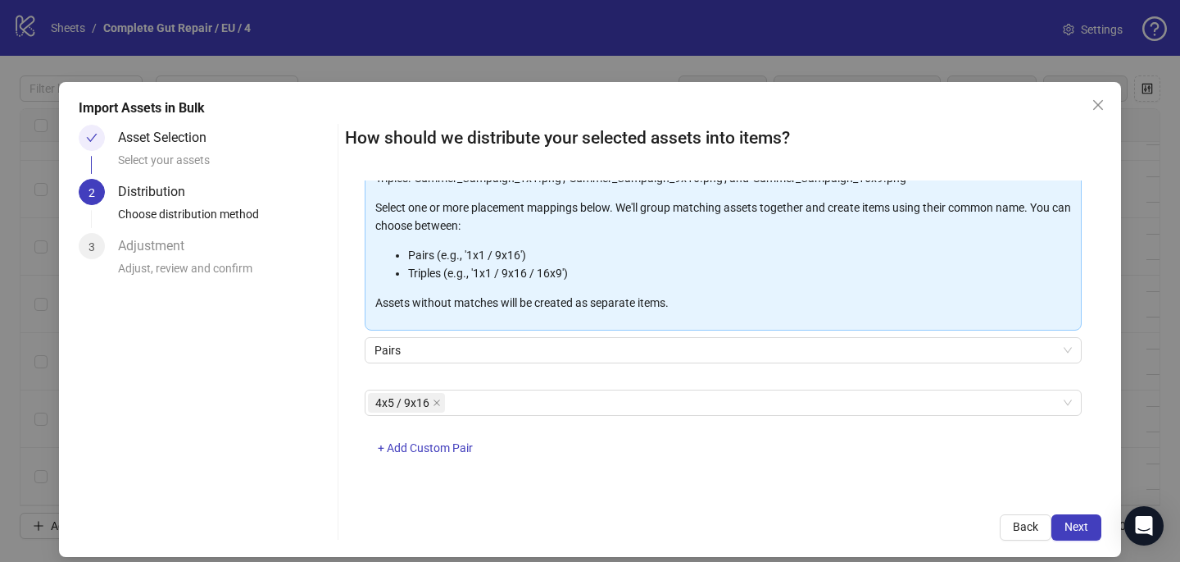
click at [753, 485] on div "One asset per item Group assets by name Assets must follow a consistent naming …" at bounding box center [723, 337] width 757 height 314
click at [1093, 525] on button "Next" at bounding box center [1077, 527] width 50 height 26
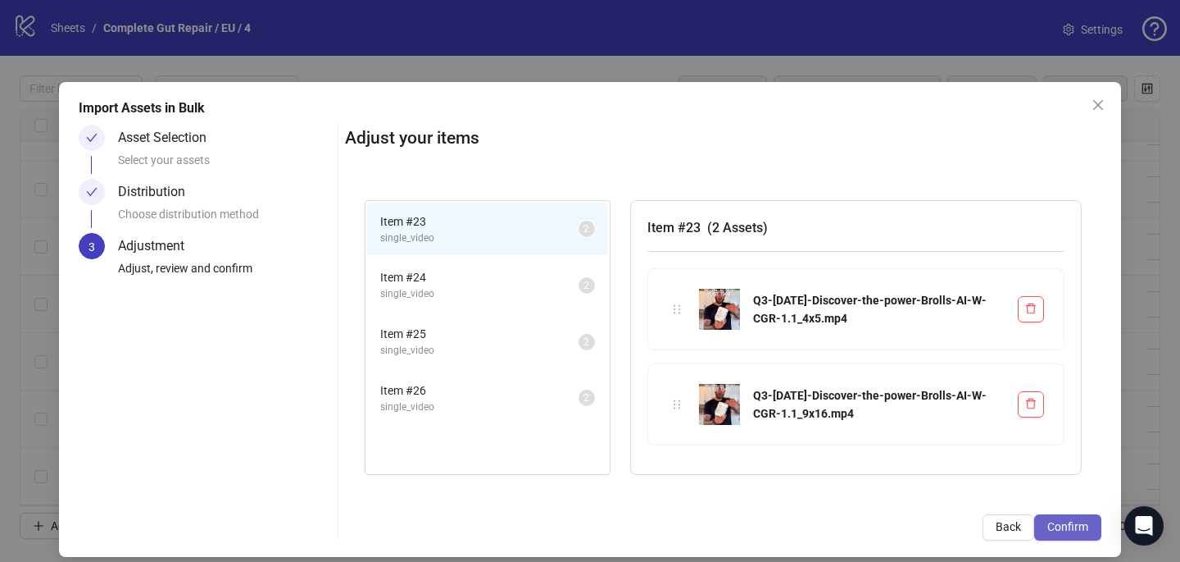
click at [1086, 527] on span "Confirm" at bounding box center [1068, 526] width 41 height 13
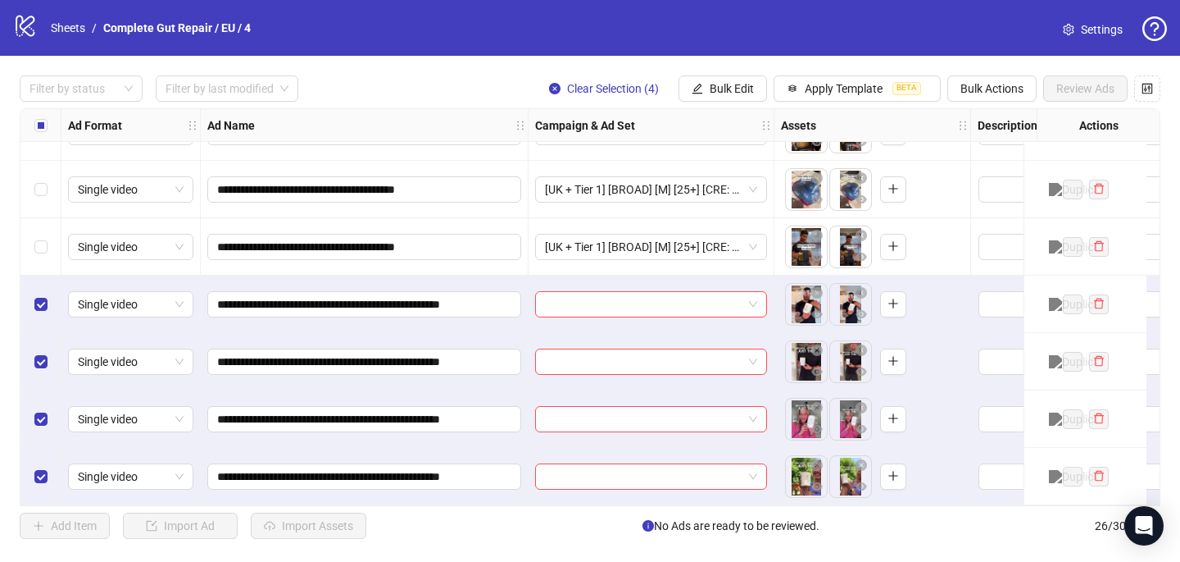
scroll to position [1135, 0]
click at [612, 296] on input "search" at bounding box center [644, 304] width 198 height 25
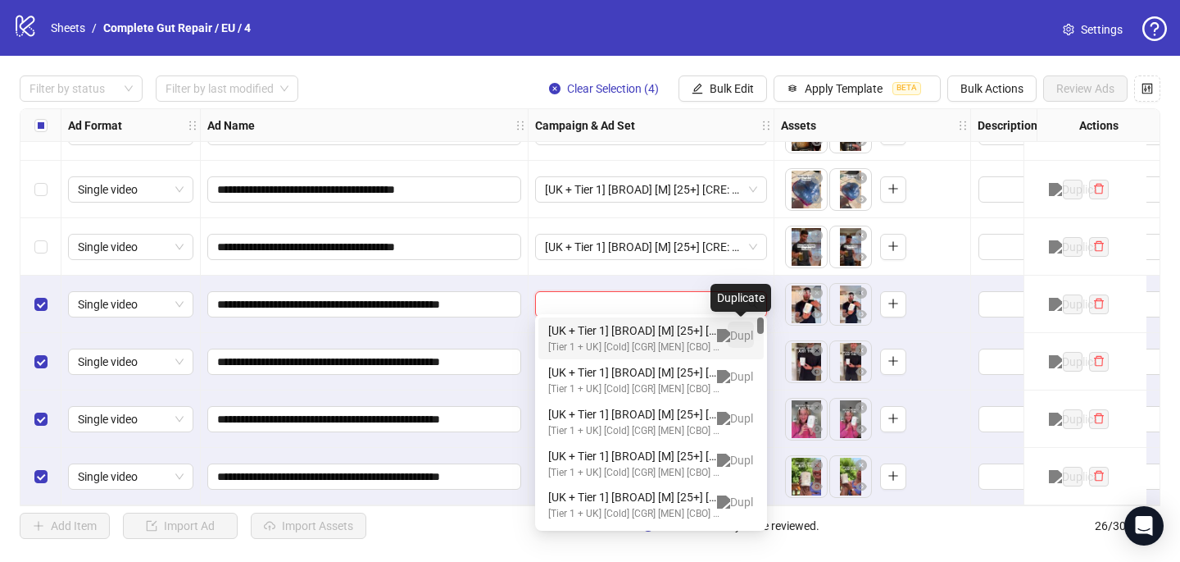
click at [742, 332] on img "button" at bounding box center [741, 335] width 48 height 13
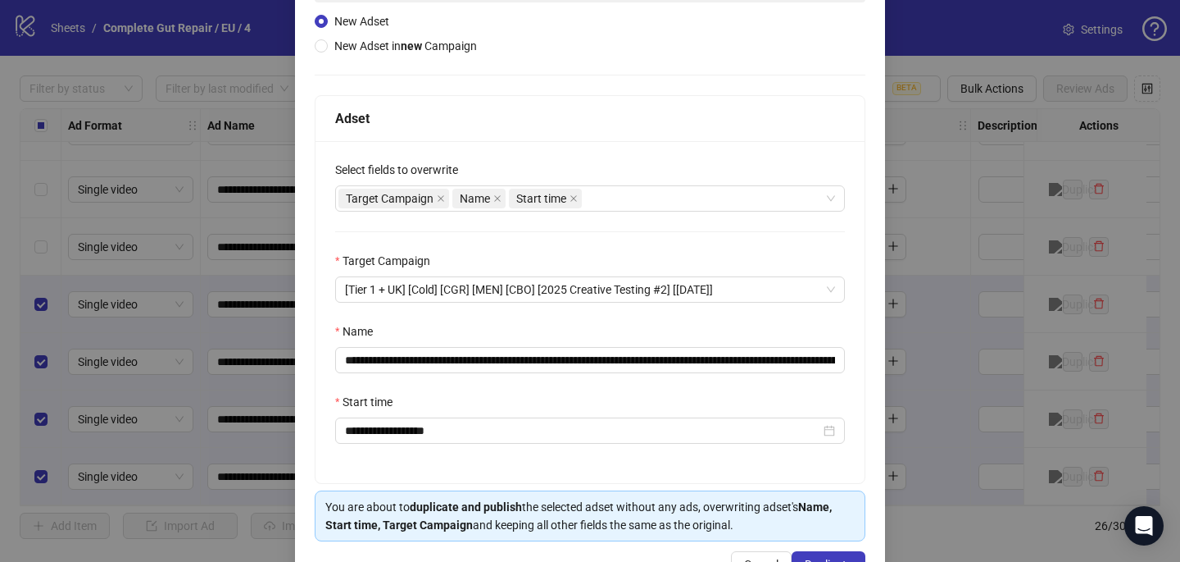
scroll to position [225, 0]
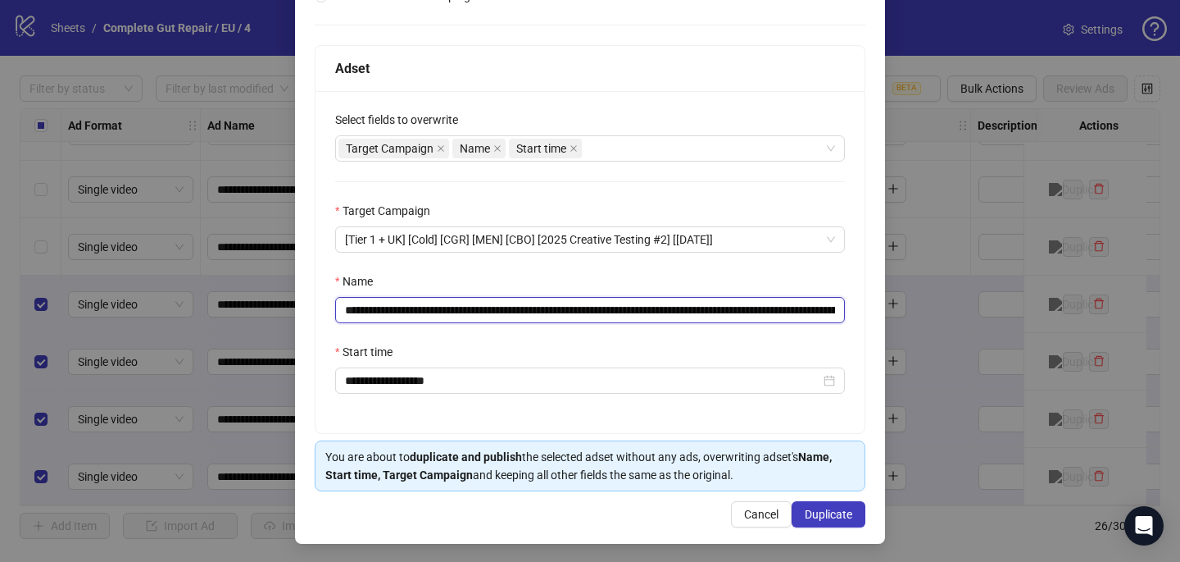
drag, startPoint x: 774, startPoint y: 309, endPoint x: 532, endPoint y: 304, distance: 241.9
click at [532, 304] on input "**********" at bounding box center [590, 310] width 510 height 26
paste input "**********"
type input "**********"
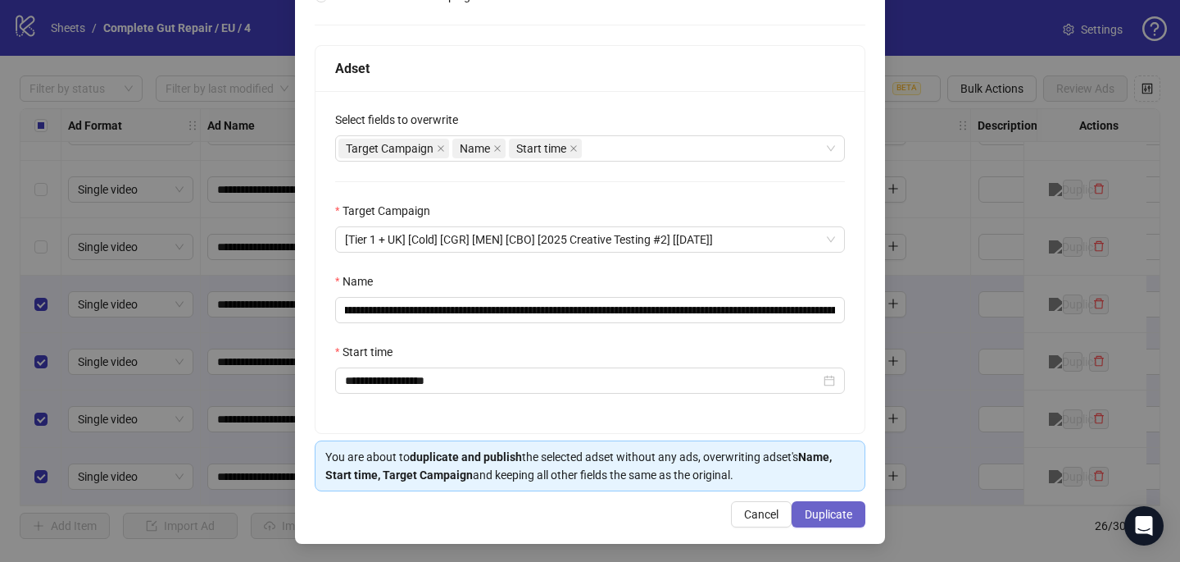
click at [828, 517] on span "Duplicate" at bounding box center [829, 513] width 48 height 13
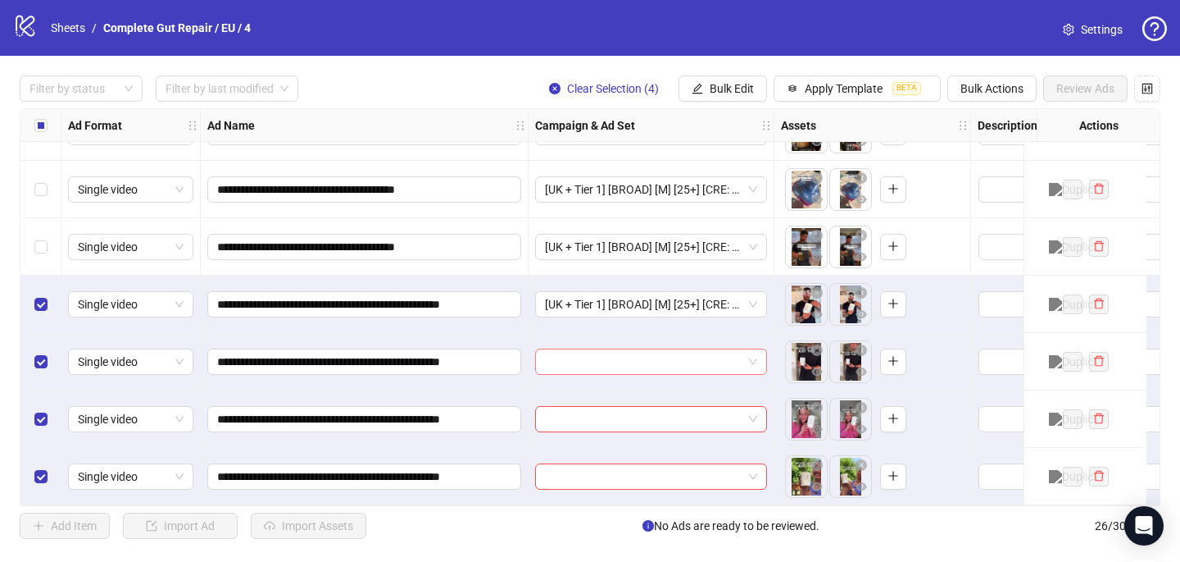
click at [612, 353] on input "search" at bounding box center [644, 361] width 198 height 25
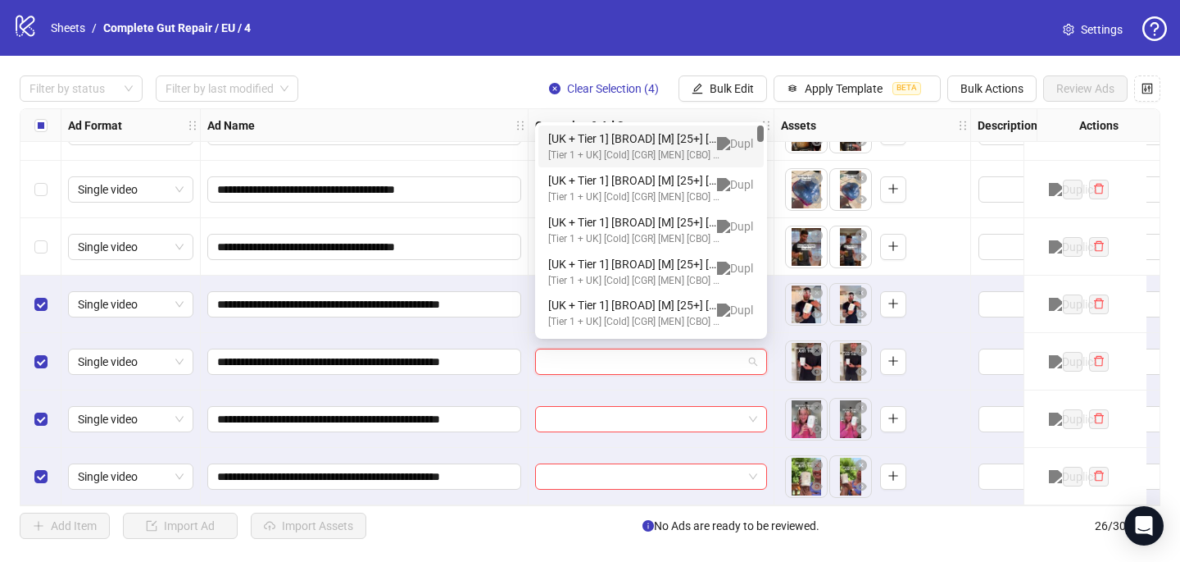
click at [662, 139] on div "[UK + Tier 1] [BROAD] [M] [25+] [CRE: Q3-08-AUG-2025-Discover-the-power-Brolls-…" at bounding box center [634, 139] width 173 height 18
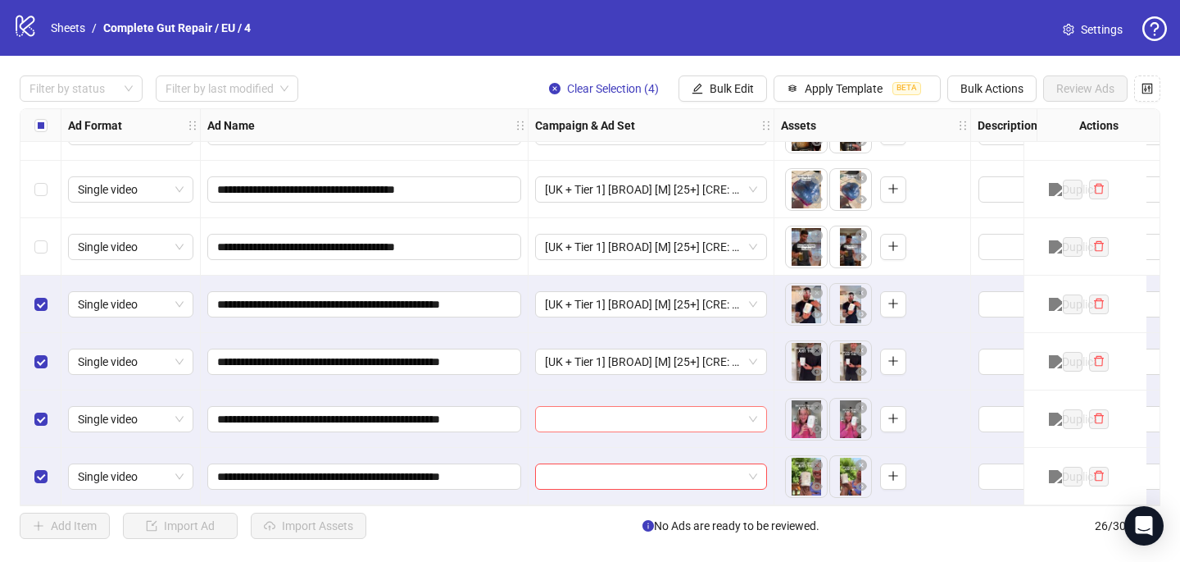
click at [572, 420] on input "search" at bounding box center [644, 419] width 198 height 25
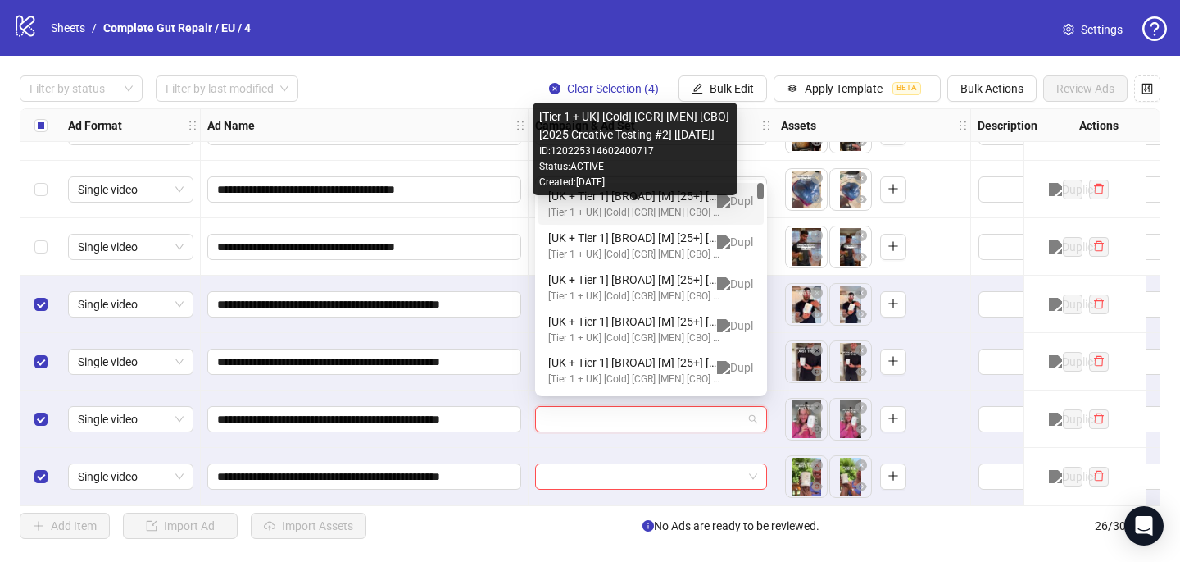
click at [653, 215] on div "[Tier 1 + UK] [Cold] [CGR] [MEN] [CBO] [2025 Creative Testing #2] [16 May 2025]" at bounding box center [634, 213] width 173 height 16
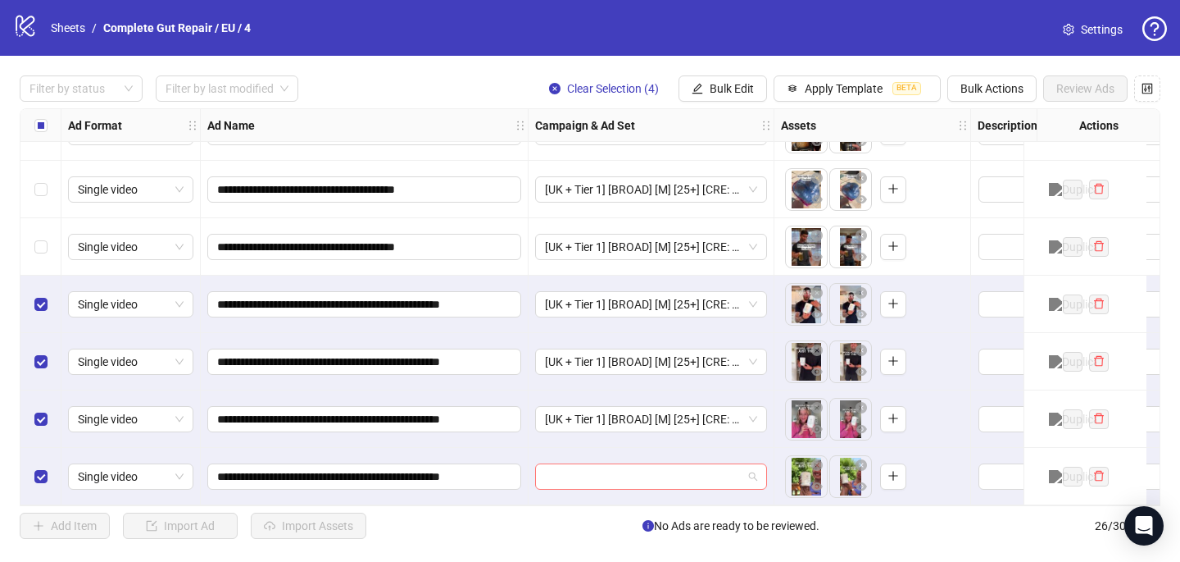
click at [568, 479] on input "search" at bounding box center [644, 476] width 198 height 25
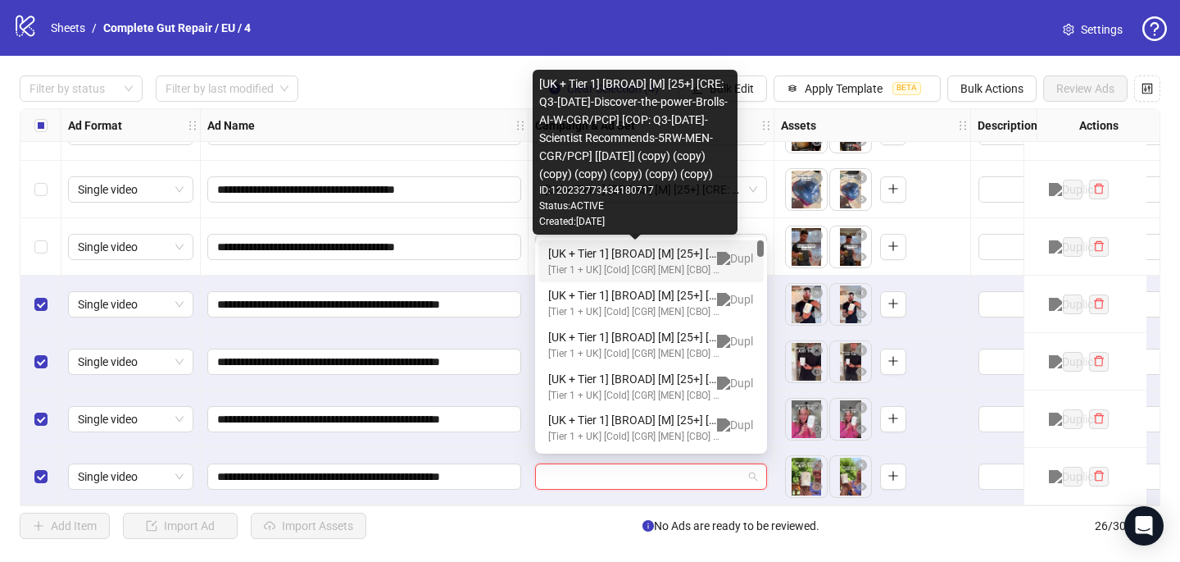
click at [647, 248] on div "[UK + Tier 1] [BROAD] [M] [25+] [CRE: Q3-08-AUG-2025-Discover-the-power-Brolls-…" at bounding box center [634, 253] width 173 height 18
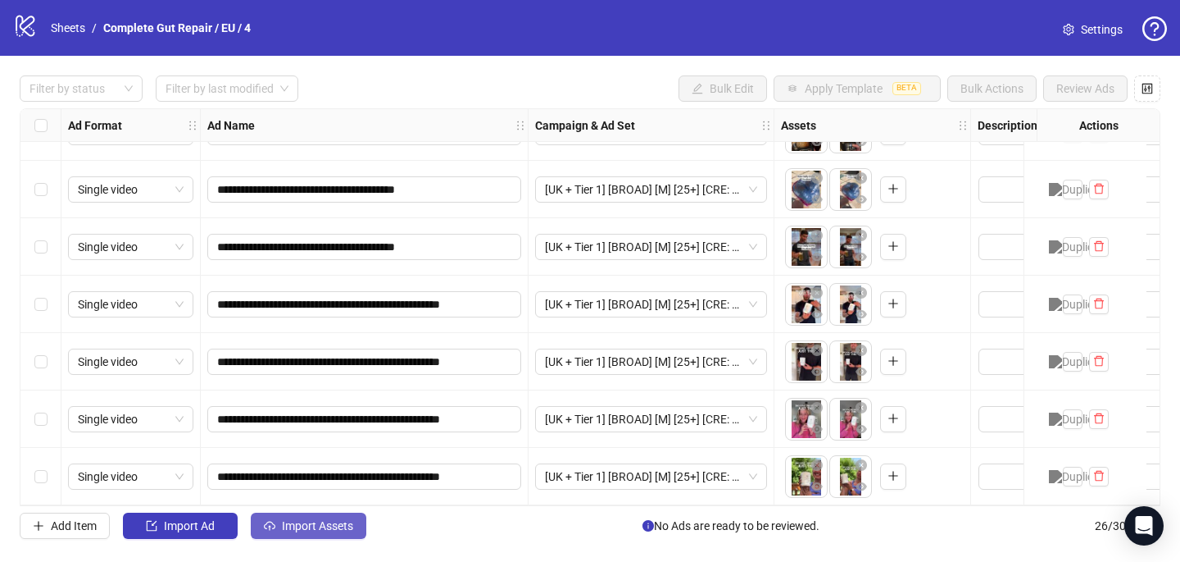
click at [349, 521] on span "Import Assets" at bounding box center [317, 525] width 71 height 13
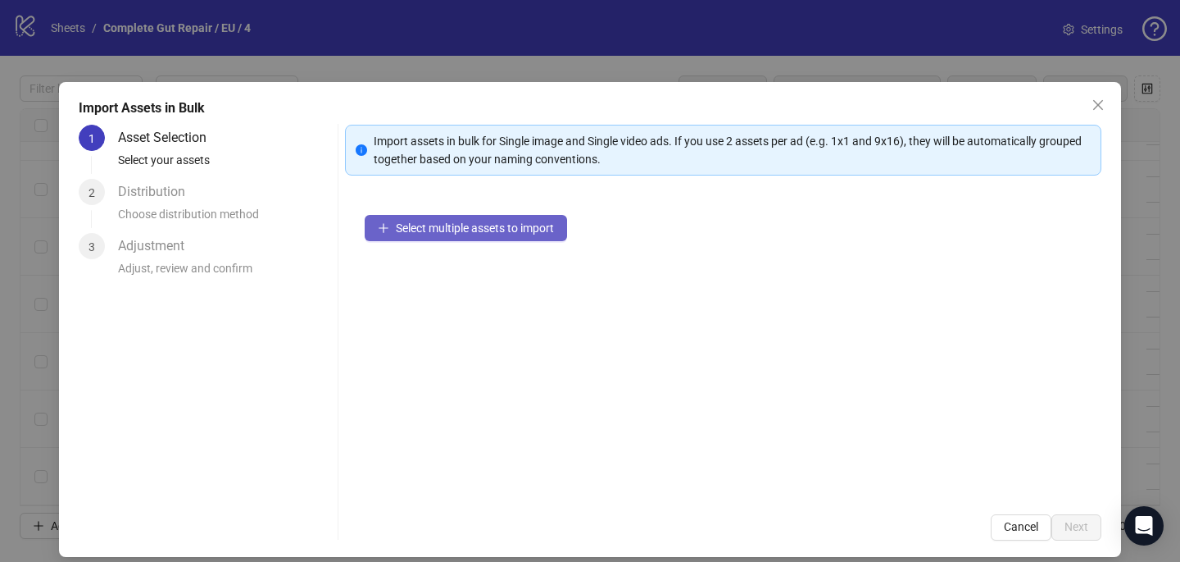
click at [534, 221] on span "Select multiple assets to import" at bounding box center [475, 227] width 158 height 13
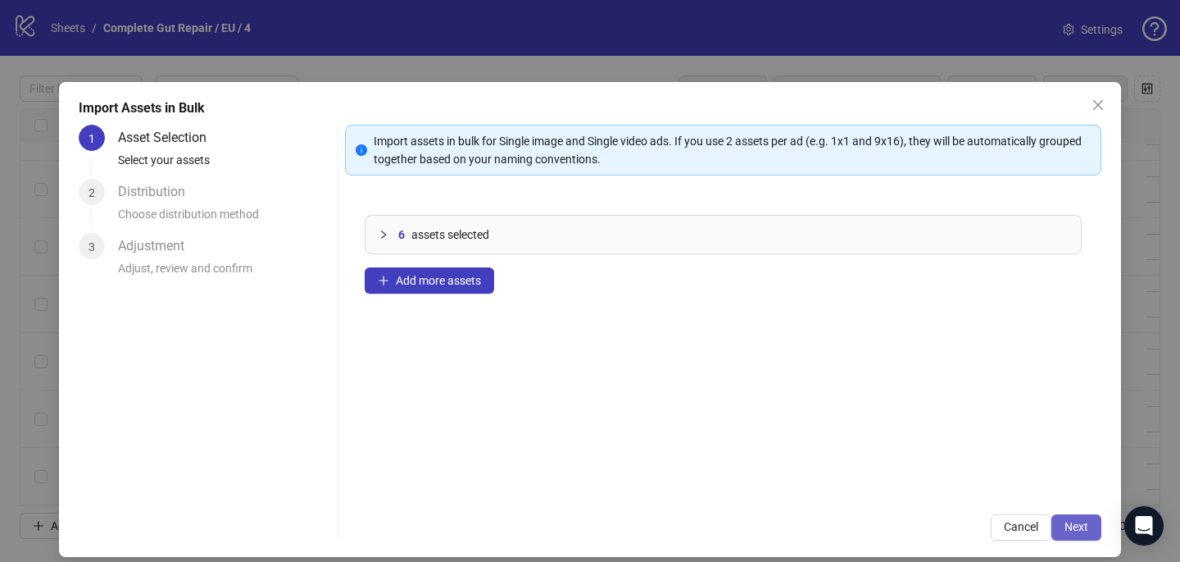
click at [1081, 526] on span "Next" at bounding box center [1077, 526] width 24 height 13
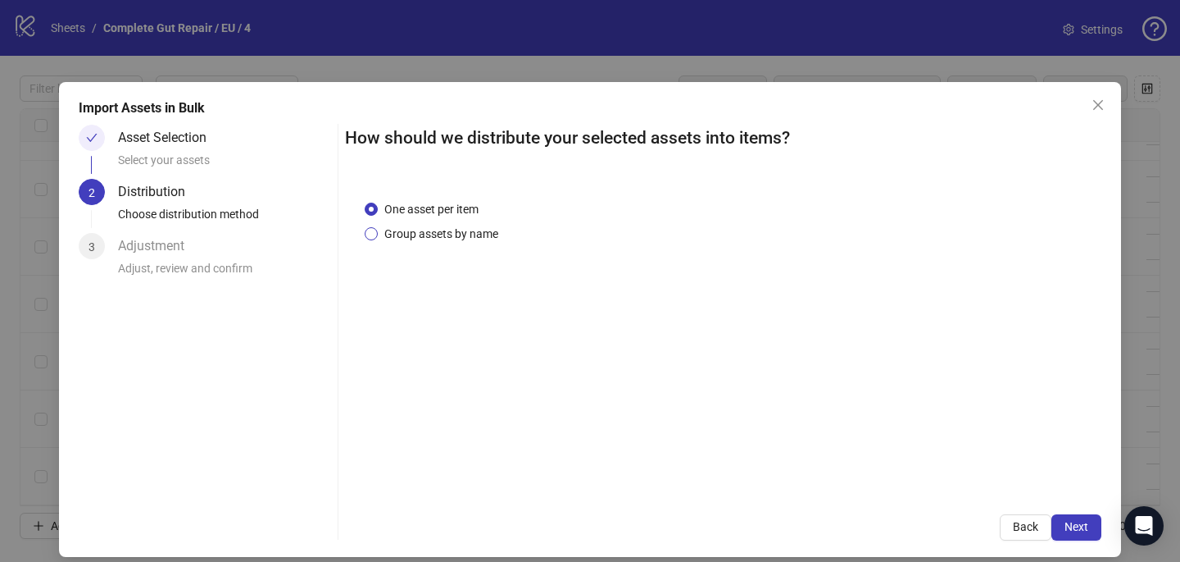
click at [465, 237] on span "Group assets by name" at bounding box center [441, 234] width 127 height 18
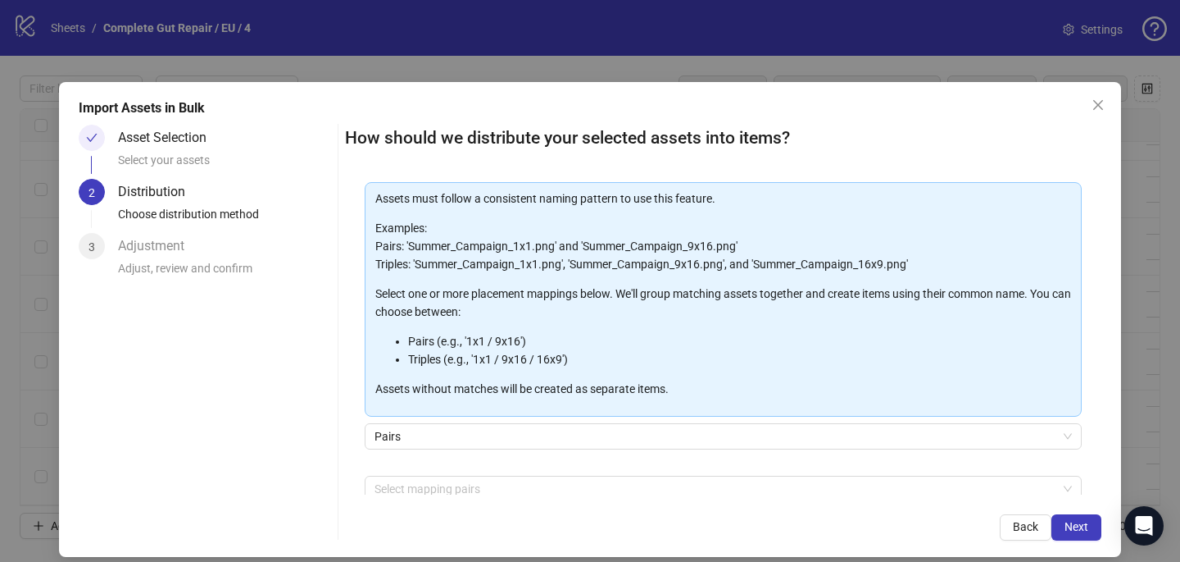
scroll to position [166, 0]
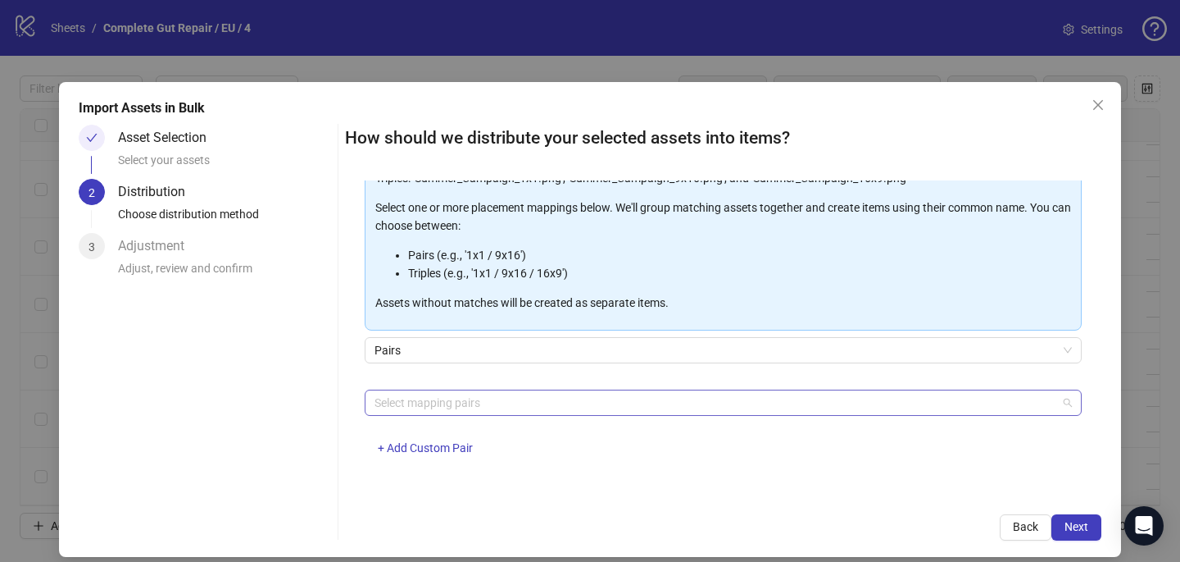
click at [465, 412] on div at bounding box center [714, 402] width 693 height 23
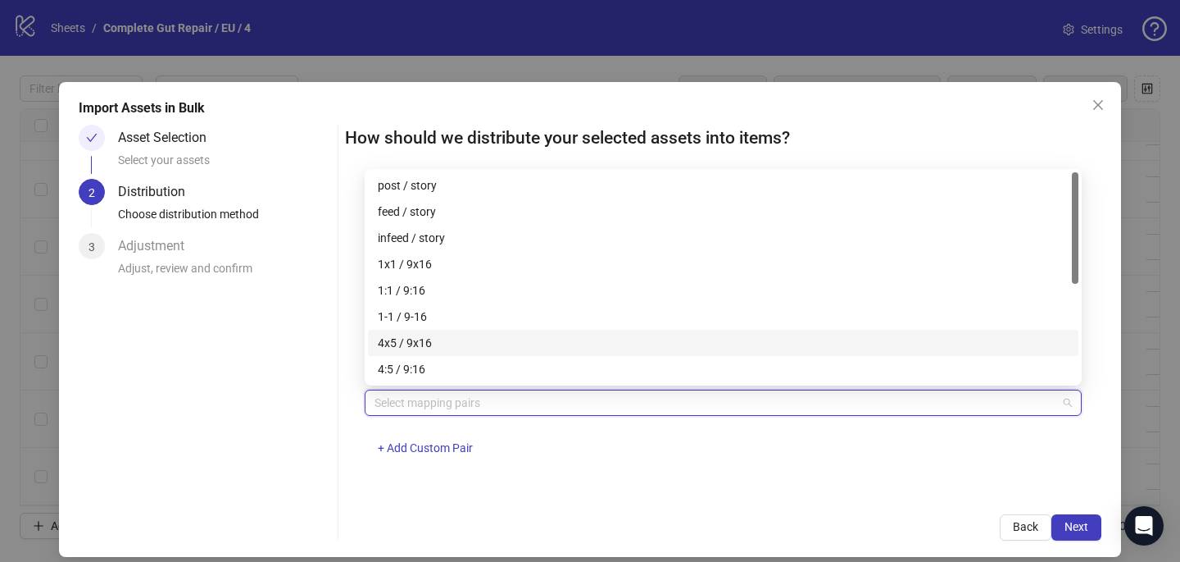
click at [462, 341] on div "4x5 / 9x16" at bounding box center [723, 343] width 691 height 18
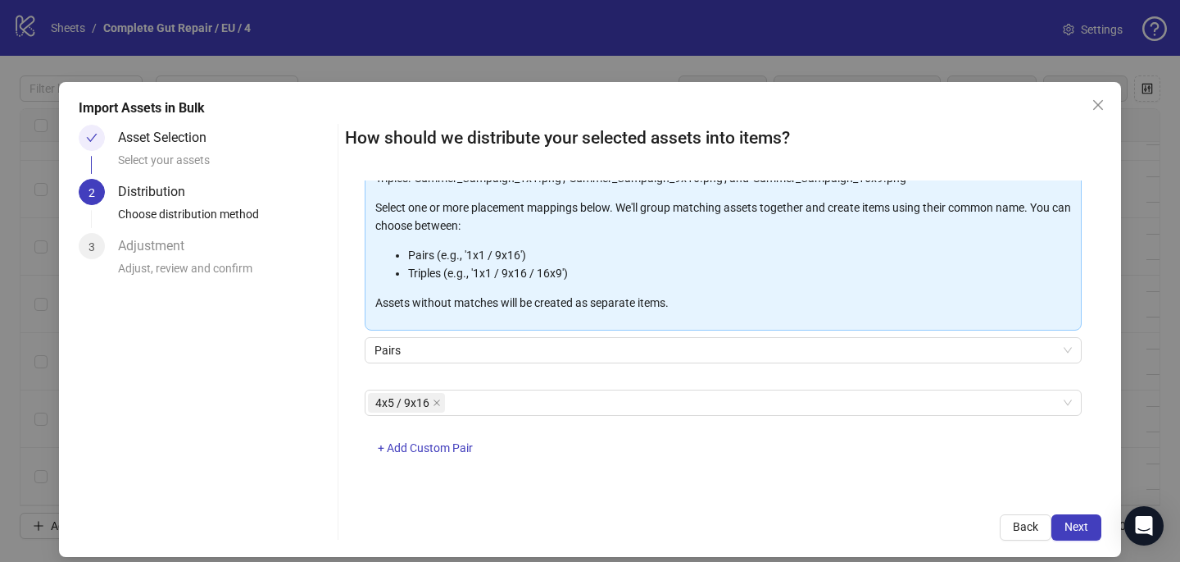
click at [759, 431] on div "4x5 / 9x16 + Add Custom Pair" at bounding box center [723, 431] width 717 height 85
click at [1080, 525] on span "Next" at bounding box center [1077, 526] width 24 height 13
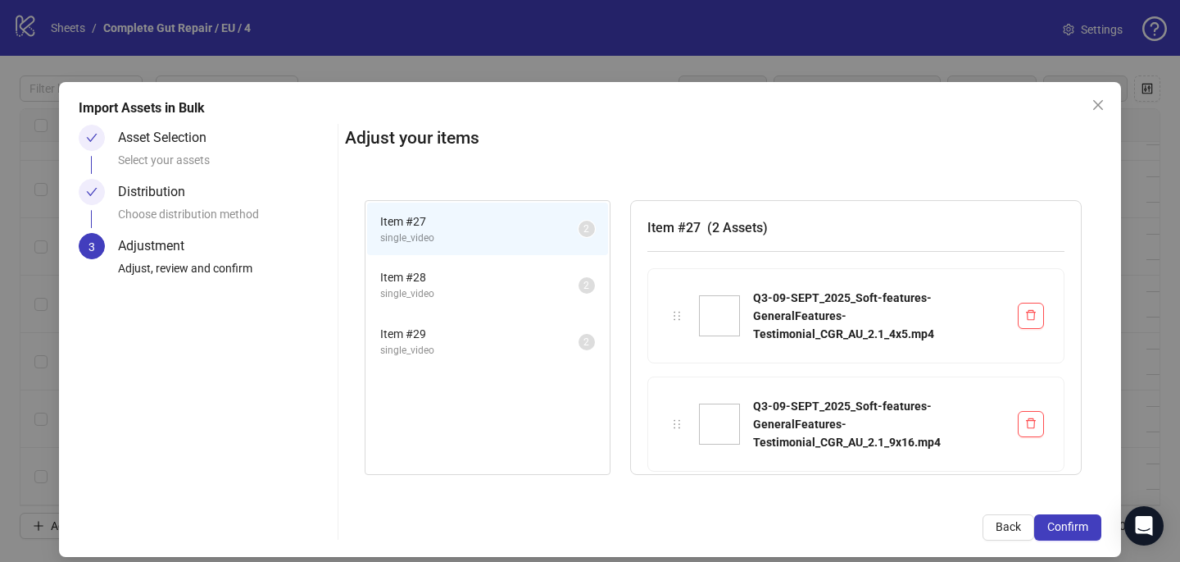
click at [1080, 525] on span "Confirm" at bounding box center [1068, 526] width 41 height 13
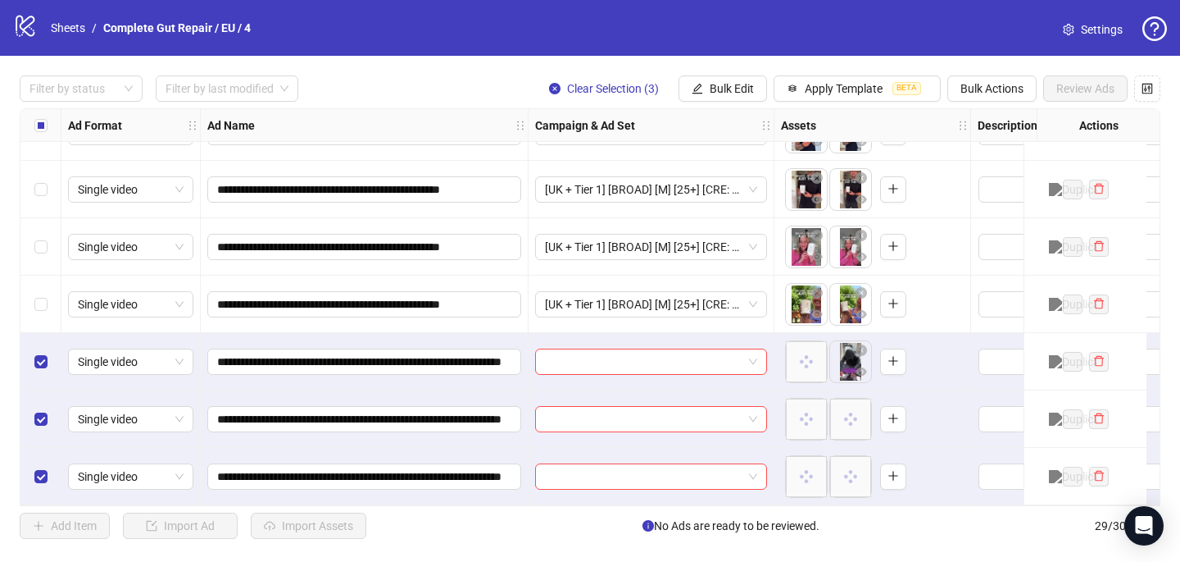
scroll to position [1307, 0]
click at [603, 354] on input "search" at bounding box center [644, 361] width 198 height 25
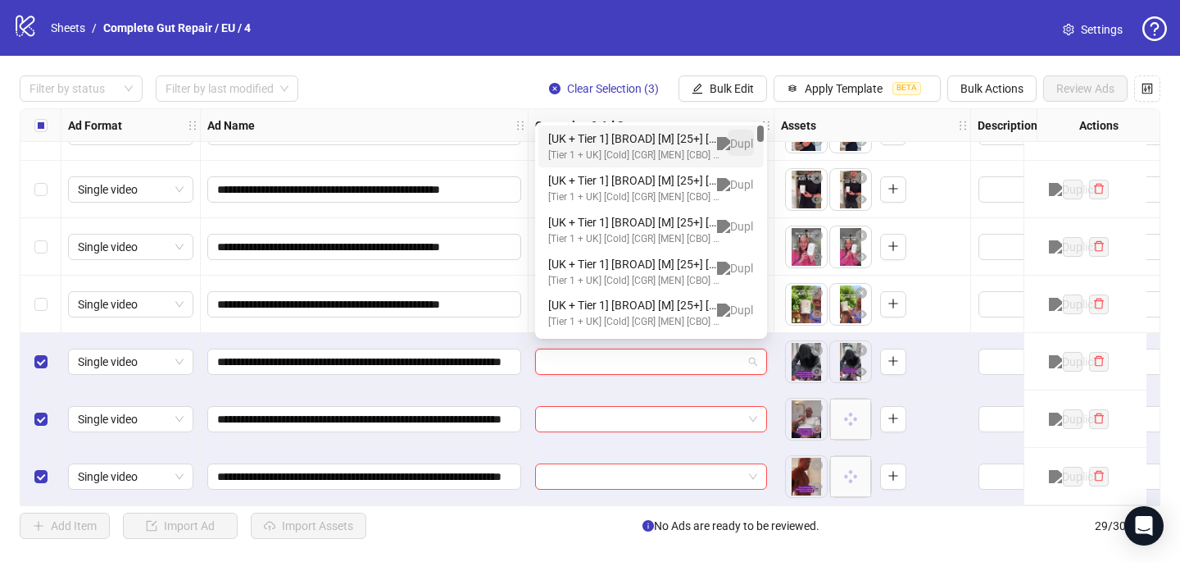
click at [745, 140] on img "button" at bounding box center [741, 143] width 48 height 13
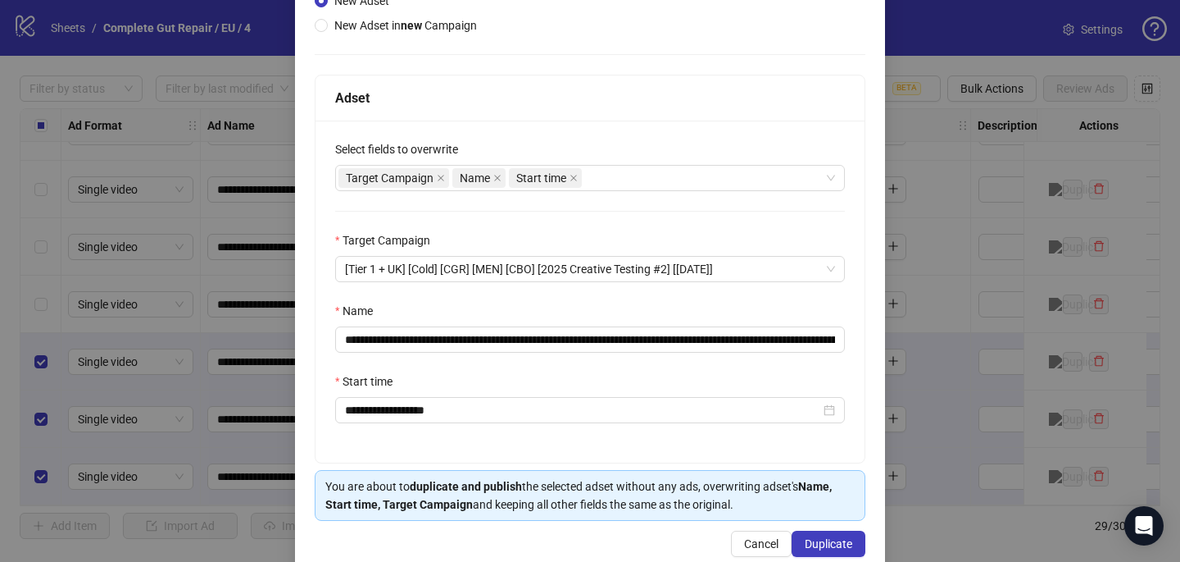
scroll to position [198, 0]
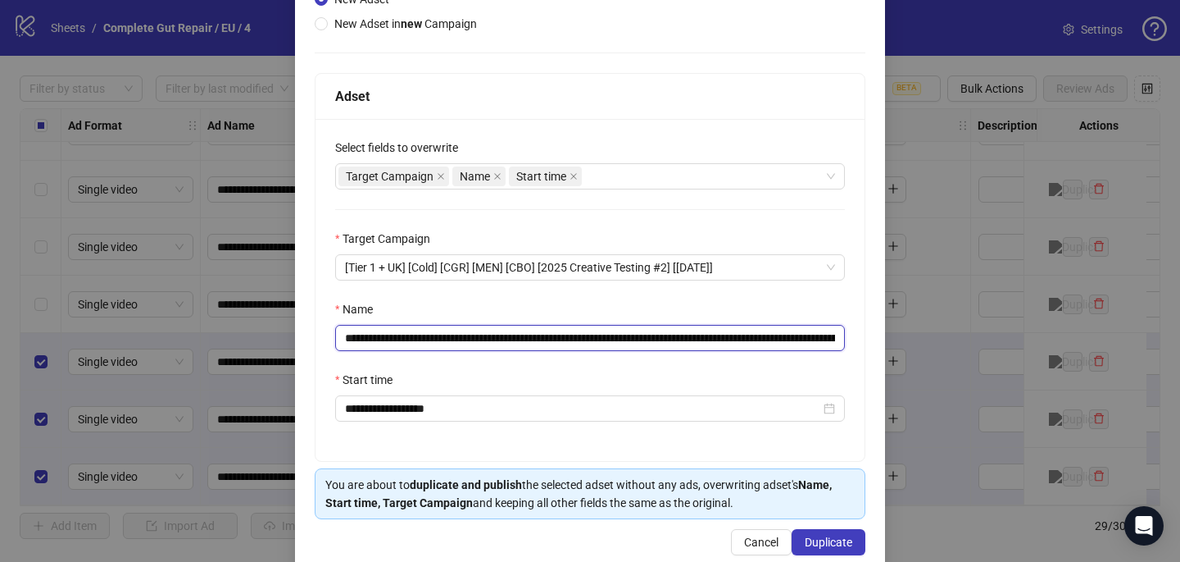
drag, startPoint x: 814, startPoint y: 334, endPoint x: 574, endPoint y: 336, distance: 240.2
click at [575, 338] on input "**********" at bounding box center [590, 338] width 510 height 26
drag, startPoint x: 587, startPoint y: 336, endPoint x: 531, endPoint y: 335, distance: 55.7
click at [532, 335] on input "**********" at bounding box center [590, 338] width 510 height 26
paste input "**********"
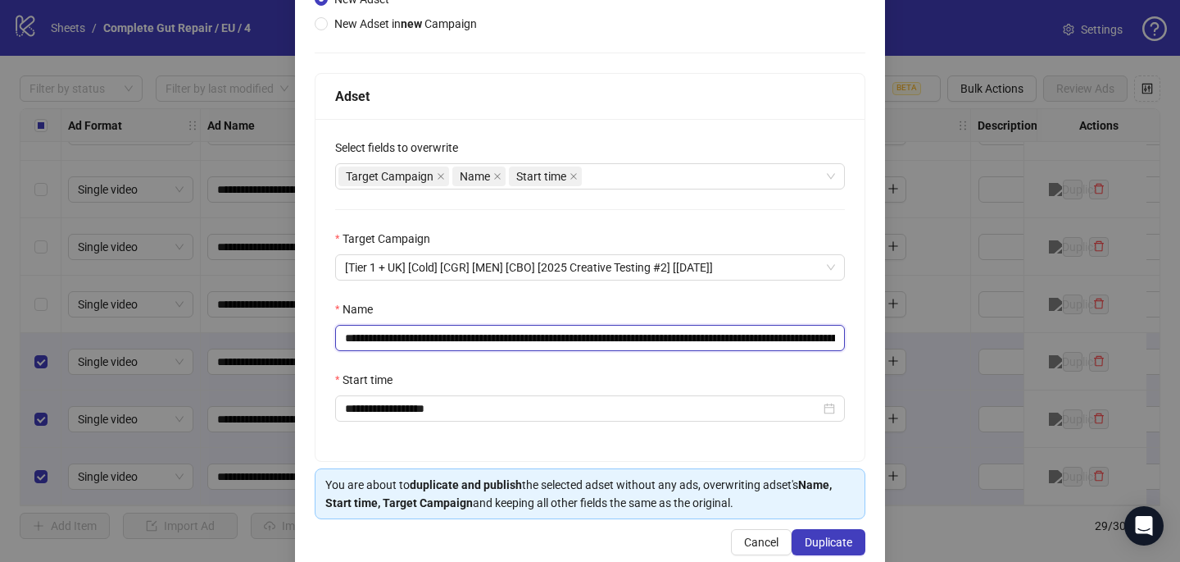
scroll to position [0, 80]
type input "**********"
click at [830, 545] on span "Duplicate" at bounding box center [829, 541] width 48 height 13
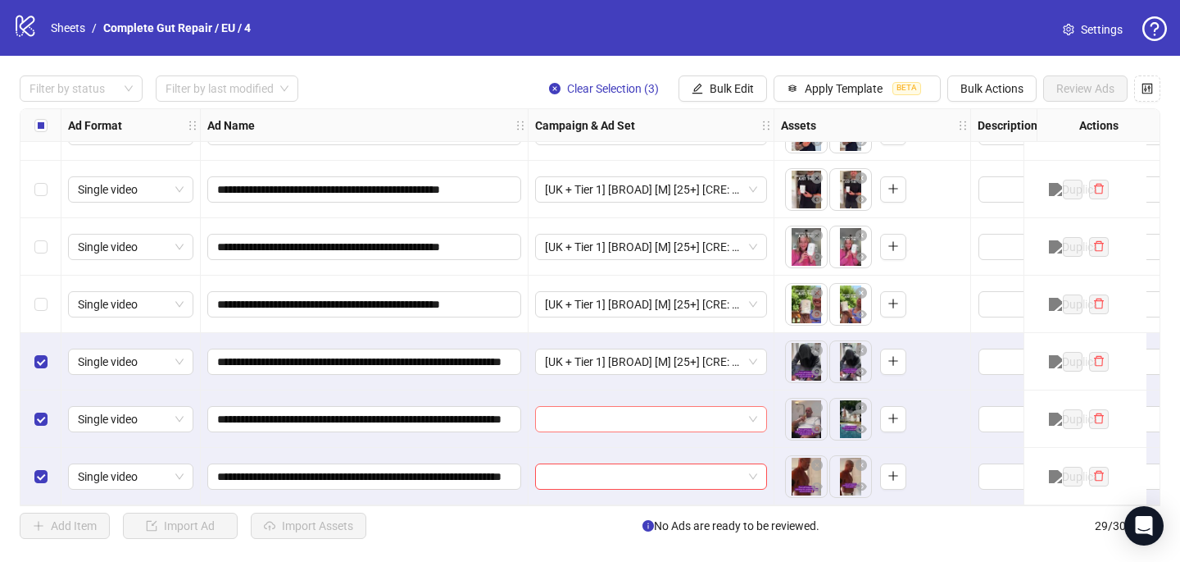
click at [609, 408] on input "search" at bounding box center [644, 419] width 198 height 25
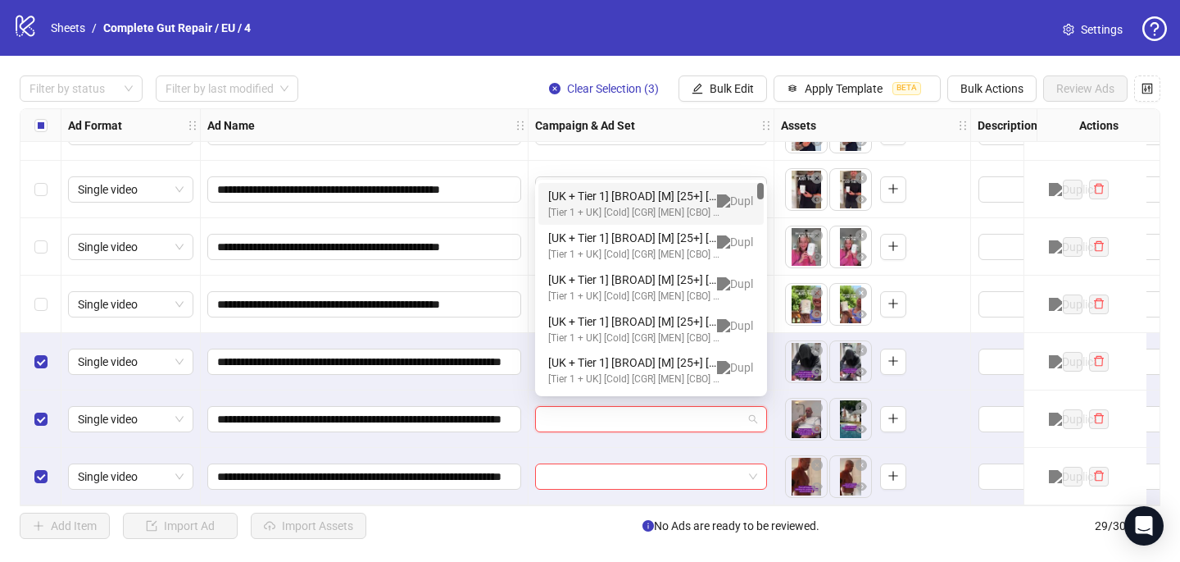
click at [666, 205] on div "[Tier 1 + UK] [Cold] [CGR] [MEN] [CBO] [2025 Creative Testing #2] [16 May 2025]" at bounding box center [634, 213] width 173 height 16
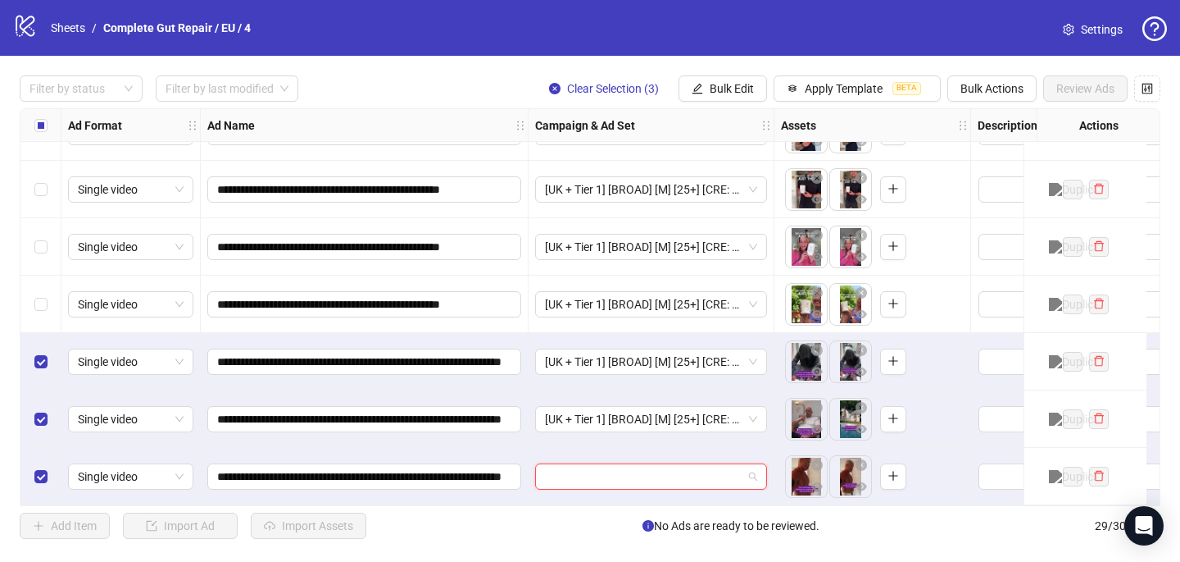
click at [603, 475] on input "search" at bounding box center [644, 476] width 198 height 25
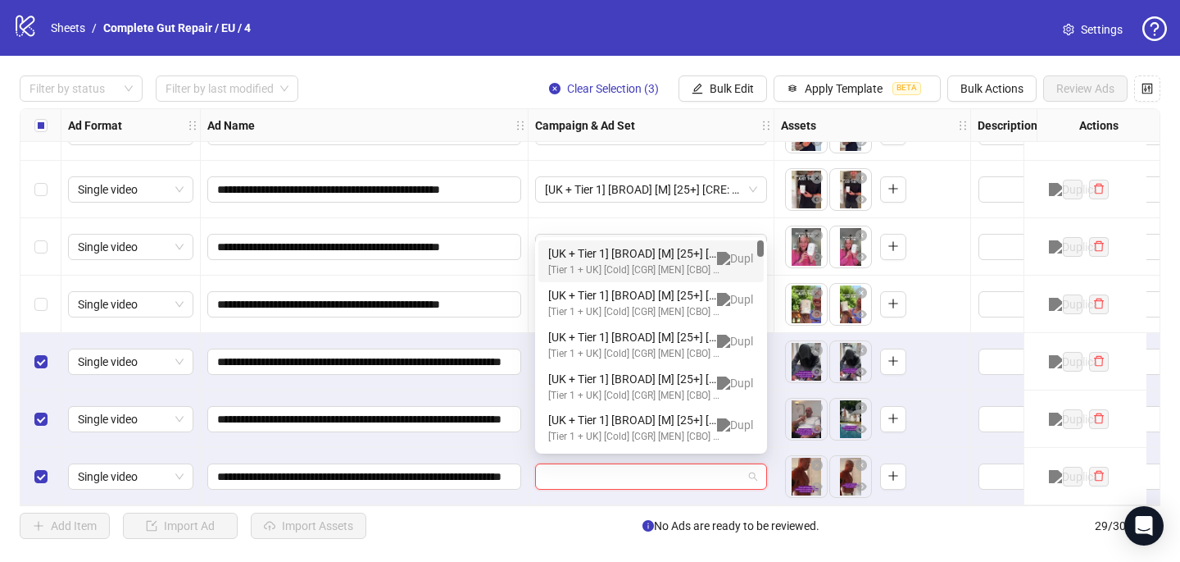
click at [684, 263] on div "[Tier 1 + UK] [Cold] [CGR] [MEN] [CBO] [2025 Creative Testing #2] [16 May 2025]" at bounding box center [634, 270] width 173 height 16
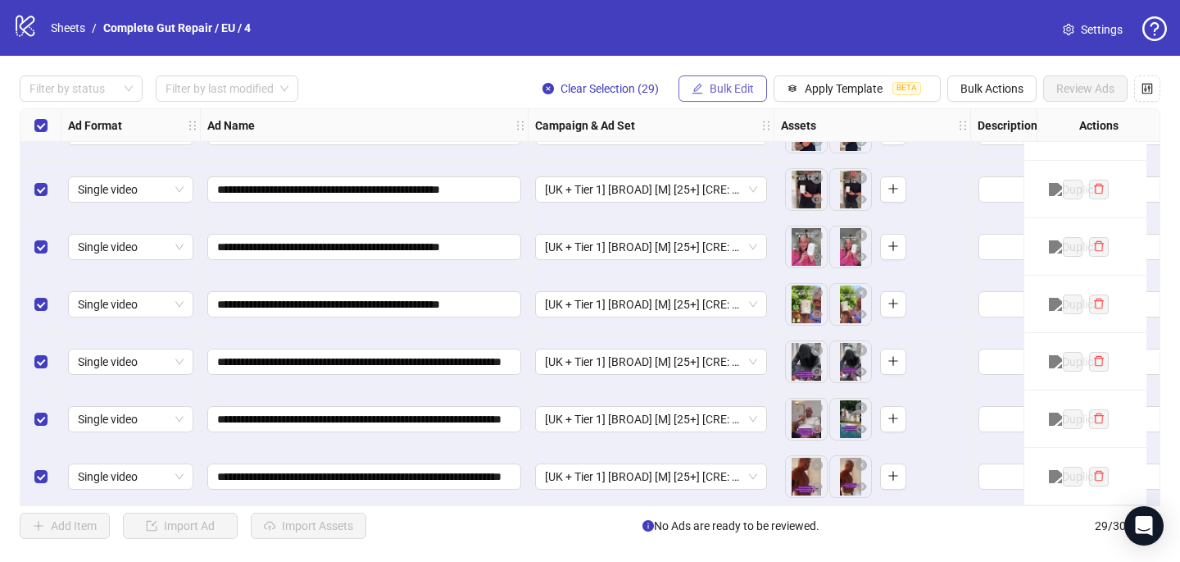
click at [735, 86] on span "Bulk Edit" at bounding box center [732, 88] width 44 height 13
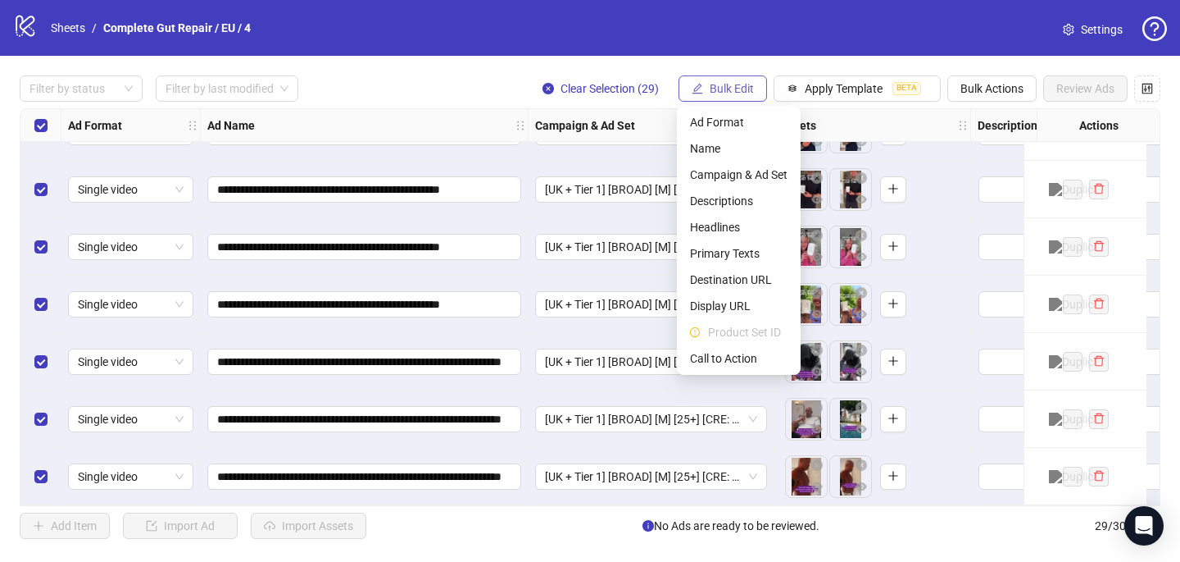
click at [728, 86] on span "Bulk Edit" at bounding box center [732, 88] width 44 height 13
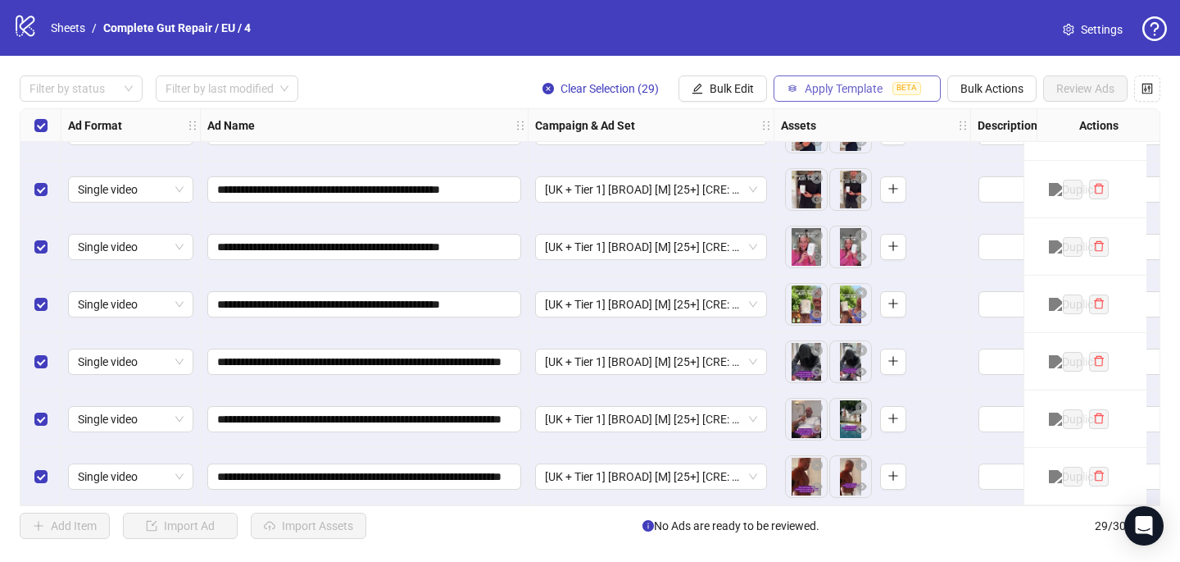
click at [826, 91] on span "Apply Template" at bounding box center [844, 88] width 78 height 13
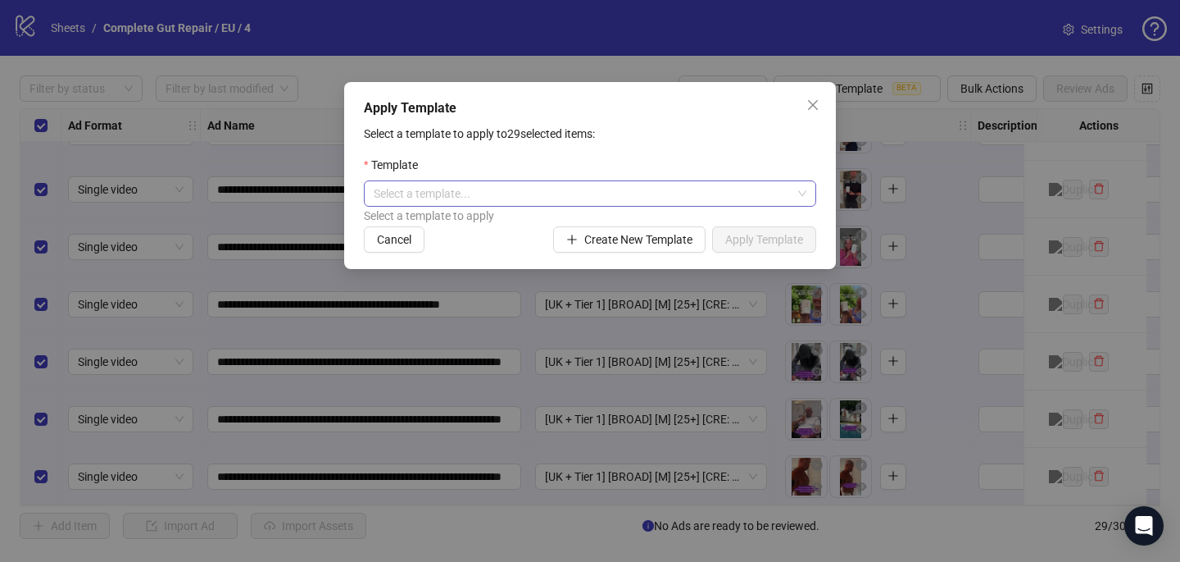
click at [646, 189] on input "search" at bounding box center [583, 193] width 418 height 25
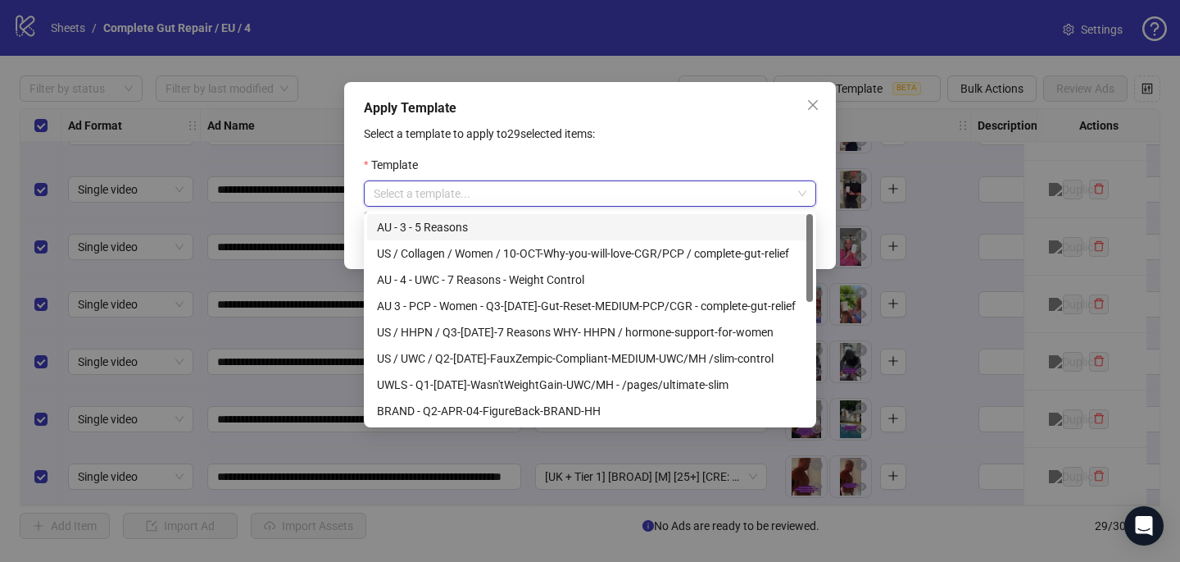
click at [585, 159] on div "Template" at bounding box center [590, 168] width 452 height 25
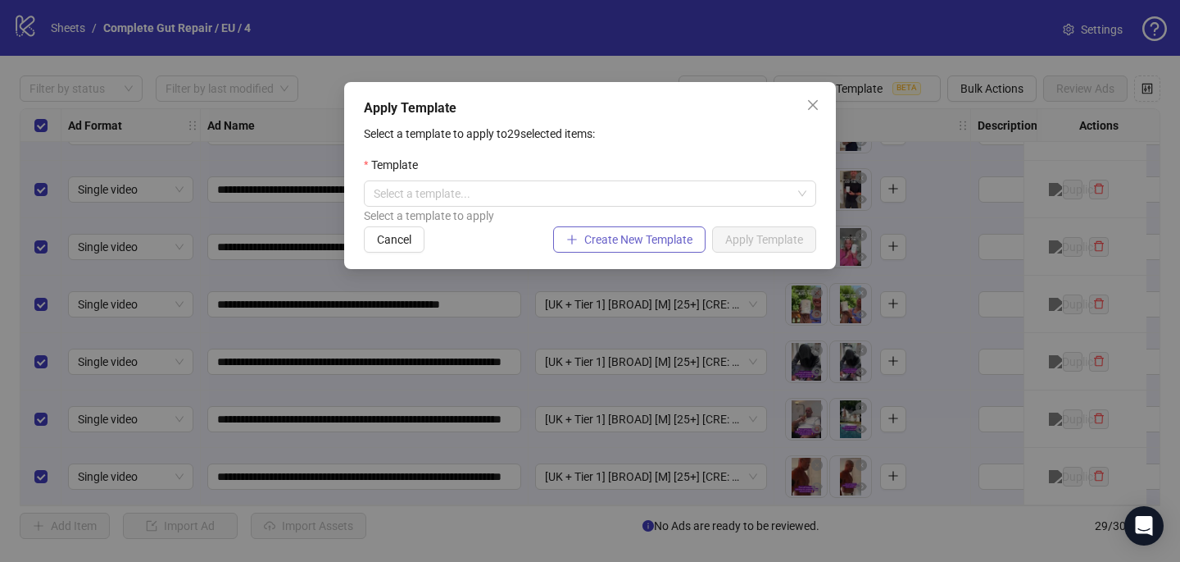
click at [614, 247] on button "Create New Template" at bounding box center [629, 239] width 152 height 26
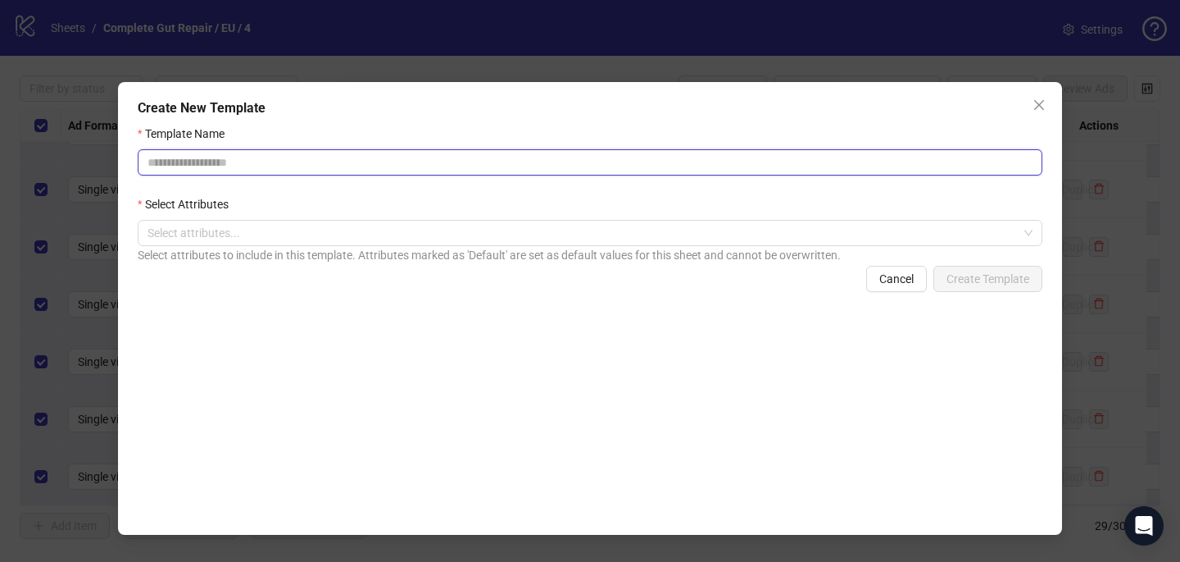
click at [456, 170] on input "Template Name" at bounding box center [590, 162] width 905 height 26
click at [381, 232] on div at bounding box center [581, 232] width 881 height 23
type input "**********"
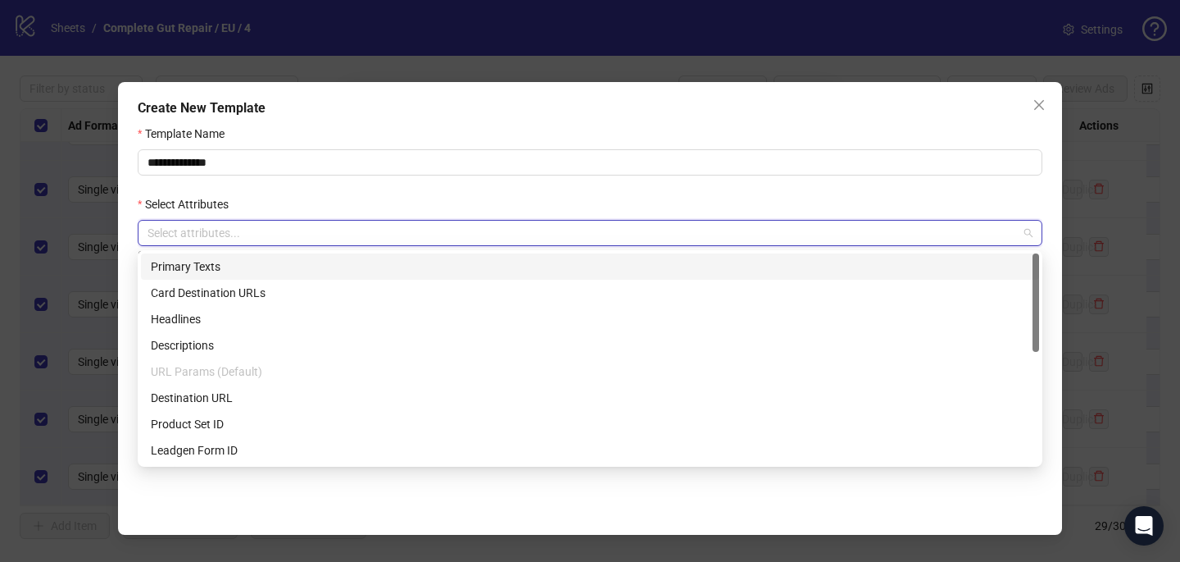
click at [371, 261] on div "Primary Texts" at bounding box center [590, 266] width 879 height 18
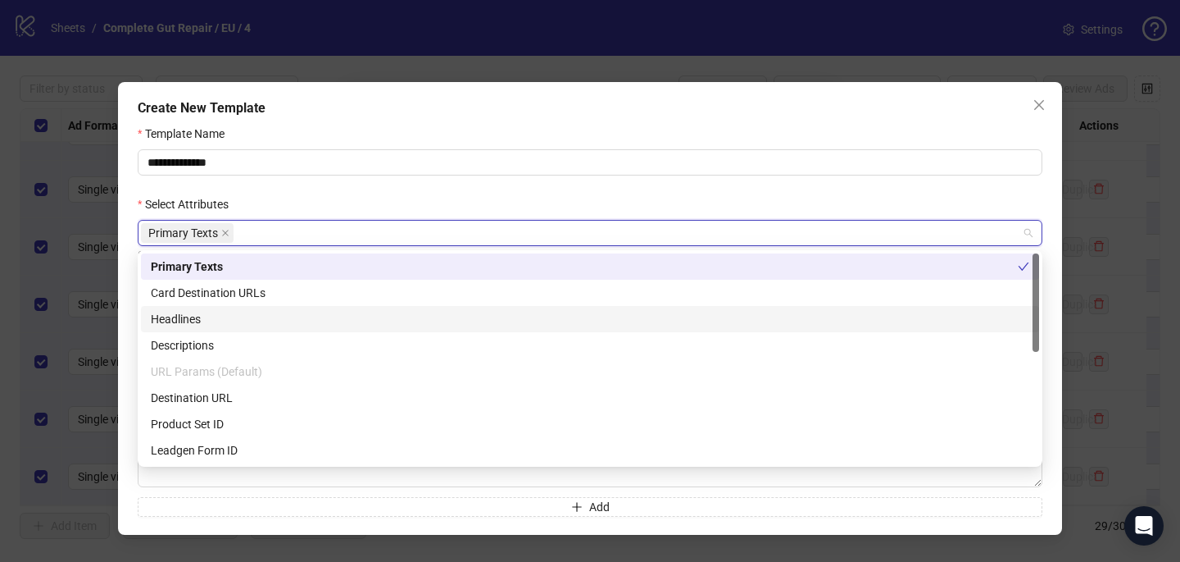
click at [251, 319] on div "Headlines" at bounding box center [590, 319] width 879 height 18
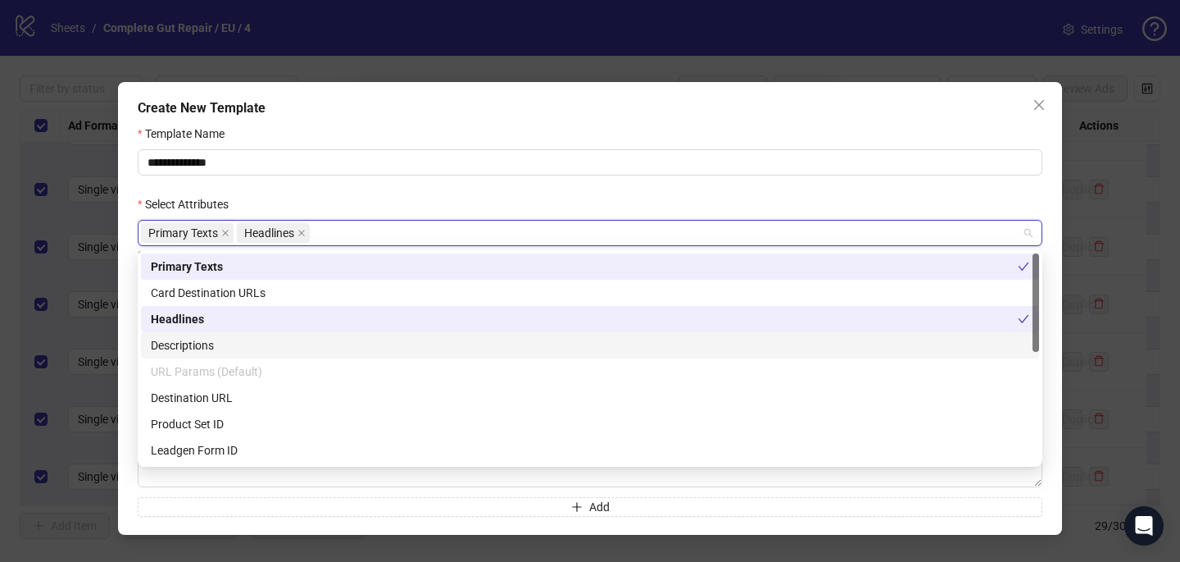
click at [247, 345] on div "Descriptions" at bounding box center [590, 345] width 879 height 18
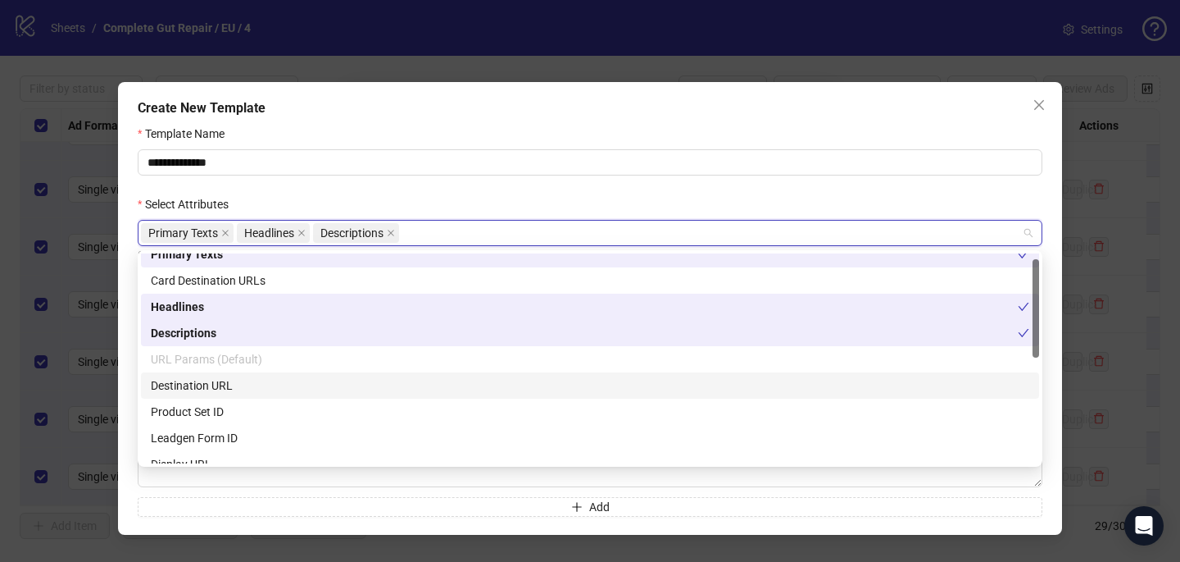
click at [294, 388] on div "Destination URL" at bounding box center [590, 385] width 879 height 18
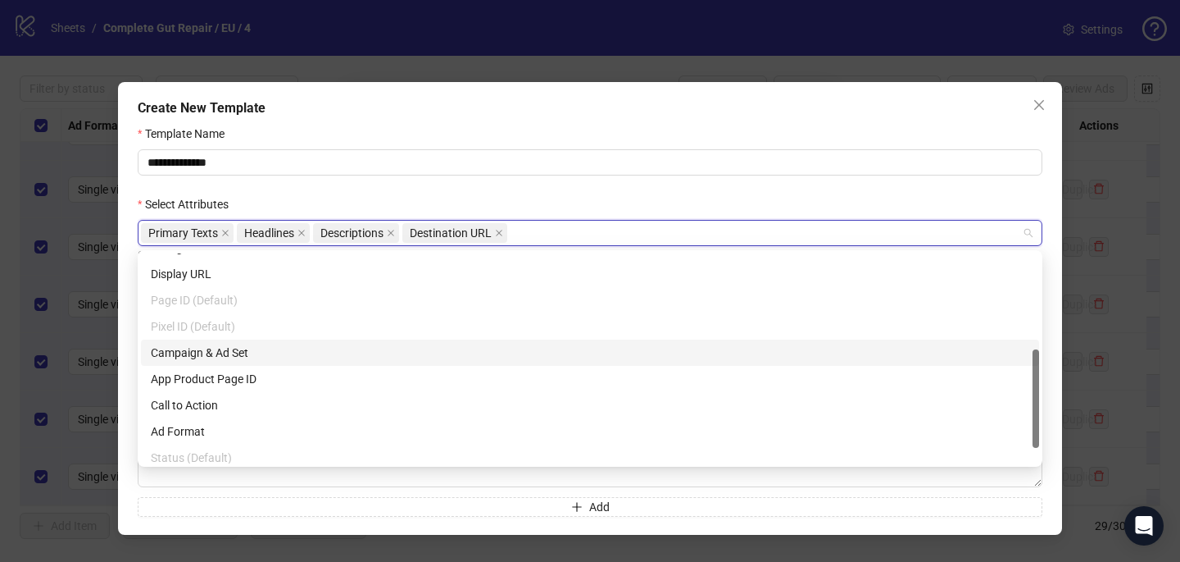
scroll to position [207, 0]
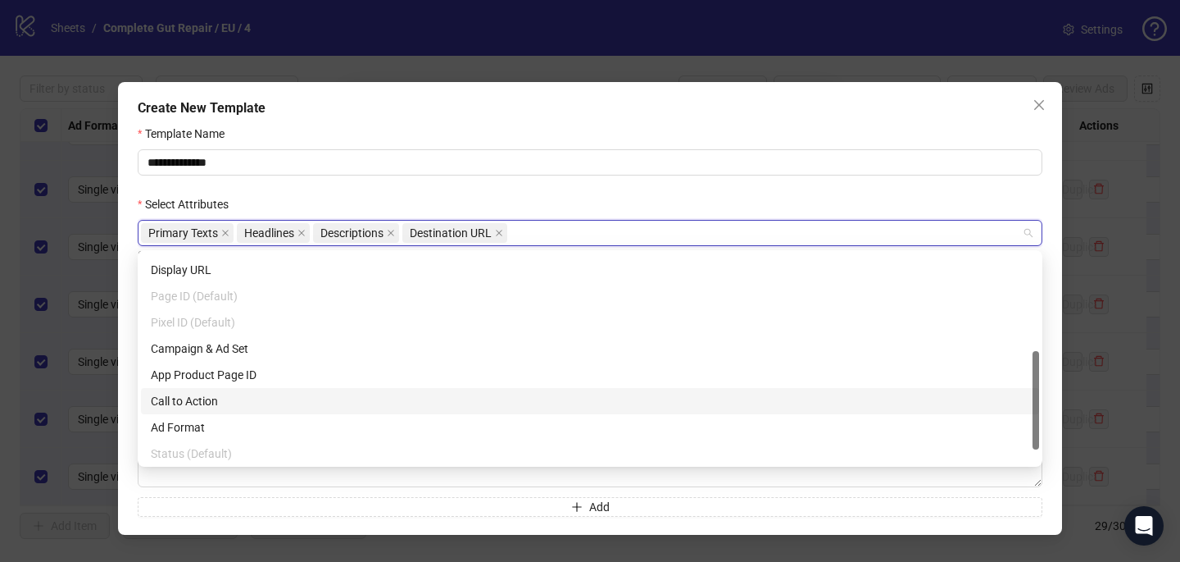
click at [279, 402] on div "Call to Action" at bounding box center [590, 401] width 879 height 18
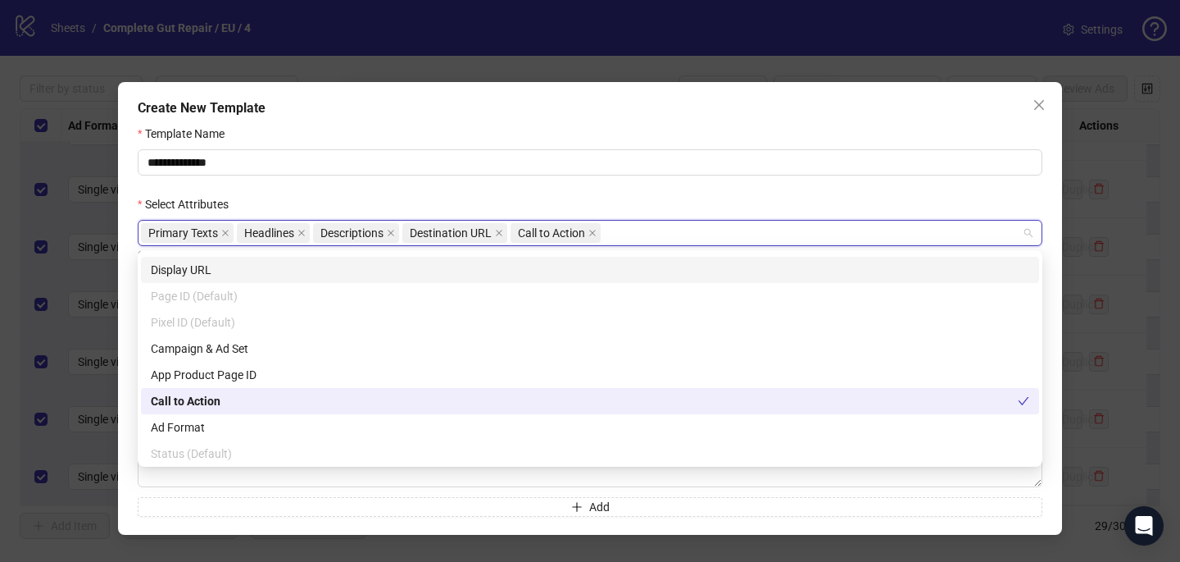
click at [431, 206] on div "Select Attributes" at bounding box center [590, 207] width 905 height 25
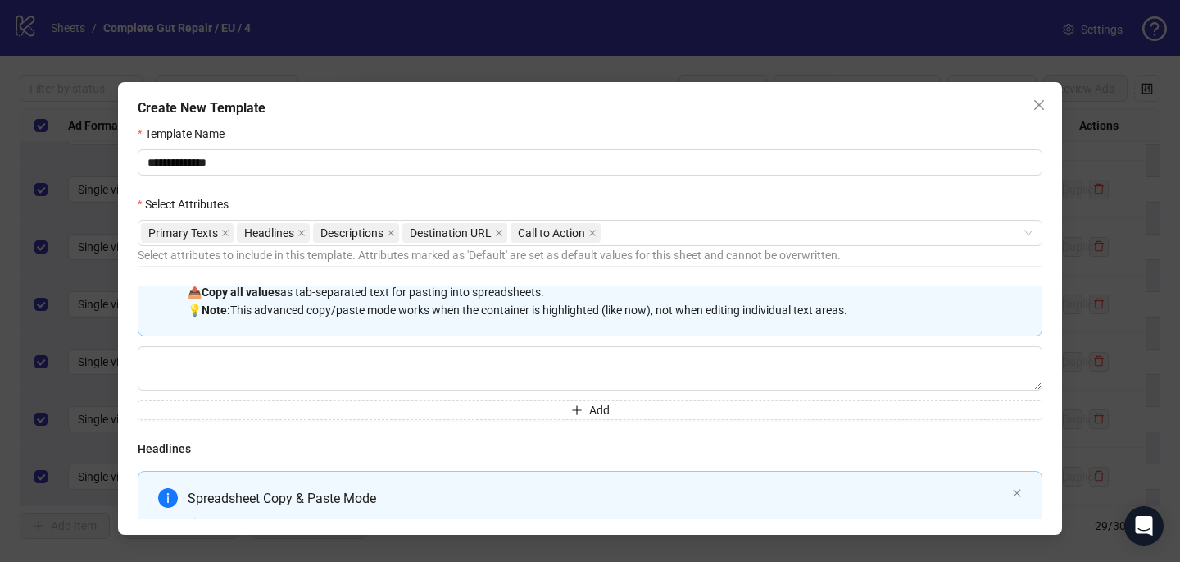
scroll to position [102, 0]
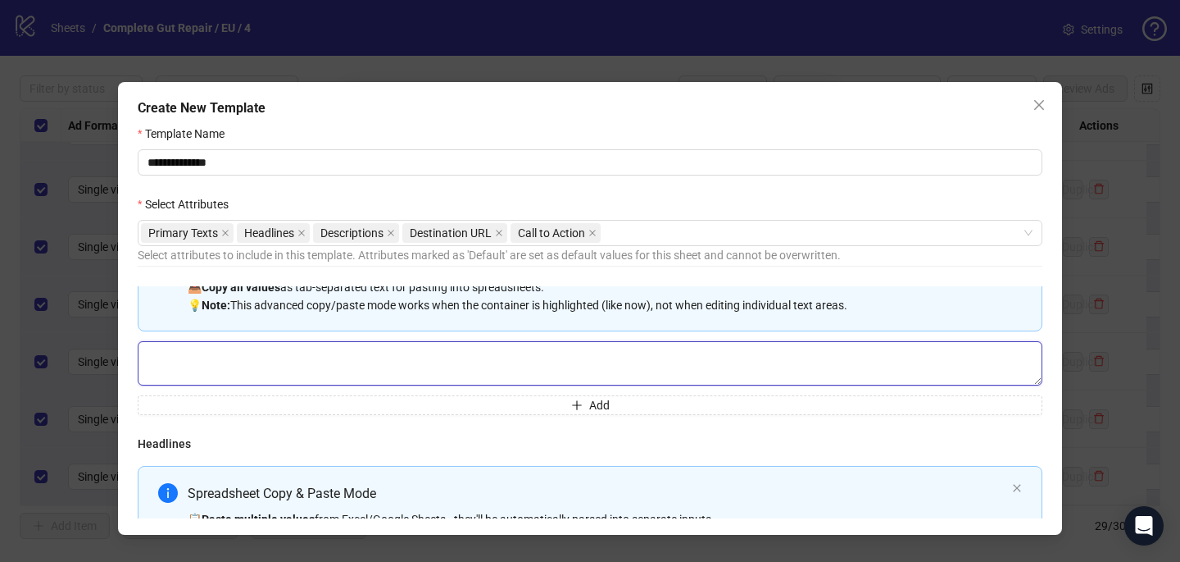
click at [335, 360] on textarea "Multi-text input container - paste or copy values" at bounding box center [590, 363] width 905 height 44
paste textarea "**********"
drag, startPoint x: 465, startPoint y: 366, endPoint x: 140, endPoint y: 365, distance: 324.6
click at [140, 365] on textarea "Multi-text input container - paste or copy values" at bounding box center [590, 363] width 905 height 44
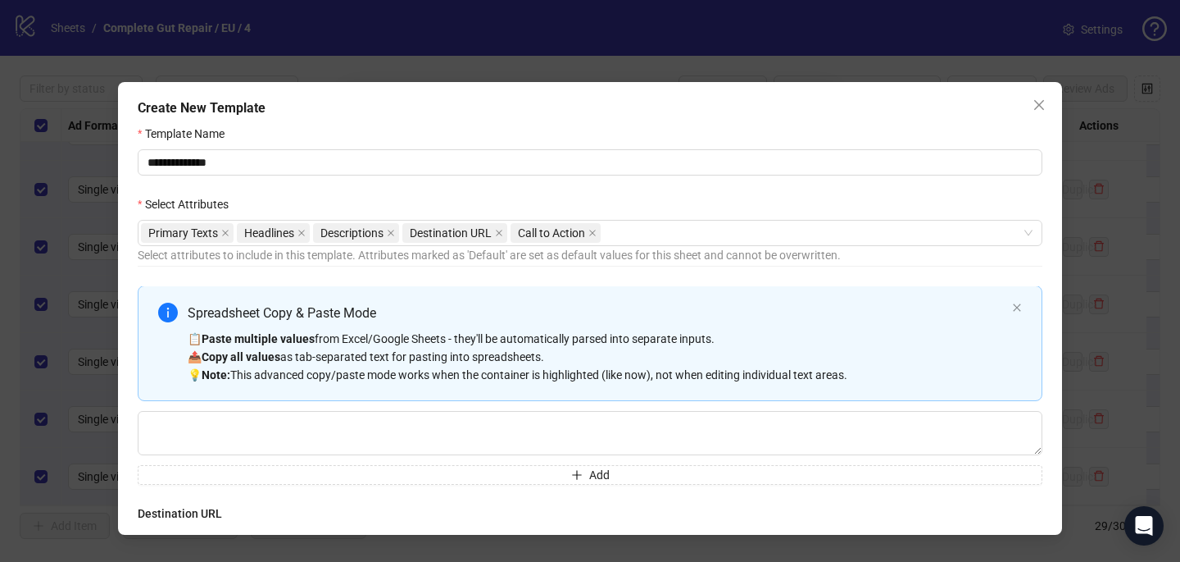
scroll to position [558, 0]
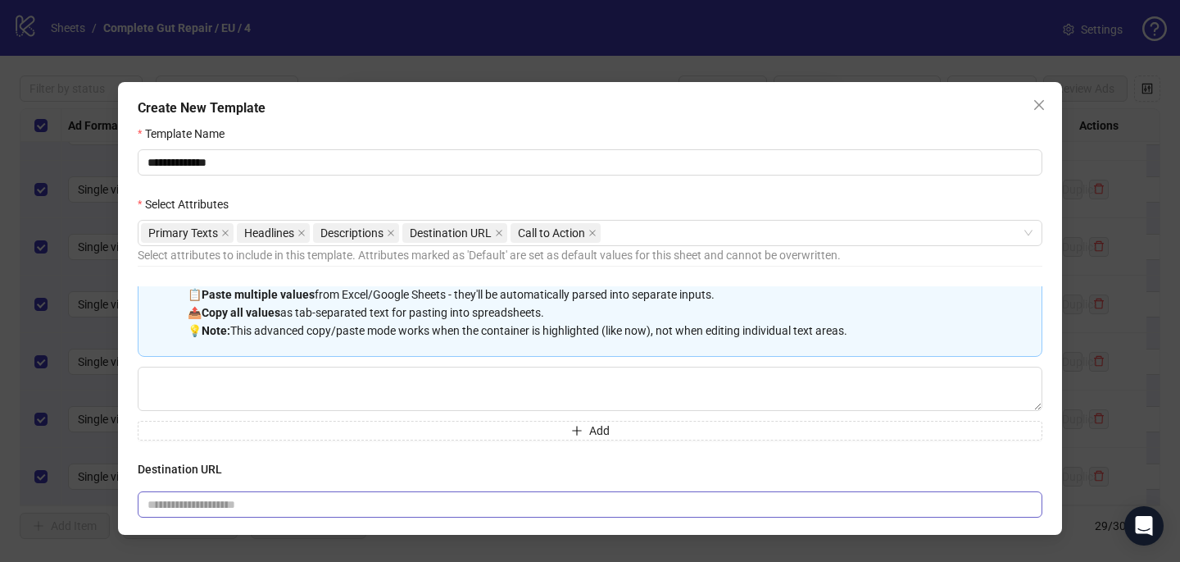
type textarea "**********"
click at [158, 507] on input "text" at bounding box center [584, 504] width 872 height 18
paste input "**********"
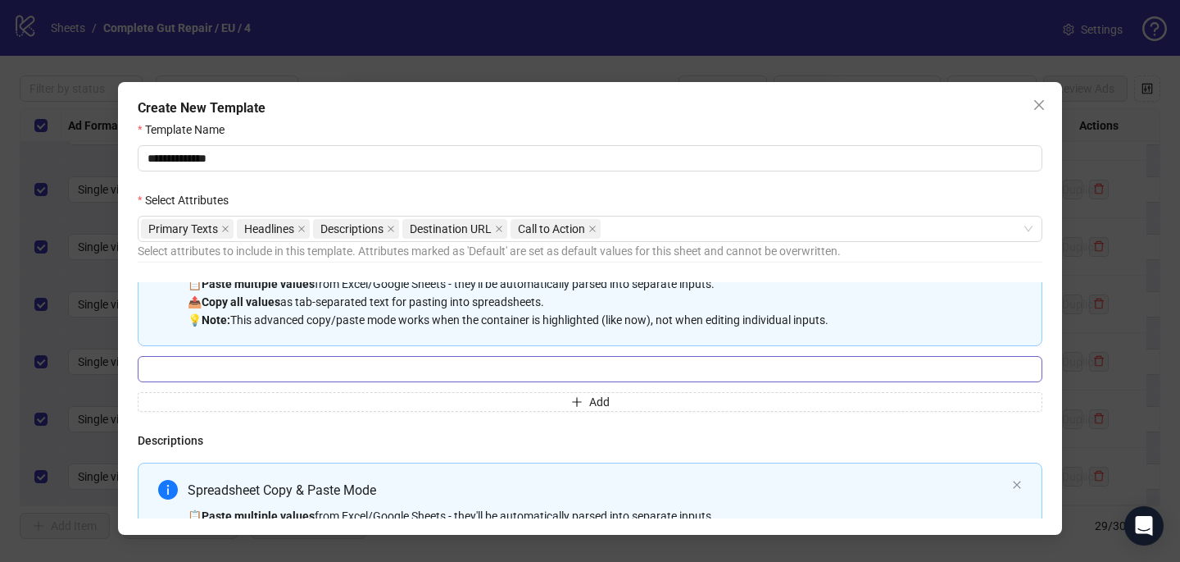
scroll to position [313, 0]
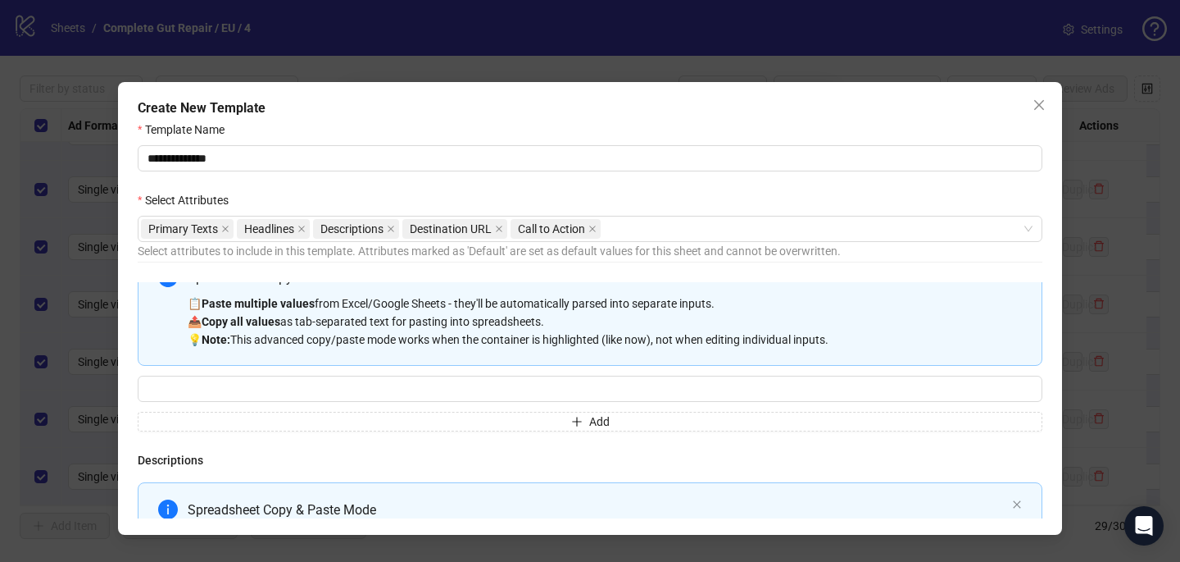
type input "**********"
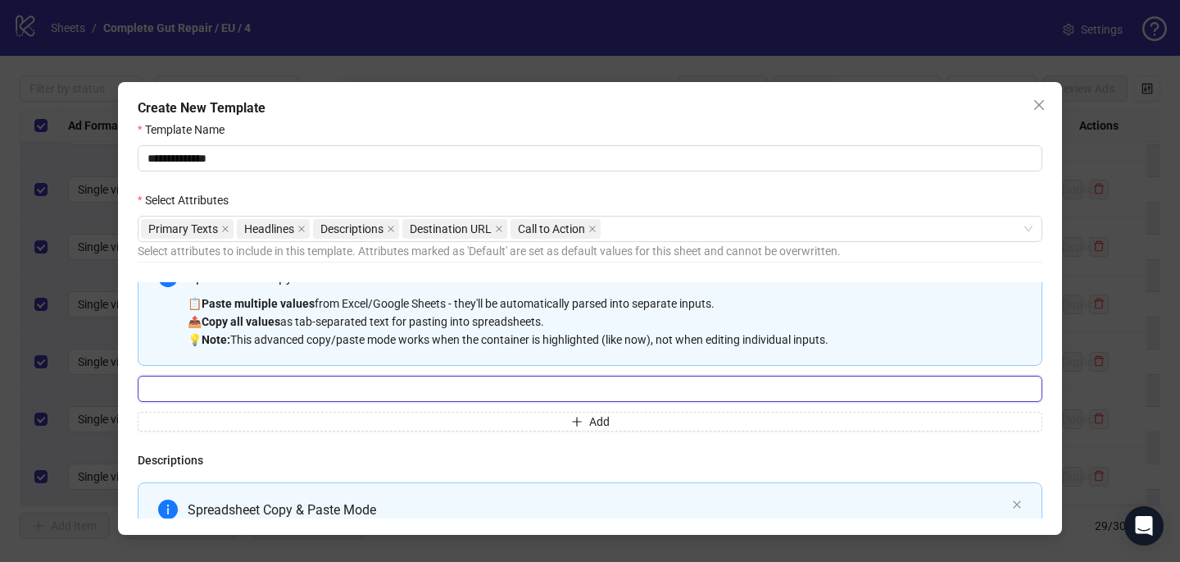
click at [356, 384] on input "Multi-input container - paste or copy values" at bounding box center [590, 388] width 905 height 26
paste input "**********"
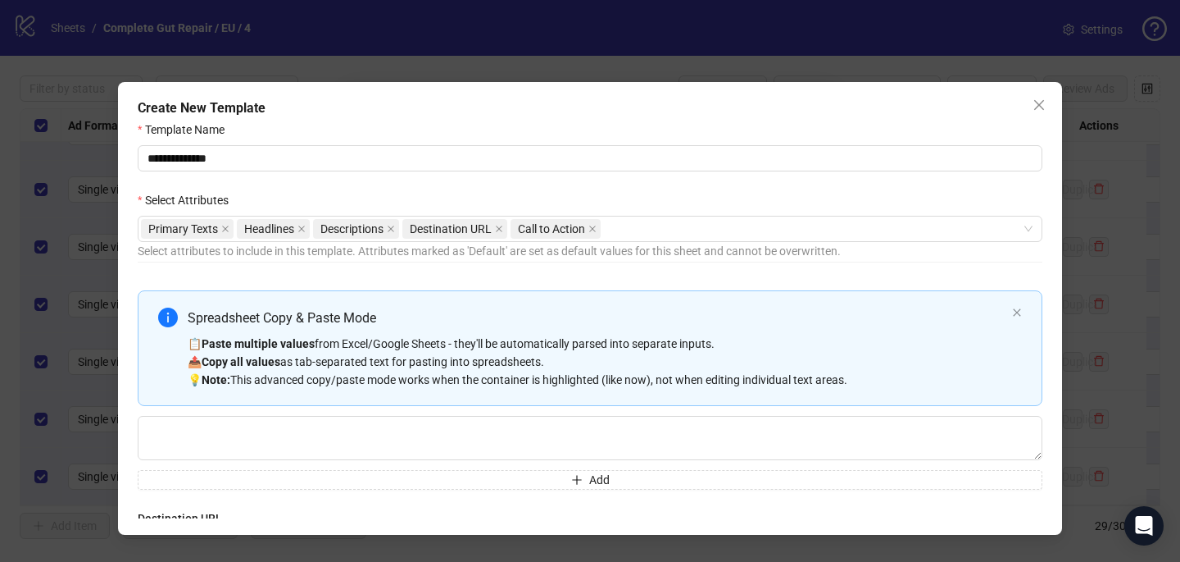
scroll to position [509, 0]
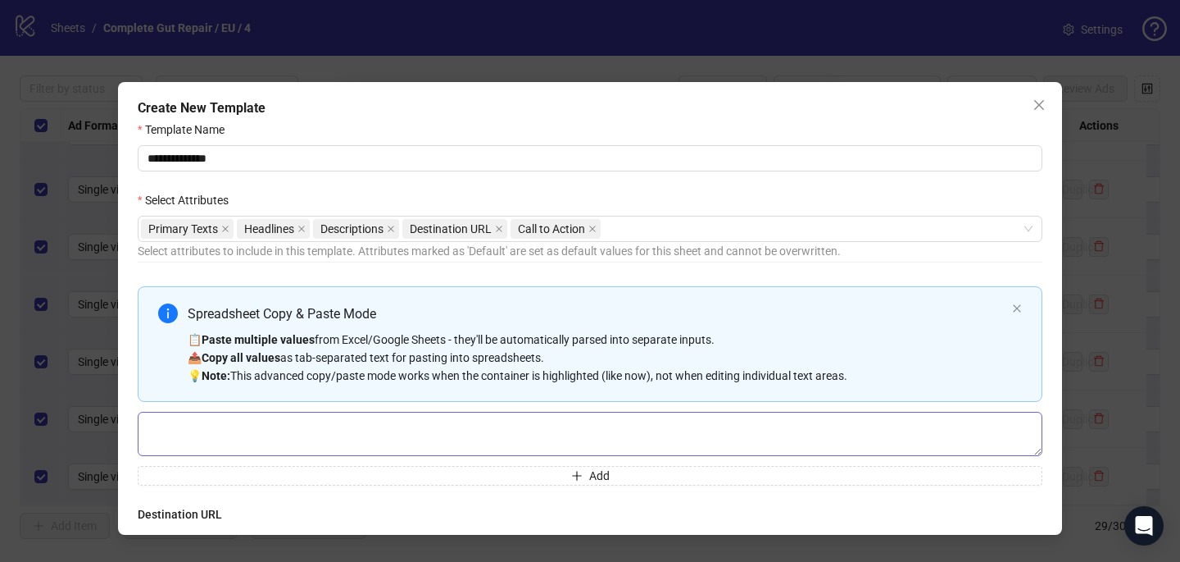
type input "**********"
click at [343, 430] on textarea "Multi-text input container - paste or copy values" at bounding box center [590, 434] width 905 height 44
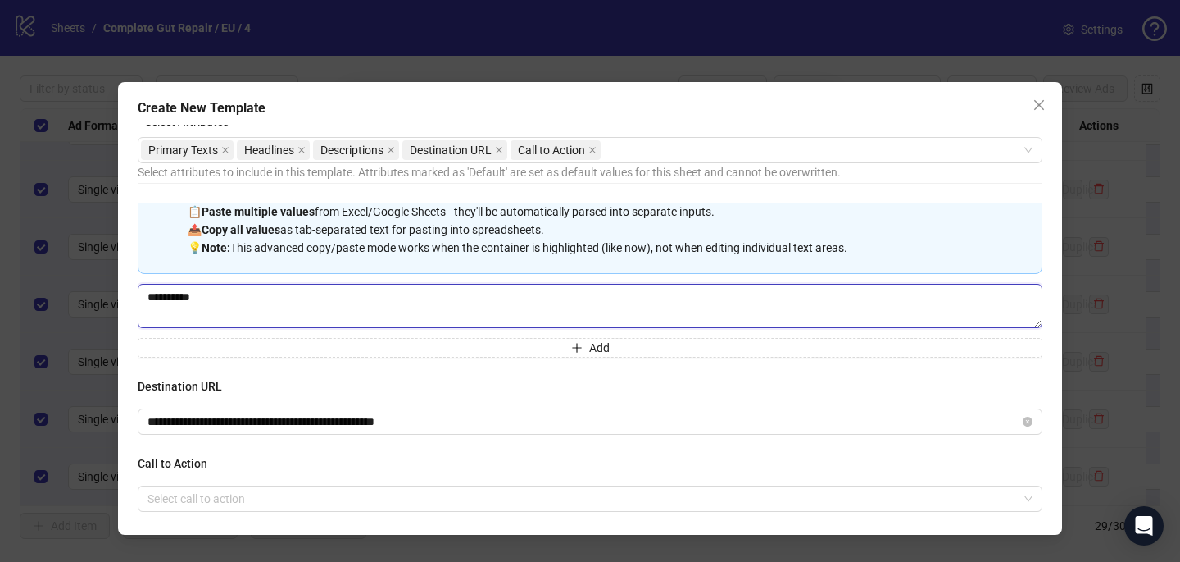
scroll to position [136, 0]
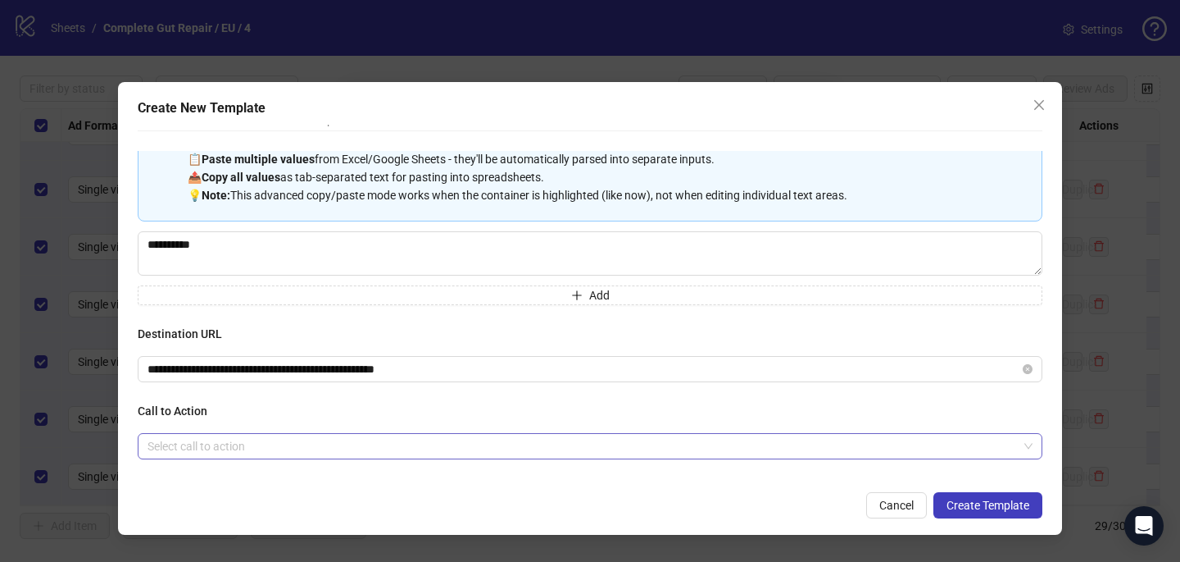
click at [336, 443] on input "search" at bounding box center [583, 446] width 871 height 25
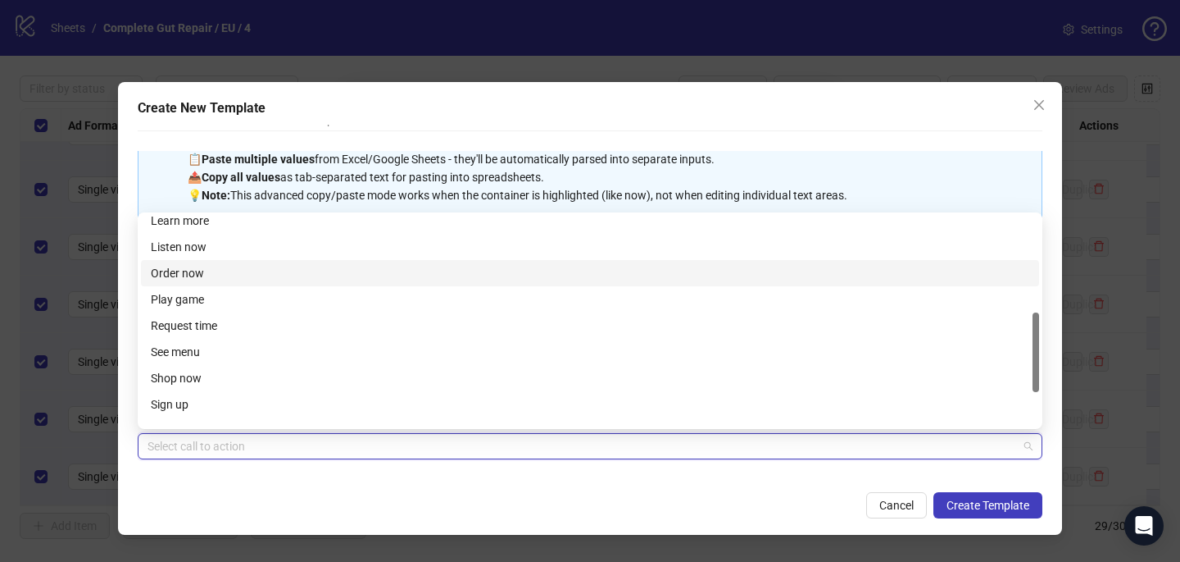
scroll to position [257, 0]
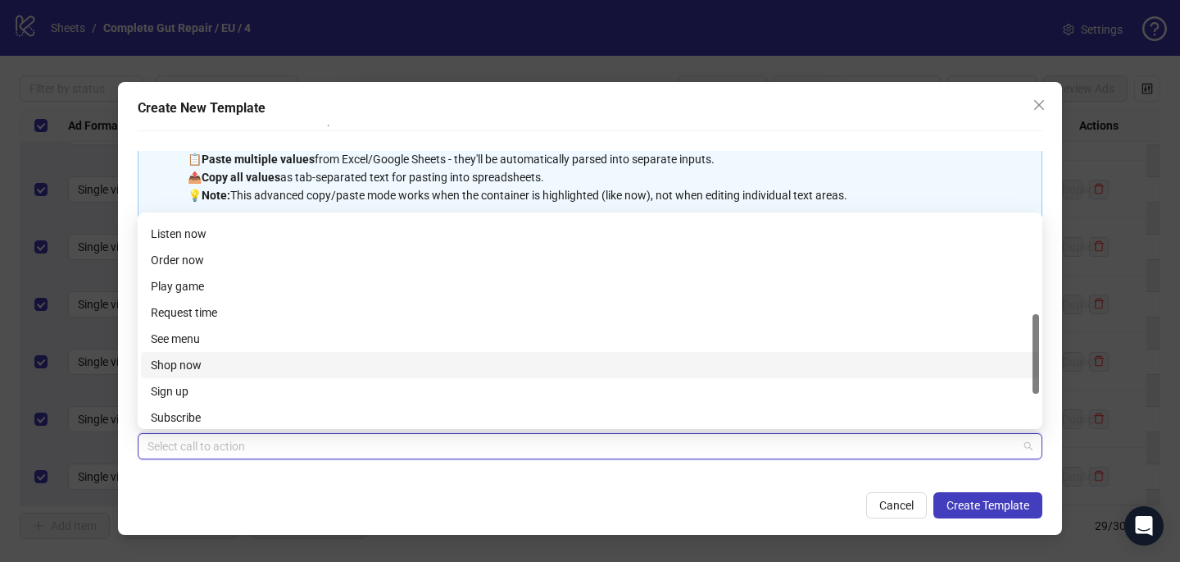
click at [308, 369] on div "Shop now" at bounding box center [590, 365] width 879 height 18
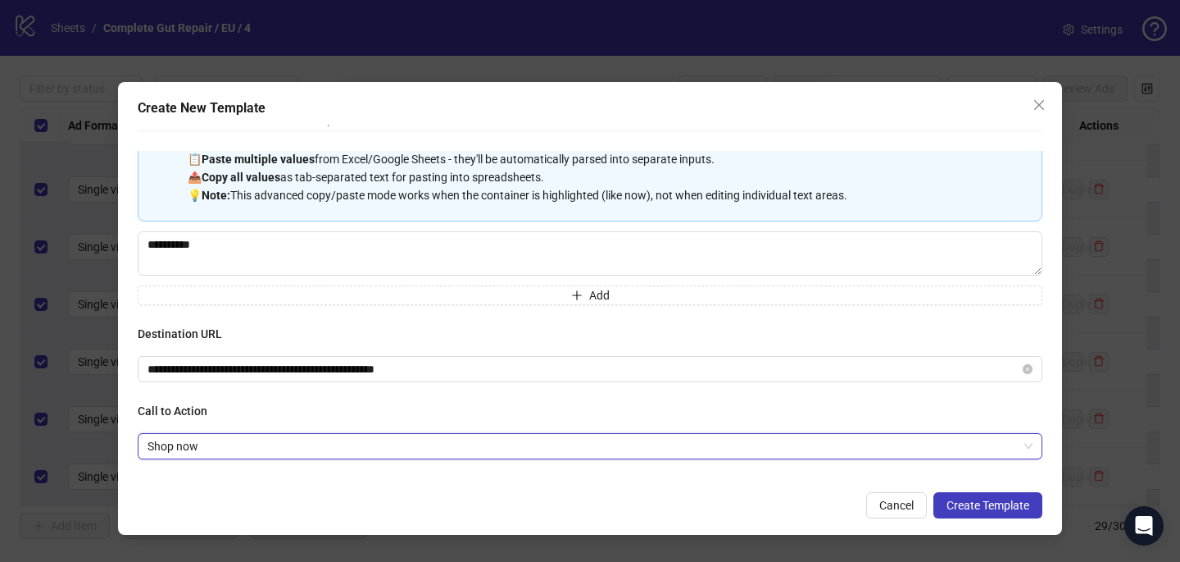
click at [343, 510] on div "Cancel Create Template" at bounding box center [590, 505] width 905 height 26
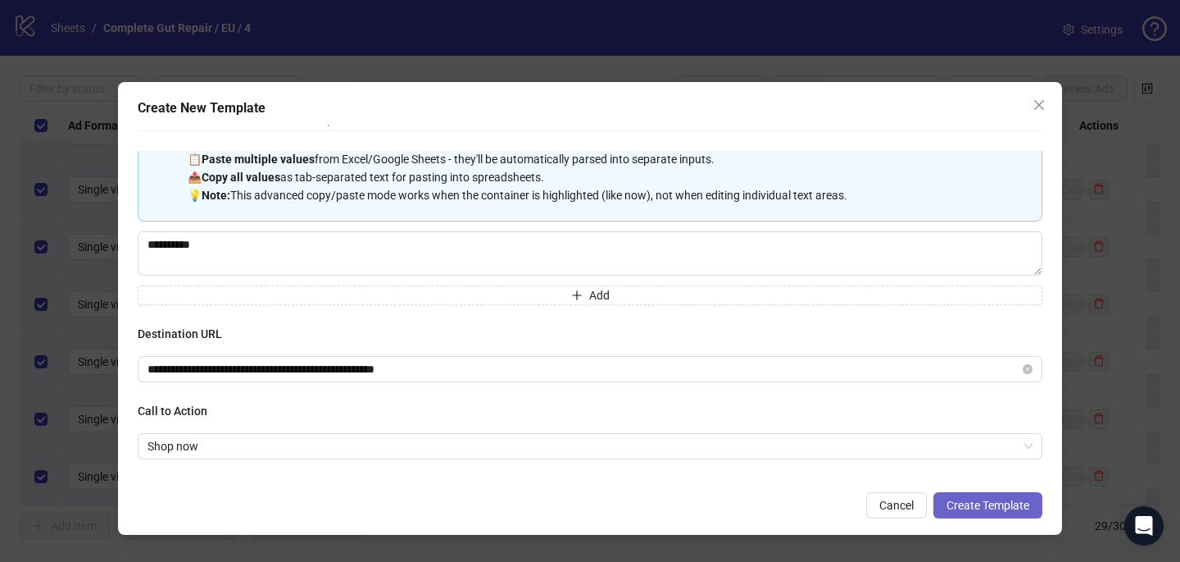
click at [994, 501] on span "Create Template" at bounding box center [988, 504] width 83 height 13
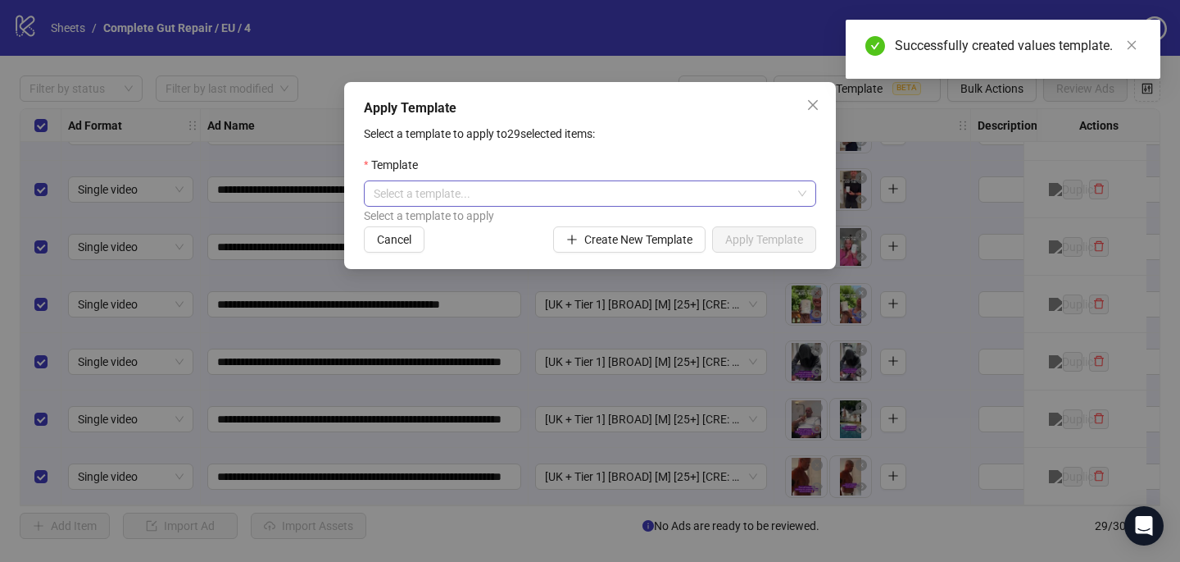
click at [719, 188] on input "search" at bounding box center [583, 193] width 418 height 25
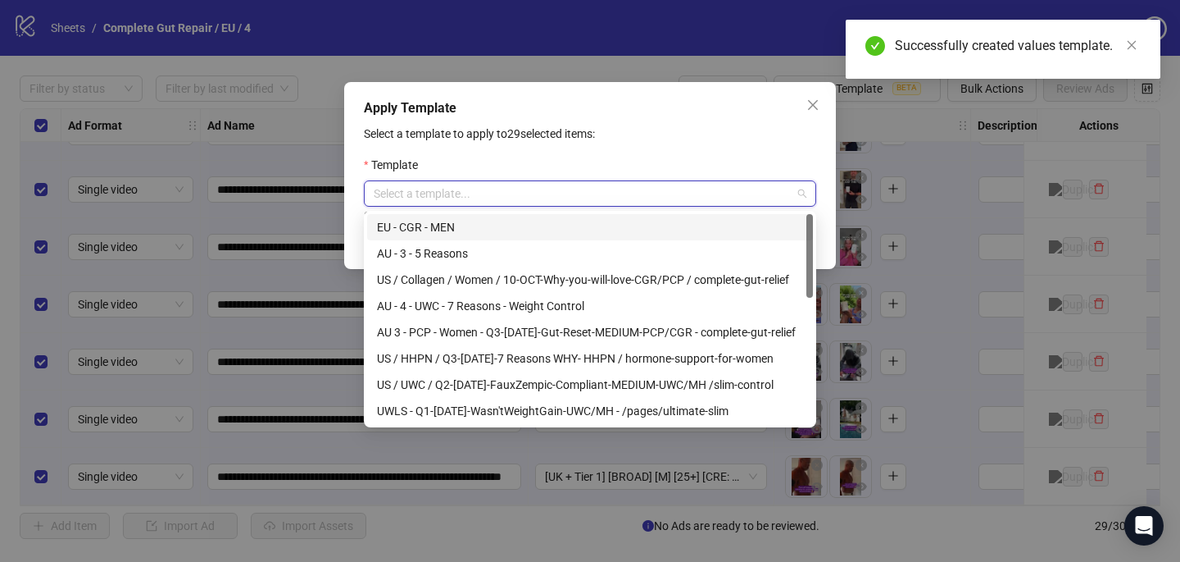
click at [574, 221] on div "EU - CGR - MEN" at bounding box center [590, 227] width 426 height 18
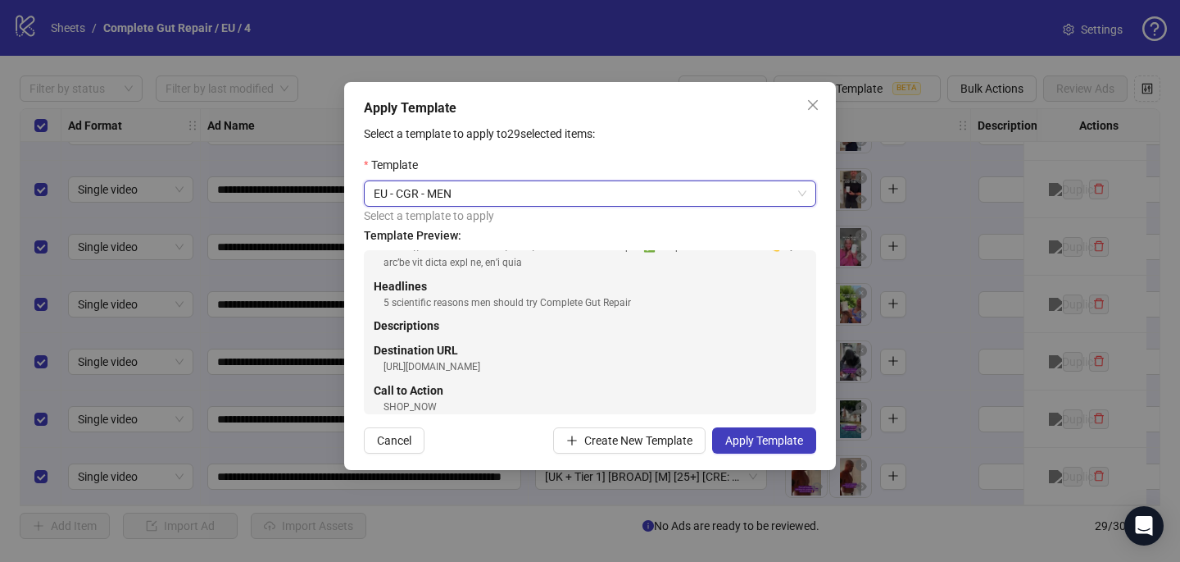
scroll to position [257, 0]
click at [767, 438] on span "Apply Template" at bounding box center [764, 440] width 78 height 13
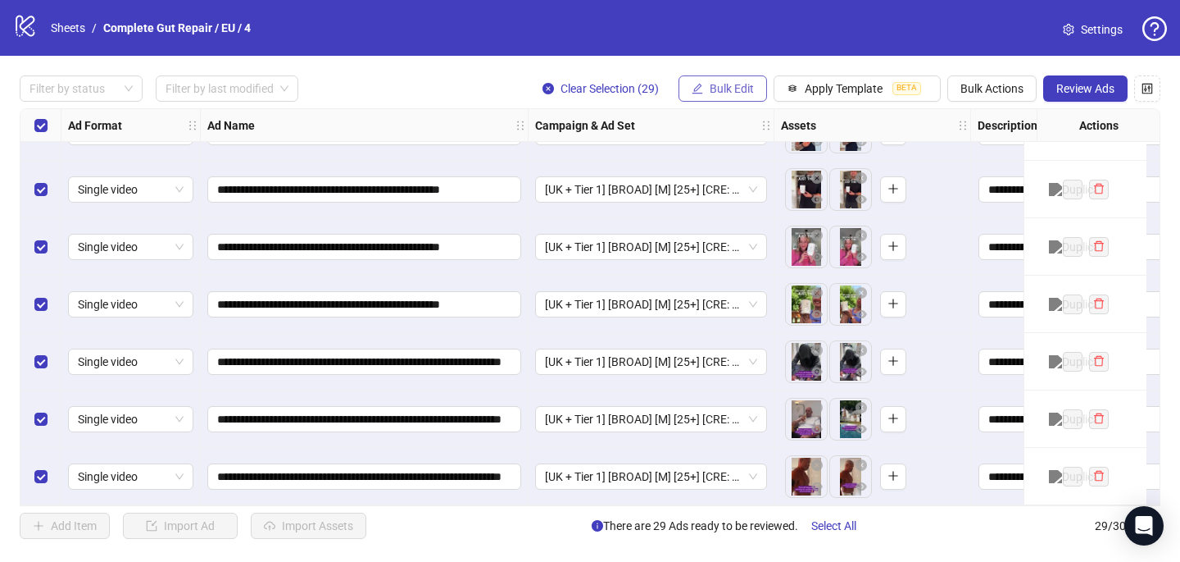
click at [752, 91] on span "Bulk Edit" at bounding box center [732, 88] width 44 height 13
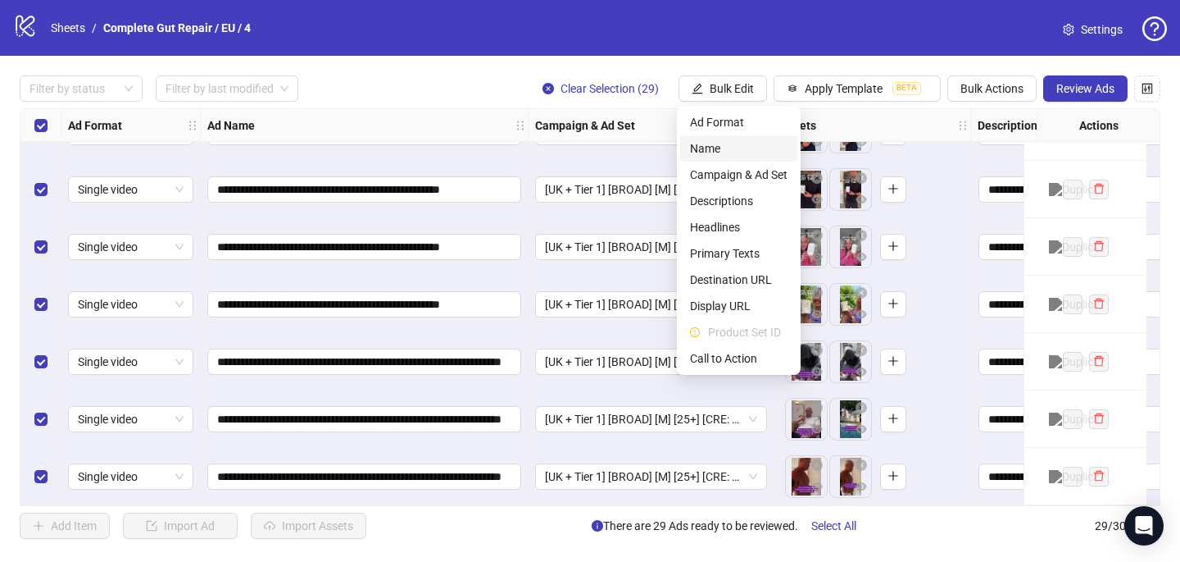
click at [748, 150] on span "Name" at bounding box center [739, 148] width 98 height 18
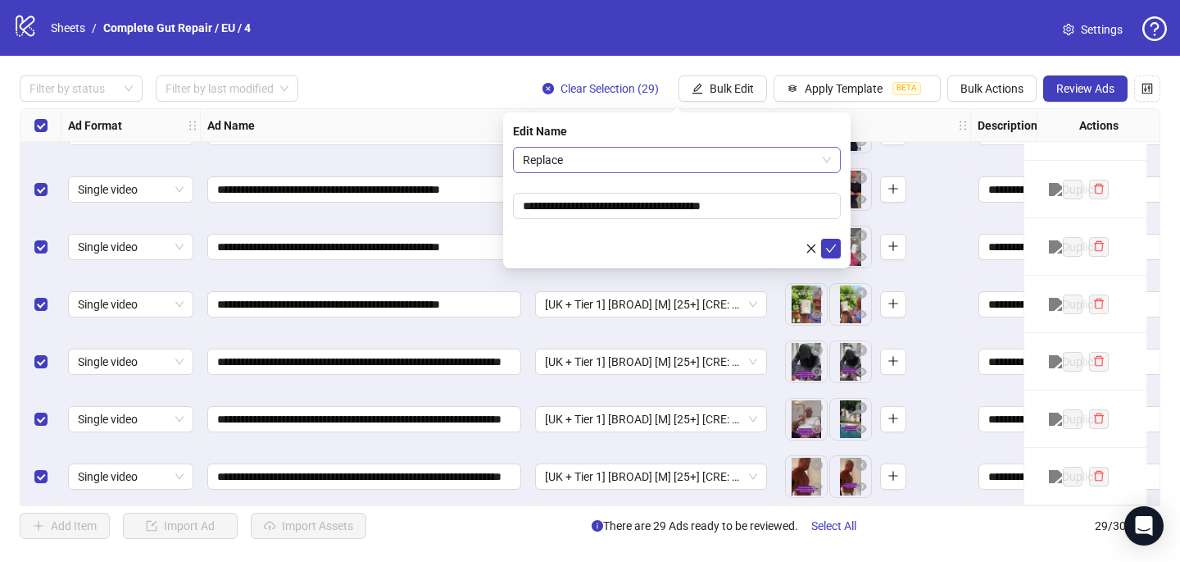
click at [753, 152] on span "Replace" at bounding box center [677, 160] width 308 height 25
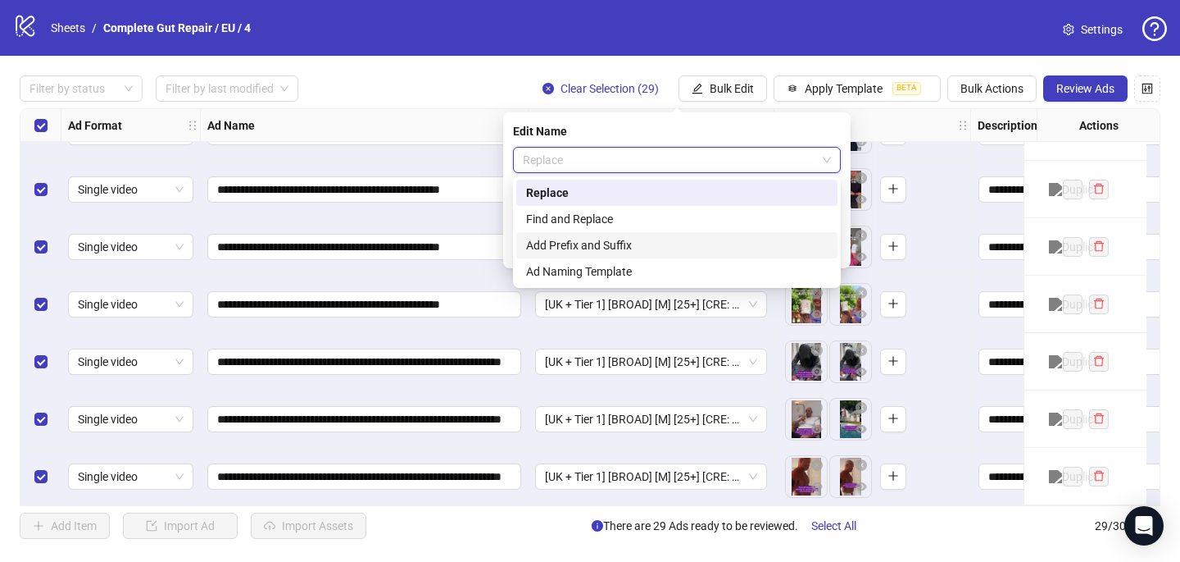
click at [699, 241] on div "Add Prefix and Suffix" at bounding box center [677, 245] width 302 height 18
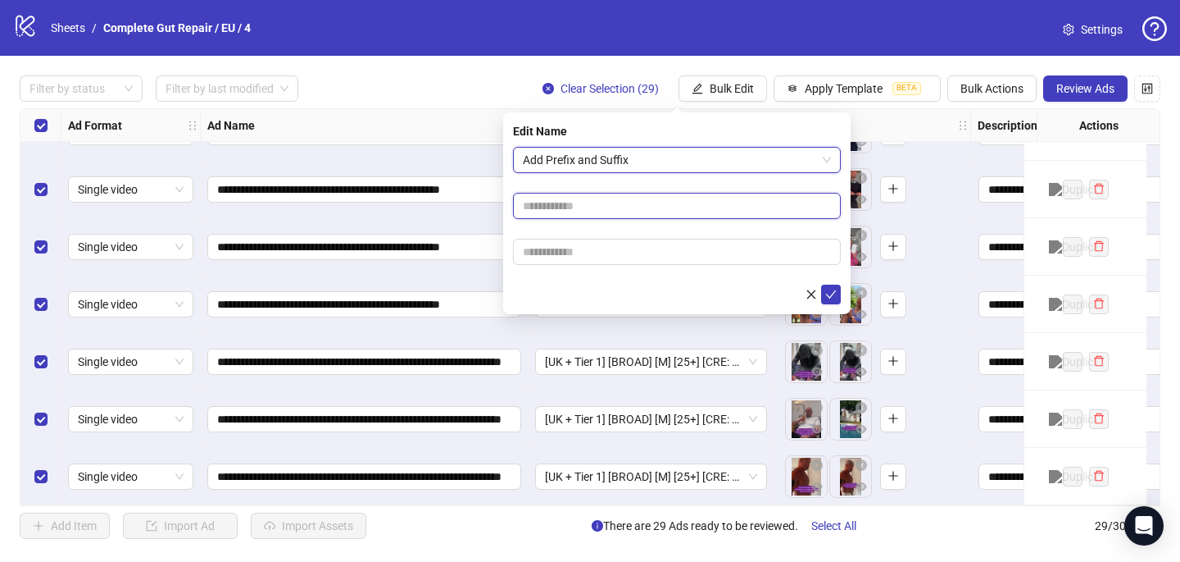
click at [650, 215] on input "text" at bounding box center [677, 206] width 328 height 26
paste input "**********"
type input "**********"
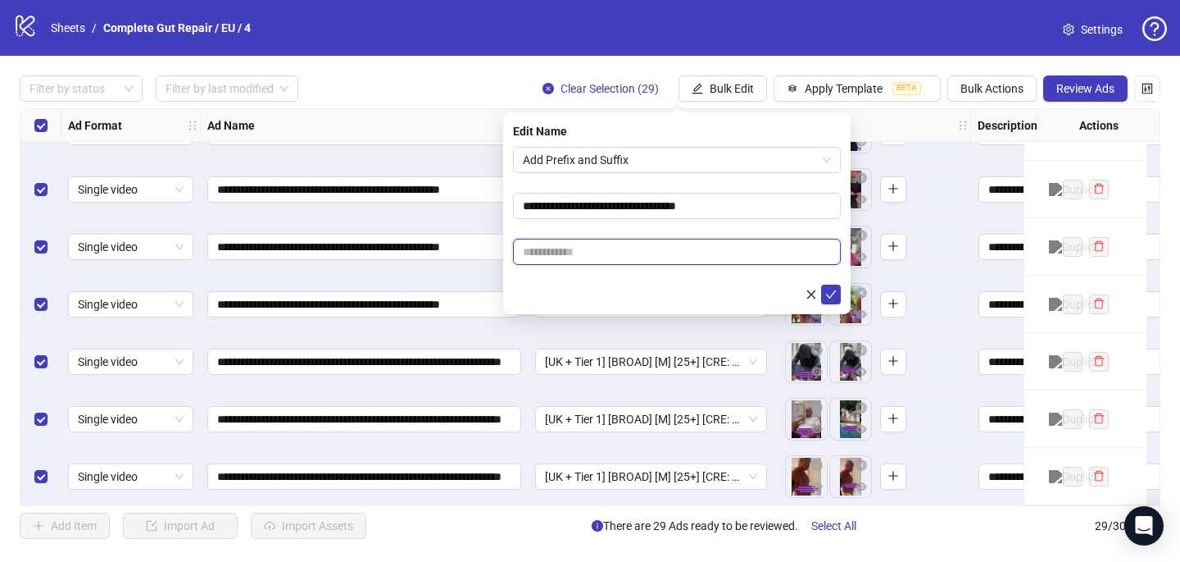
click at [642, 252] on input "text" at bounding box center [677, 252] width 328 height 26
paste input "**********"
type input "**********"
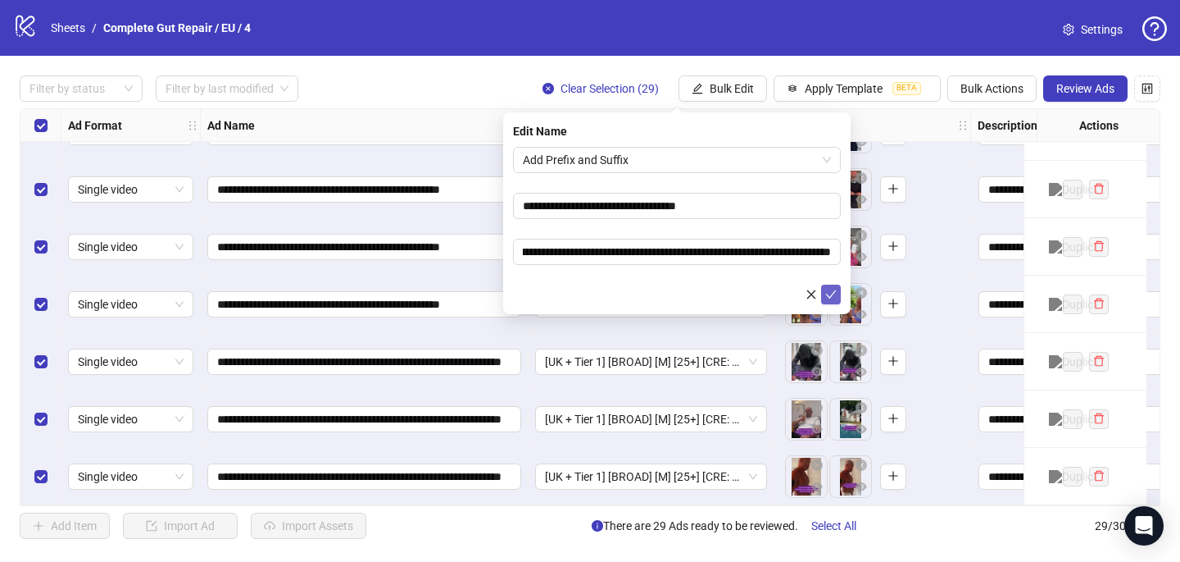
click at [835, 295] on icon "check" at bounding box center [830, 294] width 11 height 11
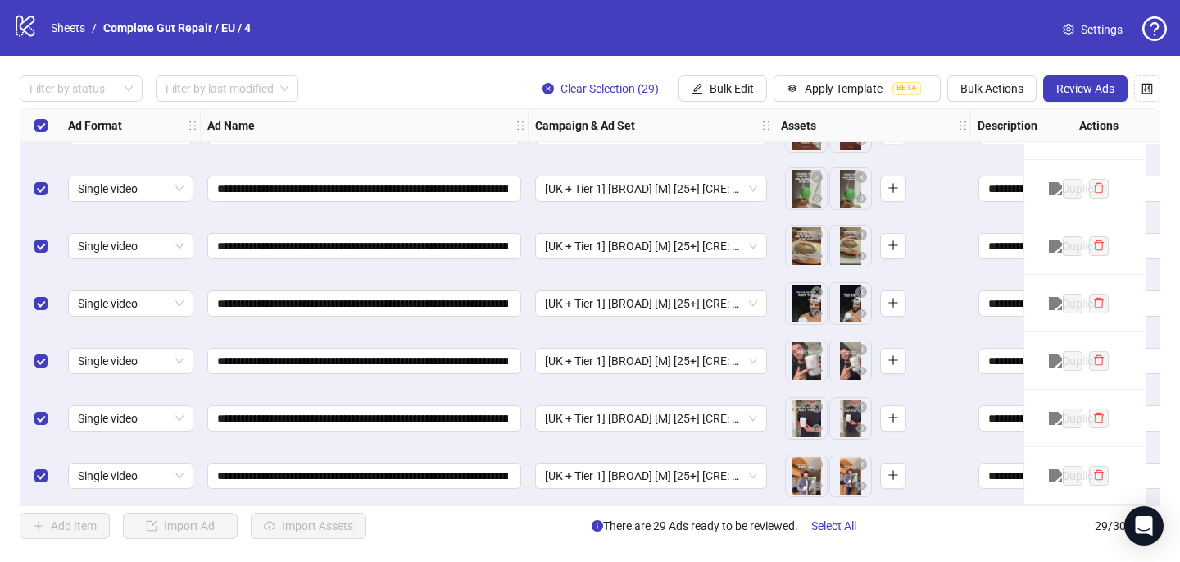
scroll to position [0, 0]
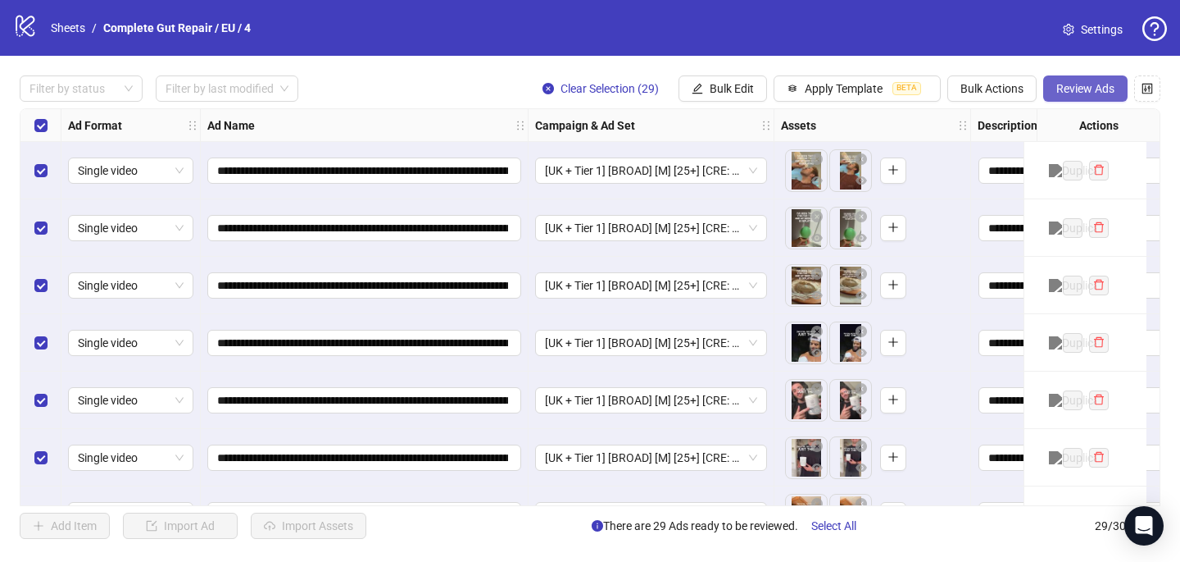
click at [1098, 91] on span "Review Ads" at bounding box center [1086, 88] width 58 height 13
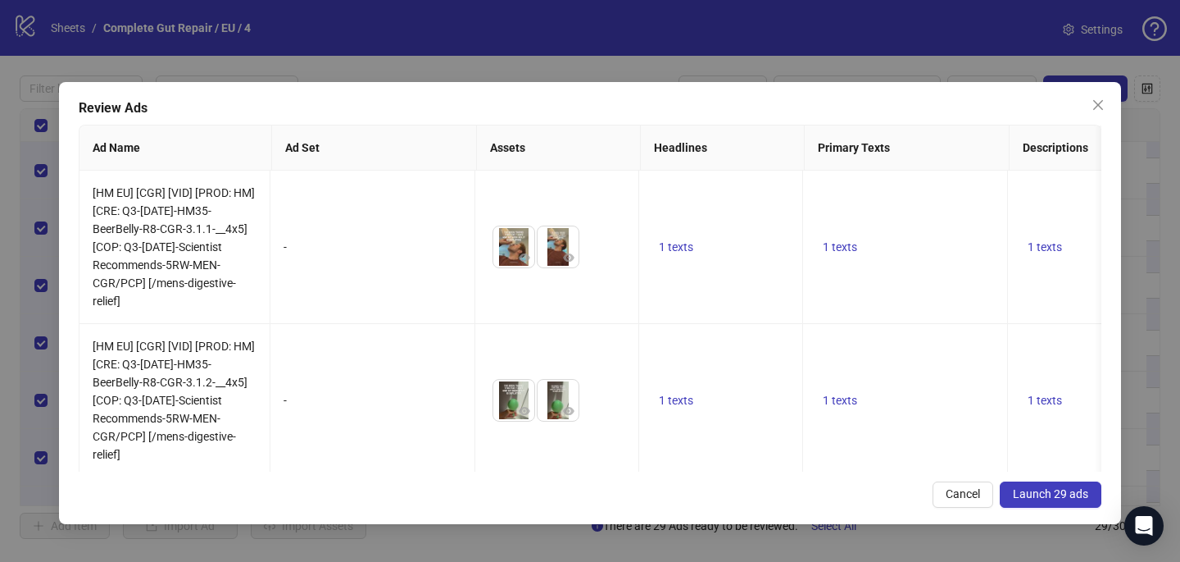
click at [1027, 484] on button "Launch 29 ads" at bounding box center [1051, 494] width 102 height 26
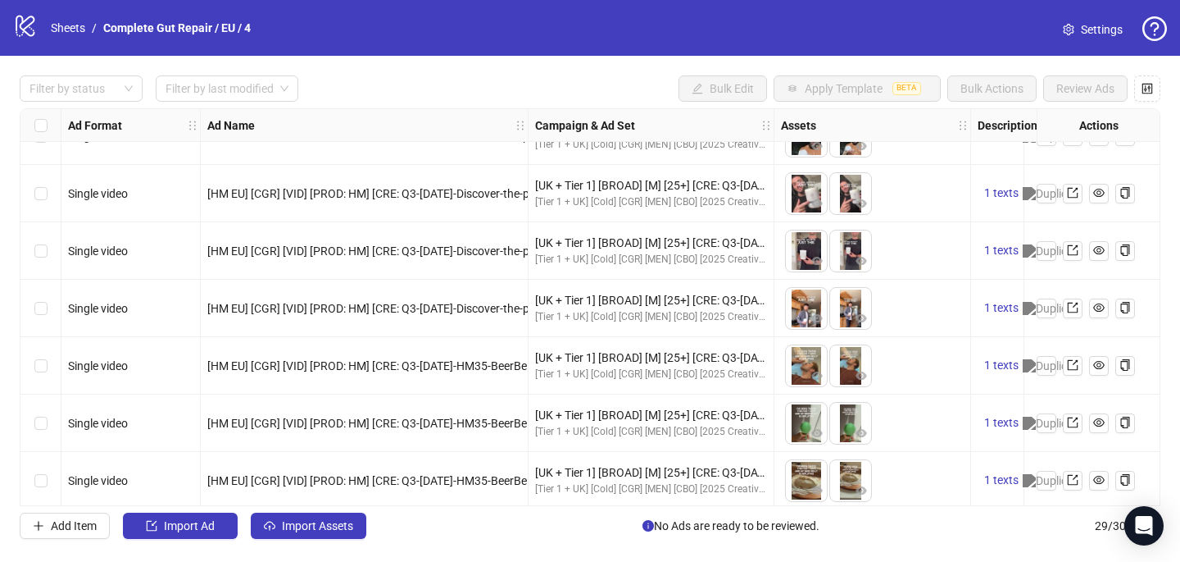
scroll to position [197, 0]
